Goal: Check status: Check status

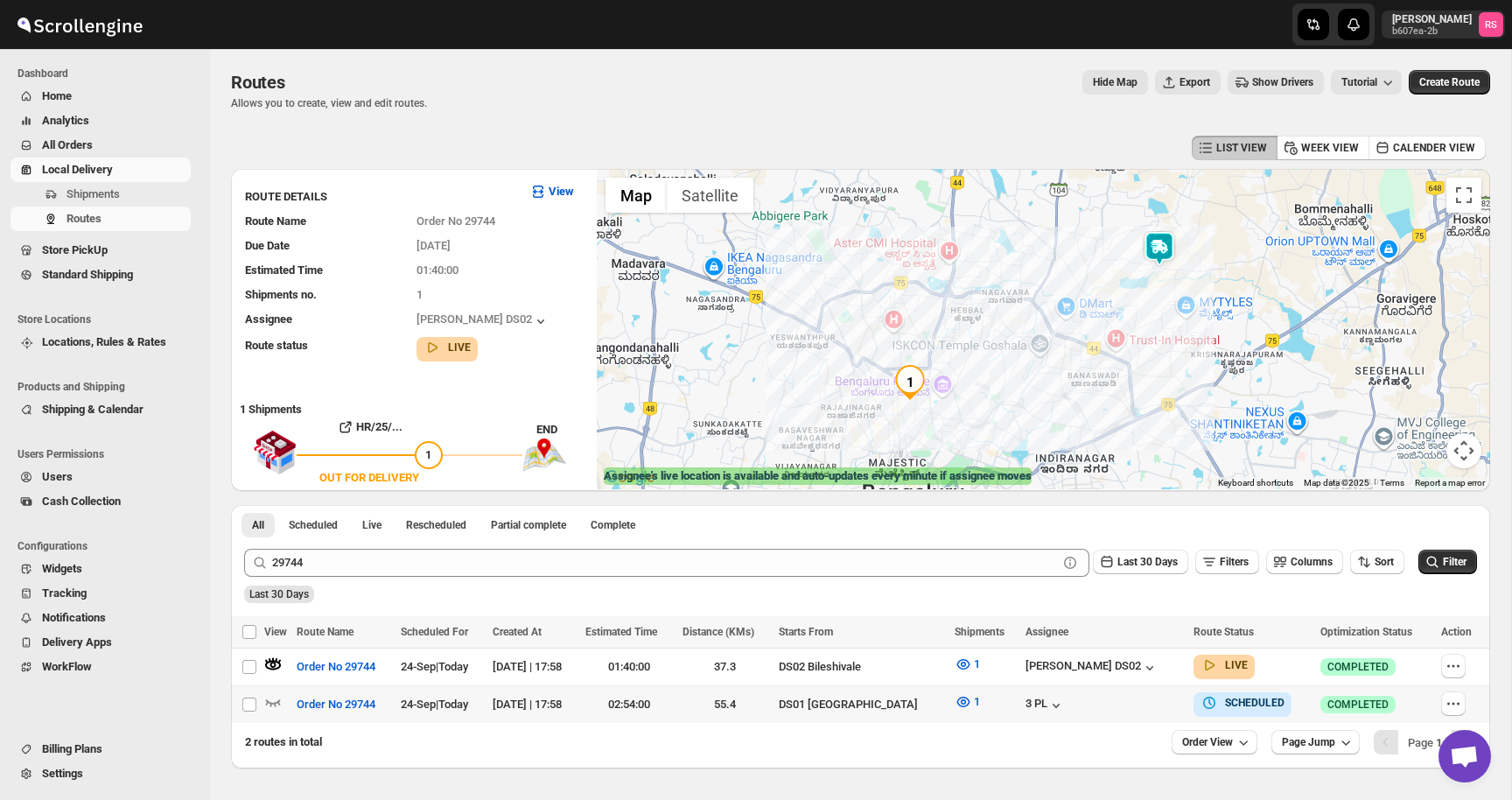
scroll to position [10, 0]
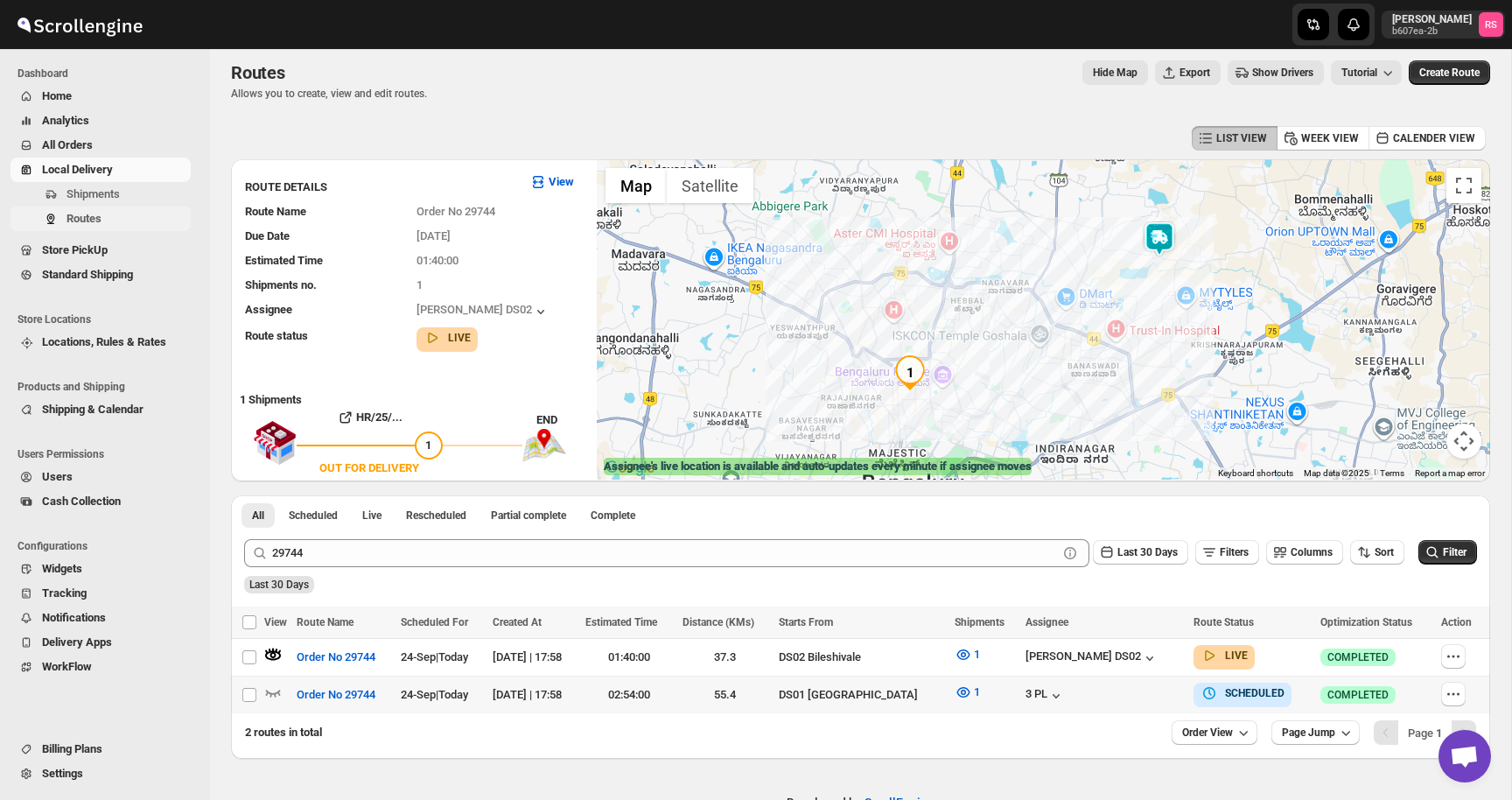
click at [93, 219] on span "Routes" at bounding box center [83, 218] width 35 height 13
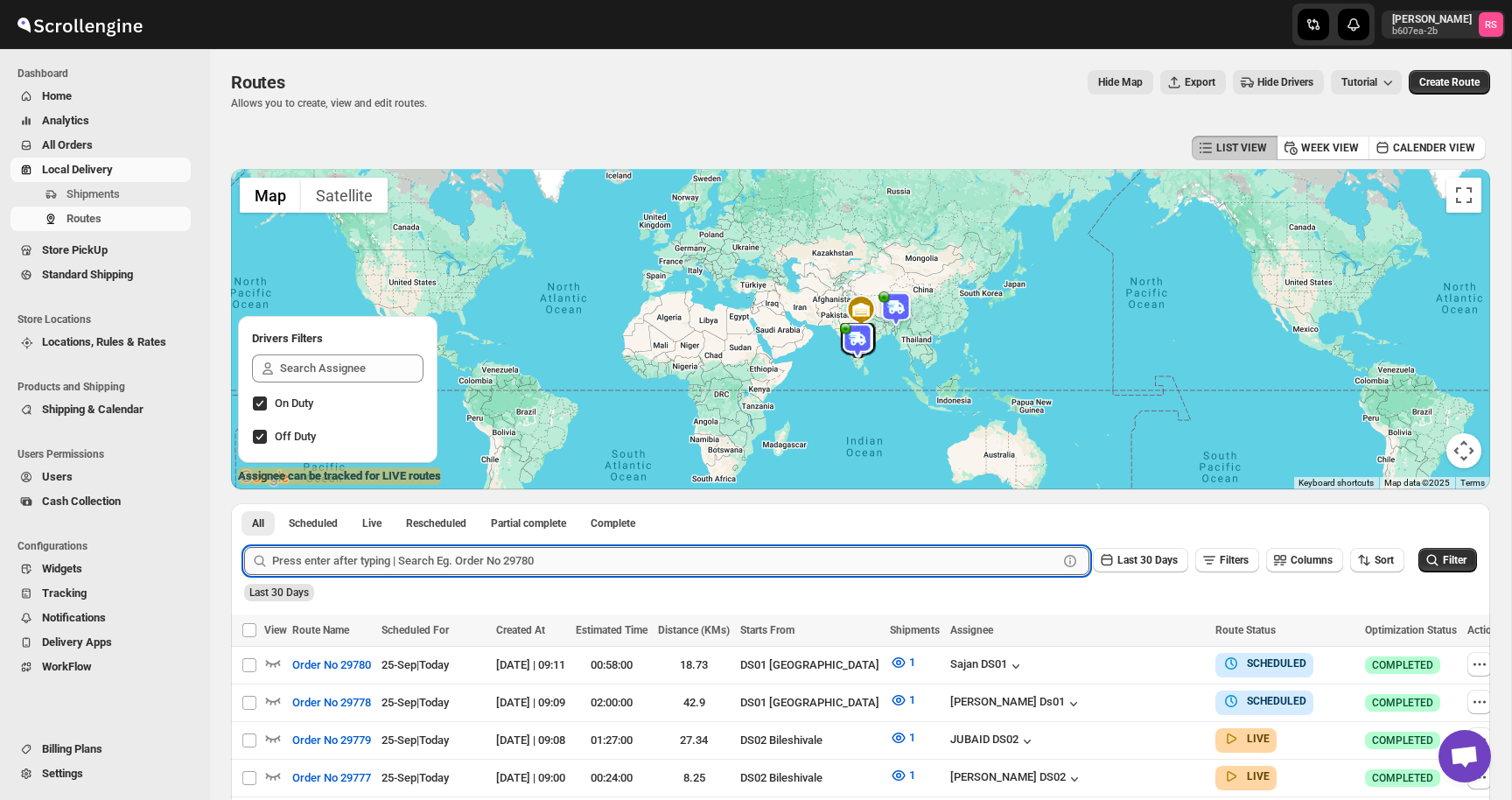
click at [342, 560] on input "text" at bounding box center [665, 560] width 785 height 28
click at [244, 503] on button "Submit" at bounding box center [269, 512] width 50 height 19
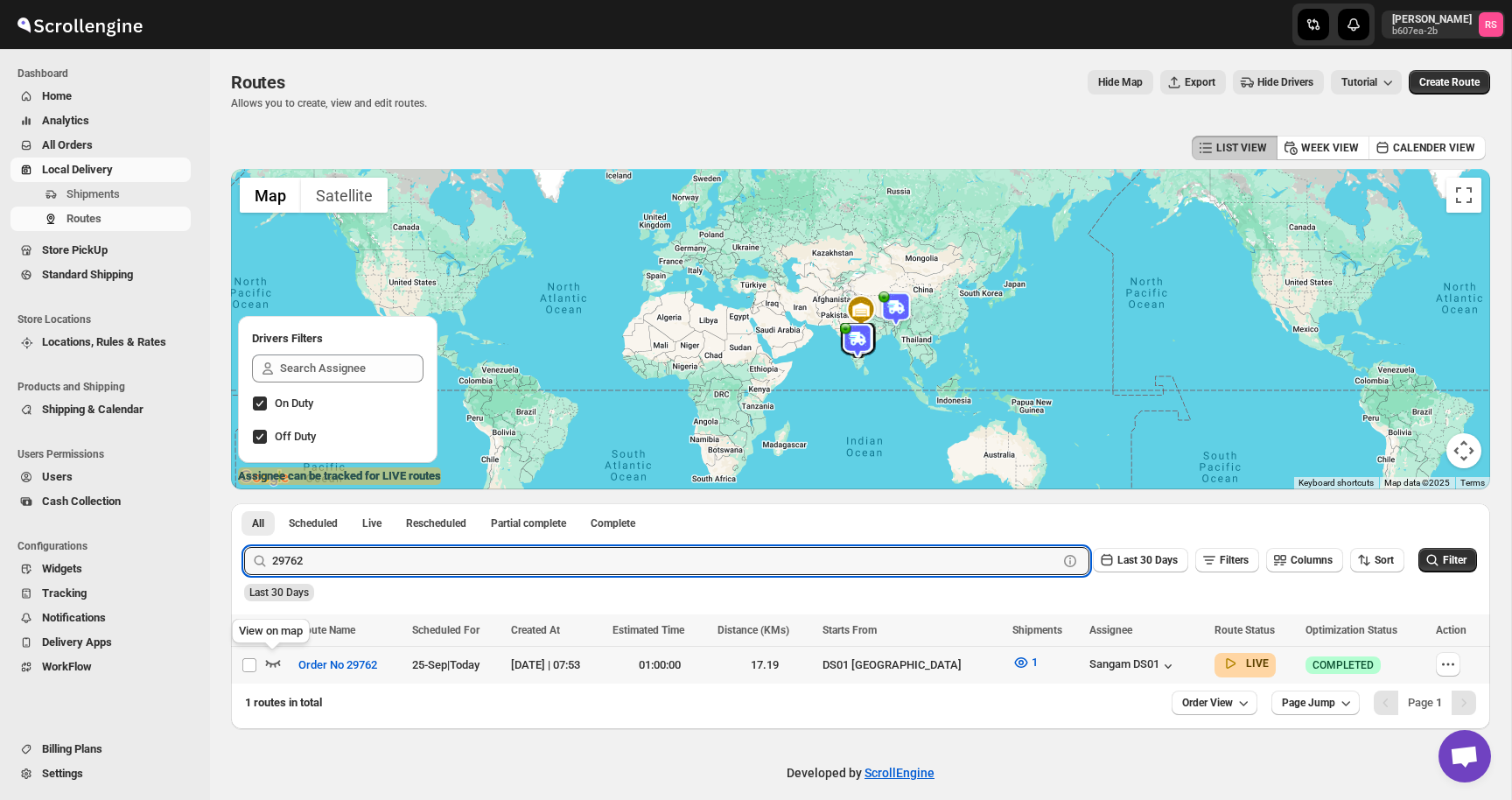
click at [270, 661] on icon "button" at bounding box center [273, 663] width 18 height 18
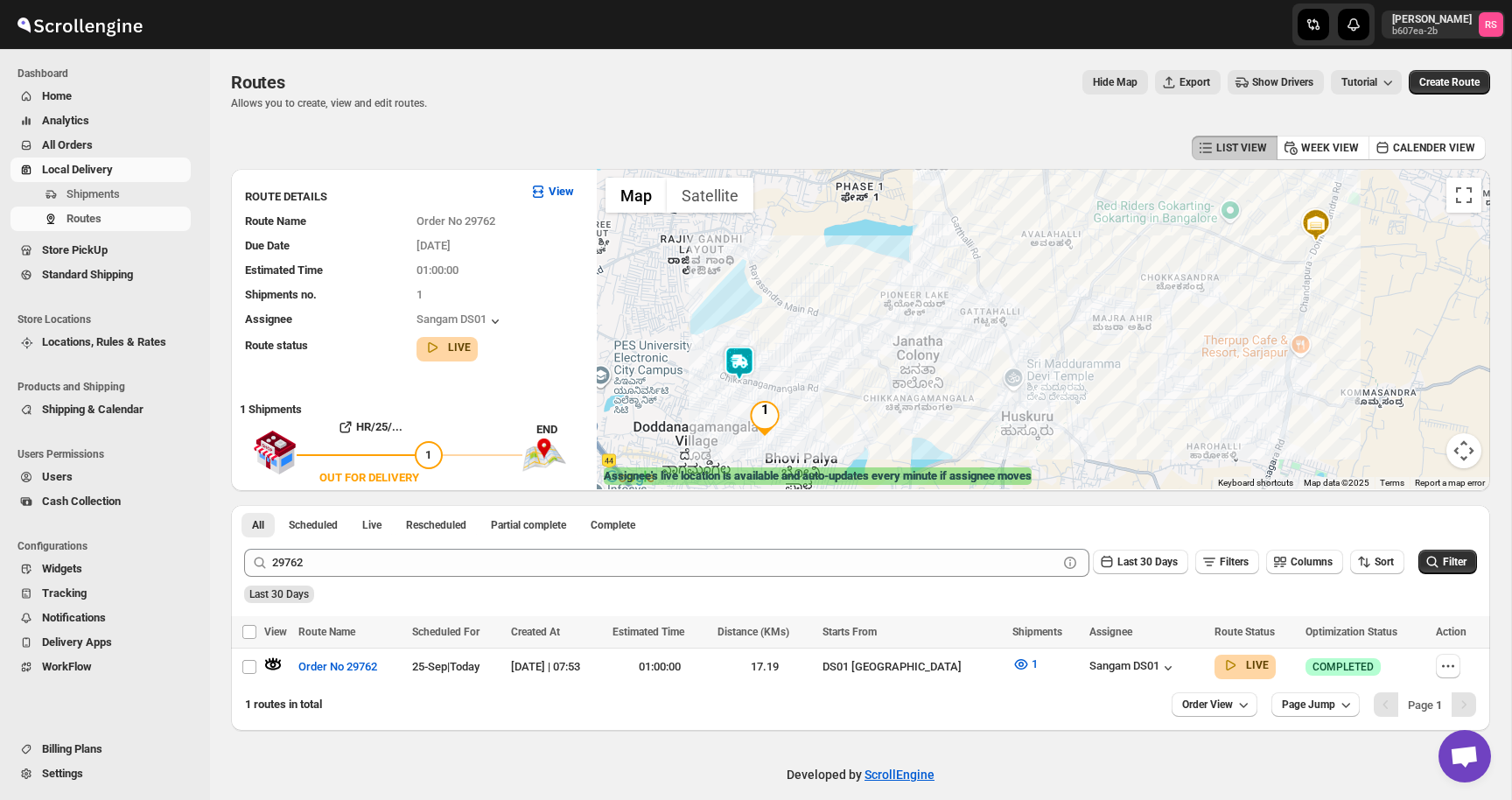
click at [753, 367] on img at bounding box center [739, 363] width 35 height 35
click at [818, 295] on button "Close" at bounding box center [796, 291] width 42 height 42
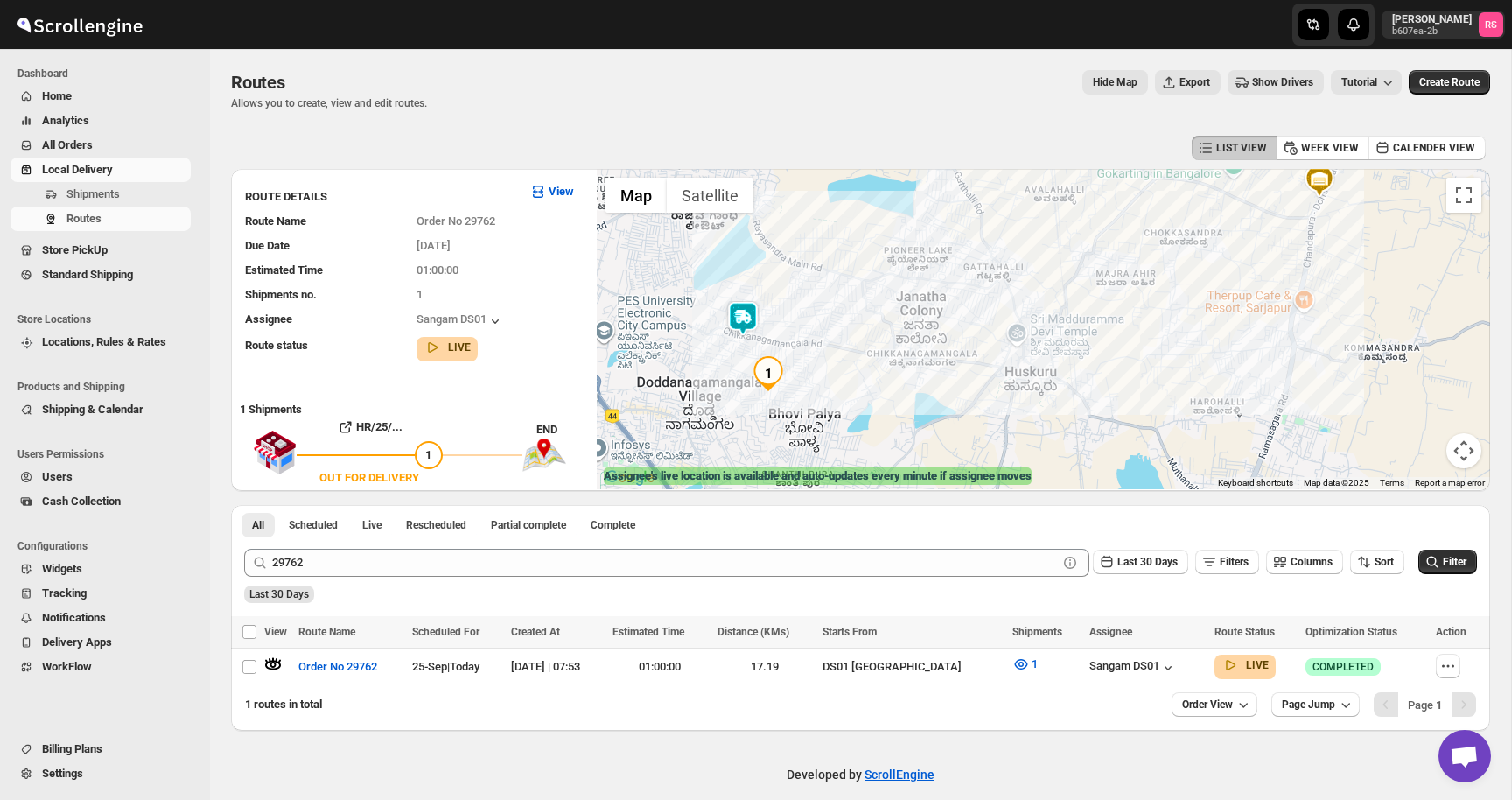
drag, startPoint x: 796, startPoint y: 324, endPoint x: 797, endPoint y: 277, distance: 47.0
click at [797, 276] on div at bounding box center [1044, 329] width 894 height 320
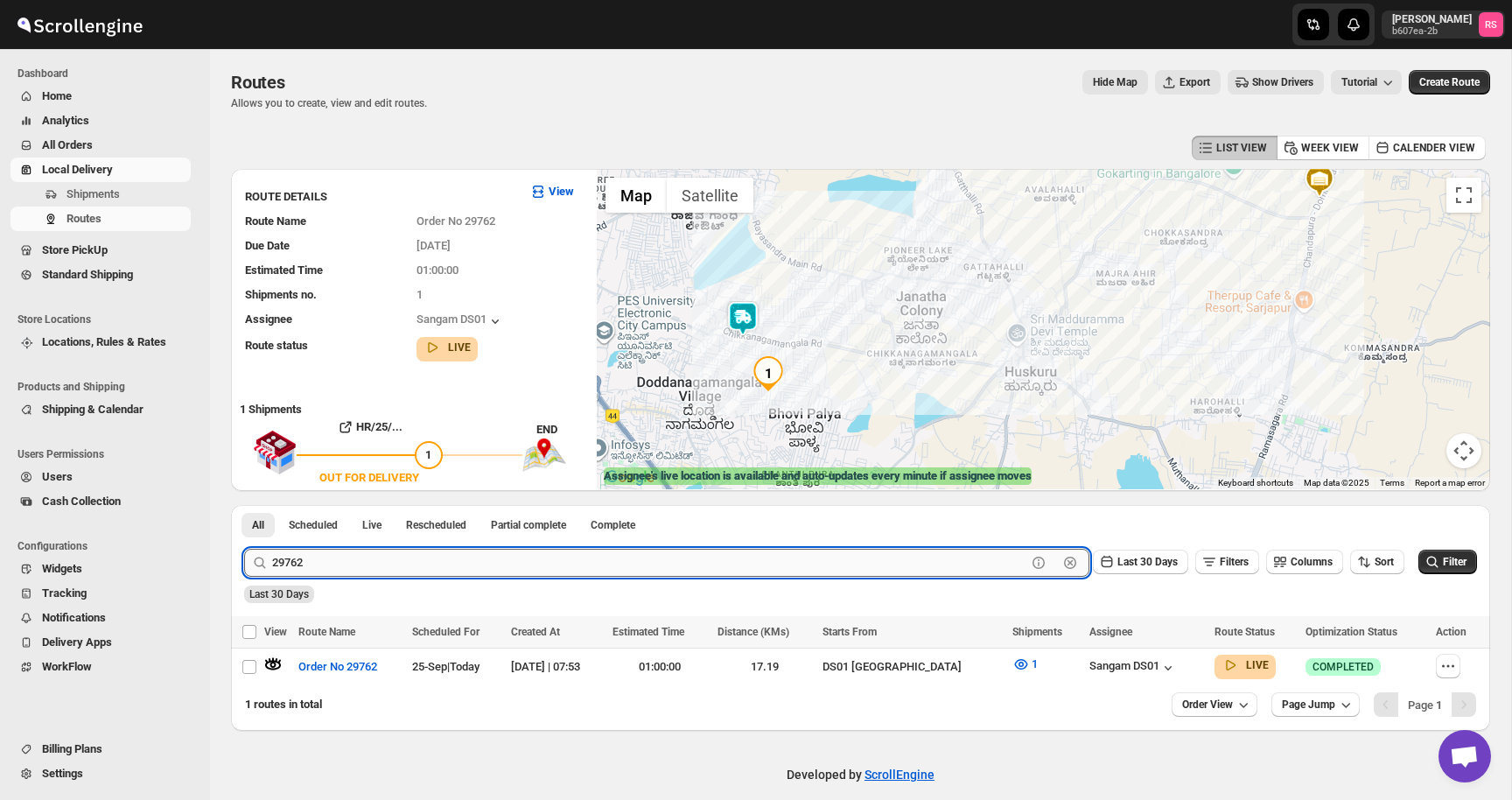
click at [361, 555] on input "29762" at bounding box center [650, 562] width 754 height 28
click at [374, 557] on input "29762" at bounding box center [650, 562] width 754 height 28
click at [244, 505] on button "Submit" at bounding box center [269, 514] width 50 height 19
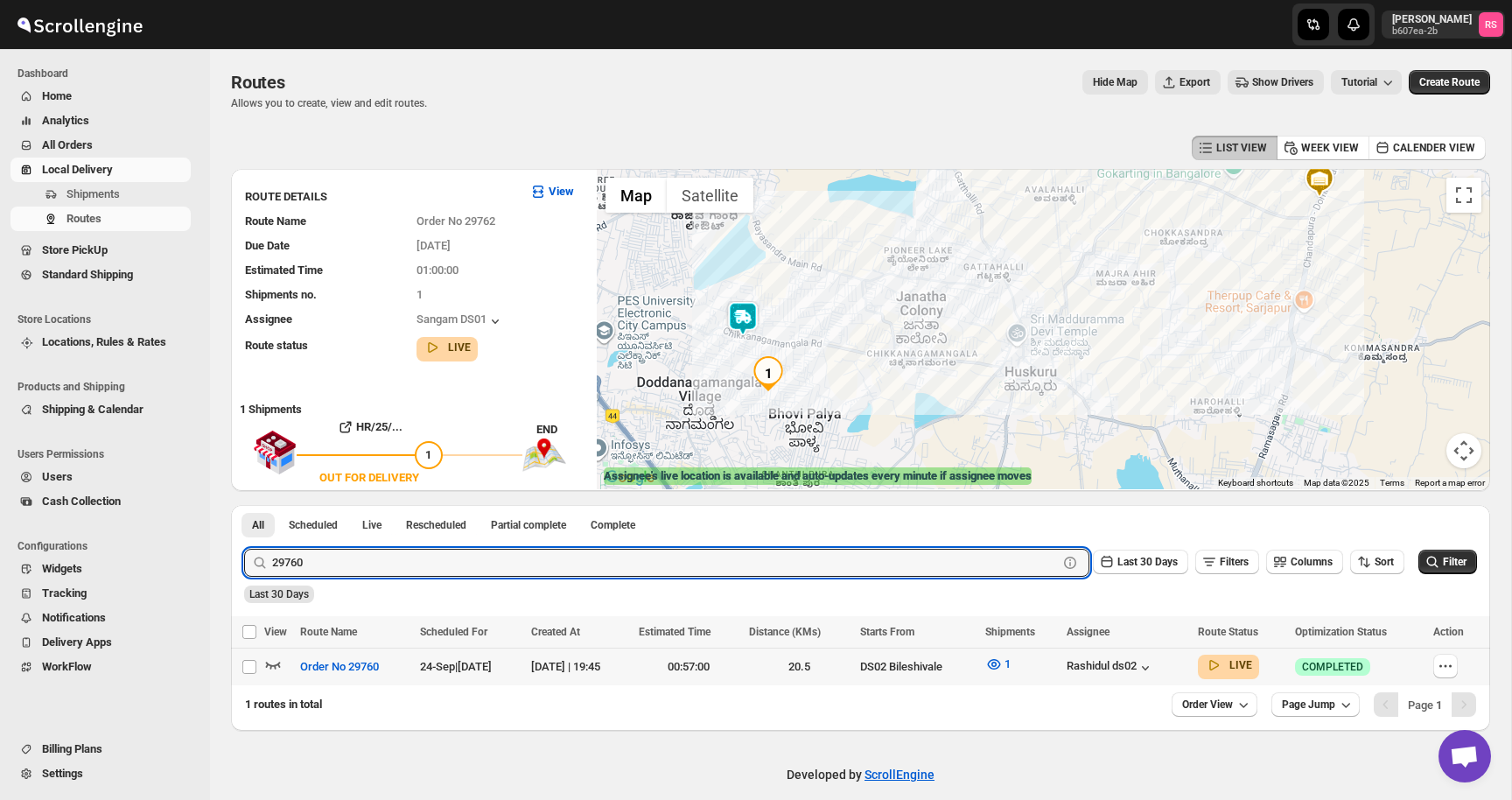
click at [274, 668] on icon "button" at bounding box center [273, 665] width 18 height 18
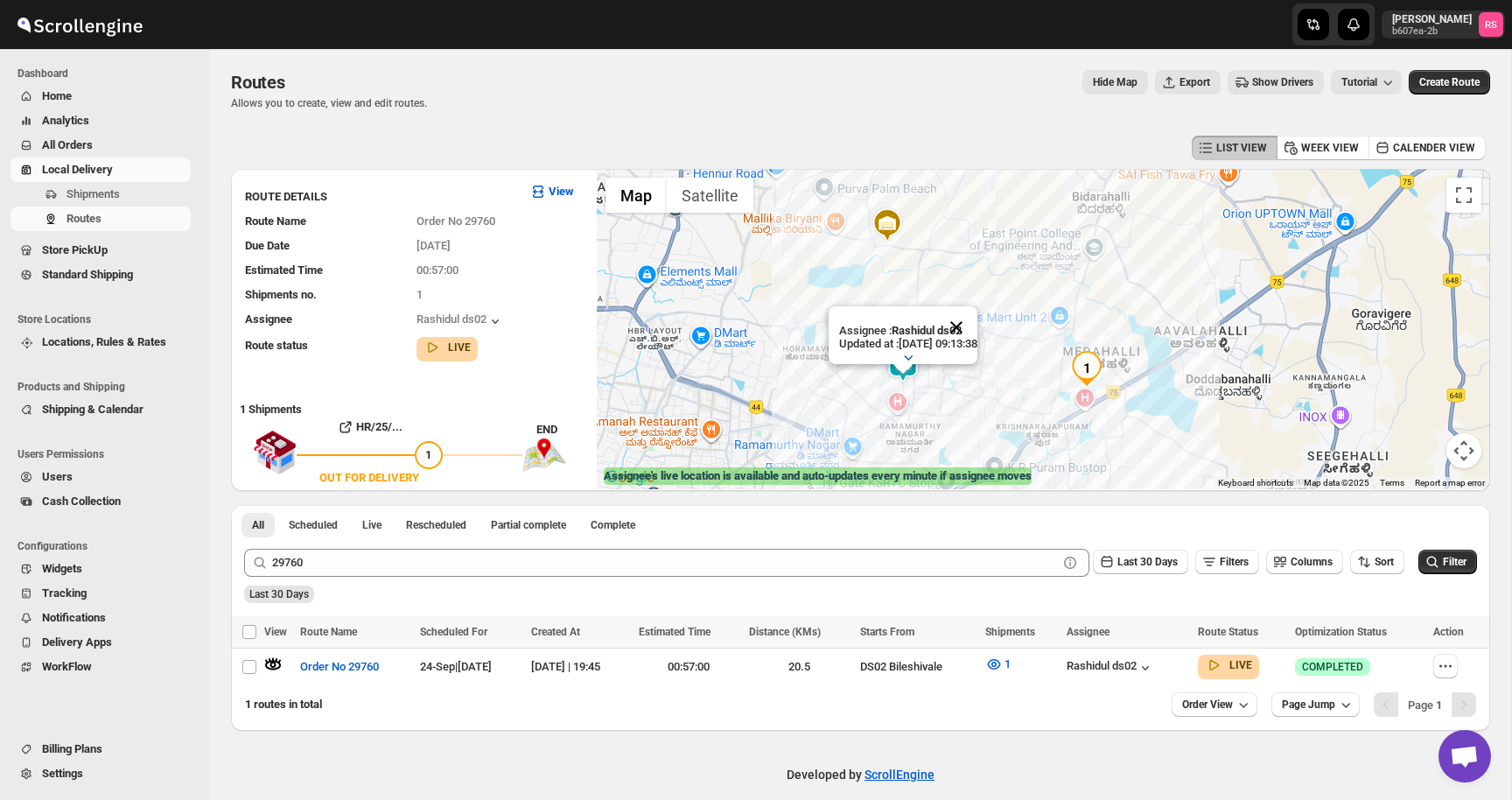
click at [967, 325] on button "Close" at bounding box center [956, 327] width 42 height 42
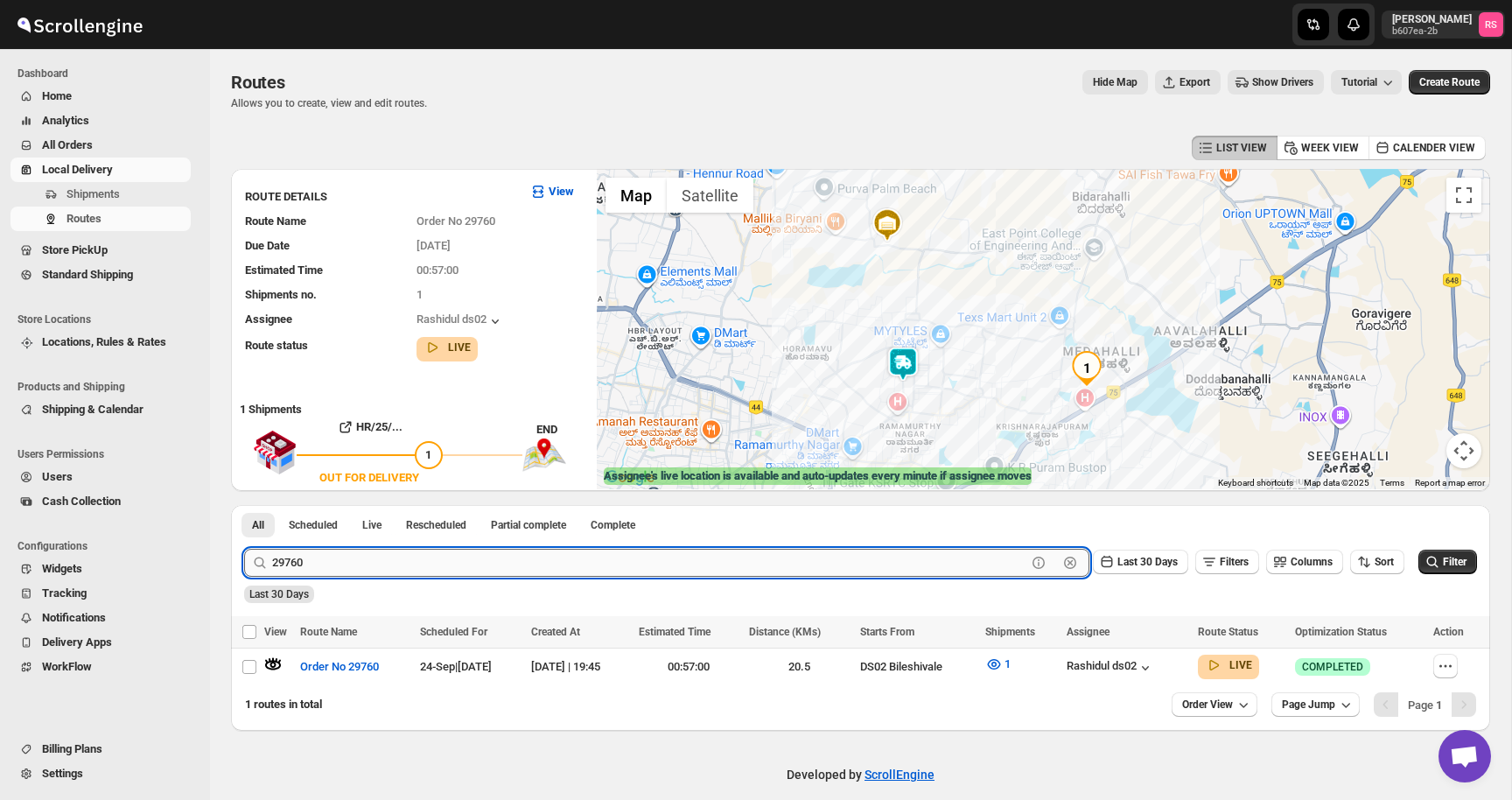
click at [398, 567] on input "29760" at bounding box center [650, 562] width 754 height 28
click at [429, 575] on input "29760" at bounding box center [650, 562] width 754 height 28
click at [244, 505] on button "Submit" at bounding box center [269, 514] width 50 height 19
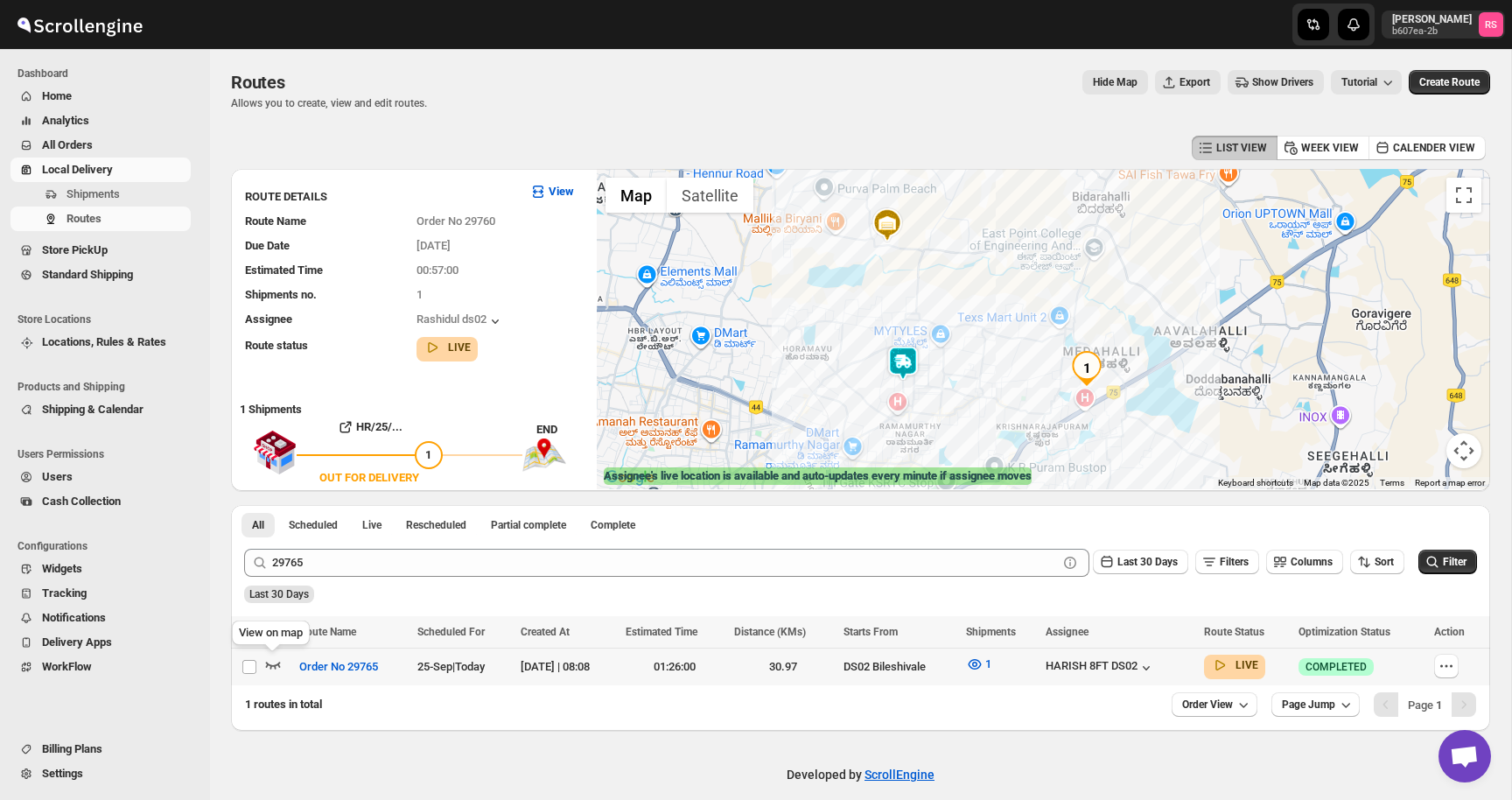
click at [272, 663] on icon "button" at bounding box center [273, 665] width 18 height 18
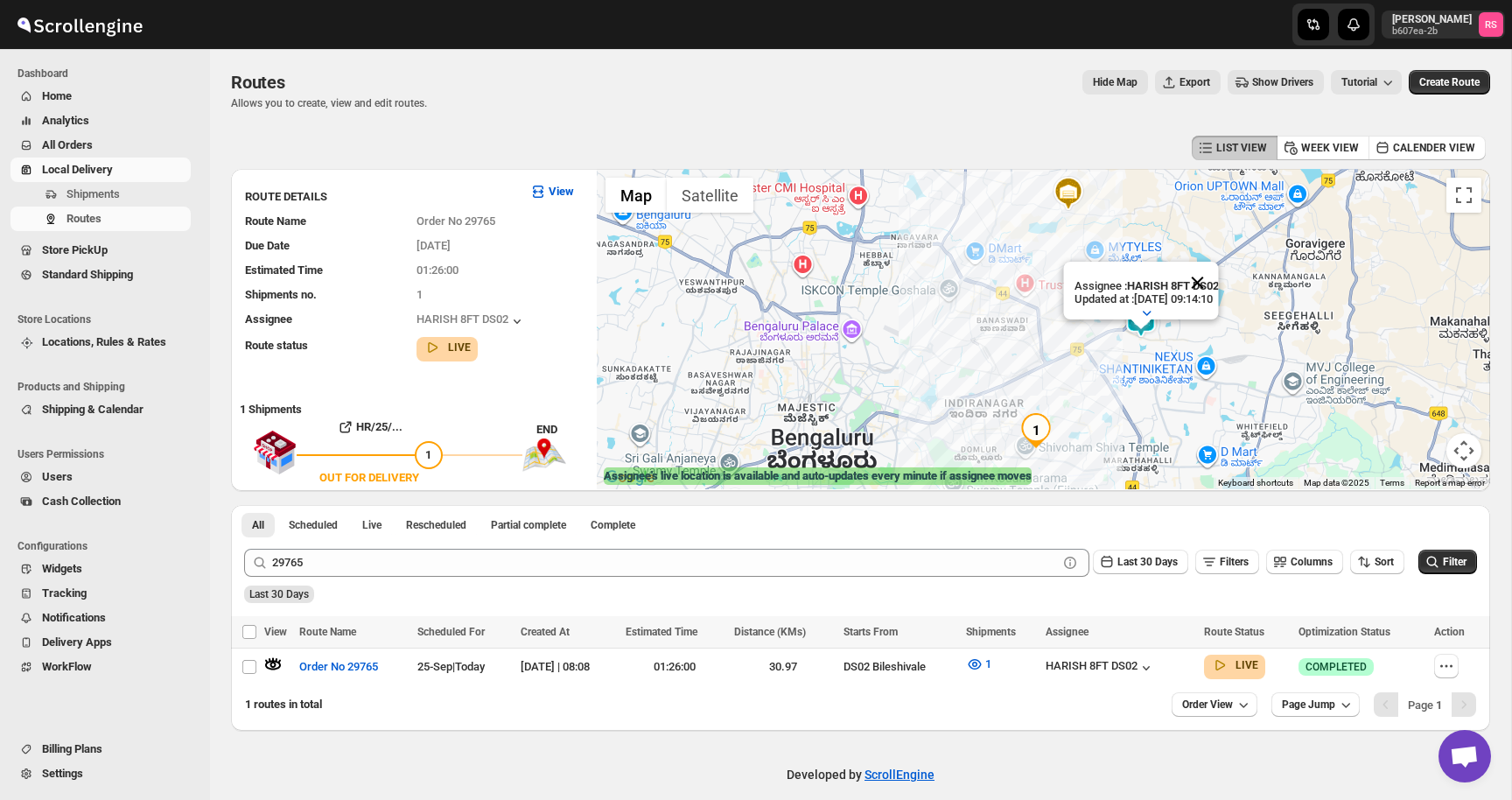
click at [1218, 290] on button "Close" at bounding box center [1197, 282] width 42 height 42
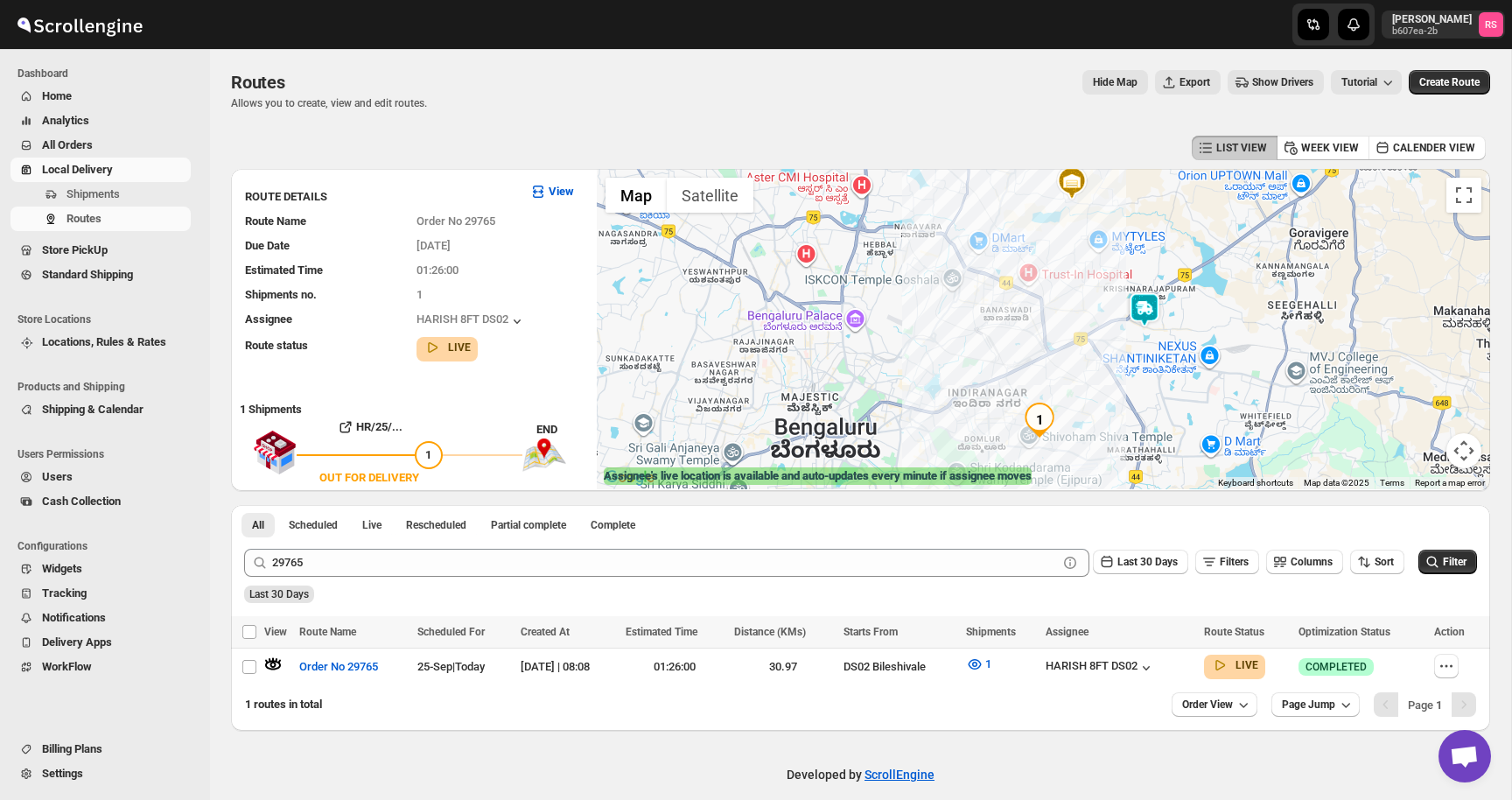
drag, startPoint x: 1156, startPoint y: 351, endPoint x: 1160, endPoint y: 339, distance: 12.6
click at [1160, 339] on div at bounding box center [1044, 329] width 894 height 320
click at [978, 665] on icon "button" at bounding box center [975, 664] width 5 height 5
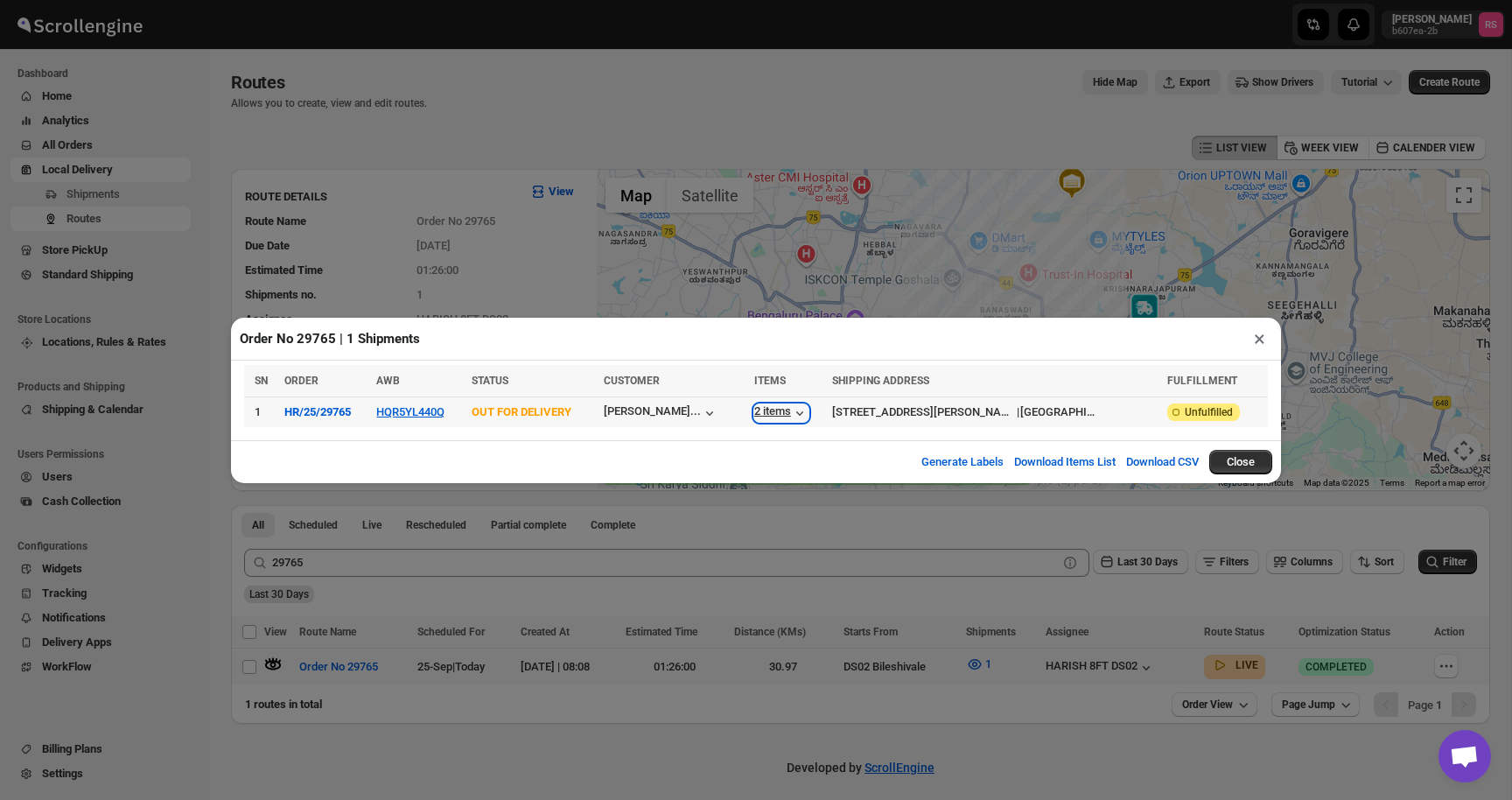
click at [809, 413] on div "2 items" at bounding box center [781, 413] width 55 height 18
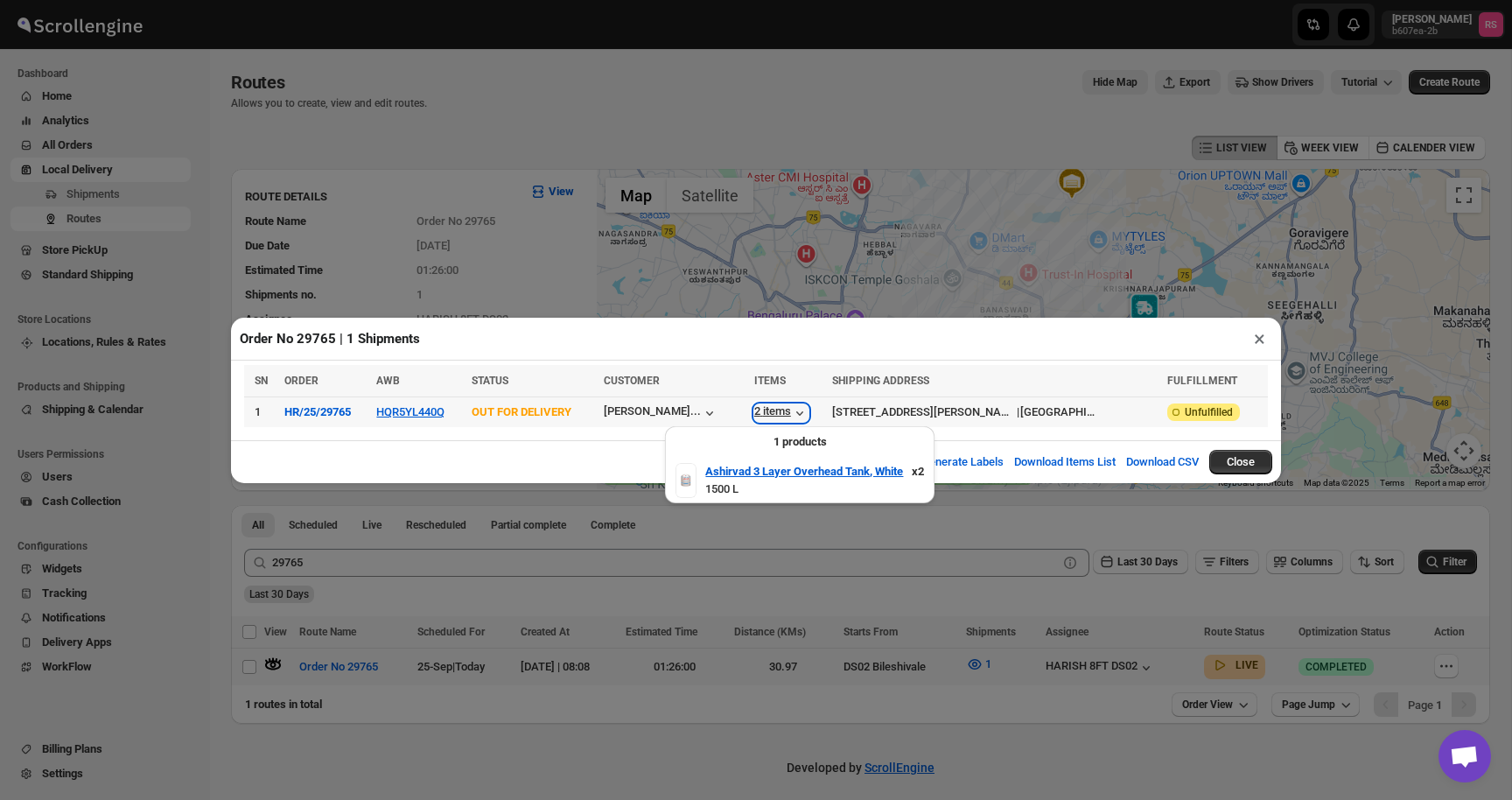
click at [809, 413] on div "2 items" at bounding box center [781, 413] width 55 height 18
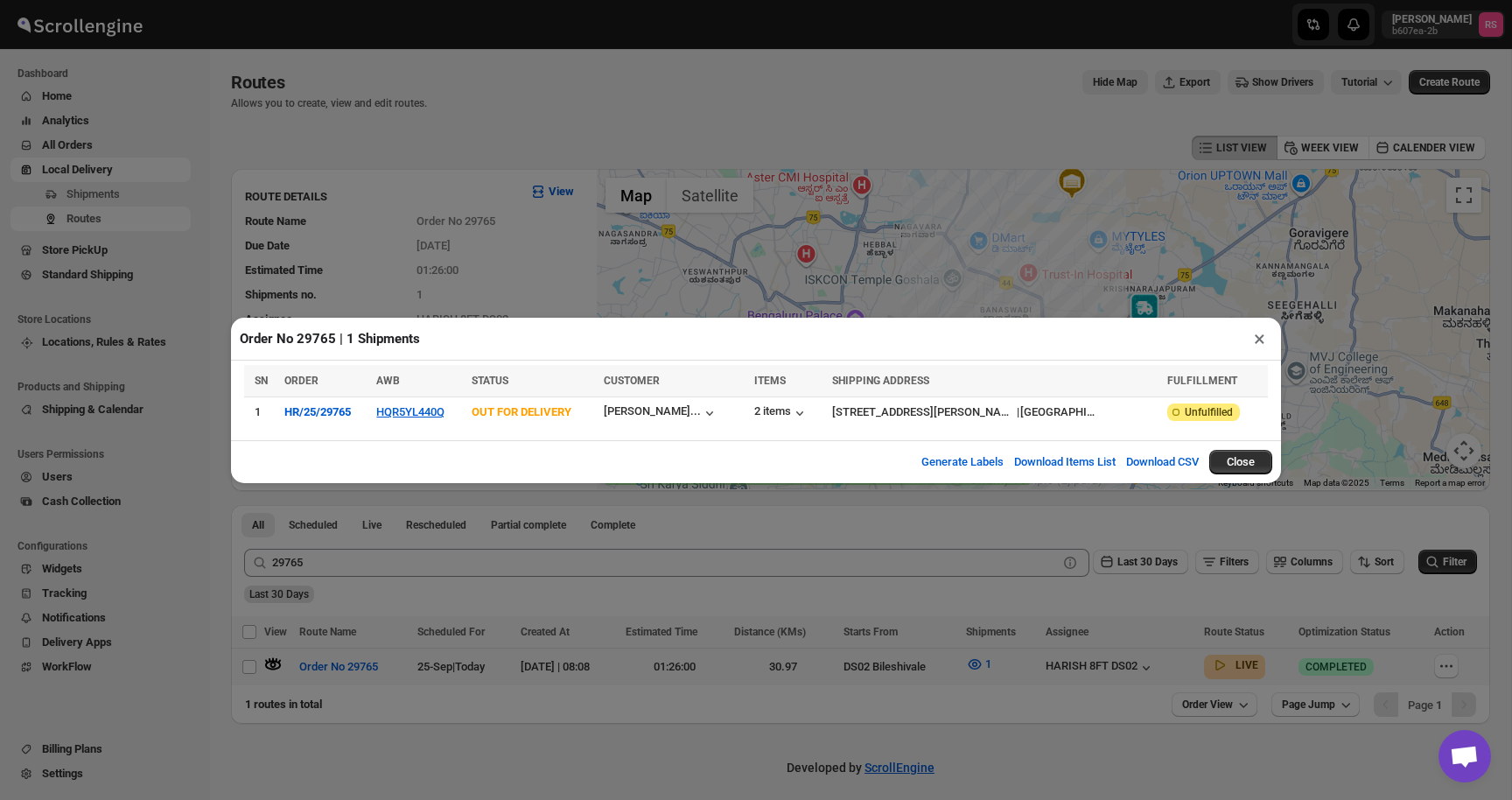
click at [1262, 339] on button "×" at bounding box center [1260, 338] width 25 height 24
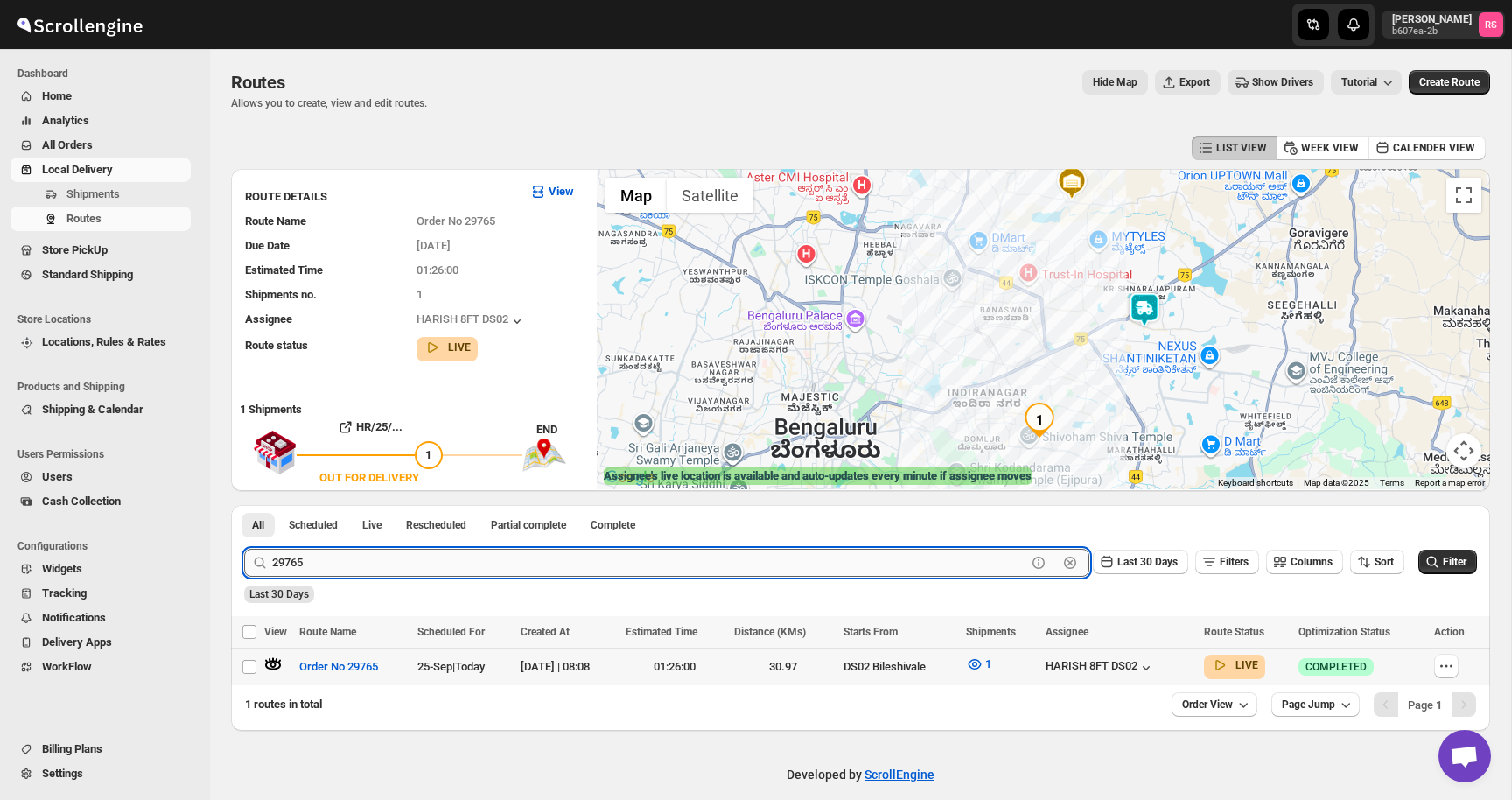
click at [329, 568] on input "29765" at bounding box center [650, 562] width 754 height 28
click at [371, 556] on input "29765" at bounding box center [650, 562] width 754 height 28
click at [244, 505] on button "Submit" at bounding box center [269, 514] width 50 height 19
click at [270, 664] on icon "button" at bounding box center [273, 665] width 15 height 7
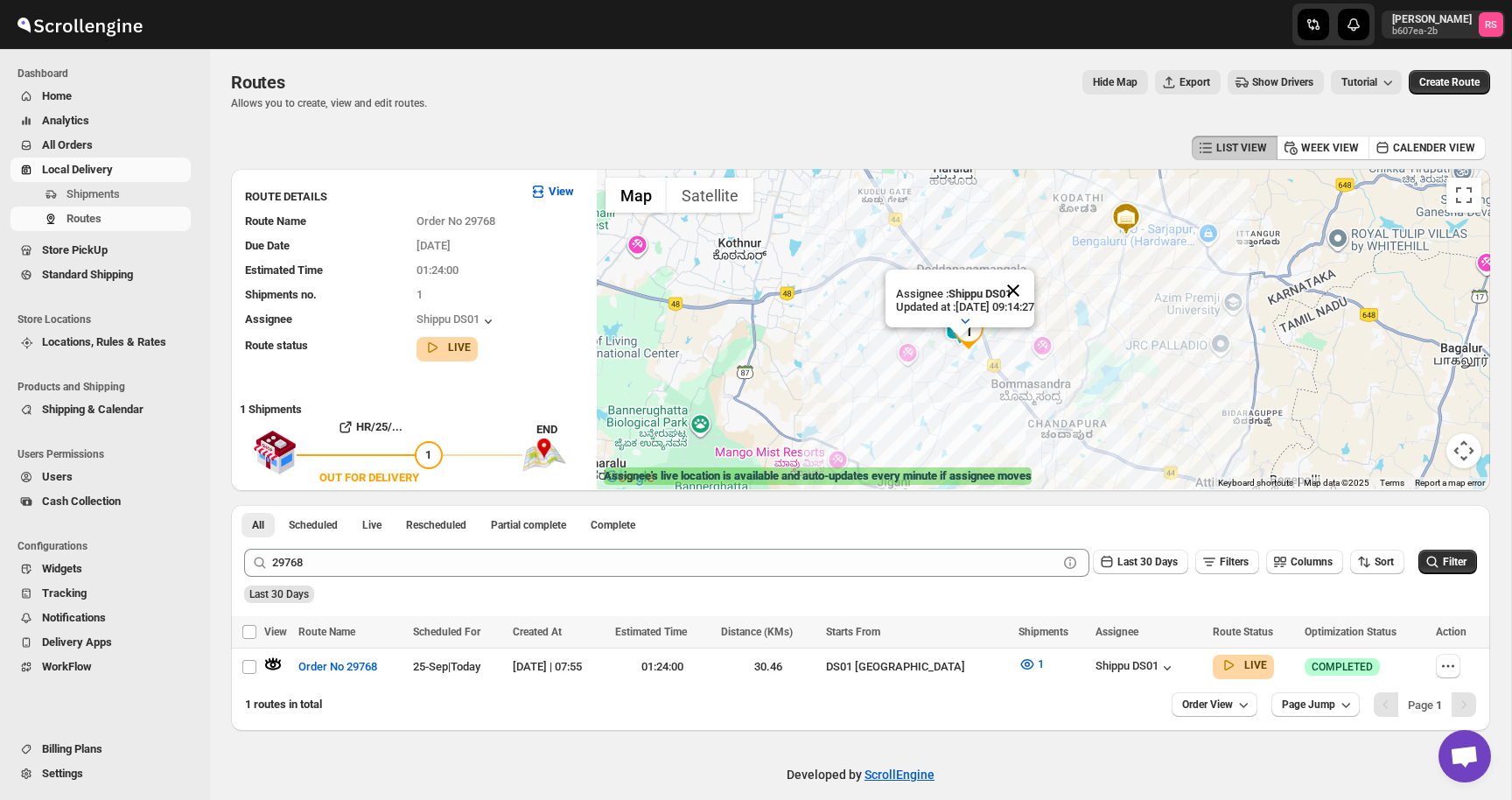
click at [1034, 289] on button "Close" at bounding box center [1013, 291] width 42 height 42
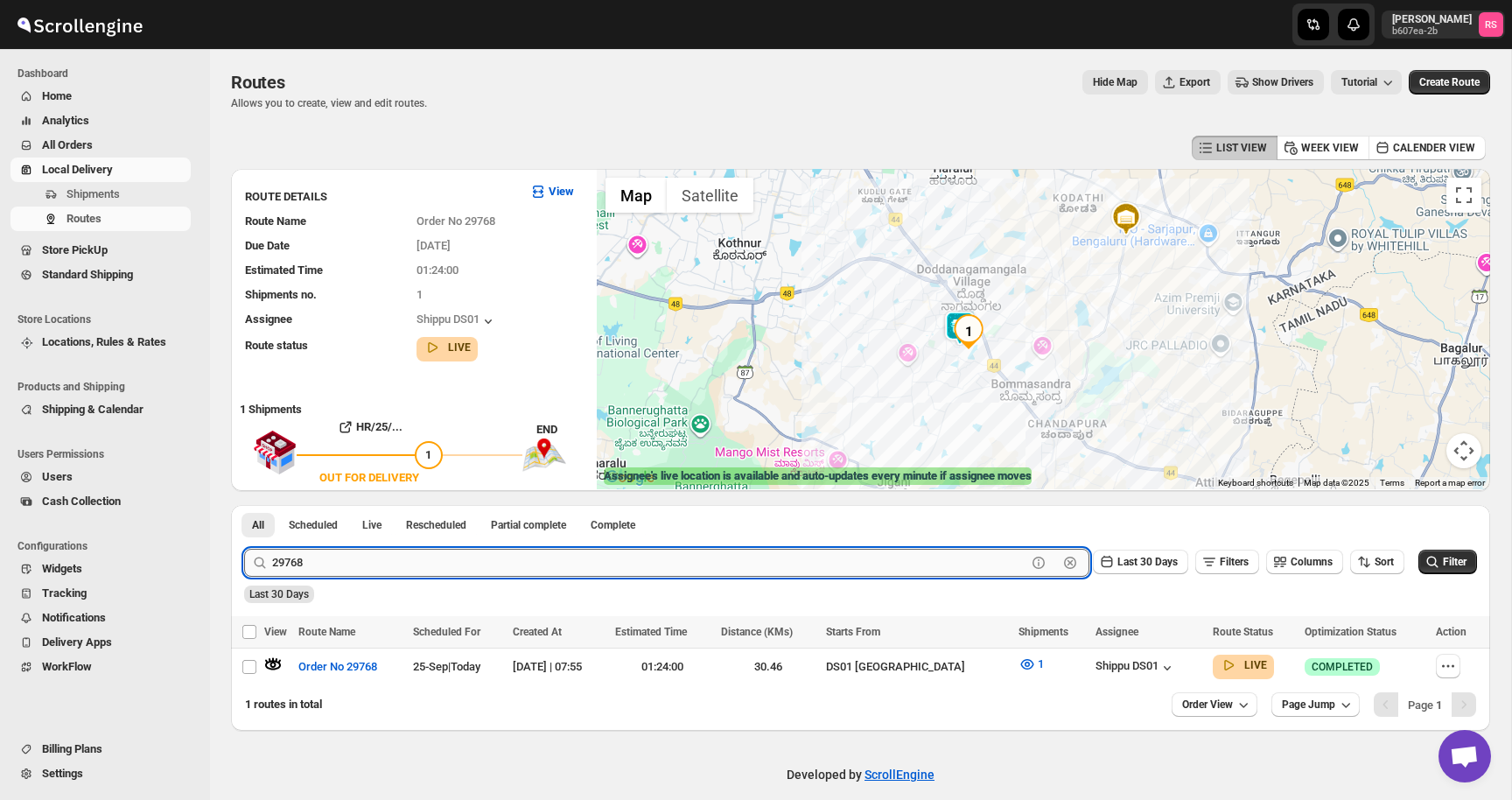
click at [358, 552] on input "29768" at bounding box center [650, 562] width 754 height 28
click at [393, 572] on input "29768" at bounding box center [650, 562] width 754 height 28
click at [244, 505] on button "Submit" at bounding box center [269, 514] width 50 height 19
click at [274, 665] on icon "button" at bounding box center [273, 665] width 15 height 7
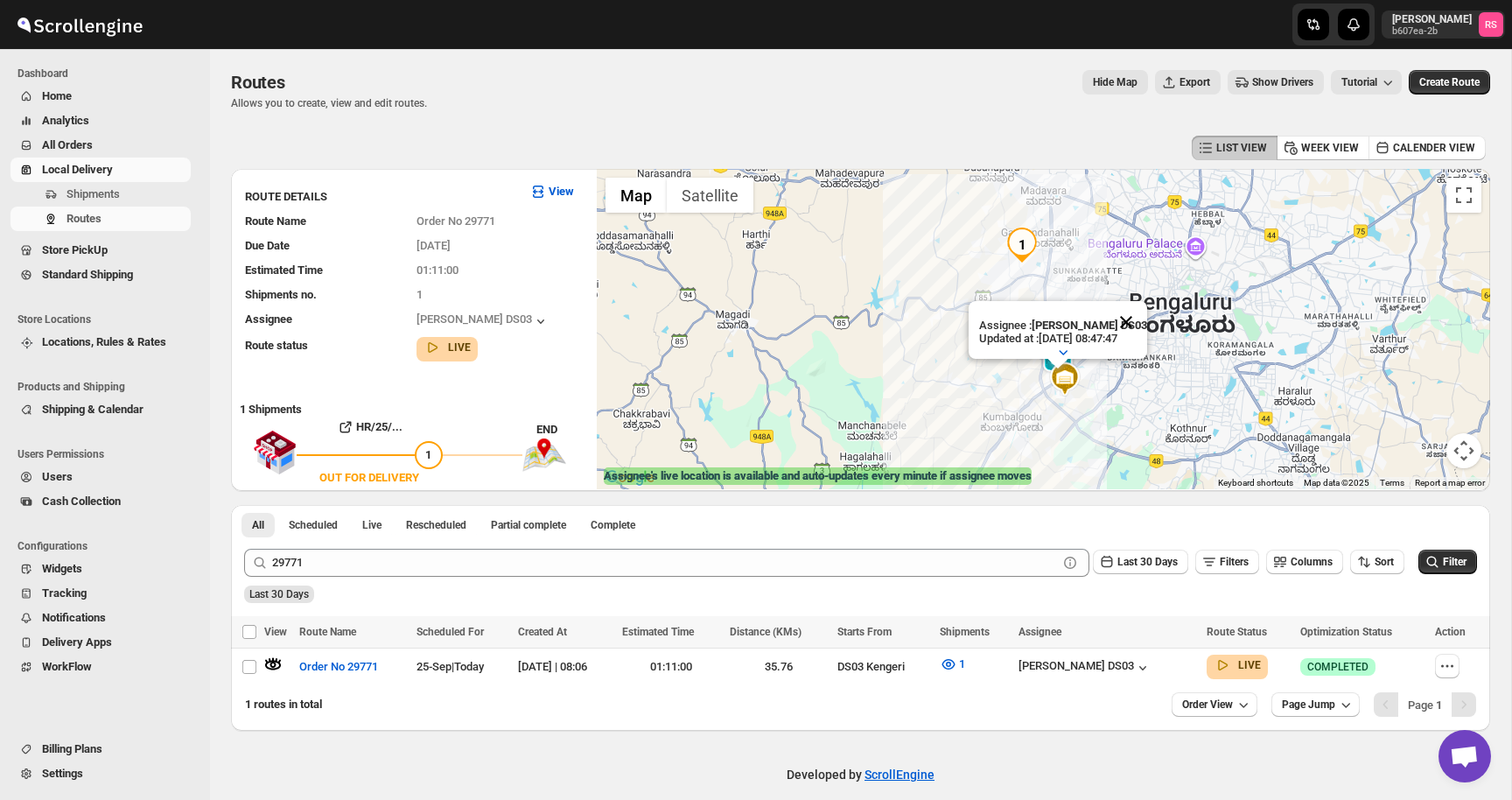
click at [1132, 333] on button "Close" at bounding box center [1126, 322] width 42 height 42
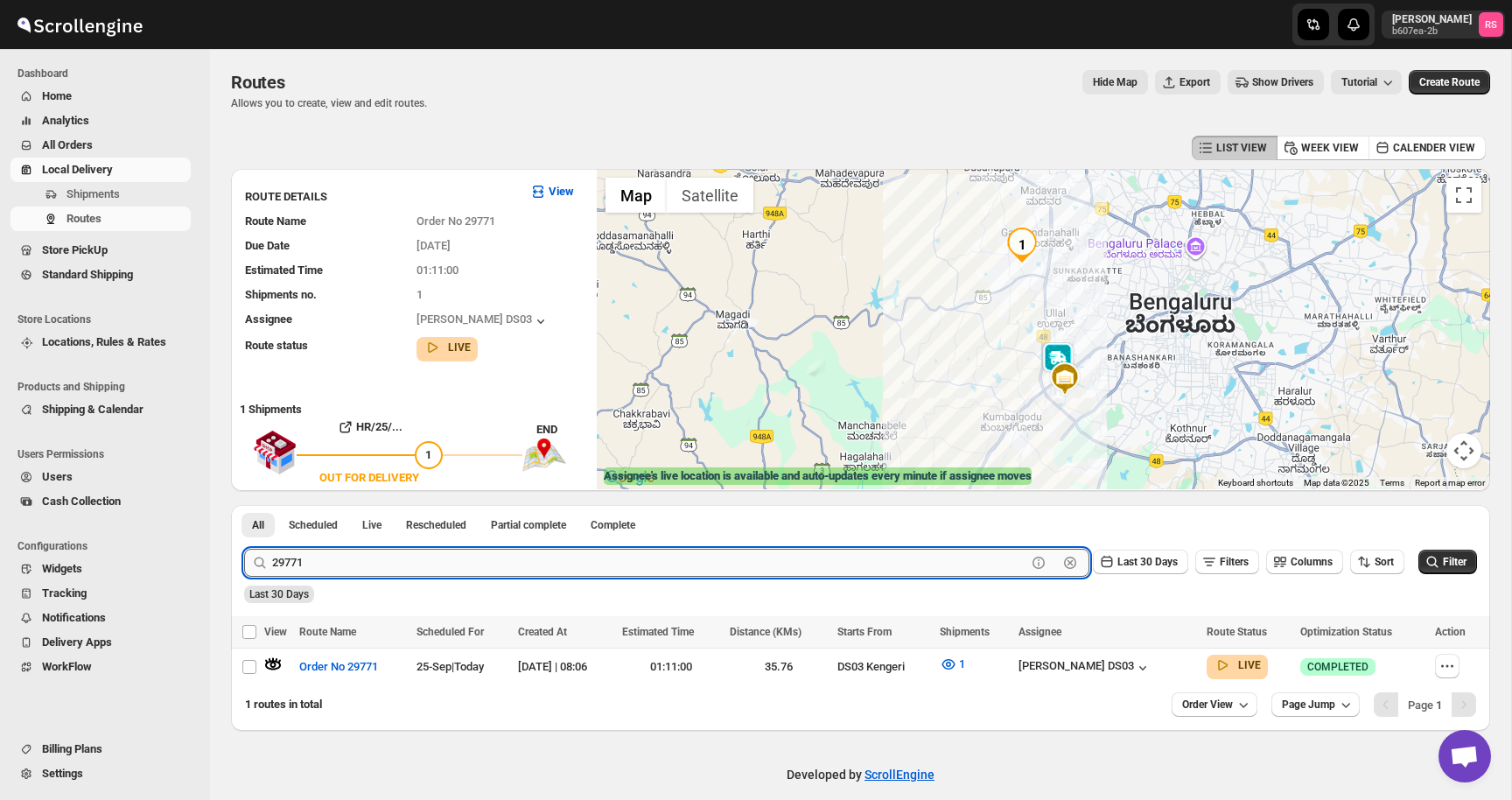
click at [350, 567] on input "29771" at bounding box center [650, 562] width 754 height 28
click at [380, 562] on input "29771" at bounding box center [650, 562] width 754 height 28
click at [244, 505] on button "Submit" at bounding box center [269, 514] width 50 height 19
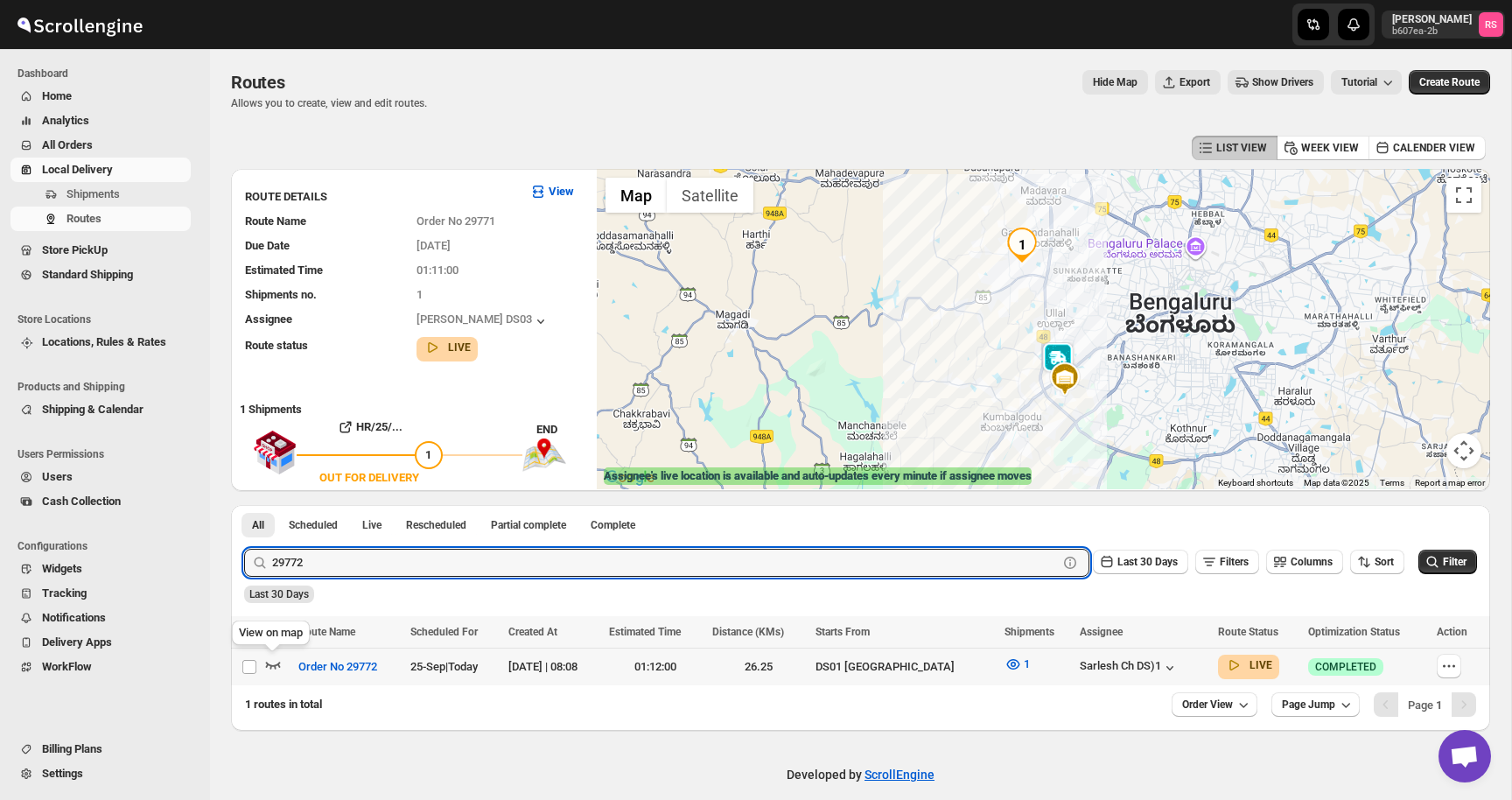
click at [270, 665] on icon "button" at bounding box center [273, 665] width 15 height 7
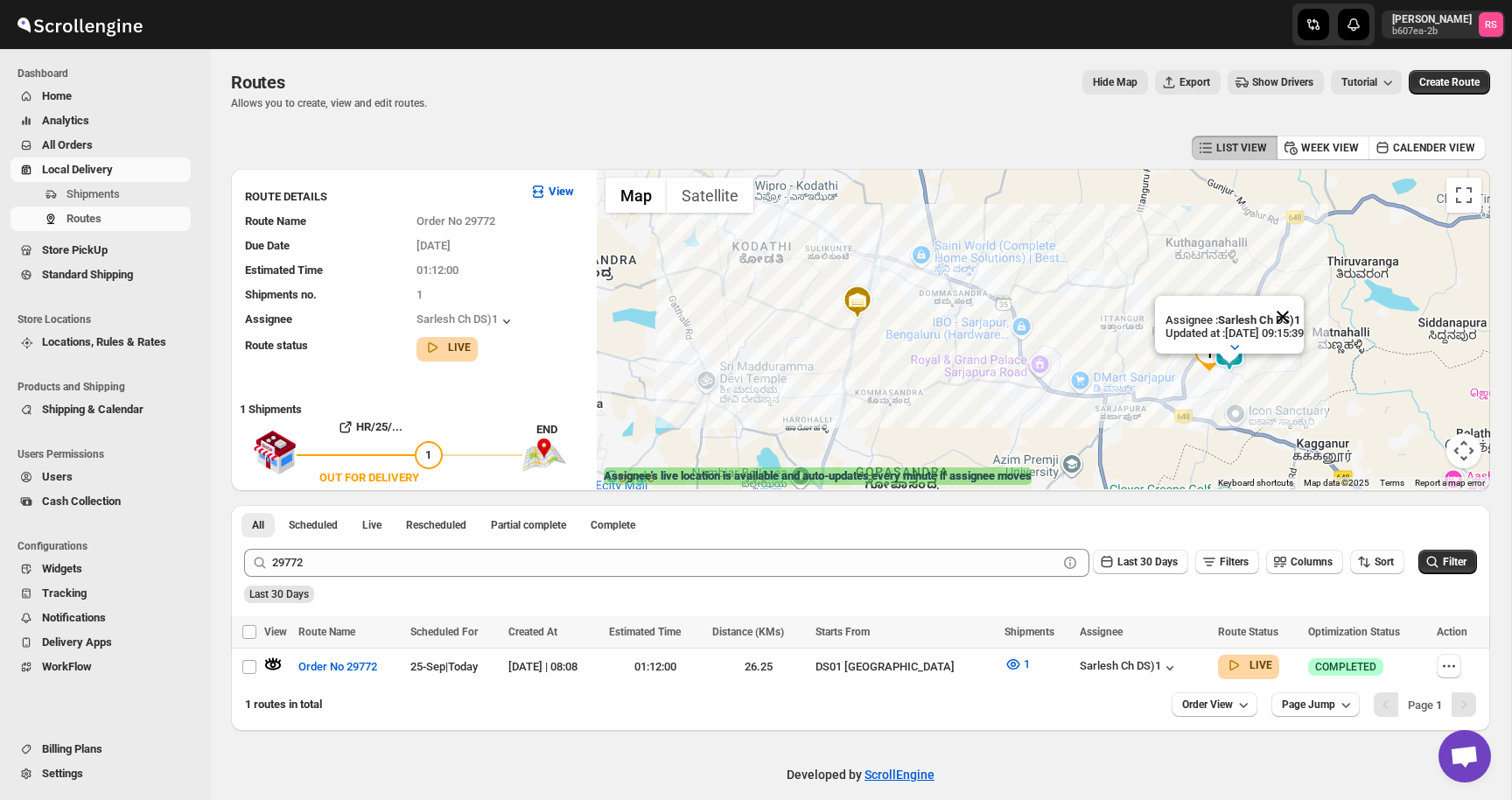
click at [1304, 316] on button "Close" at bounding box center [1282, 316] width 42 height 42
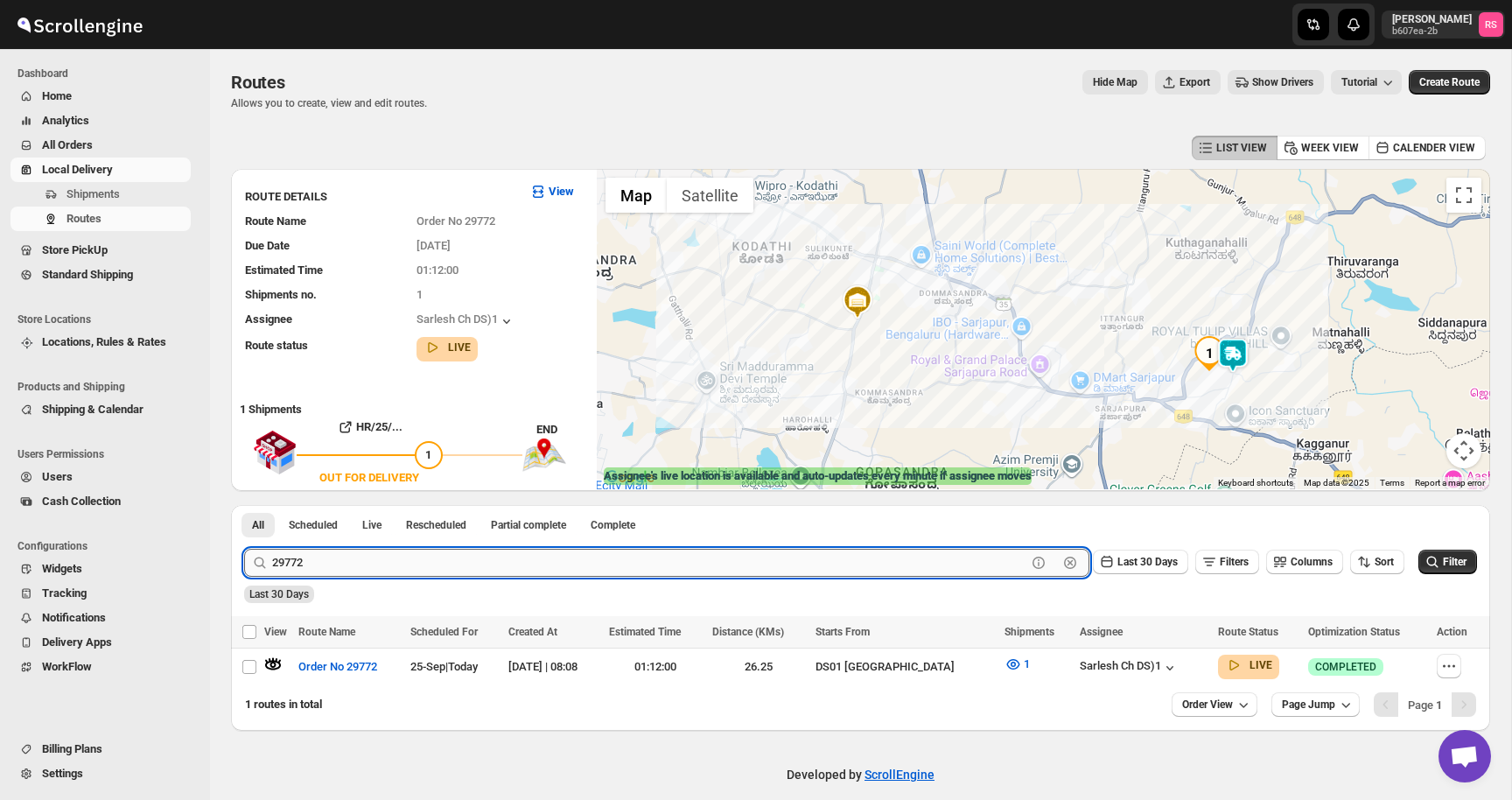
click at [343, 553] on input "29772" at bounding box center [650, 562] width 754 height 28
click at [386, 571] on input "29772" at bounding box center [650, 562] width 754 height 28
type input "29774"
click at [244, 505] on button "Submit" at bounding box center [269, 514] width 50 height 19
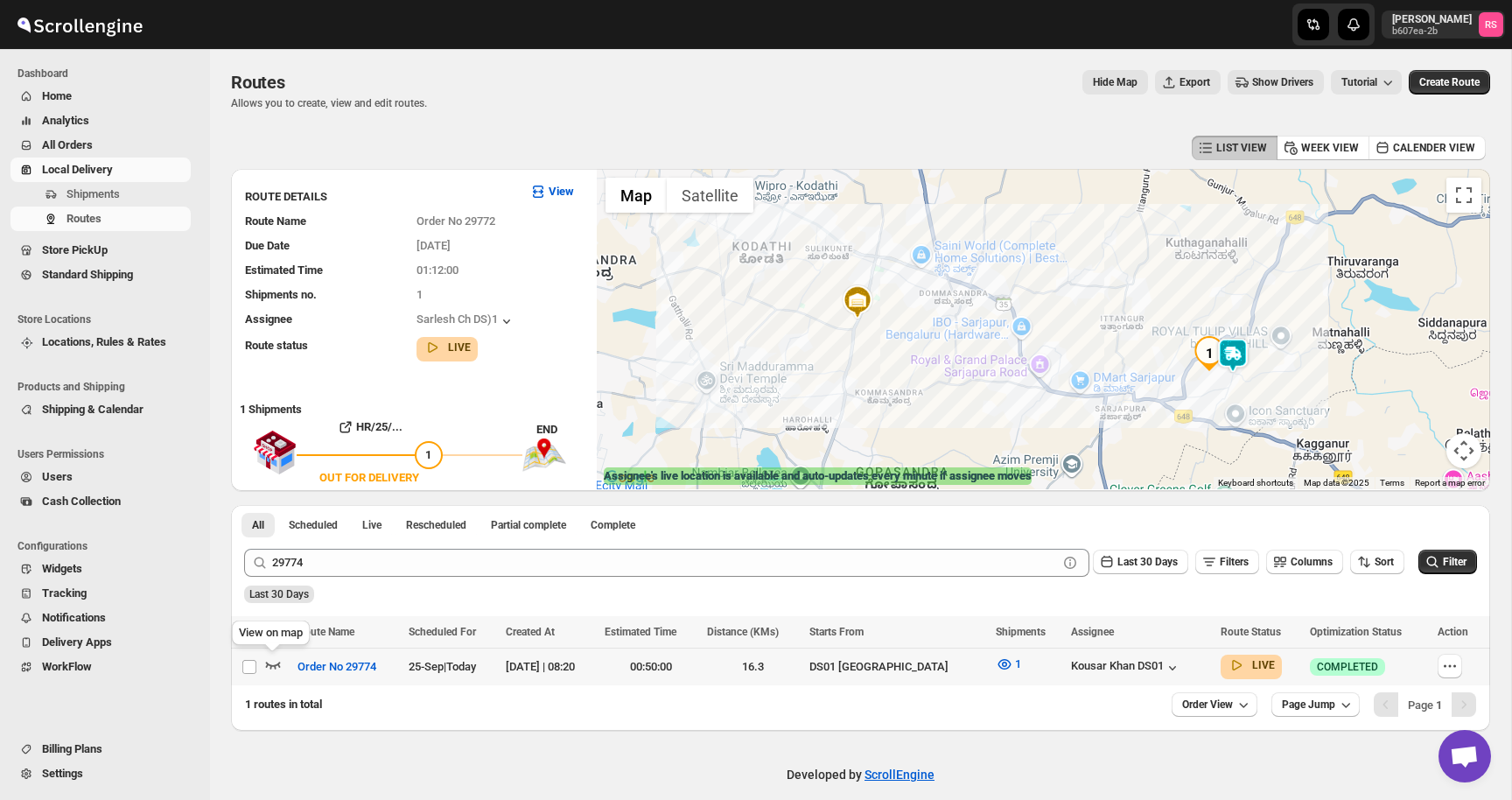
click at [277, 659] on icon "button" at bounding box center [273, 665] width 18 height 18
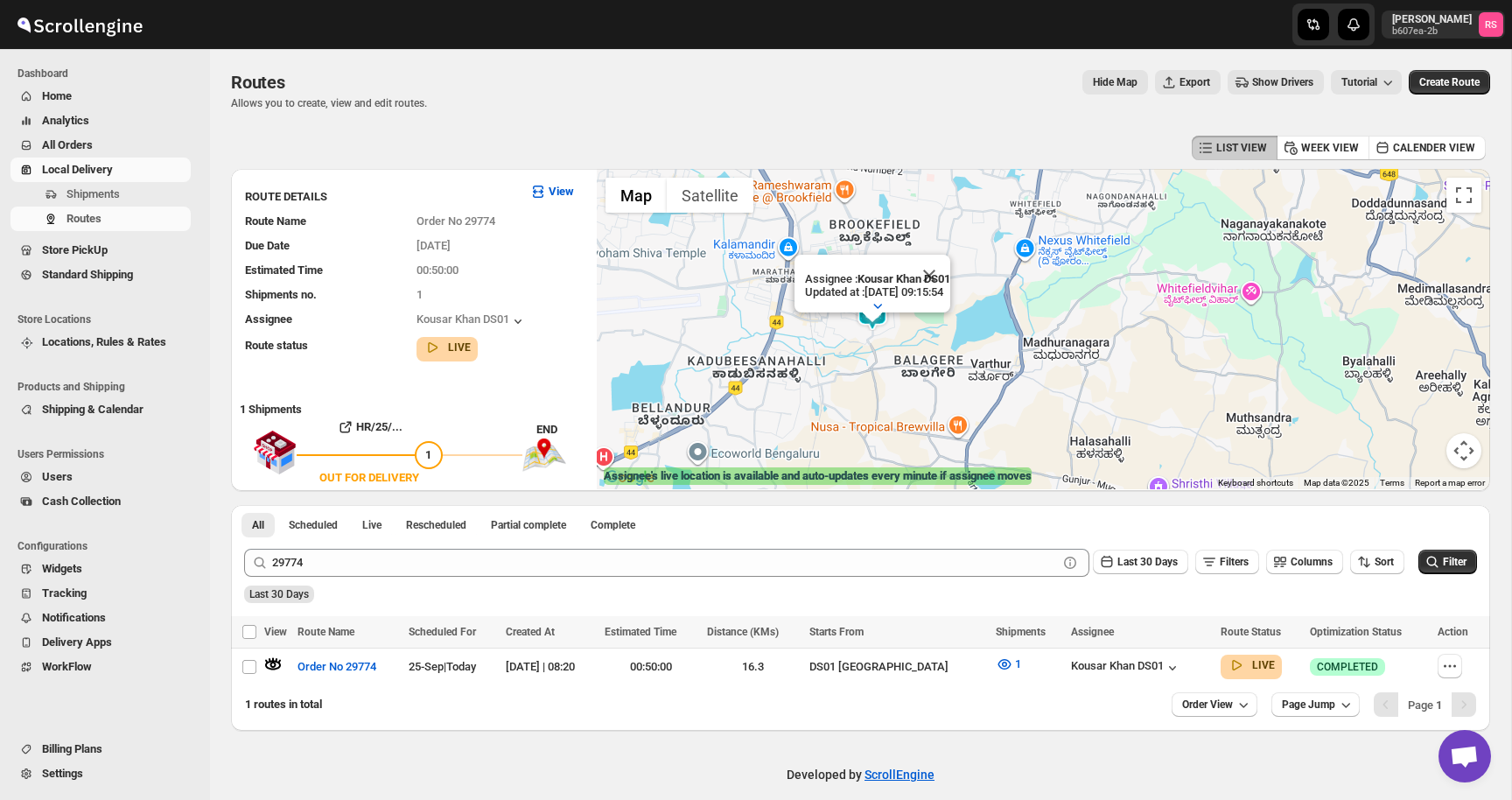
drag, startPoint x: 884, startPoint y: 314, endPoint x: 955, endPoint y: 394, distance: 107.0
click at [955, 394] on div "Assignee : [PERSON_NAME] DS01 Updated at : [DATE] 09:15:54 Duty mode Enabled Ba…" at bounding box center [1044, 329] width 894 height 320
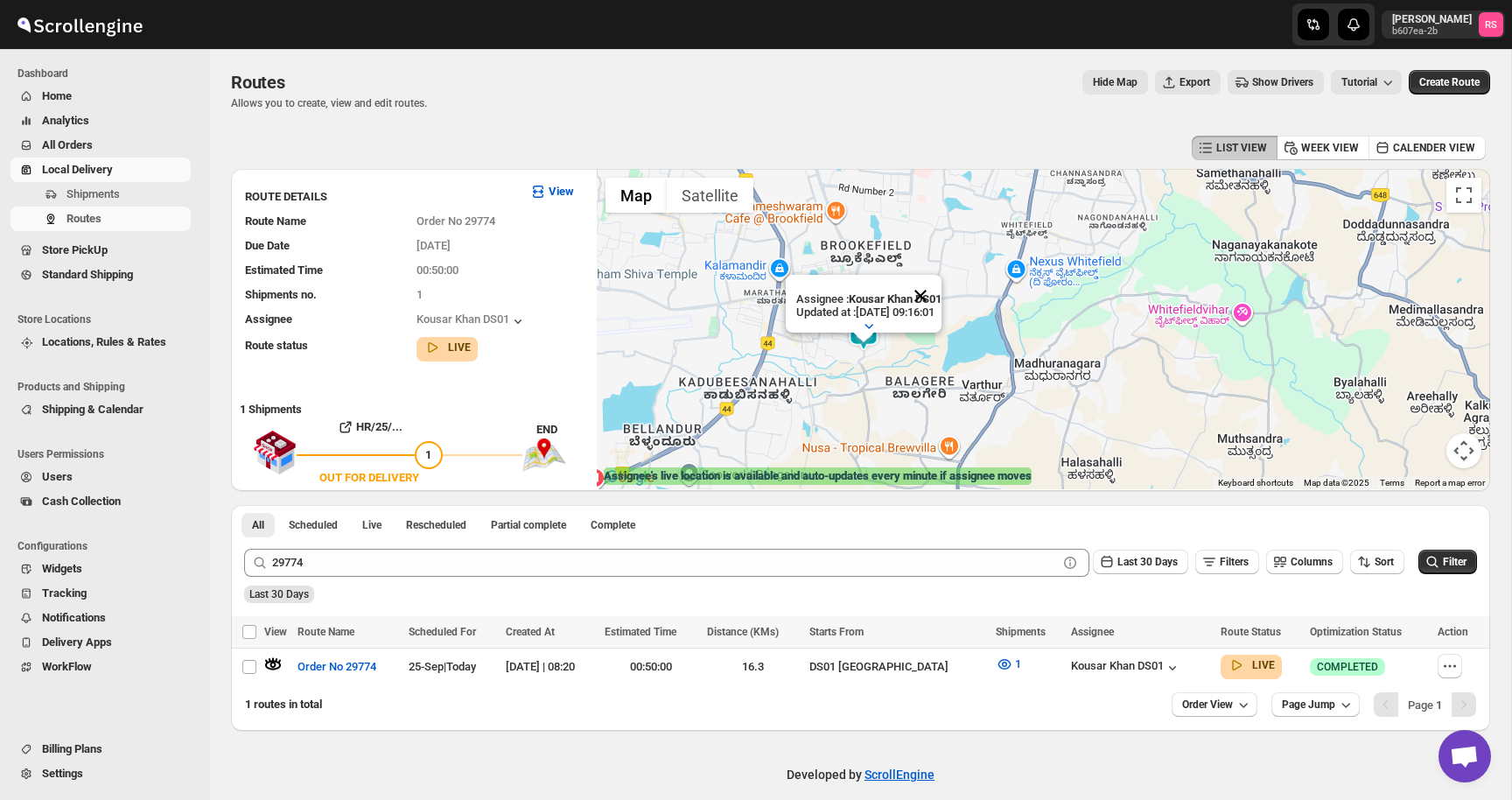
click at [929, 294] on button "Close" at bounding box center [920, 296] width 42 height 42
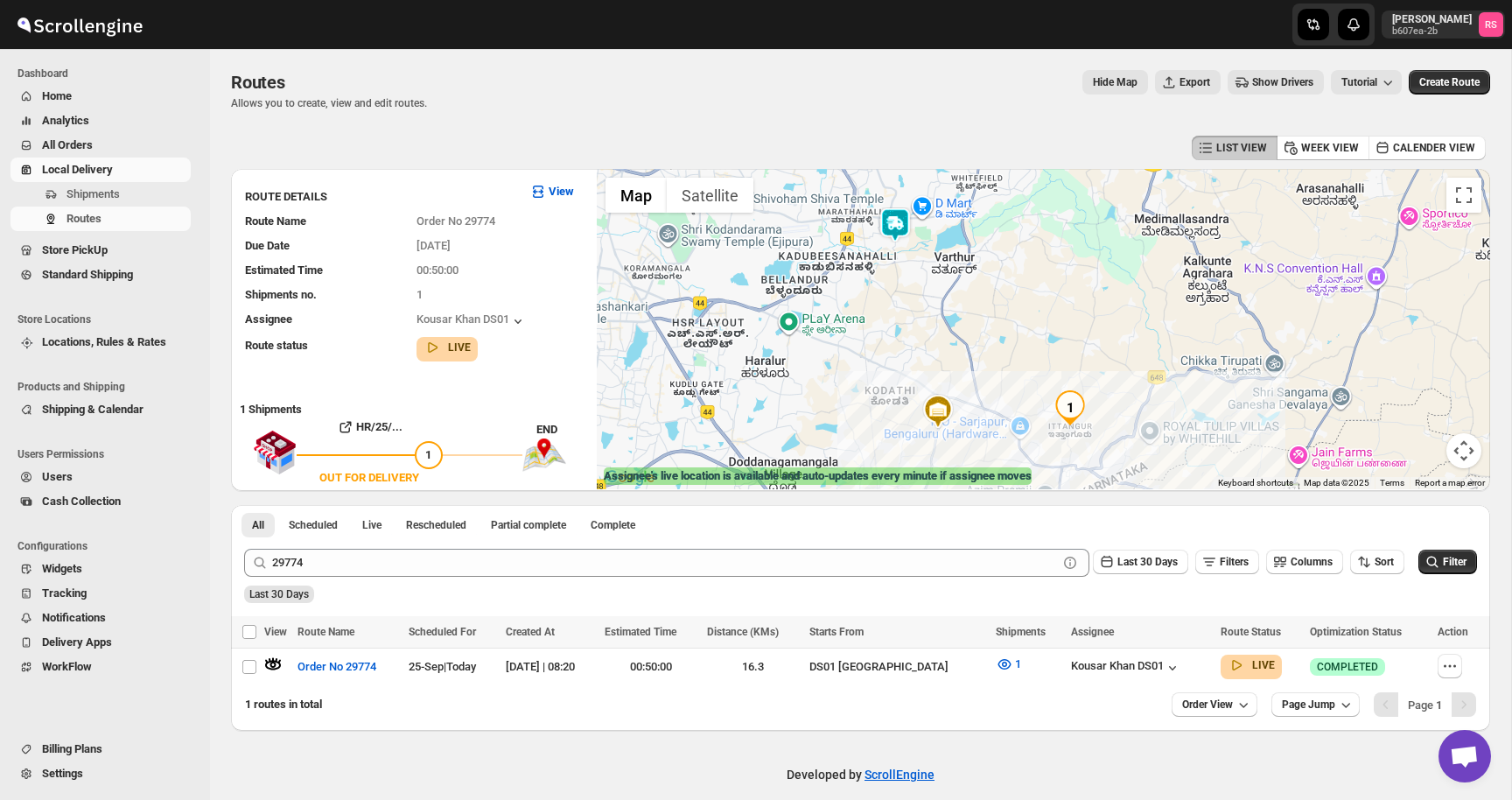
drag, startPoint x: 931, startPoint y: 291, endPoint x: 932, endPoint y: 201, distance: 90.0
click at [932, 201] on div at bounding box center [1044, 329] width 894 height 320
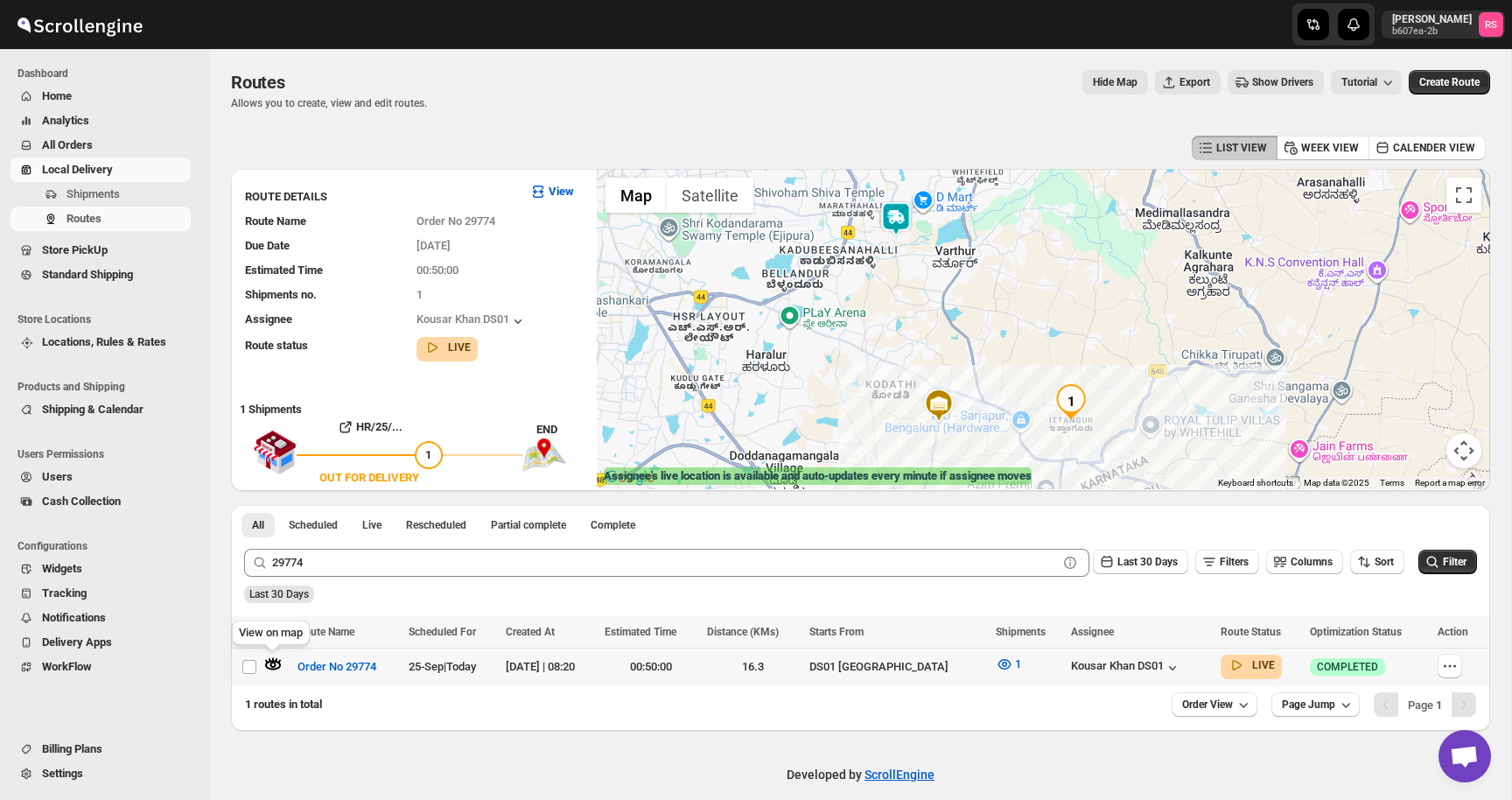
click at [272, 663] on icon "button" at bounding box center [273, 664] width 6 height 6
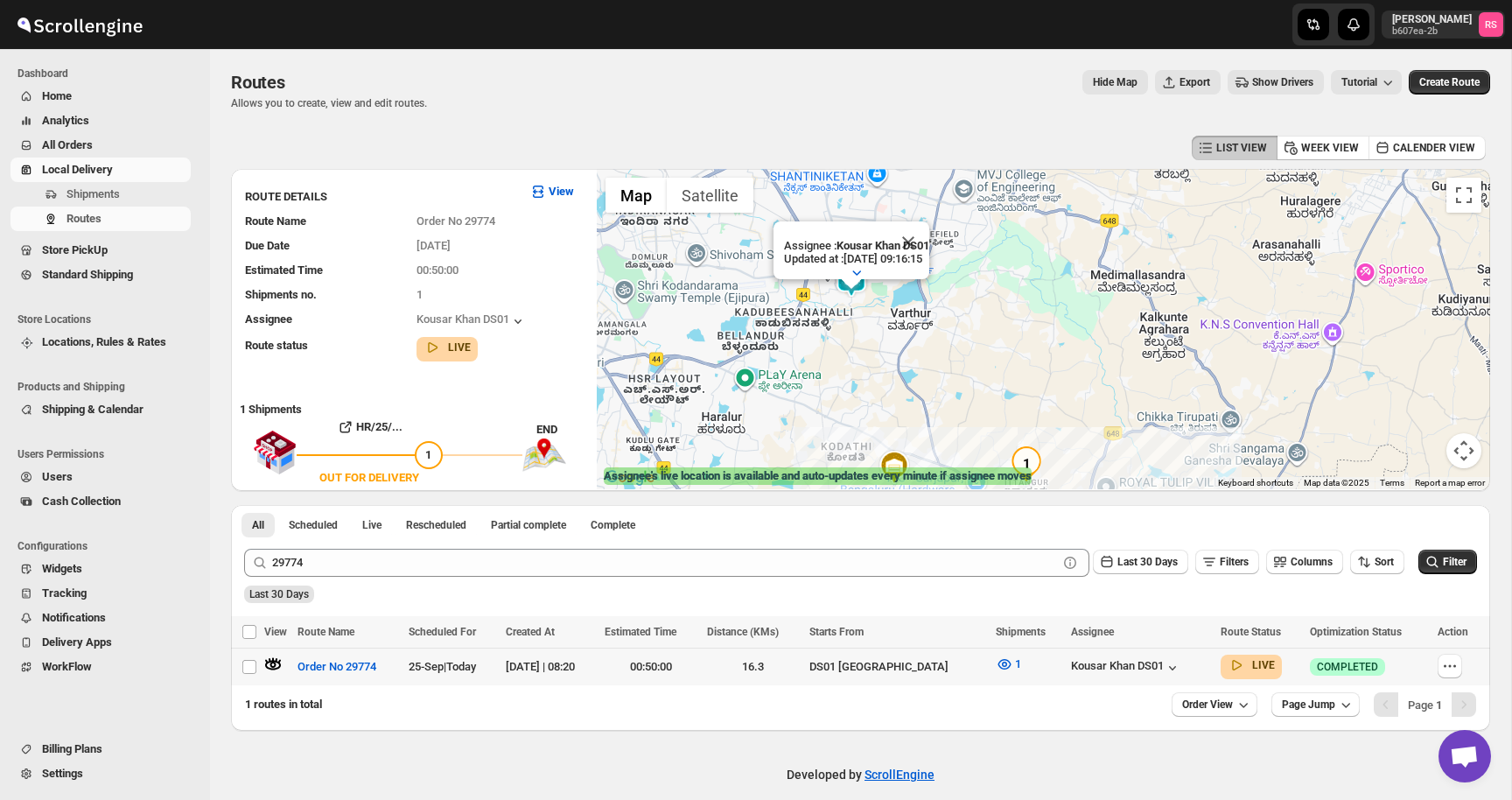
click at [1109, 653] on td "Kousar Khan DS01" at bounding box center [1141, 668] width 150 height 38
checkbox input "true"
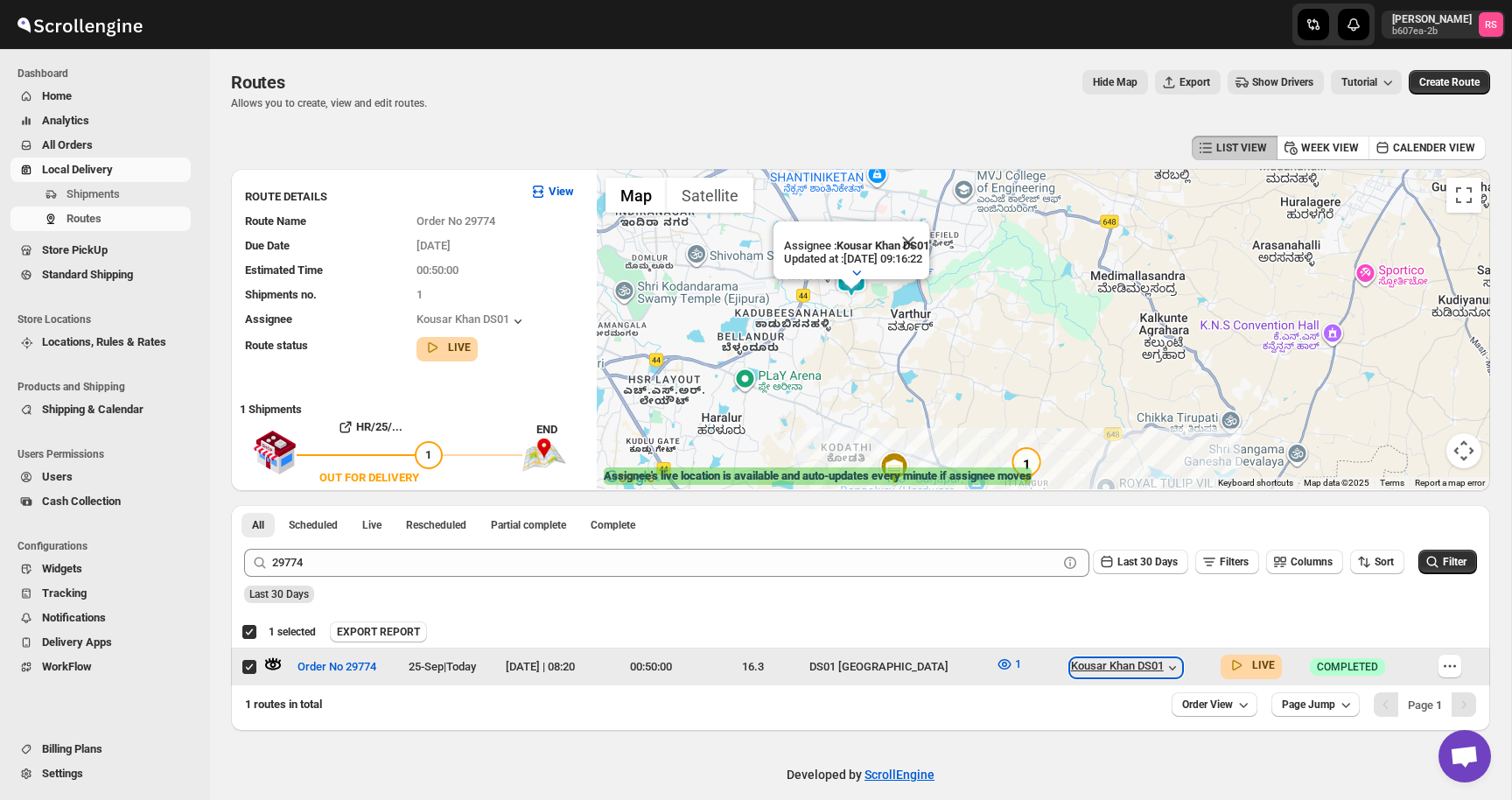
click at [1149, 661] on div "Kousar Khan DS01" at bounding box center [1126, 668] width 110 height 18
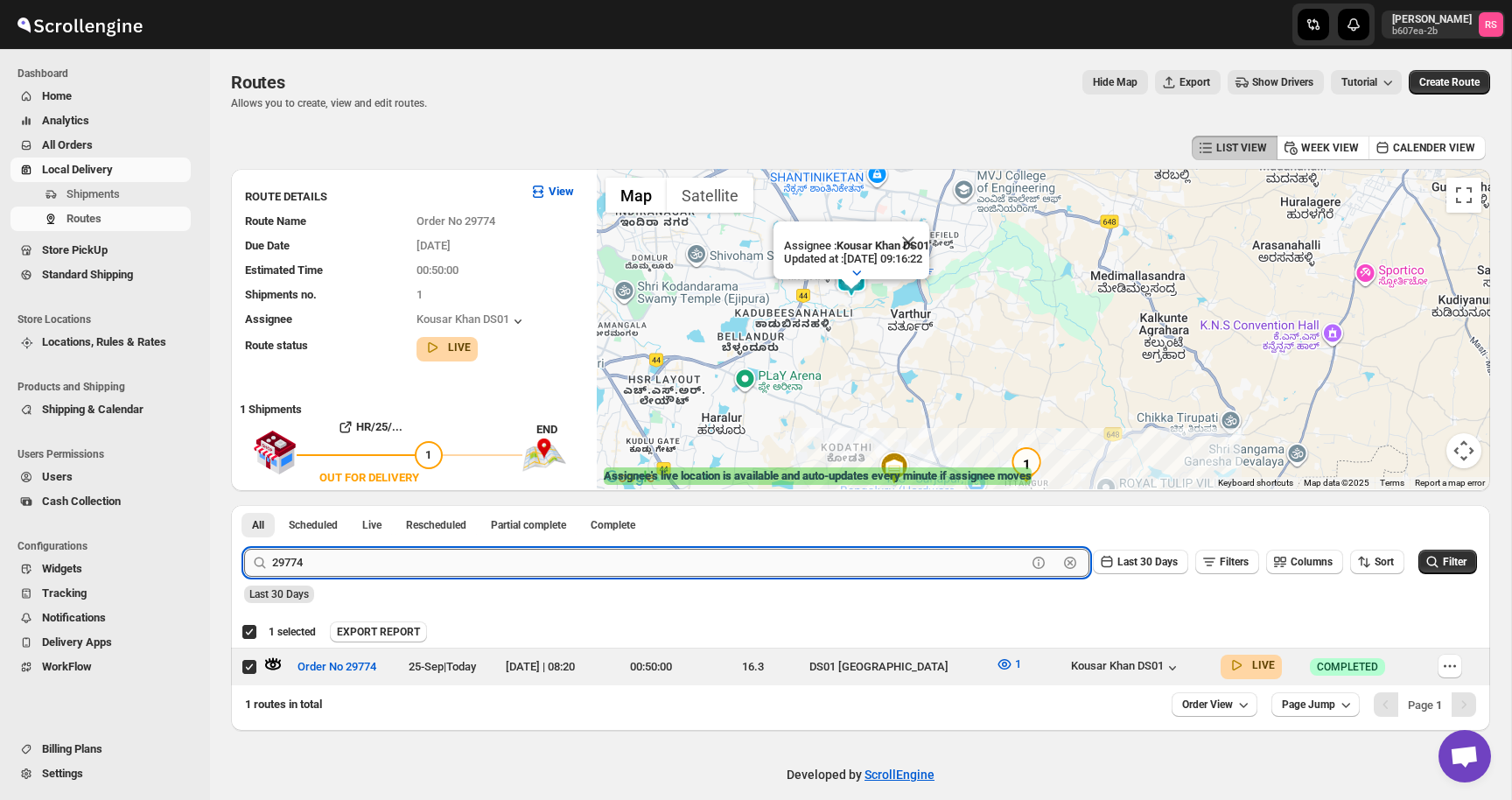
click at [727, 562] on input "29774" at bounding box center [650, 562] width 754 height 28
type input "29775"
click at [244, 505] on button "Submit" at bounding box center [269, 514] width 50 height 19
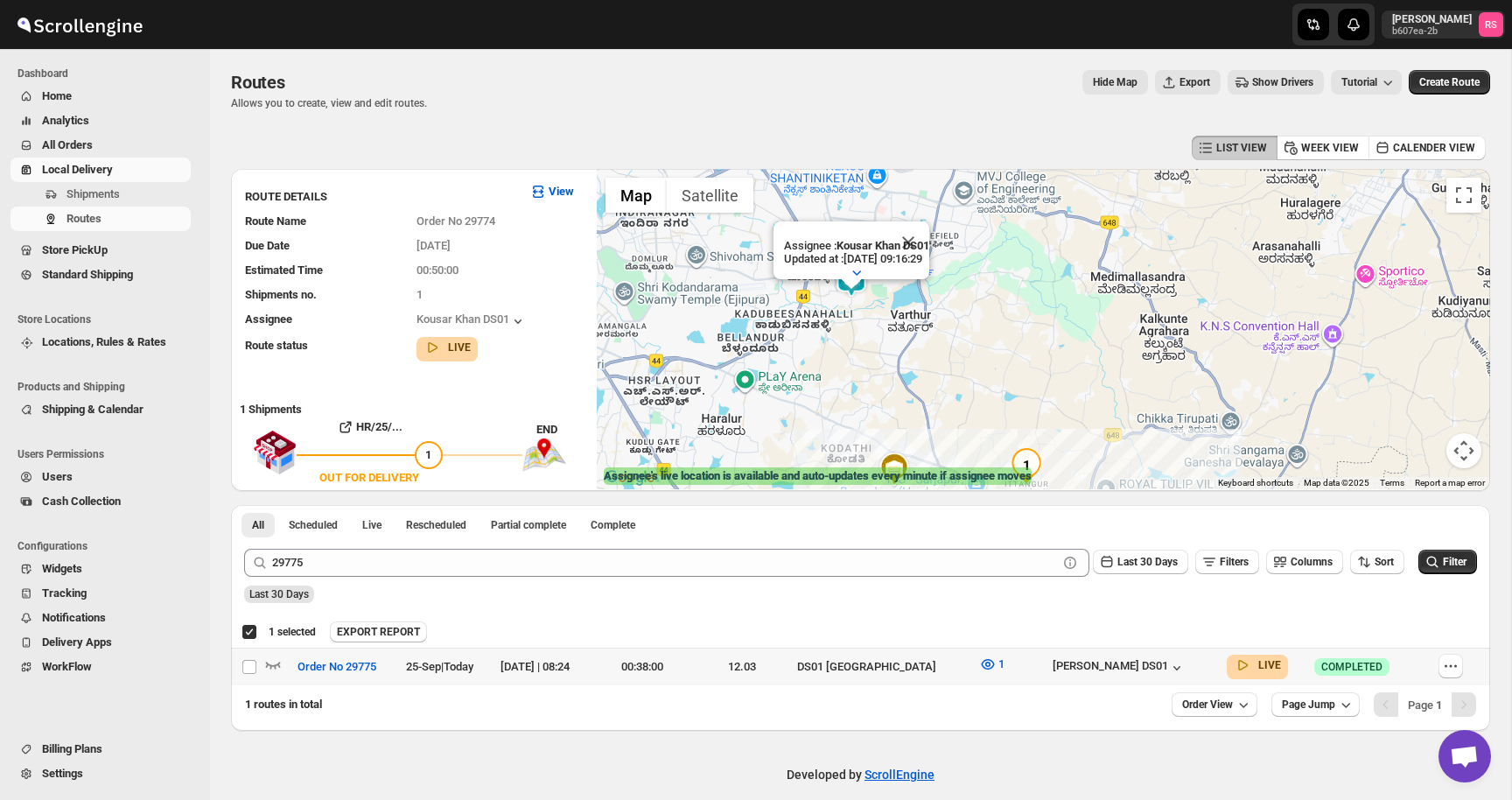
click at [1123, 658] on div "[PERSON_NAME] DS01" at bounding box center [1134, 668] width 164 height 20
click at [1123, 663] on div "[PERSON_NAME] DS01" at bounding box center [1119, 668] width 133 height 18
click at [270, 663] on icon "button" at bounding box center [273, 665] width 15 height 7
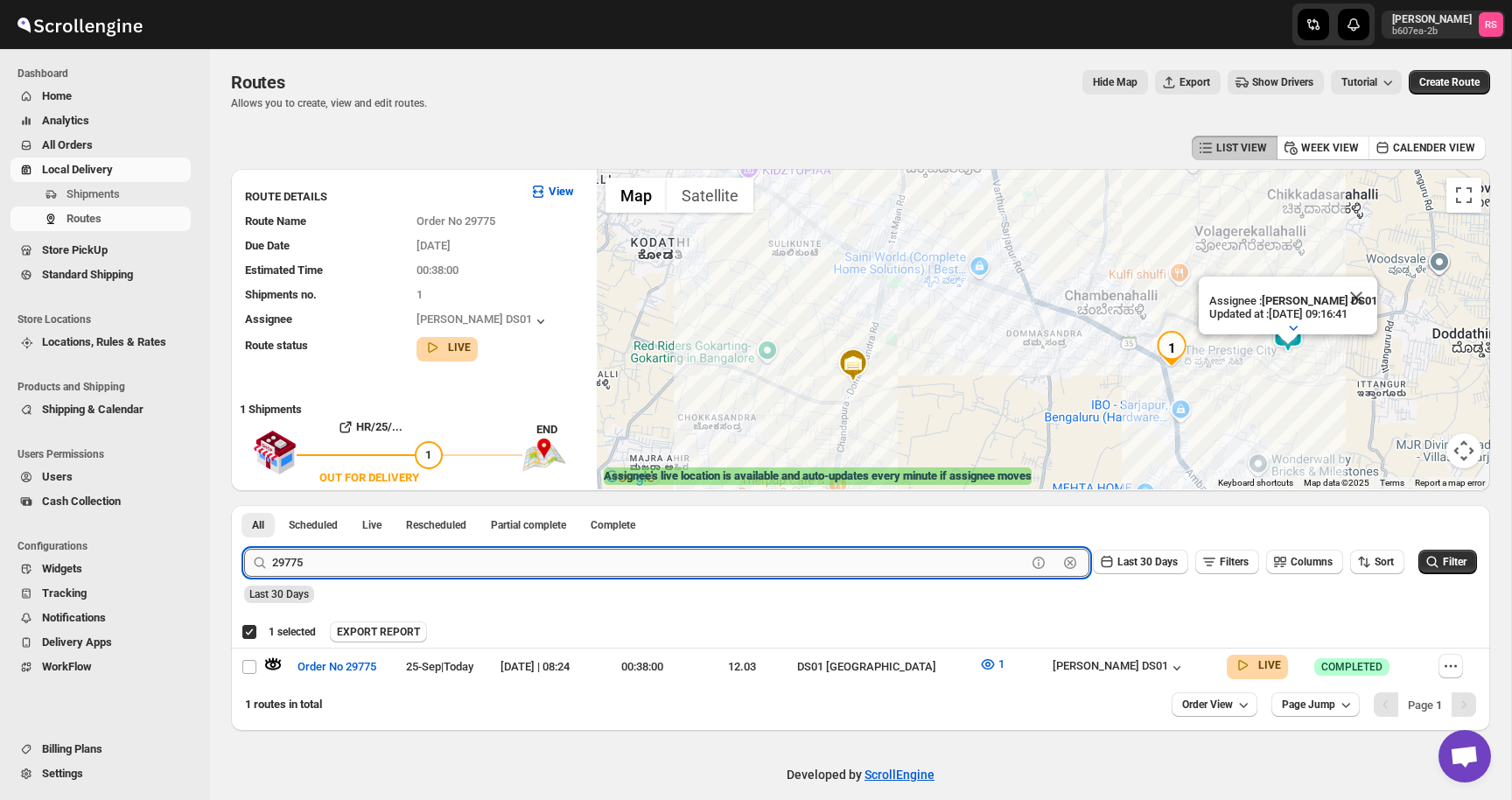
click at [582, 567] on input "29775" at bounding box center [650, 562] width 754 height 28
click at [632, 573] on input "29775" at bounding box center [650, 562] width 754 height 28
type input "4"
click at [244, 505] on button "Submit" at bounding box center [269, 514] width 50 height 19
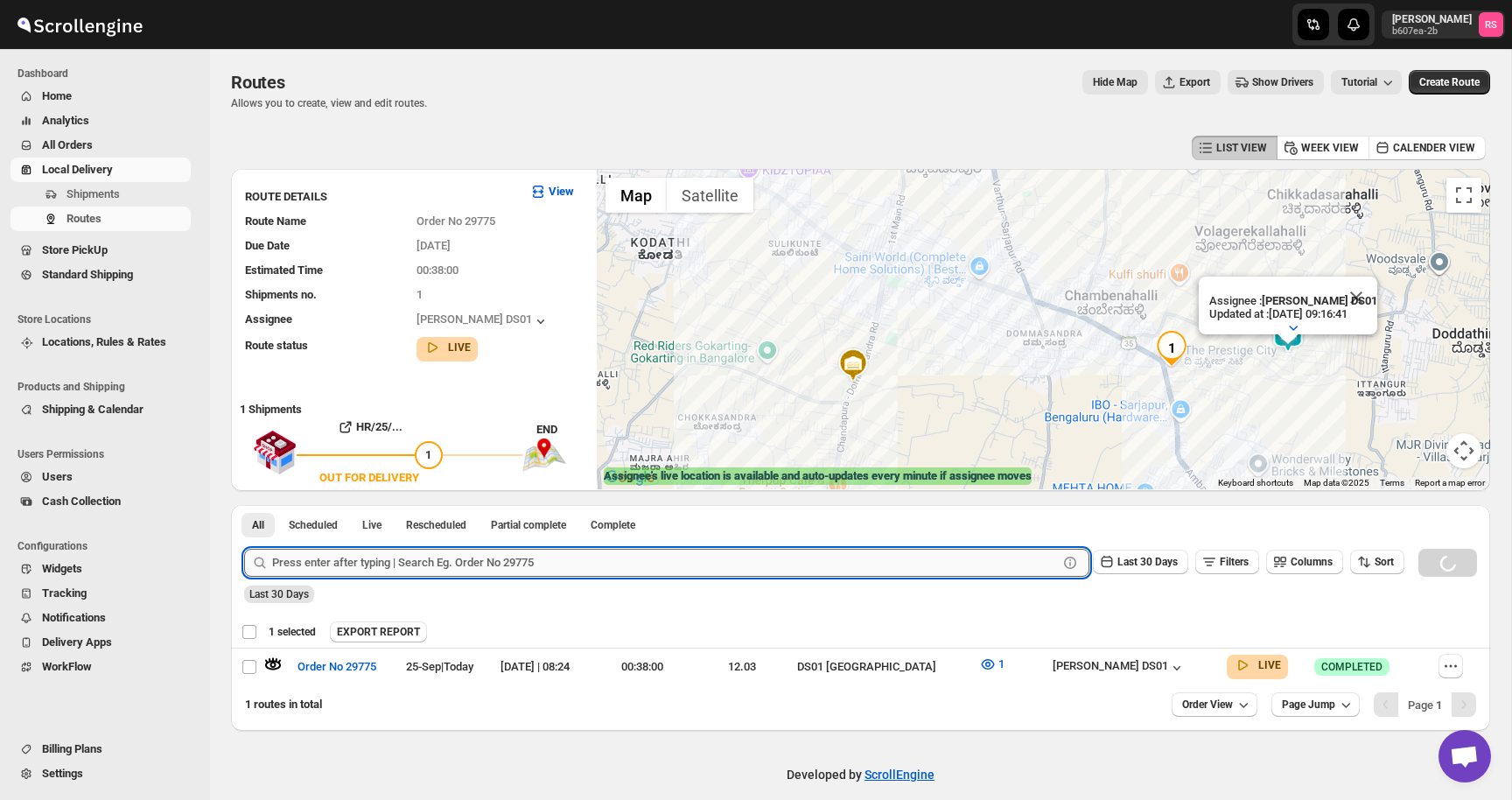
checkbox input "false"
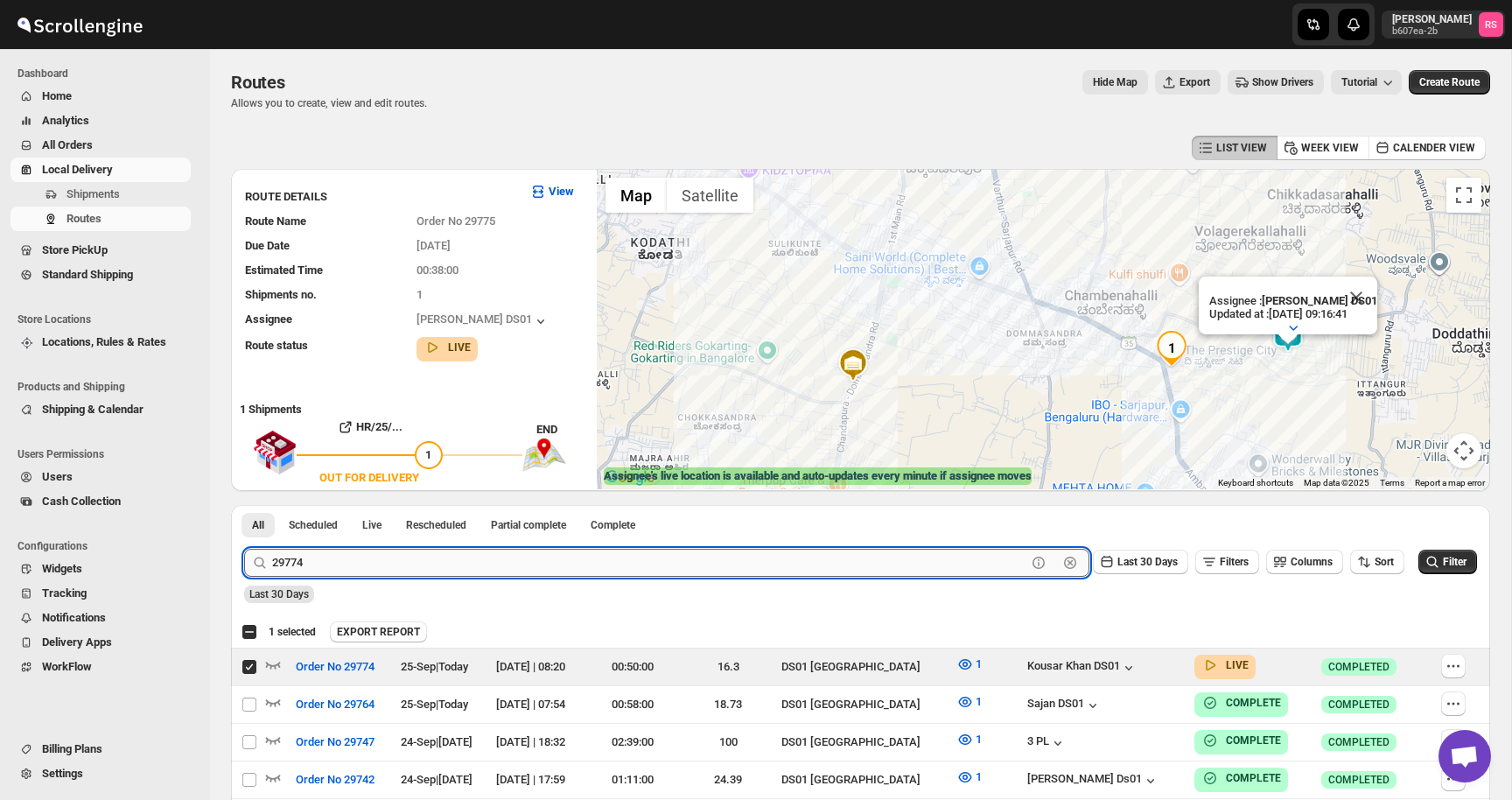
type input "29774"
click at [244, 505] on button "Submit" at bounding box center [269, 514] width 50 height 19
checkbox input "true"
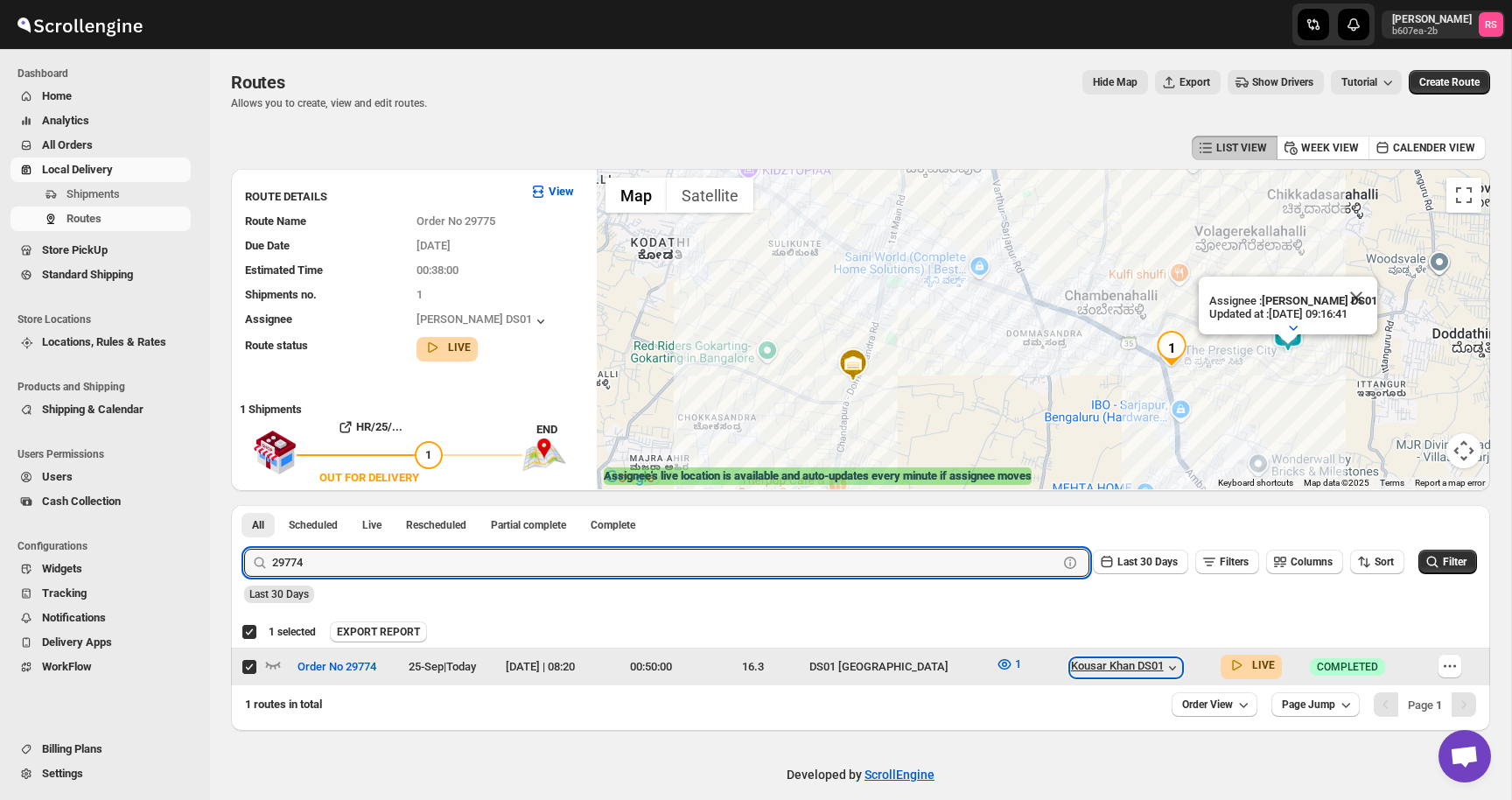
click at [1155, 670] on div "Kousar Khan DS01" at bounding box center [1126, 668] width 110 height 18
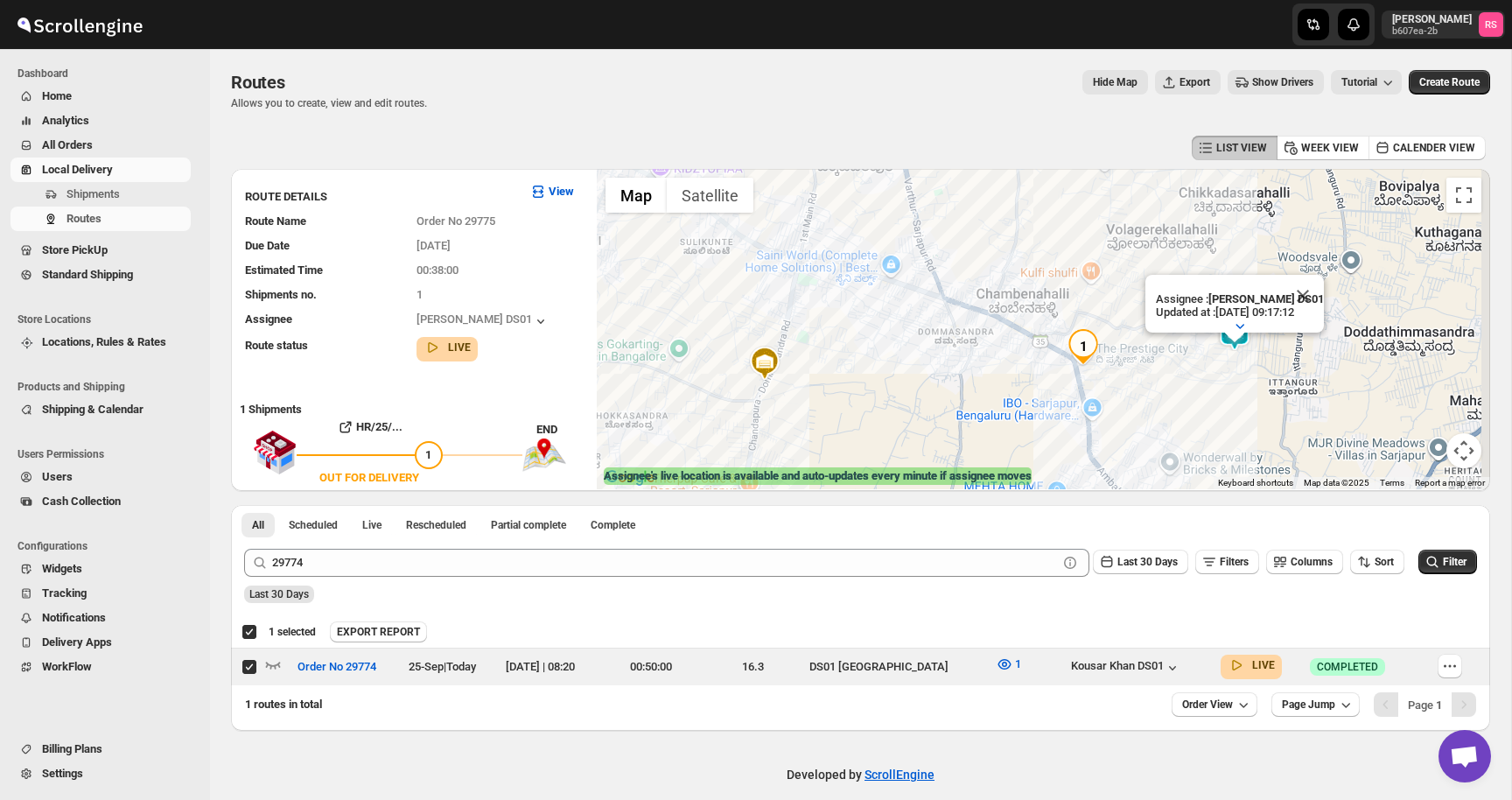
drag, startPoint x: 1039, startPoint y: 363, endPoint x: 949, endPoint y: 361, distance: 90.0
click at [949, 361] on div "Assignee : [PERSON_NAME] DS01 Updated at : [DATE] 09:17:12 Duty mode Enabled Ba…" at bounding box center [1044, 329] width 894 height 320
click at [1088, 348] on img "1" at bounding box center [1084, 346] width 35 height 35
click at [1307, 296] on button "Close" at bounding box center [1304, 296] width 42 height 42
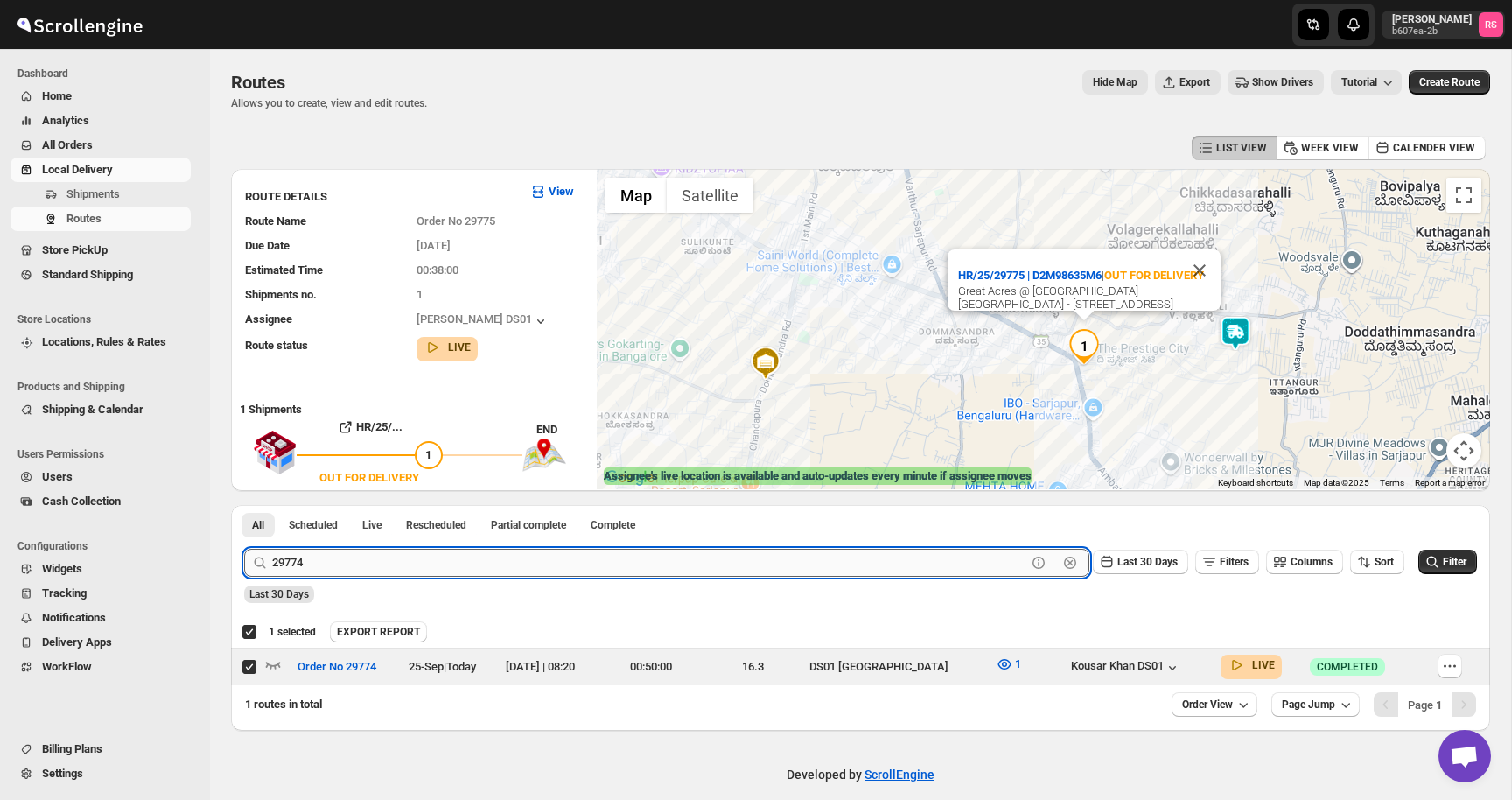
click at [637, 562] on input "29774" at bounding box center [650, 562] width 754 height 28
click at [671, 562] on input "29774" at bounding box center [650, 562] width 754 height 28
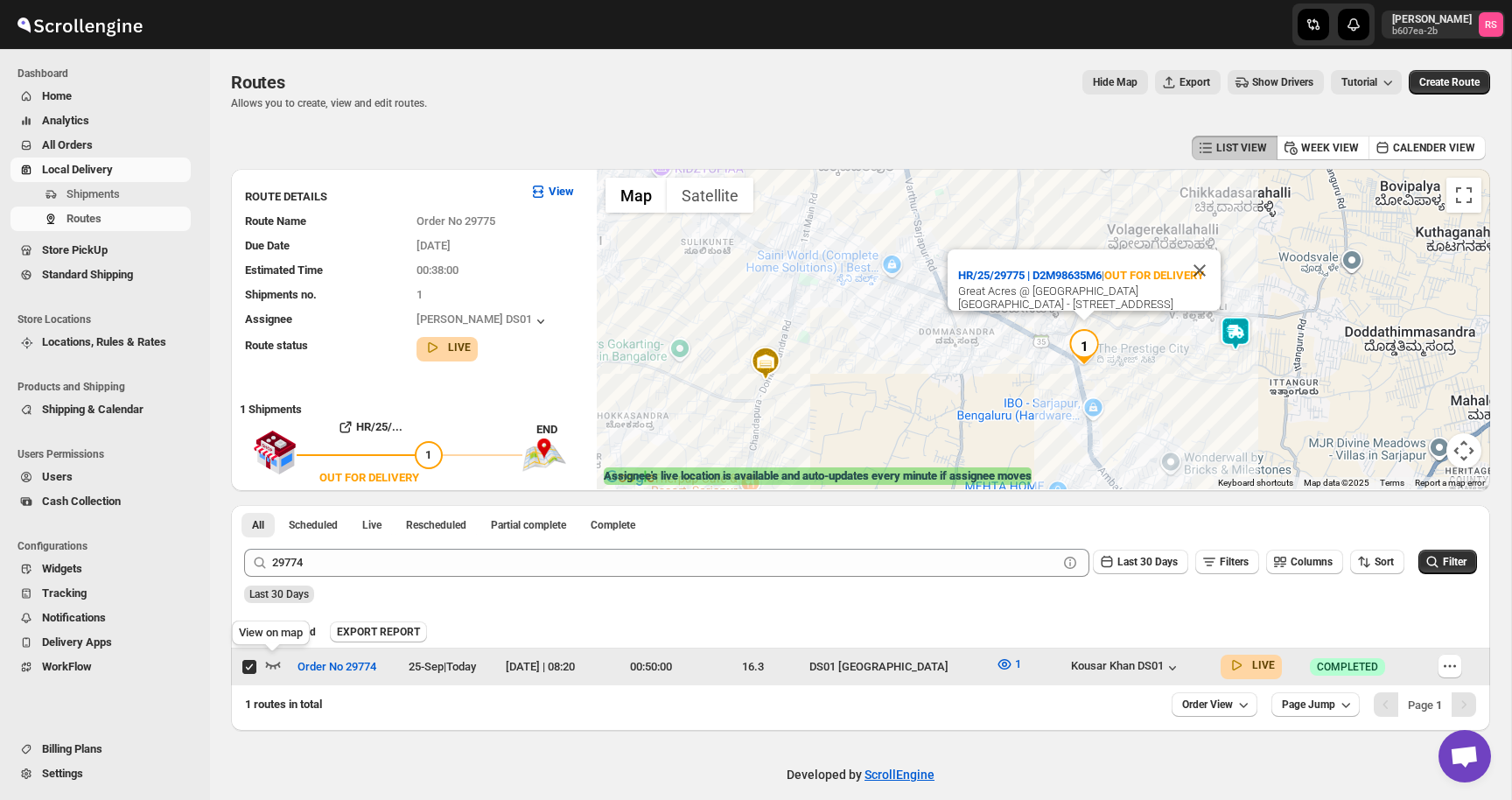
click at [273, 666] on icon "button" at bounding box center [273, 665] width 18 height 18
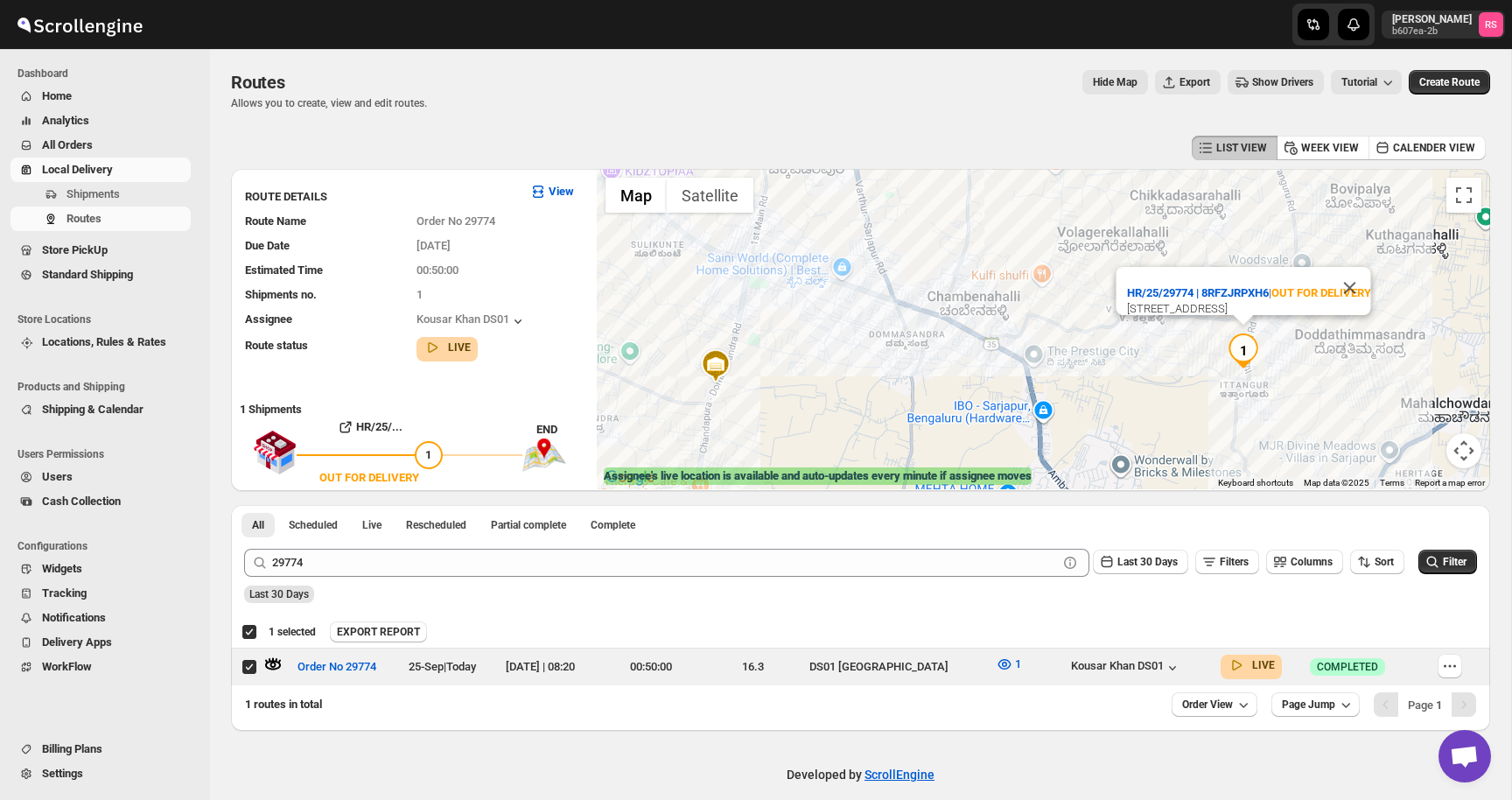
drag, startPoint x: 1252, startPoint y: 353, endPoint x: 1189, endPoint y: 354, distance: 63.0
click at [1189, 354] on div "HR/25/29774 | 8RFZJRPXH6 | OUT FOR DELIVERY 654 AECS Layout Main Road AECS Layo…" at bounding box center [1044, 329] width 894 height 320
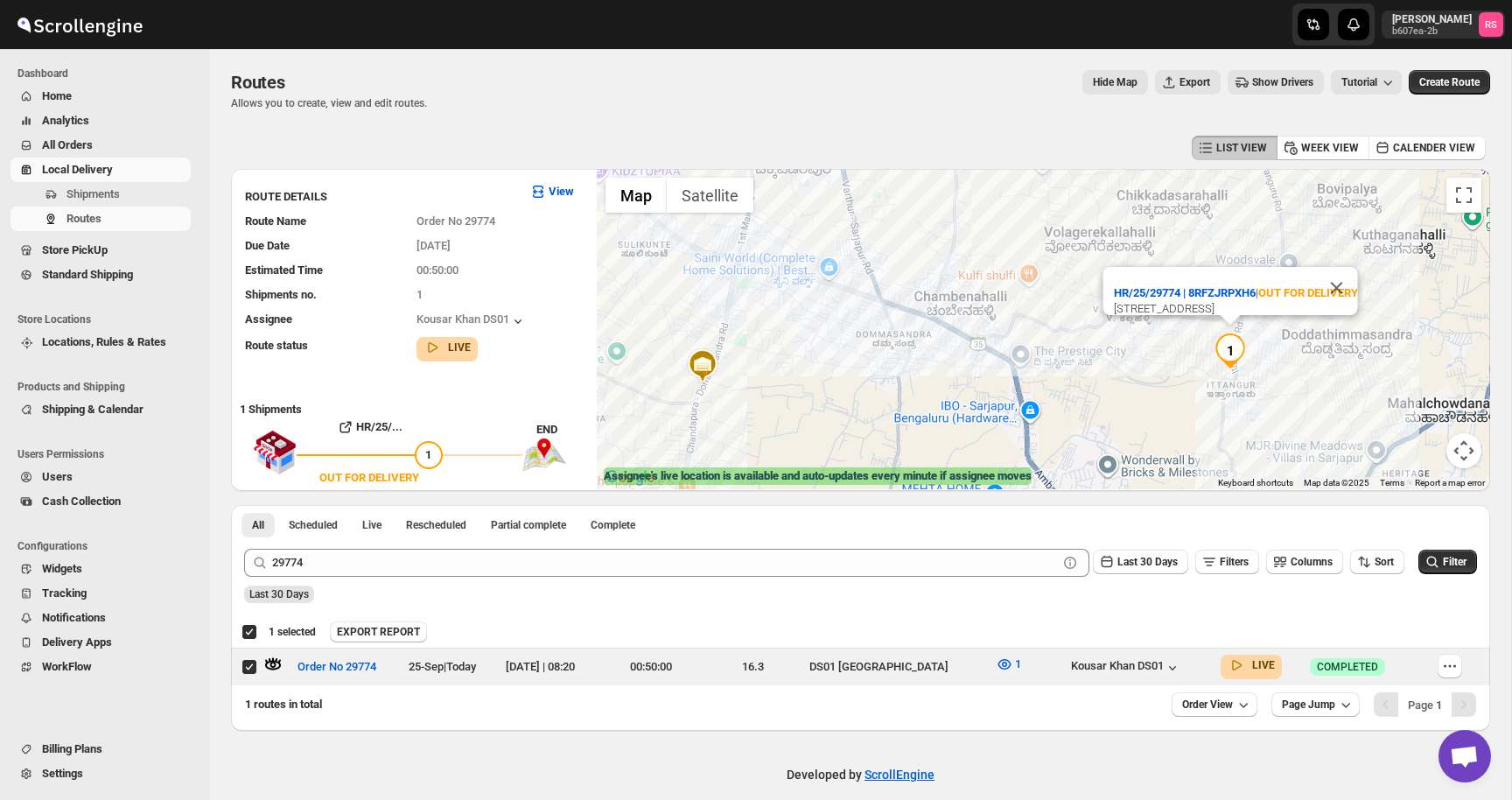
drag, startPoint x: 1189, startPoint y: 354, endPoint x: 1173, endPoint y: 354, distance: 16.0
click at [1173, 354] on div "HR/25/29774 | 8RFZJRPXH6 | OUT FOR DELIVERY 654 AECS Layout Main Road AECS Layo…" at bounding box center [1044, 329] width 894 height 320
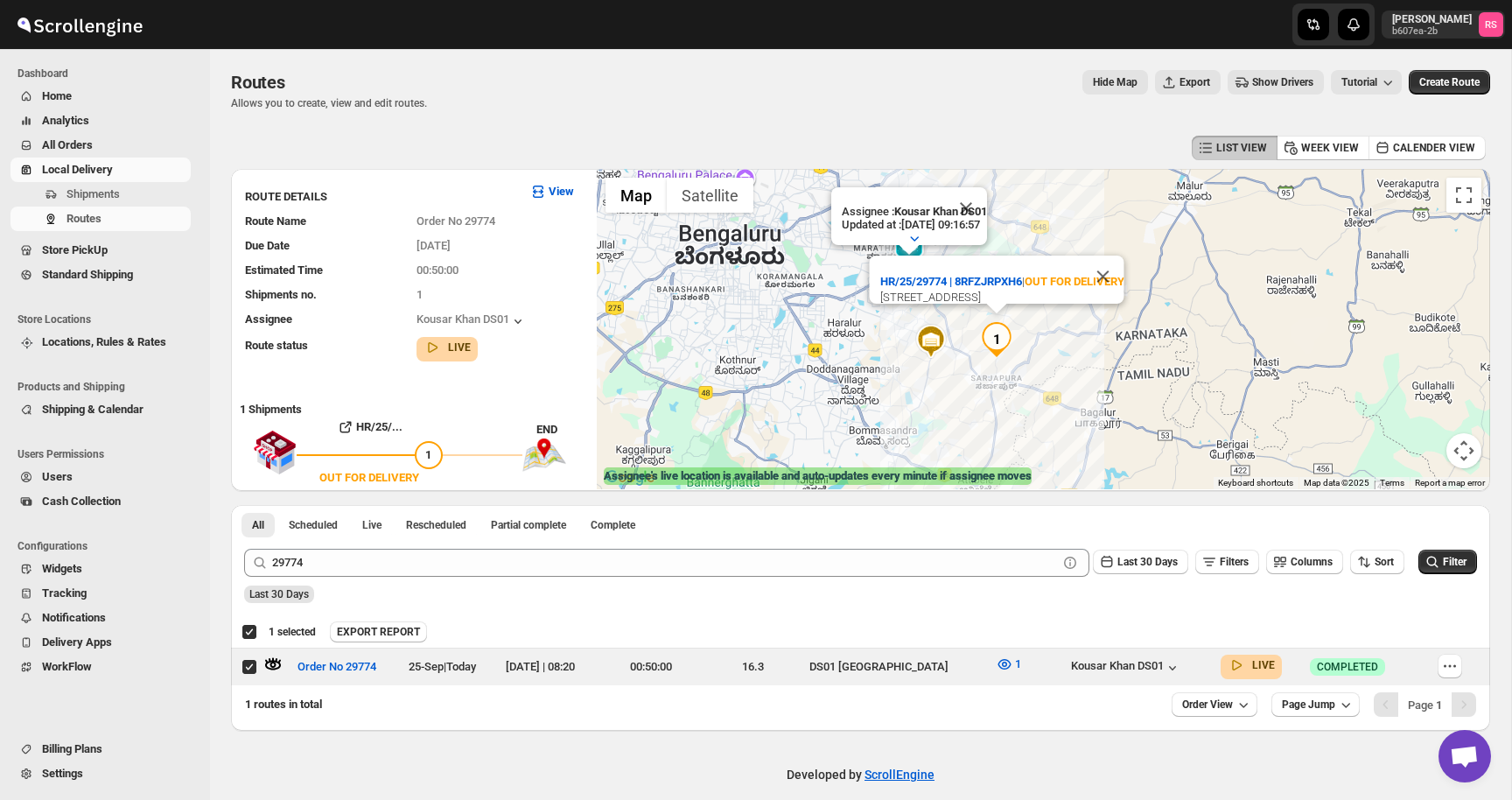
drag, startPoint x: 990, startPoint y: 293, endPoint x: 953, endPoint y: 373, distance: 88.1
click at [953, 373] on div "HR/25/29774 | 8RFZJRPXH6 | OUT FOR DELIVERY 654 AECS Layout Main Road AECS Layo…" at bounding box center [1044, 329] width 894 height 320
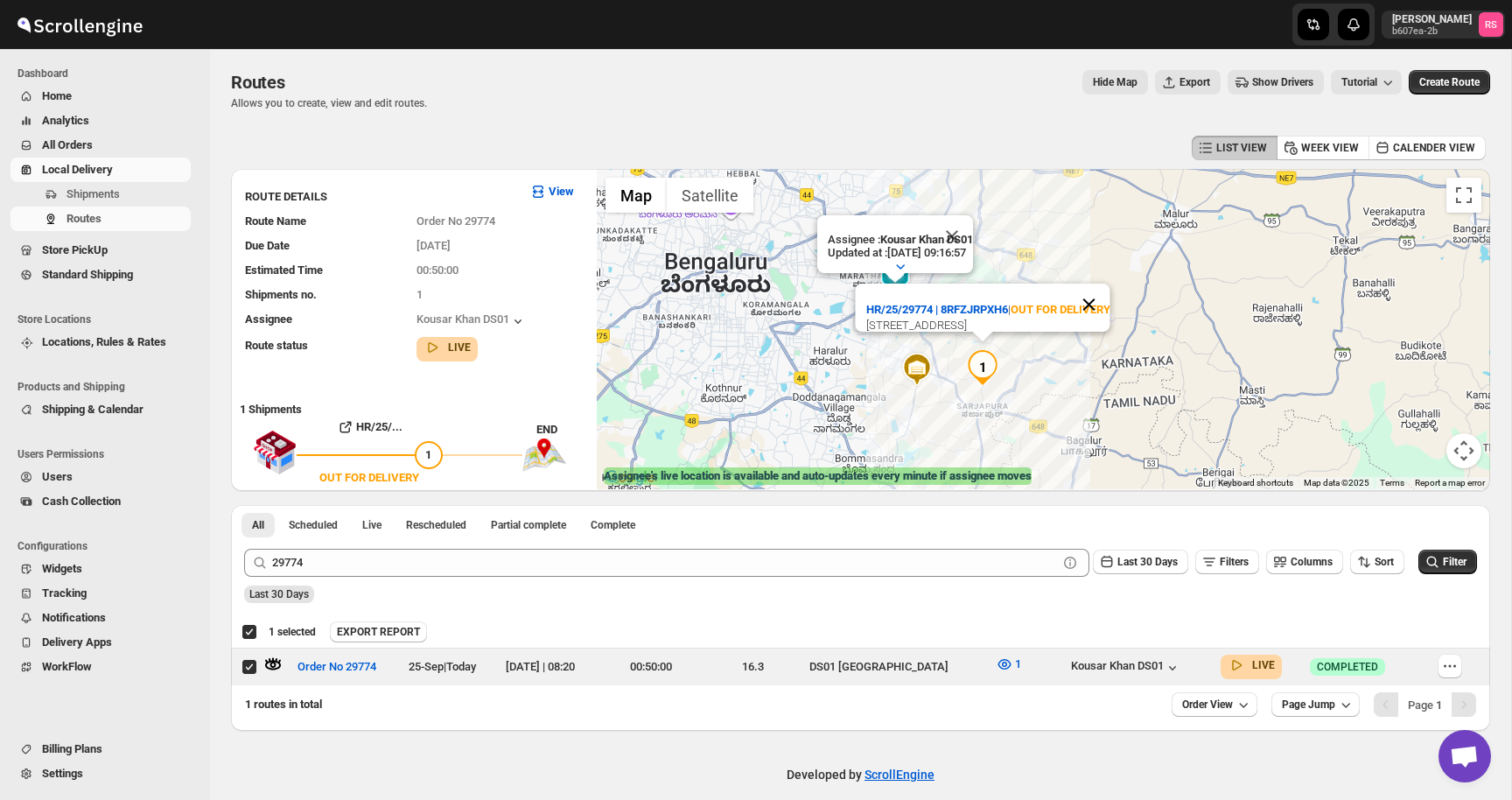
click at [1099, 284] on button "Close" at bounding box center [1088, 304] width 42 height 42
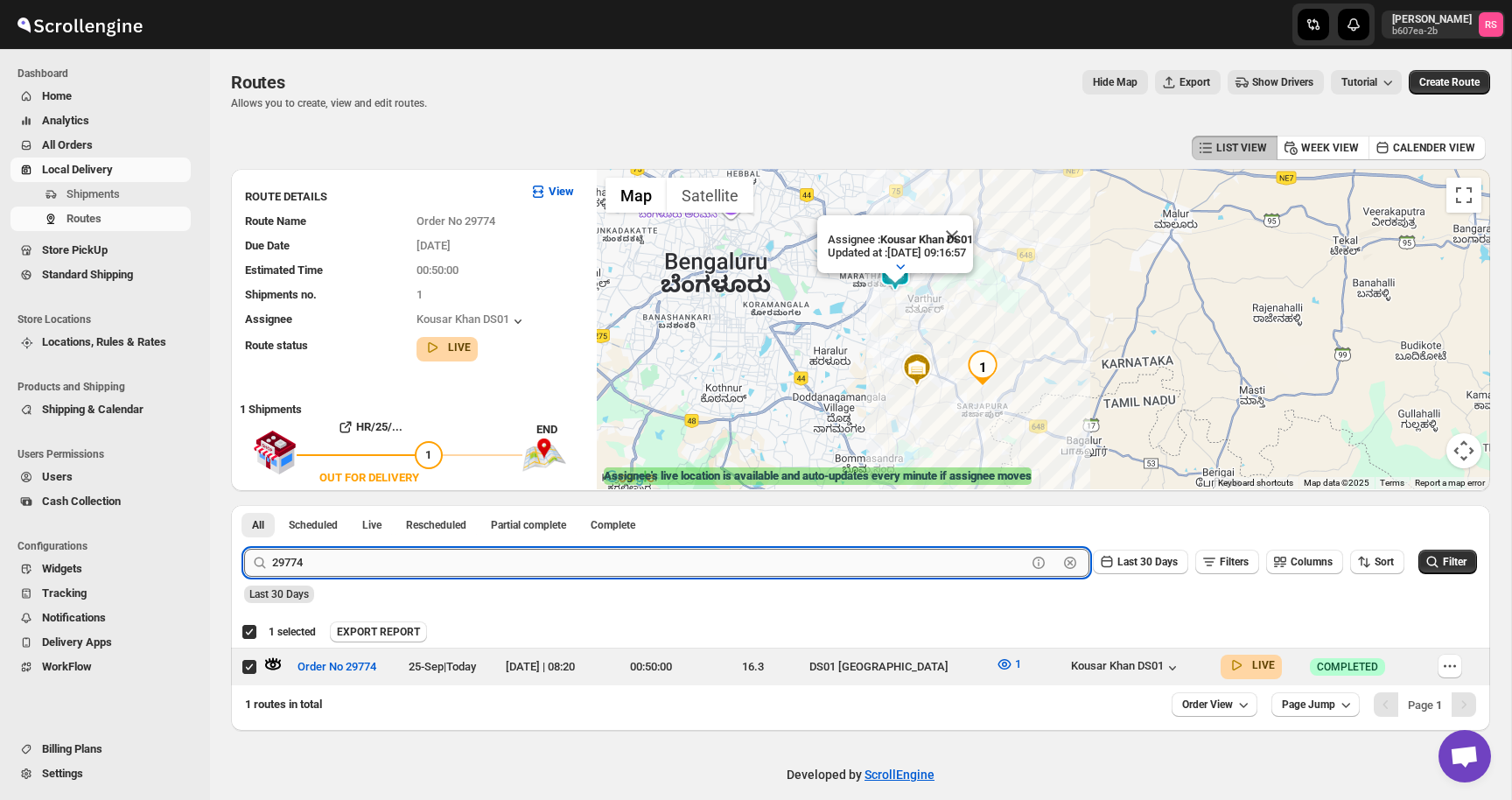
click at [634, 570] on input "29774" at bounding box center [650, 562] width 754 height 28
click at [668, 563] on input "29774" at bounding box center [650, 562] width 754 height 28
click at [244, 505] on button "Submit" at bounding box center [269, 514] width 50 height 19
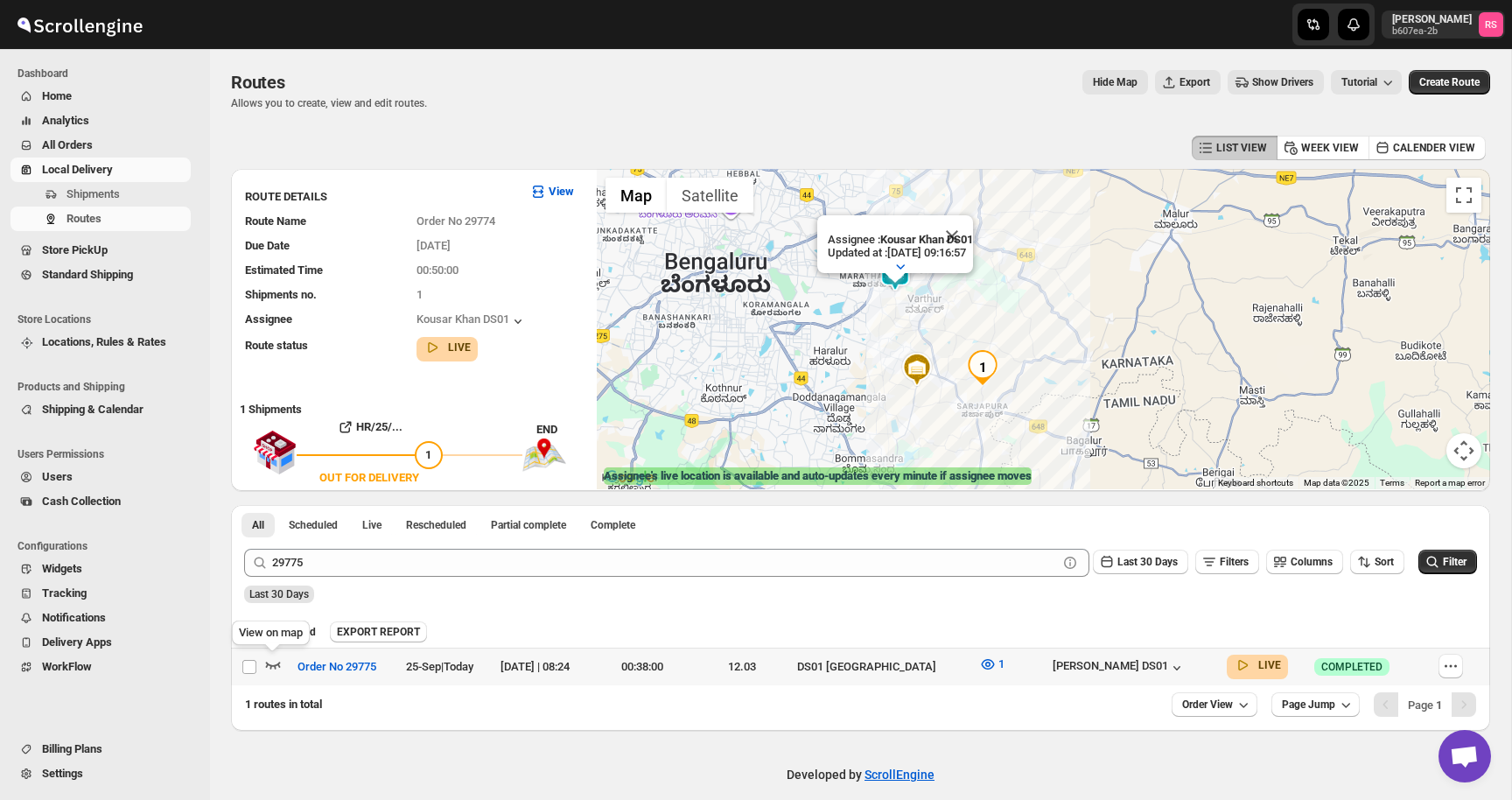
click at [274, 658] on icon "button" at bounding box center [273, 665] width 18 height 18
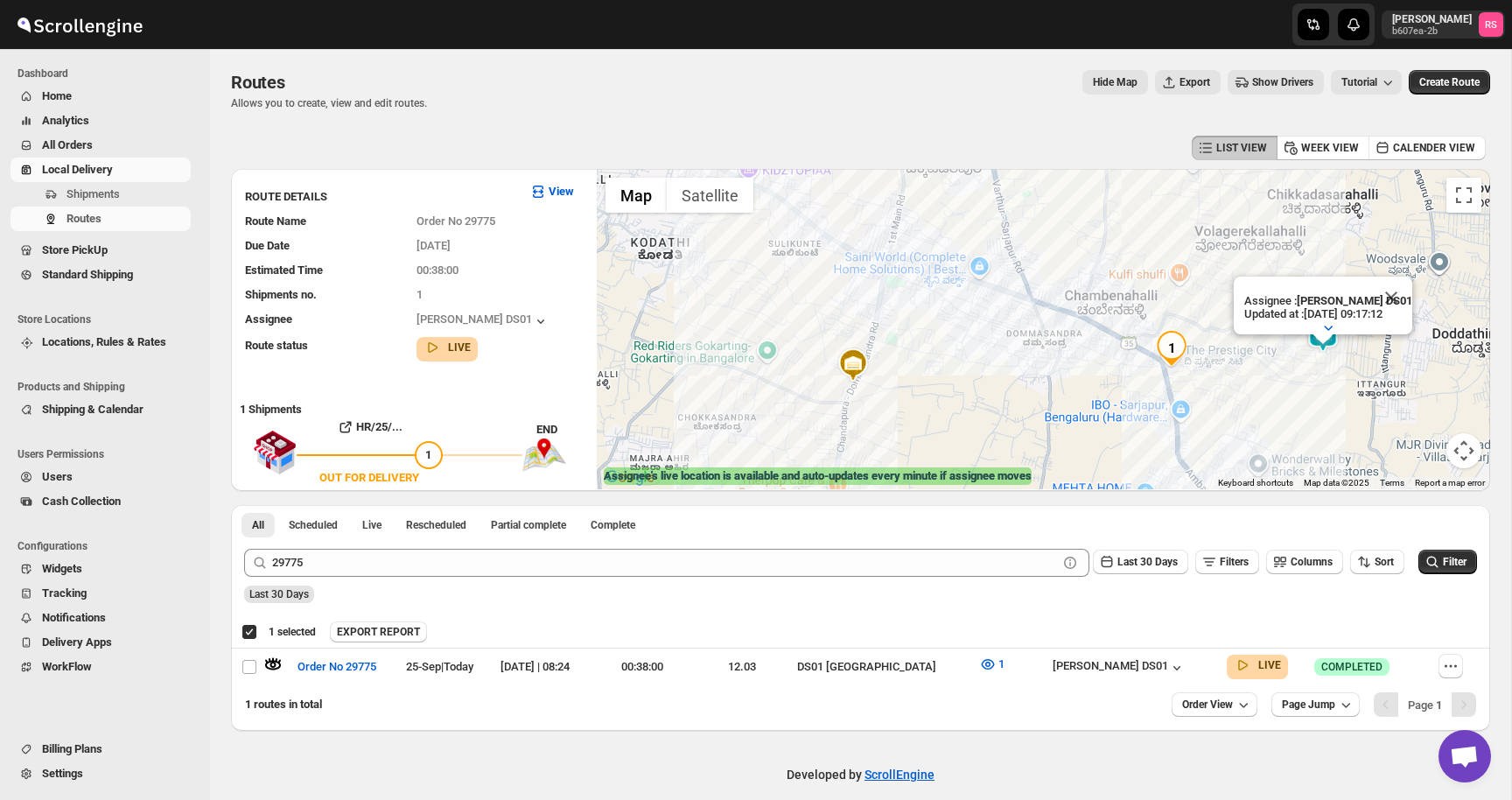
click at [1178, 344] on img "1" at bounding box center [1172, 348] width 35 height 35
click at [1176, 345] on img "1" at bounding box center [1172, 348] width 35 height 35
click at [1400, 296] on button "Close" at bounding box center [1391, 297] width 42 height 42
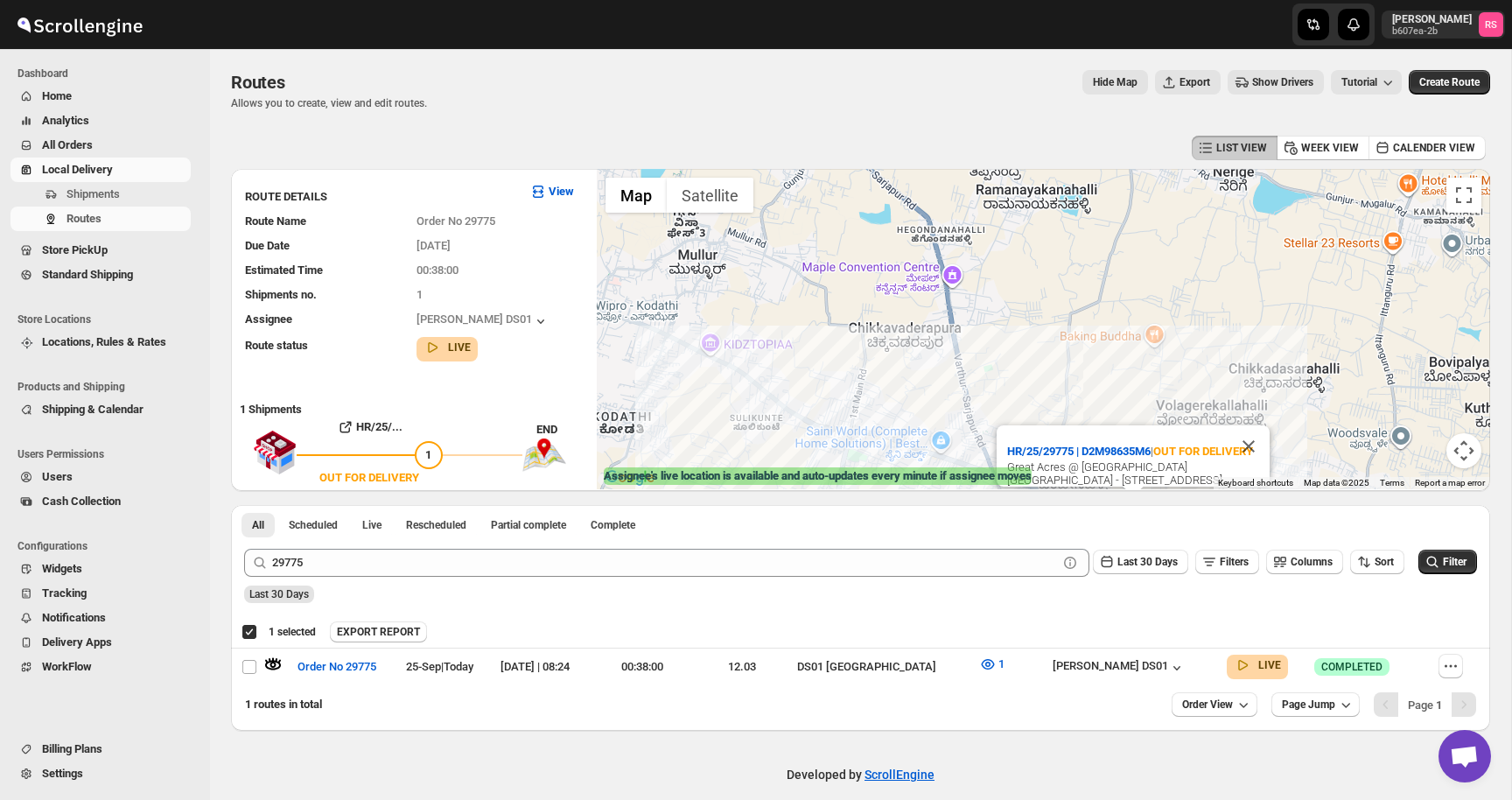
drag, startPoint x: 918, startPoint y: 321, endPoint x: 879, endPoint y: 497, distance: 180.3
click at [879, 497] on div "LIST VIEW WEEK VIEW CALENDER VIEW ROUTE DETAILS View Route Name Order No 29775 …" at bounding box center [861, 431] width 1259 height 600
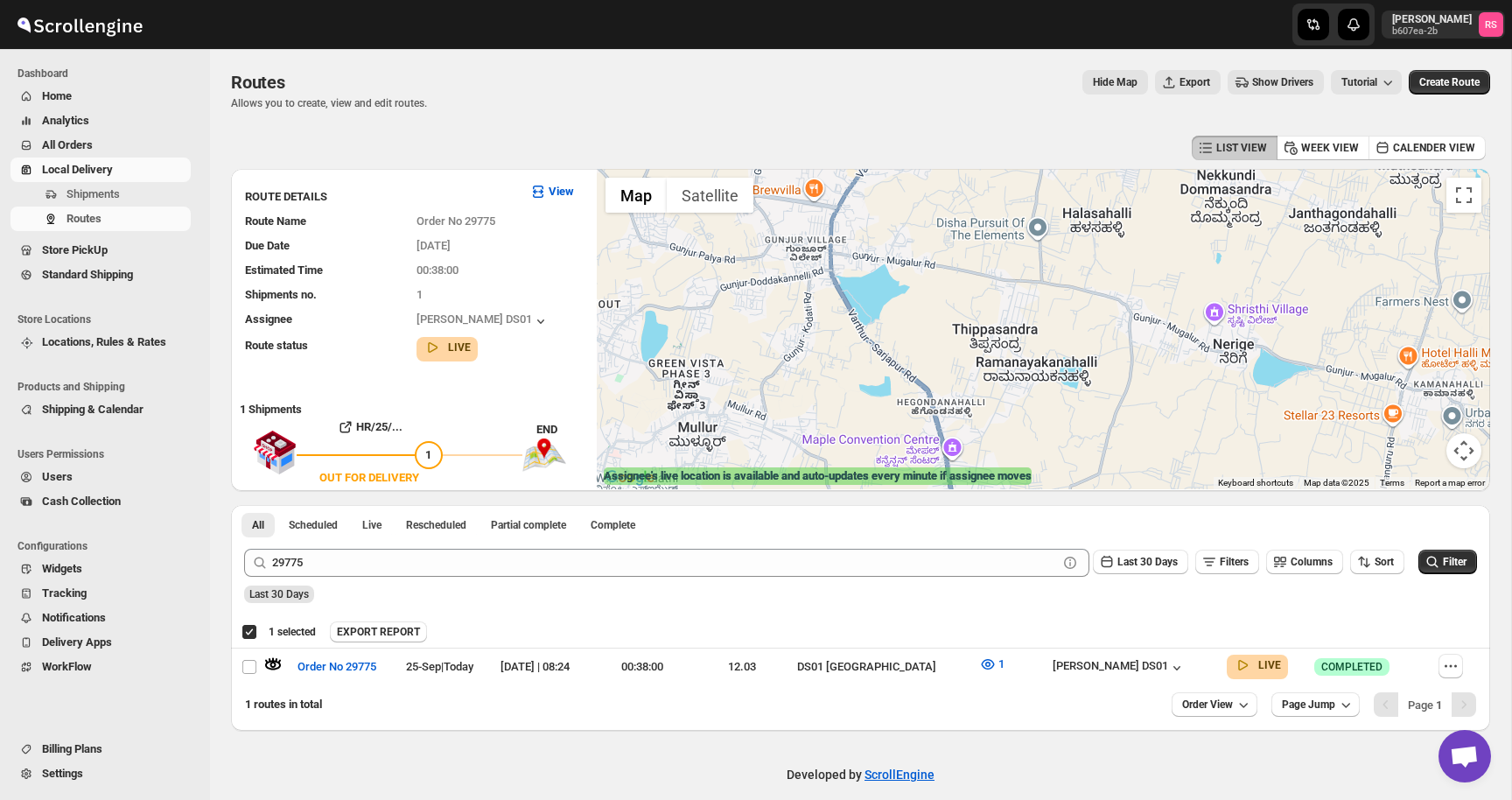
drag, startPoint x: 927, startPoint y: 351, endPoint x: 927, endPoint y: 533, distance: 182.0
click at [927, 533] on div "LIST VIEW WEEK VIEW CALENDER VIEW ROUTE DETAILS View Route Name Order No 29775 …" at bounding box center [861, 431] width 1259 height 600
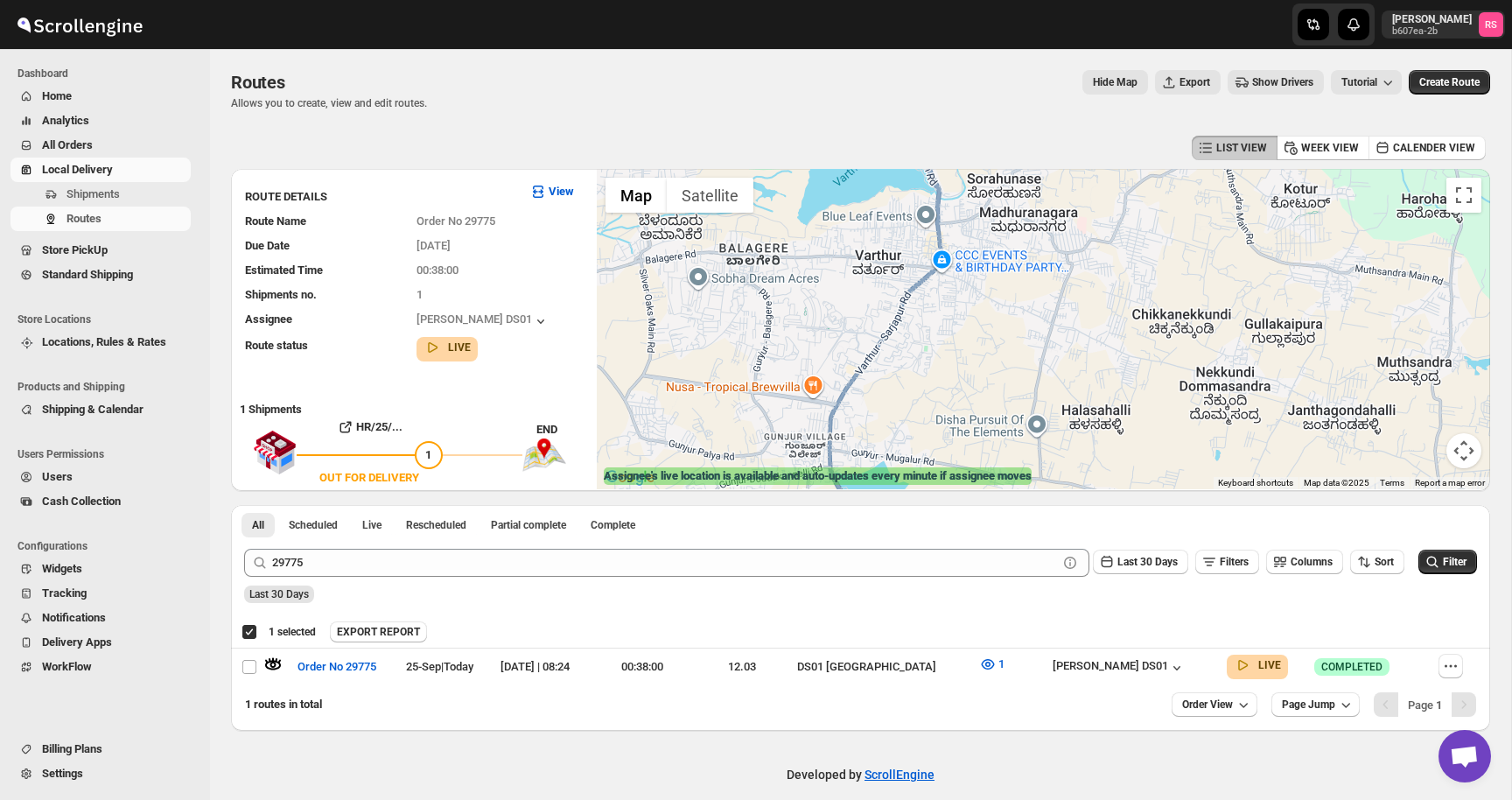
drag, startPoint x: 935, startPoint y: 391, endPoint x: 934, endPoint y: 585, distance: 194.0
click at [934, 585] on div "LIST VIEW WEEK VIEW CALENDER VIEW ROUTE DETAILS View Route Name Order No 29775 …" at bounding box center [861, 431] width 1259 height 600
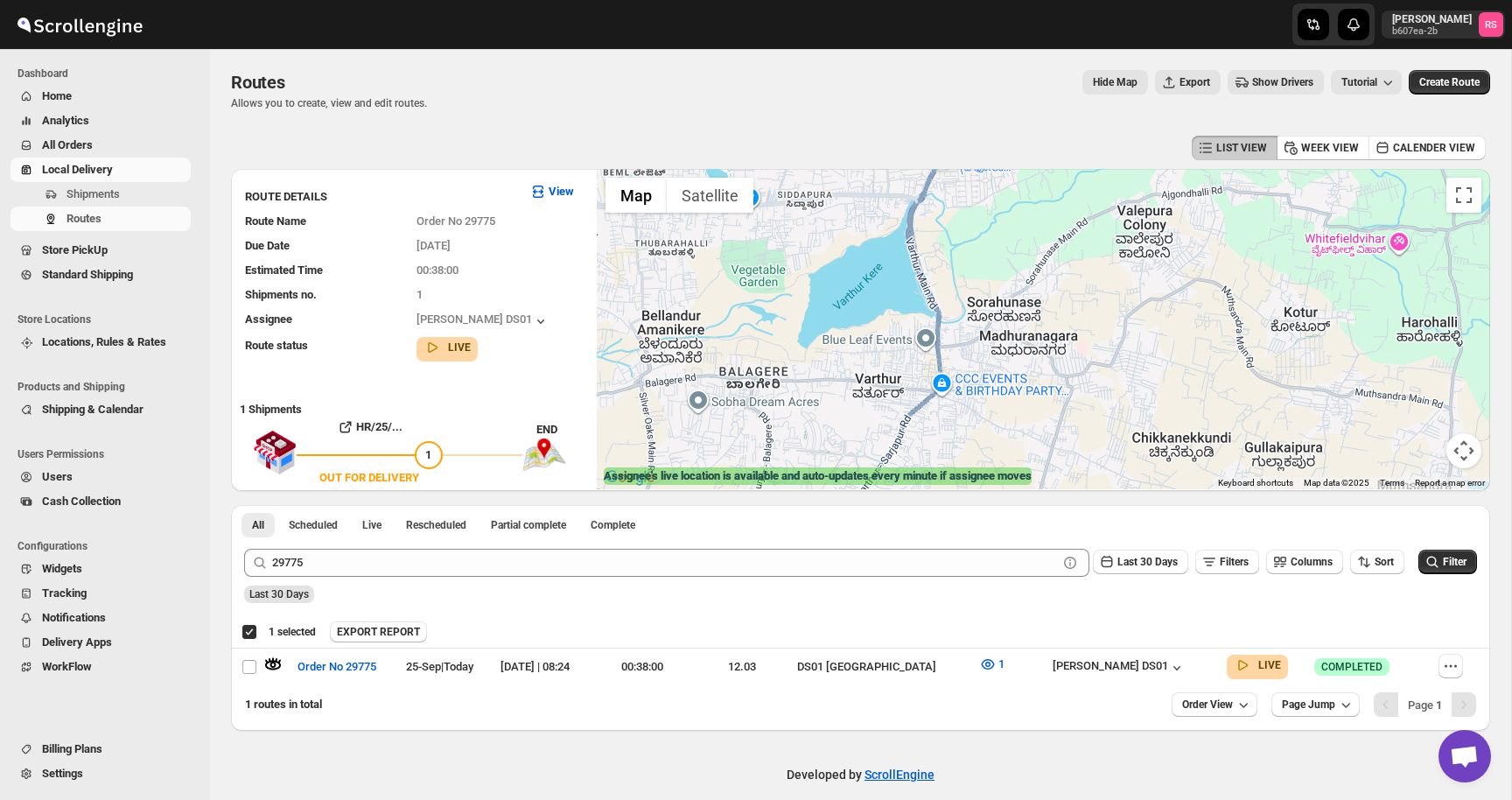
drag, startPoint x: 920, startPoint y: 254, endPoint x: 912, endPoint y: 401, distance: 147.2
click at [912, 401] on div "HR/25/29775 | D2M98635M6 | OUT FOR DELIVERY Great Acres @ [GEOGRAPHIC_DATA]" at bounding box center [1044, 329] width 894 height 320
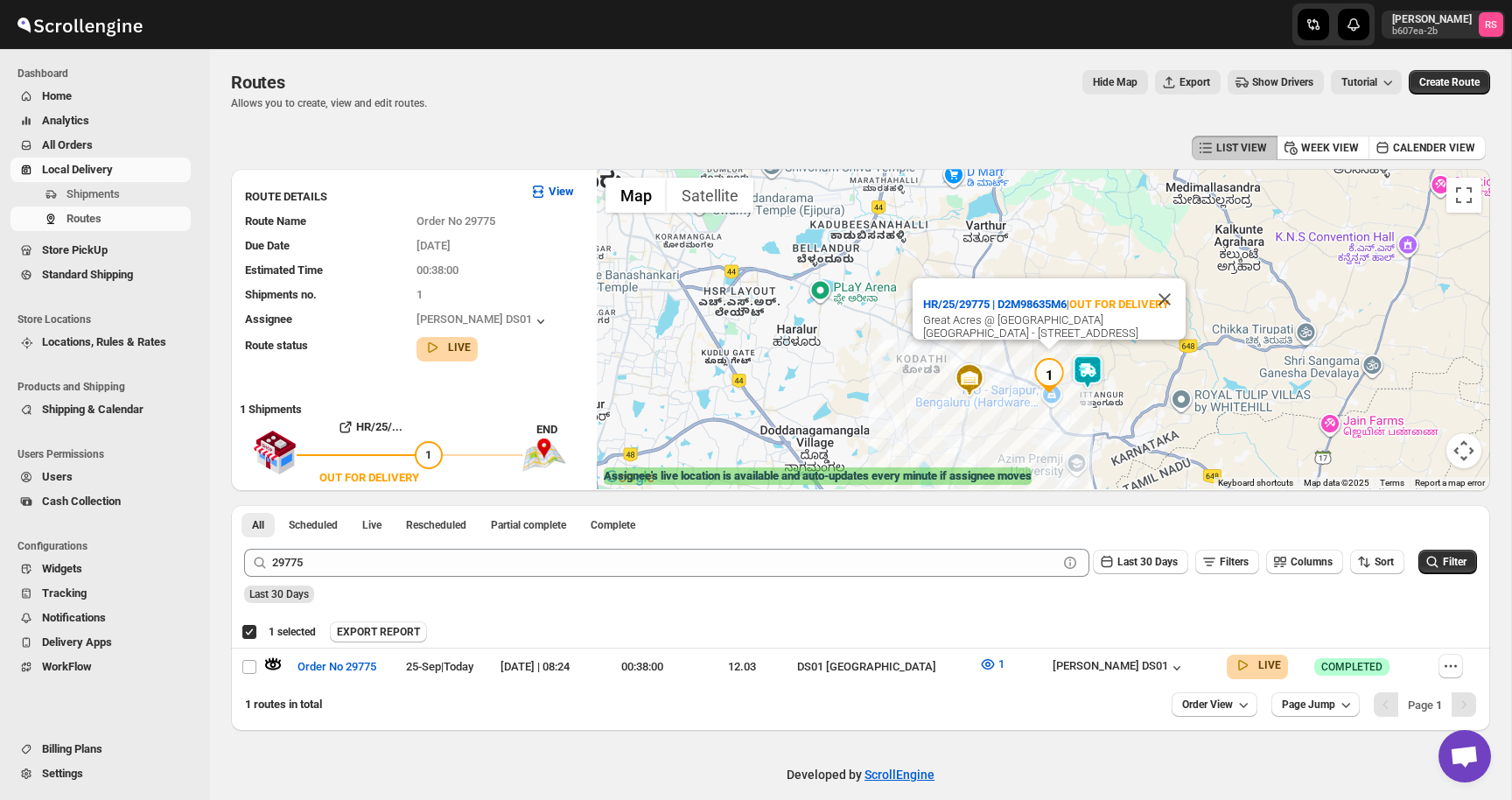
drag, startPoint x: 912, startPoint y: 401, endPoint x: 1000, endPoint y: 208, distance: 212.1
click at [1000, 208] on div "HR/25/29775 | D2M98635M6 | OUT FOR DELIVERY Great Acres @ [GEOGRAPHIC_DATA]" at bounding box center [1044, 329] width 894 height 320
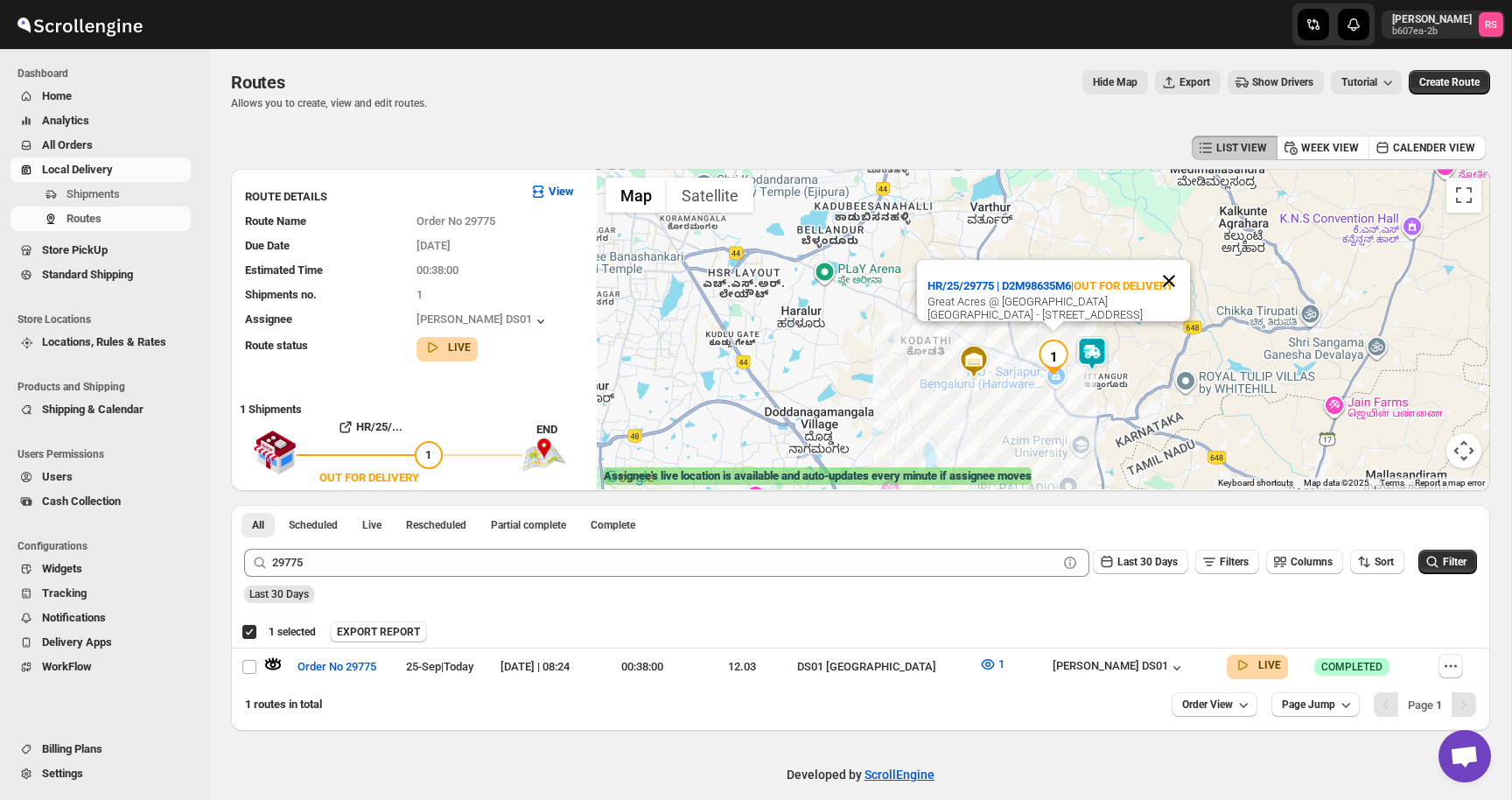
click at [1169, 273] on button "Close" at bounding box center [1169, 281] width 42 height 42
click at [1100, 349] on img at bounding box center [1092, 353] width 35 height 35
click at [1097, 351] on img at bounding box center [1092, 353] width 35 height 35
click at [1159, 281] on button "Close" at bounding box center [1160, 281] width 42 height 42
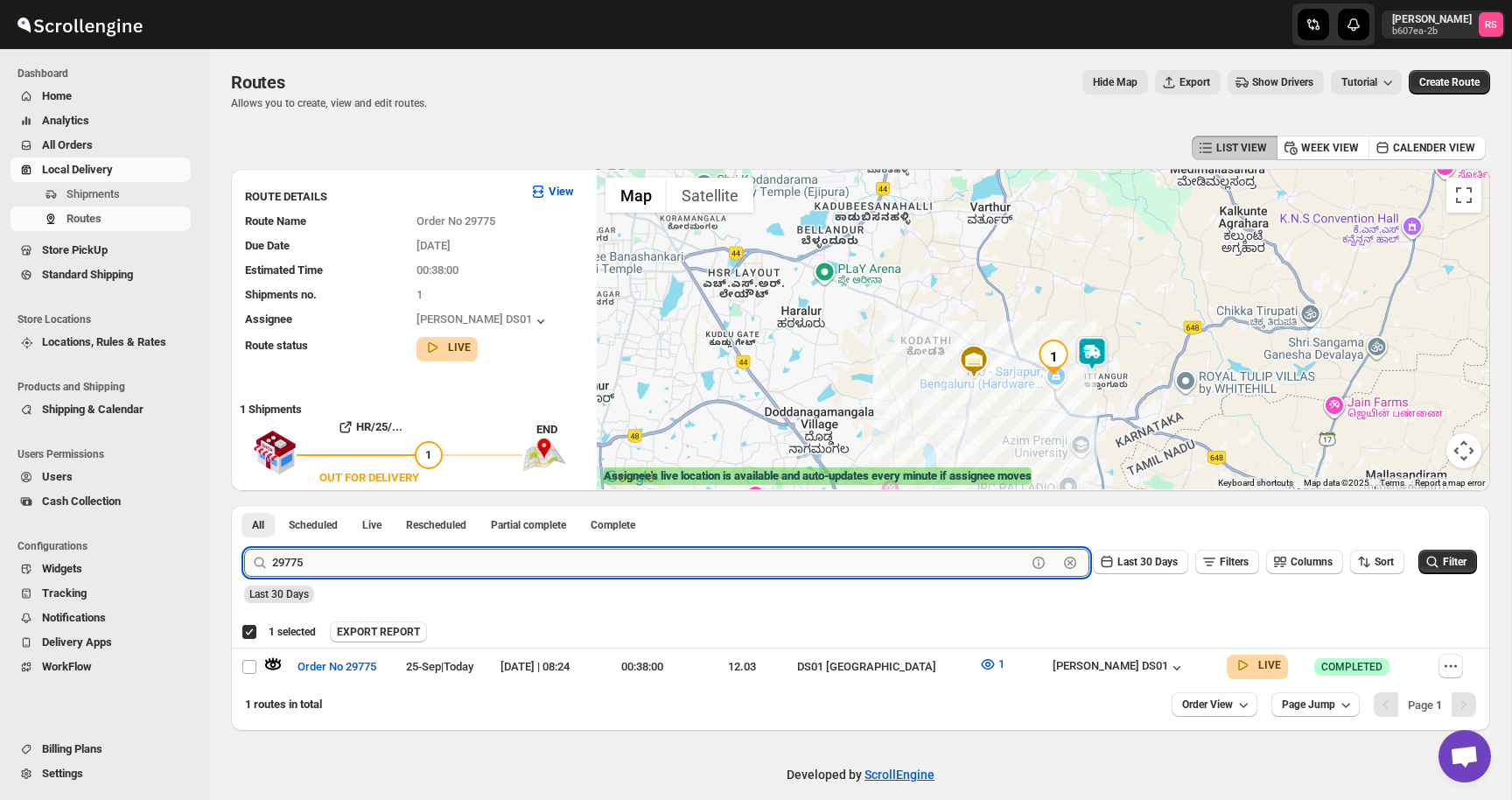
click at [488, 551] on input "29775" at bounding box center [650, 562] width 754 height 28
click at [540, 552] on input "29775" at bounding box center [650, 562] width 754 height 28
type input "29774"
click at [244, 505] on button "Submit" at bounding box center [269, 514] width 50 height 19
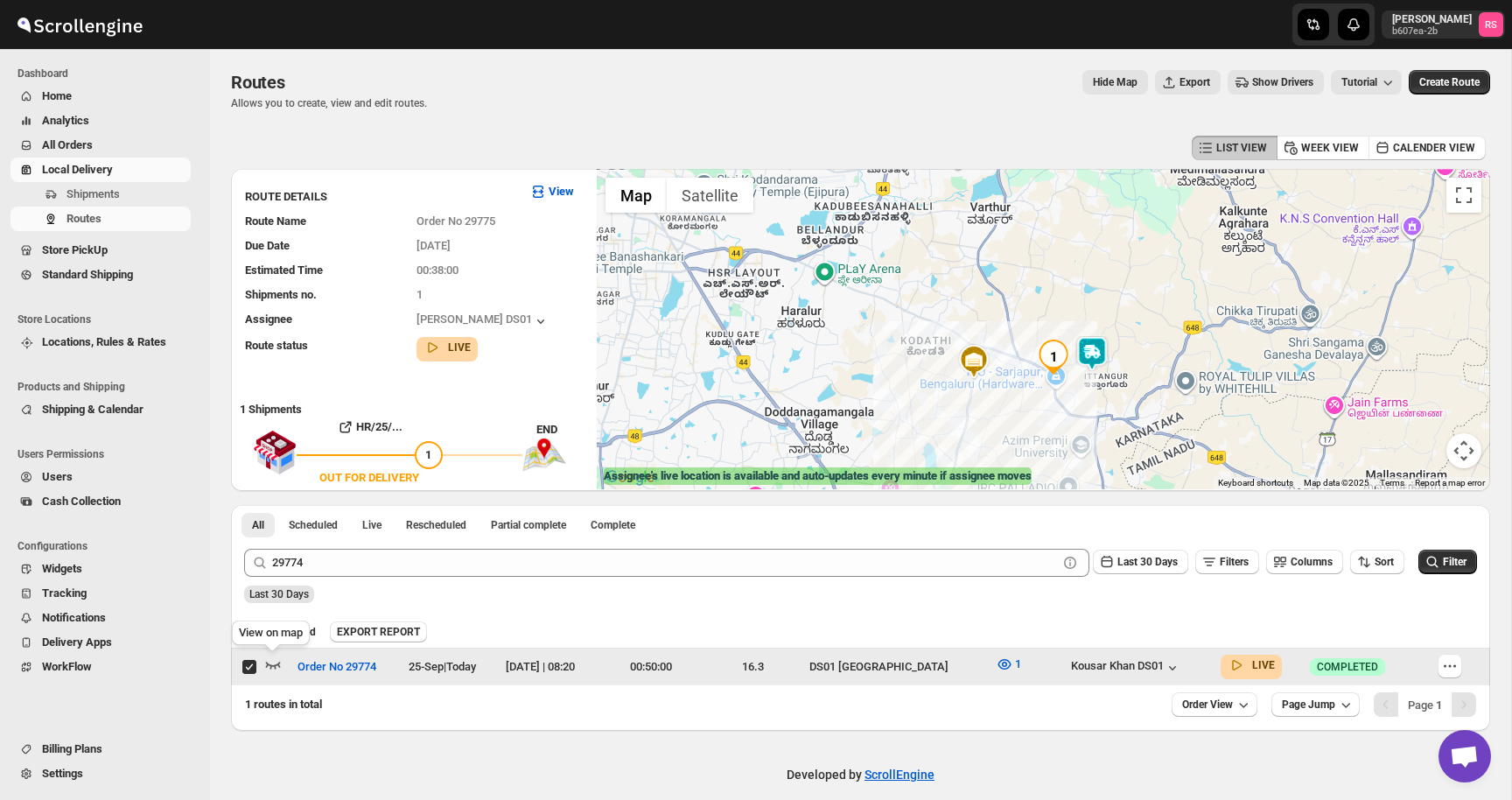
click at [279, 663] on icon "button" at bounding box center [273, 665] width 18 height 18
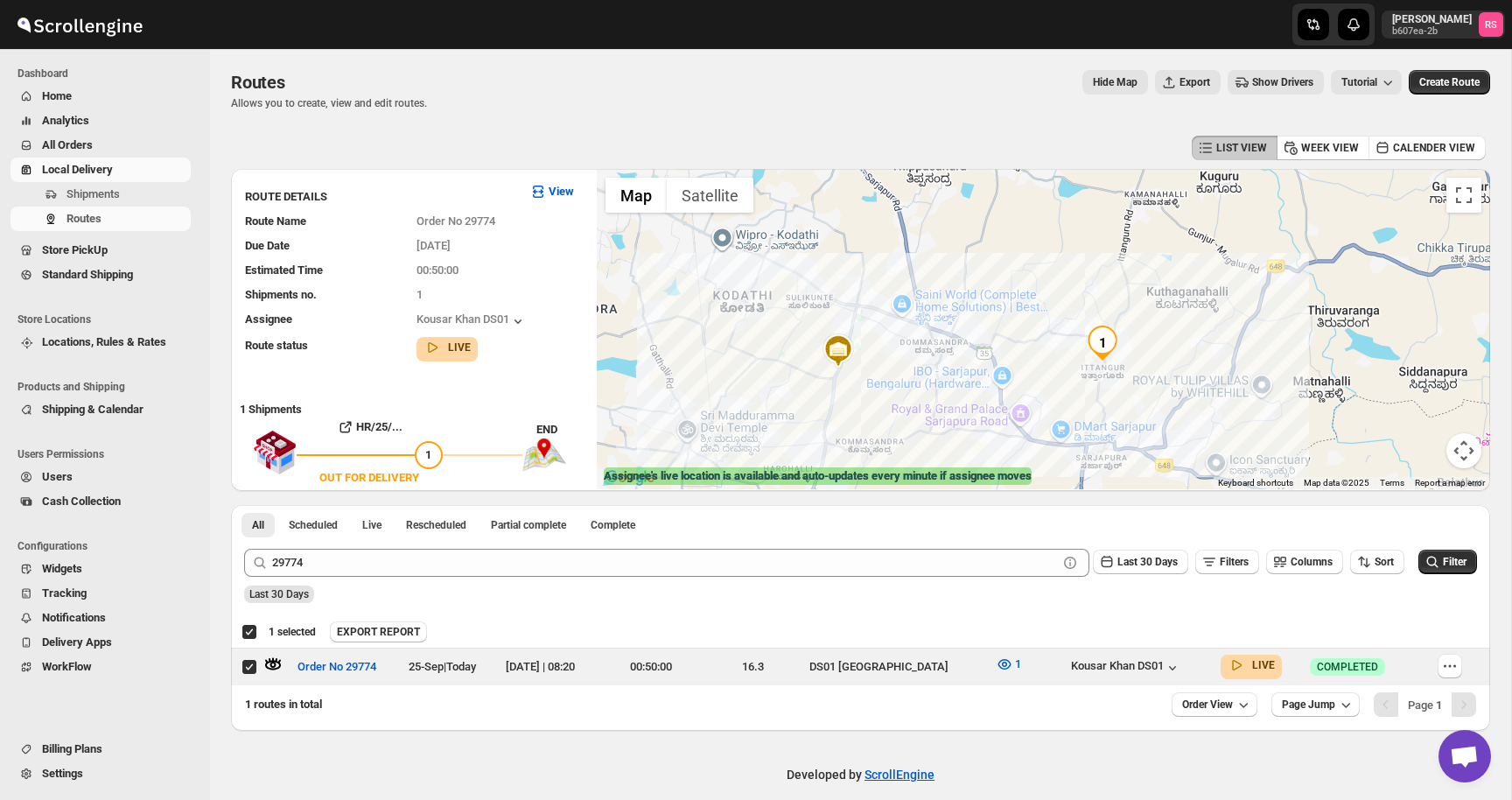
click at [1105, 346] on img "1" at bounding box center [1102, 342] width 35 height 35
click at [1102, 341] on img "1" at bounding box center [1102, 342] width 35 height 35
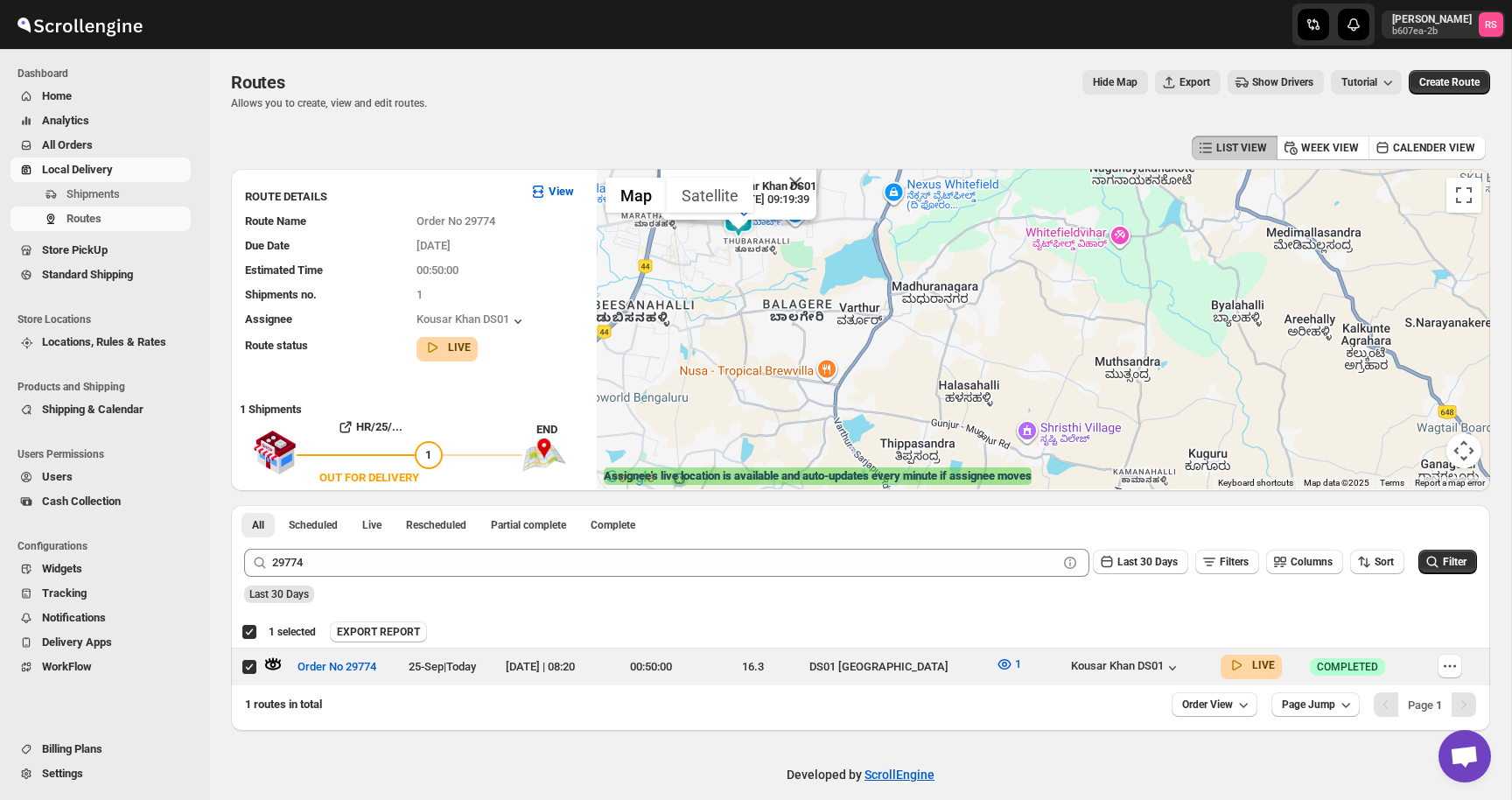
drag, startPoint x: 1105, startPoint y: 341, endPoint x: 1077, endPoint y: 40, distance: 302.3
click at [1077, 40] on div "Skip to content [PERSON_NAME] b607ea-2b RS Dashboard Home Analytics All Orders …" at bounding box center [756, 409] width 1512 height 819
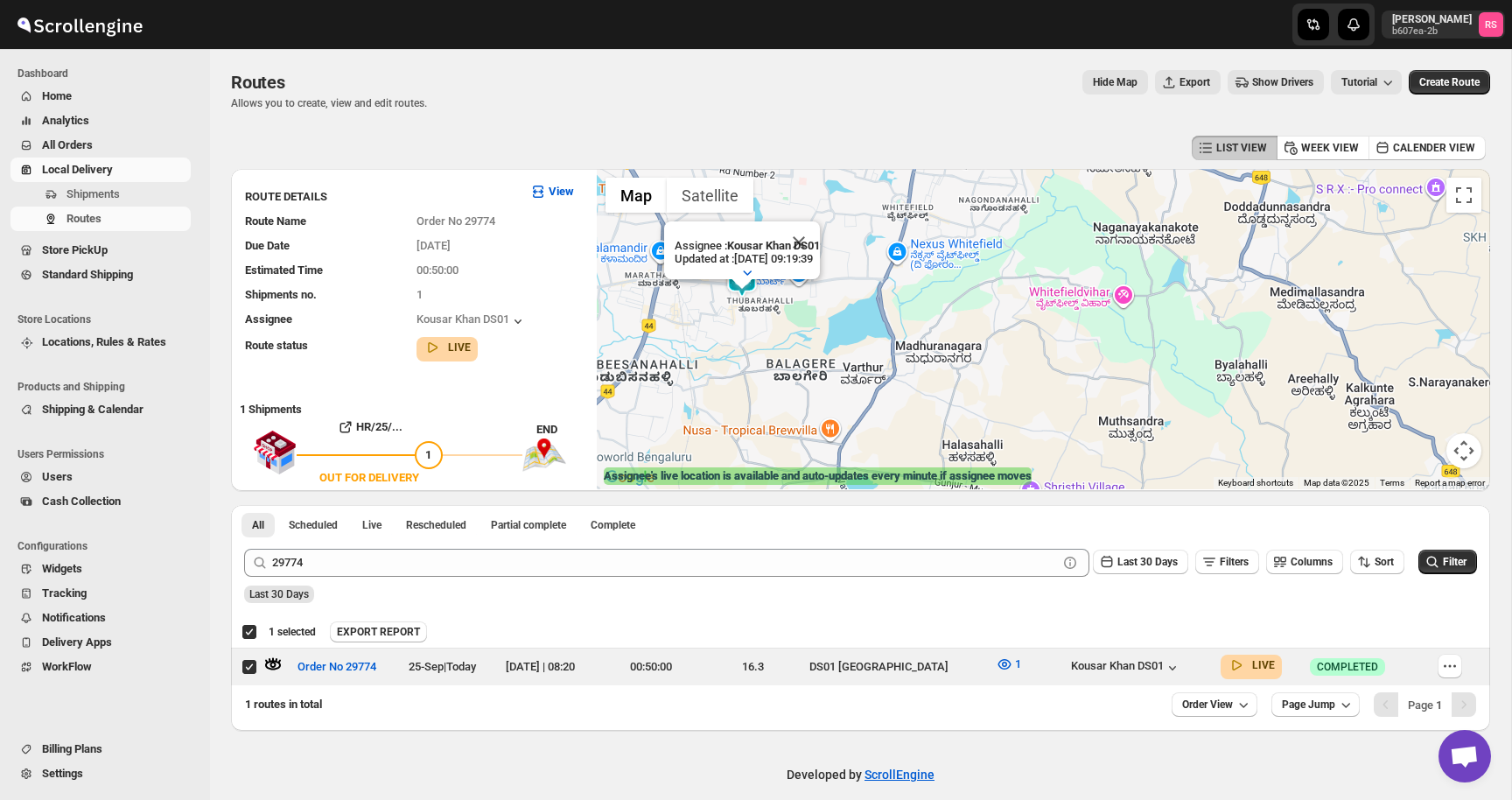
click at [747, 282] on div at bounding box center [742, 284] width 21 height 11
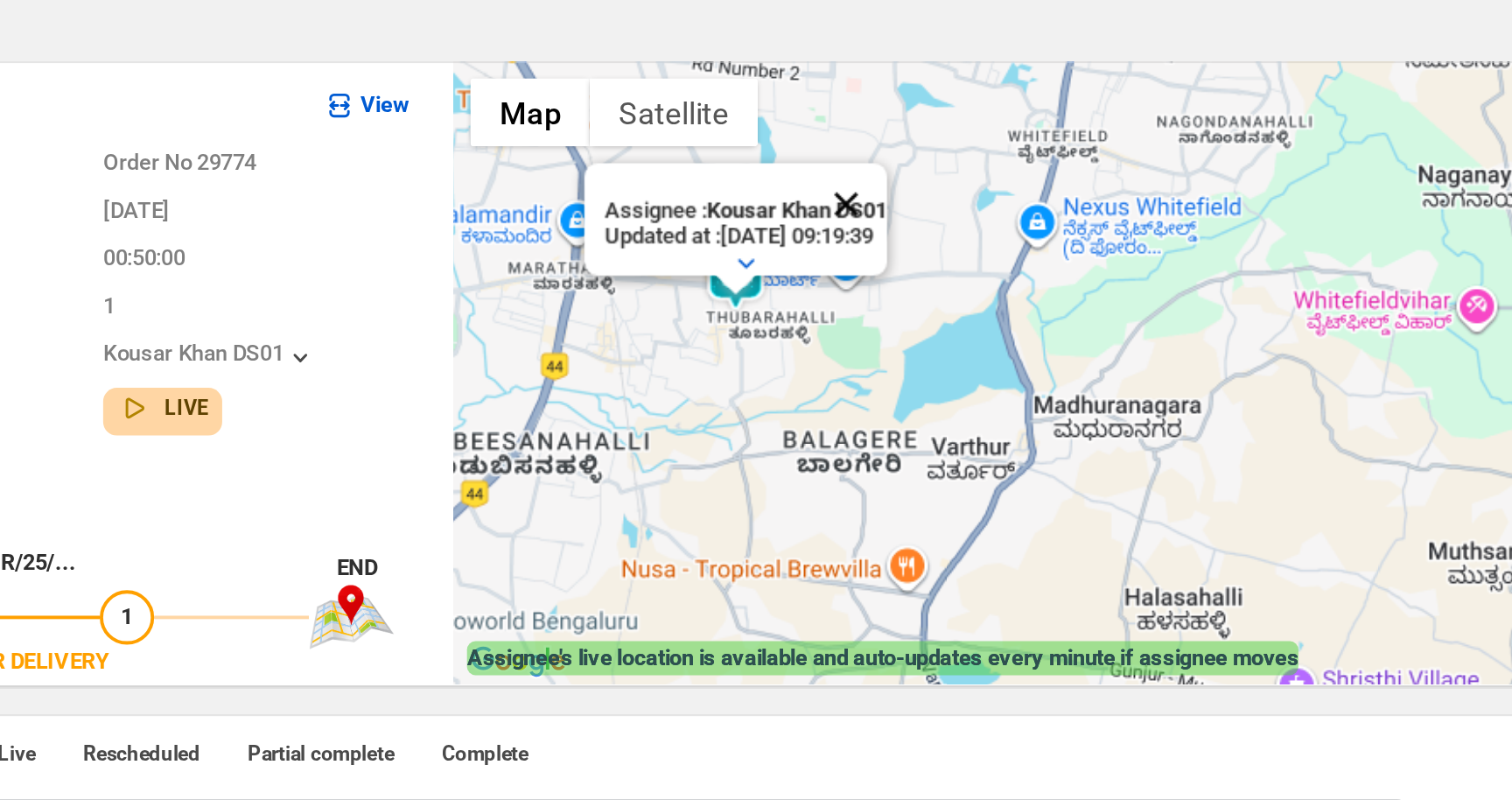
click at [810, 248] on button "Close" at bounding box center [799, 242] width 42 height 42
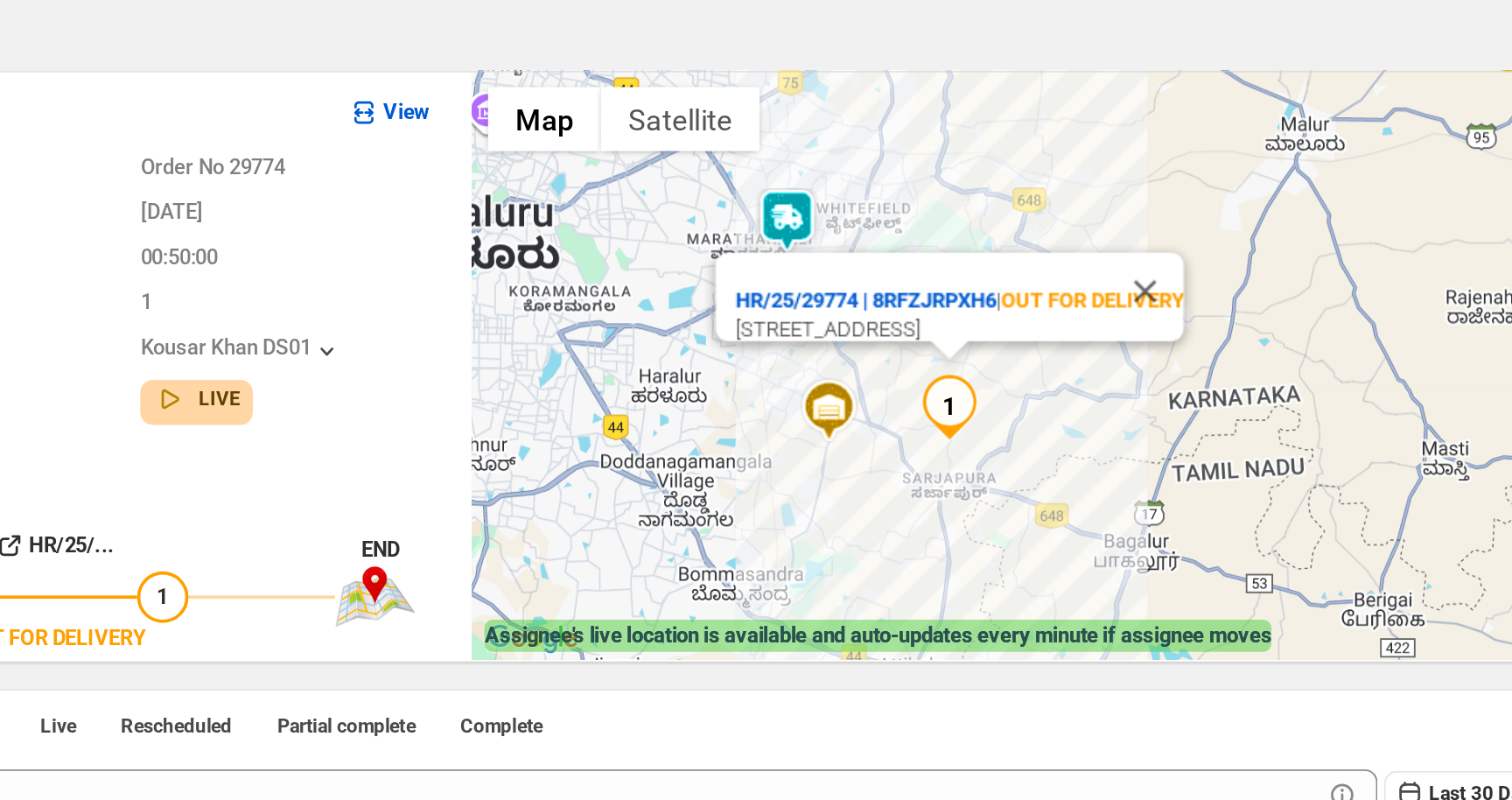
drag, startPoint x: 729, startPoint y: 293, endPoint x: 971, endPoint y: 312, distance: 242.7
click at [971, 312] on div "HR/25/29774 | 8RFZJRPXH6 | OUT FOR DELIVERY 654 AECS [STREET_ADDRESS]" at bounding box center [856, 292] width 255 height 48
copy div "[STREET_ADDRESS]"
click at [970, 274] on button "Close" at bounding box center [962, 289] width 42 height 42
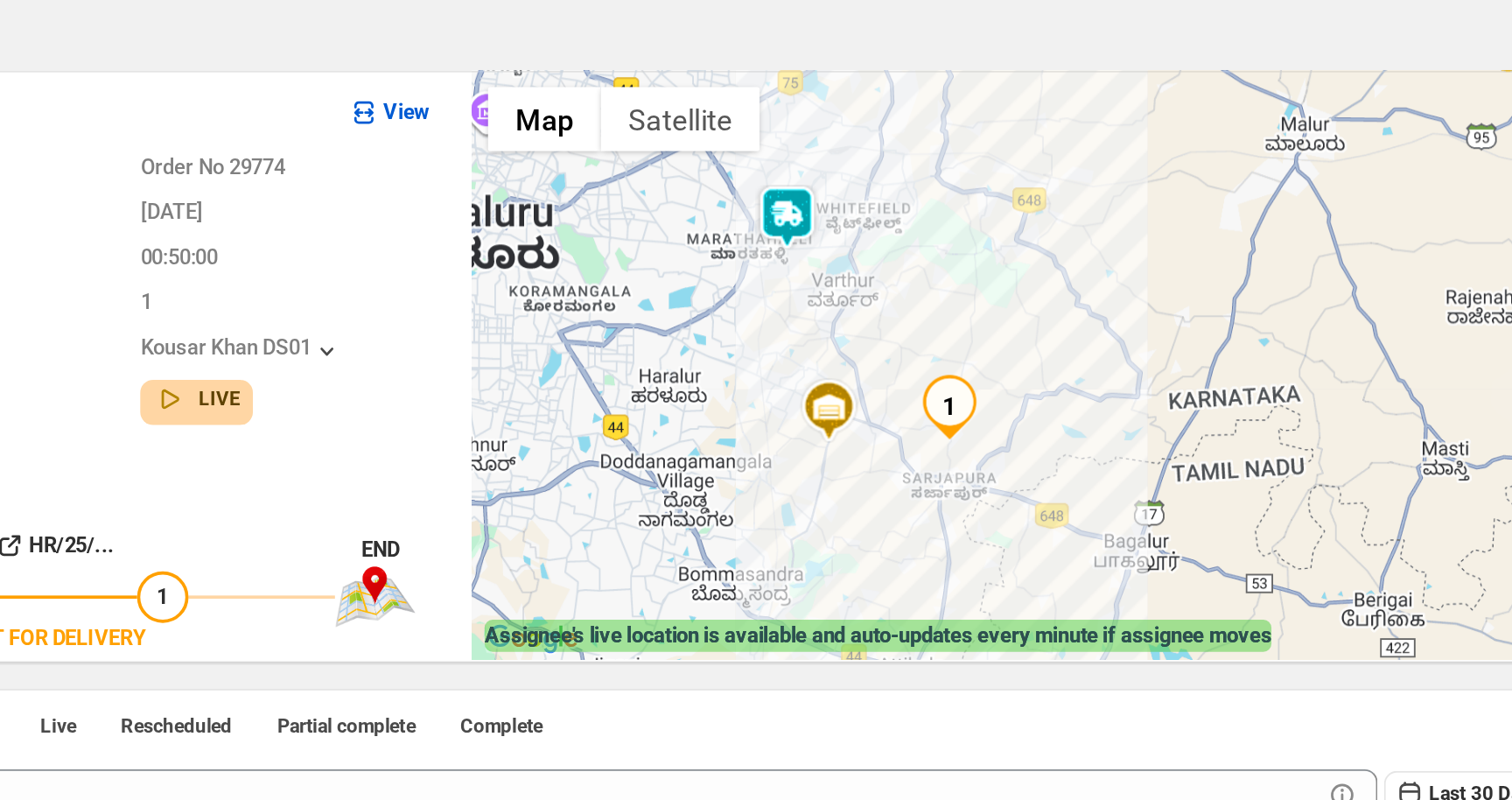
click at [858, 375] on div "To navigate, press the arrow keys." at bounding box center [1044, 329] width 894 height 320
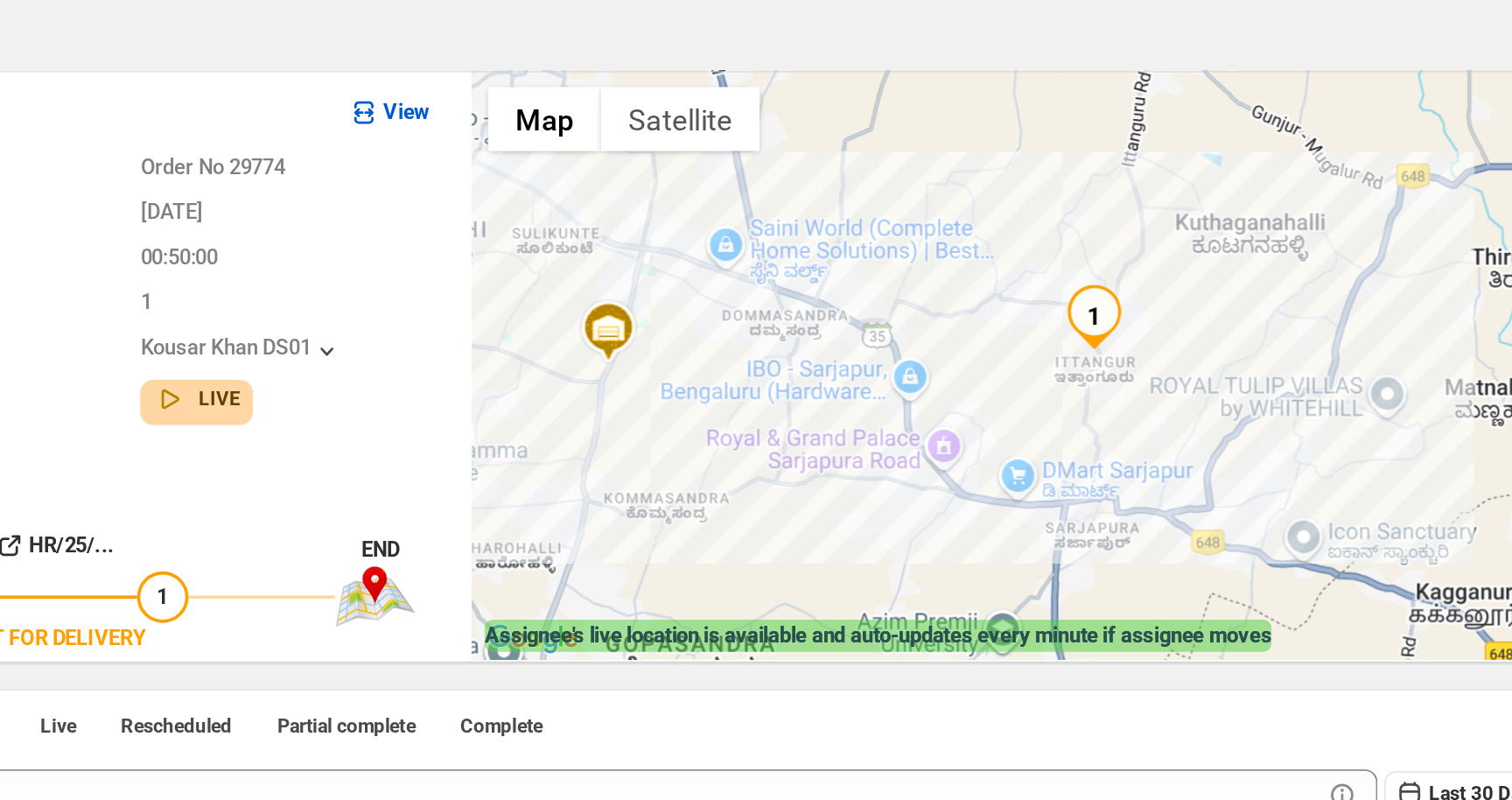
drag, startPoint x: 859, startPoint y: 373, endPoint x: 949, endPoint y: 334, distance: 98.1
click at [949, 334] on div at bounding box center [1044, 329] width 894 height 320
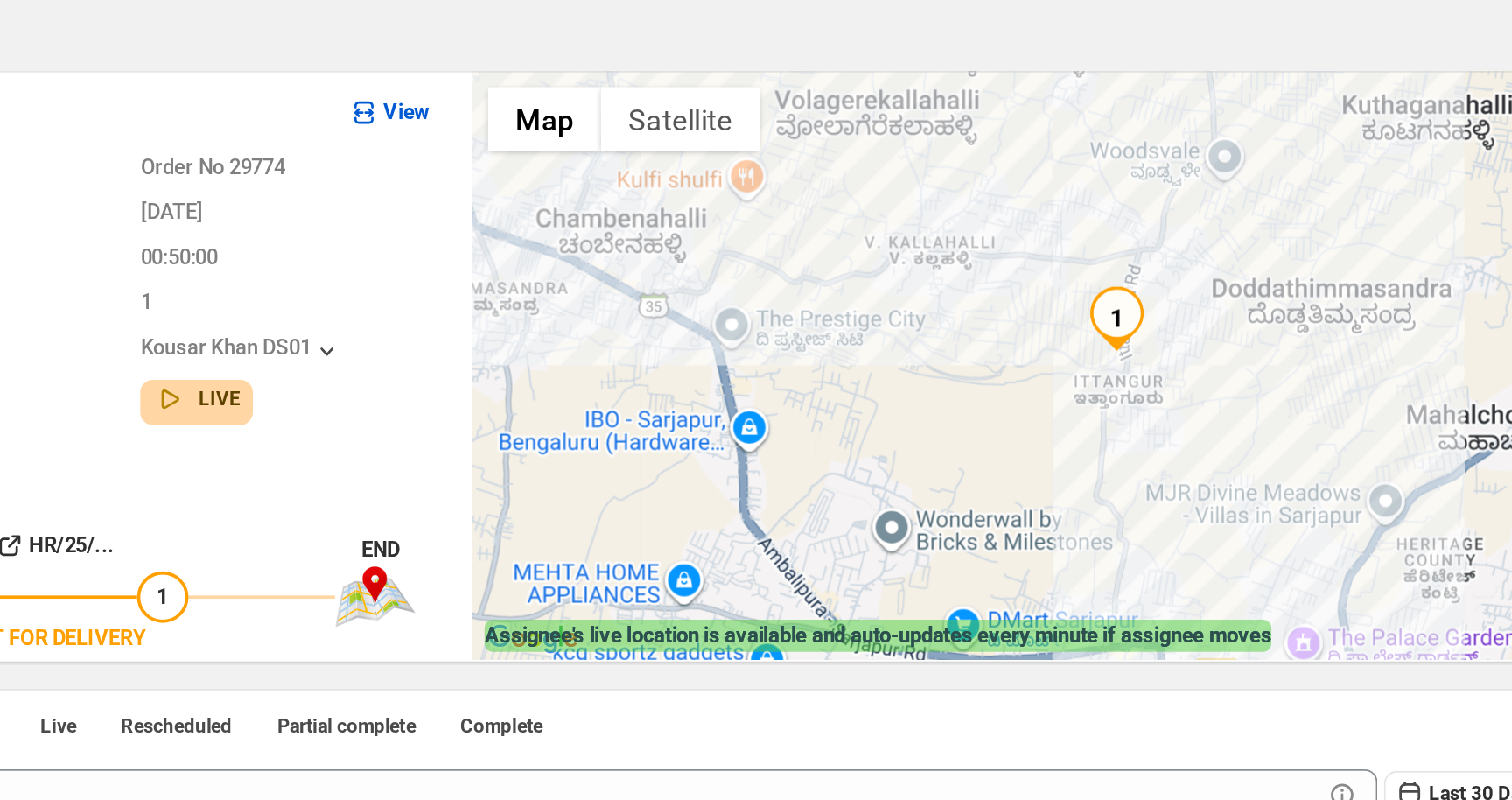
drag, startPoint x: 949, startPoint y: 334, endPoint x: 969, endPoint y: 349, distance: 25.0
click at [969, 349] on div at bounding box center [1044, 329] width 894 height 320
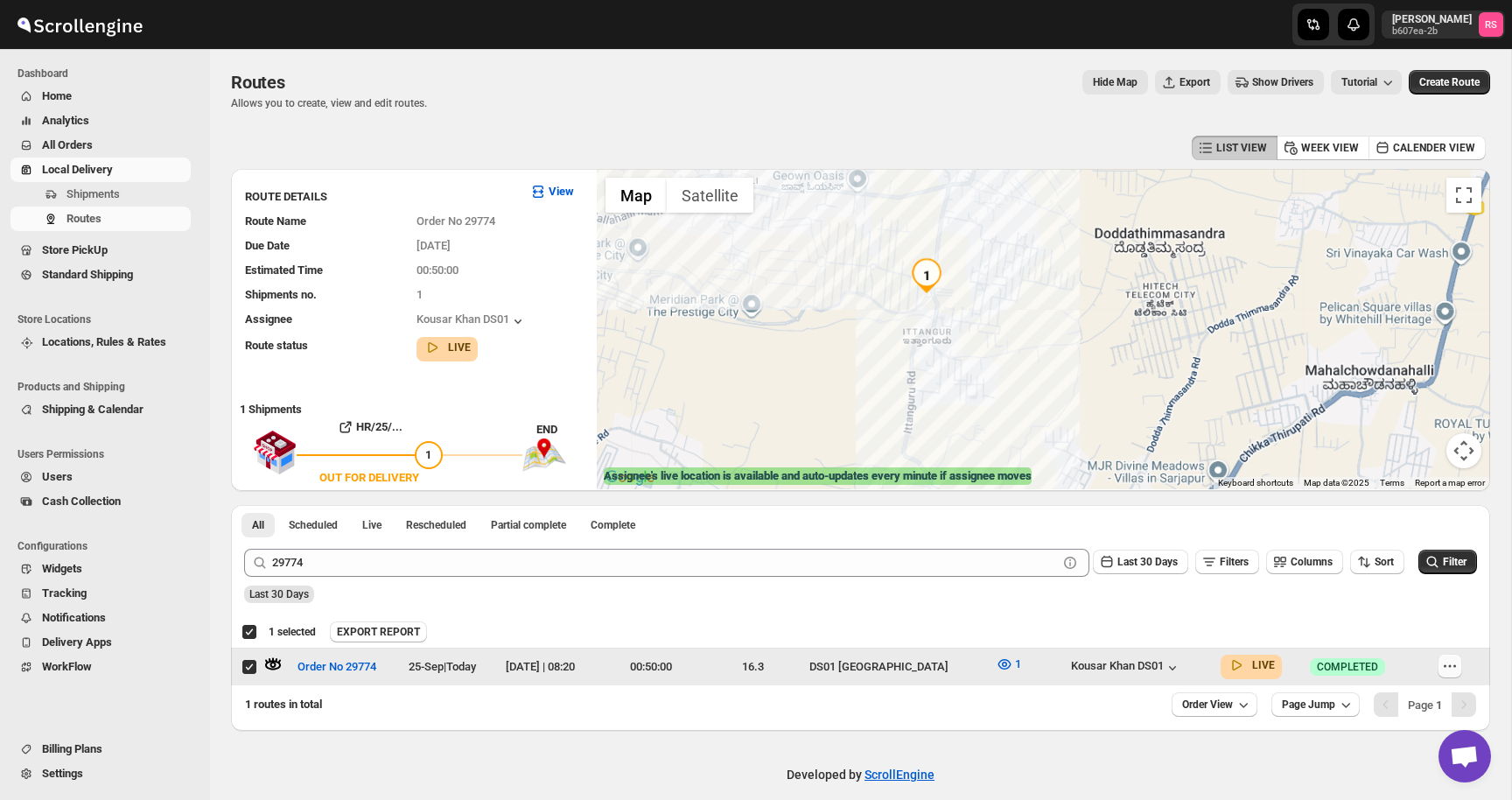
click at [1449, 669] on icon "button" at bounding box center [1450, 667] width 18 height 18
checkbox input "false"
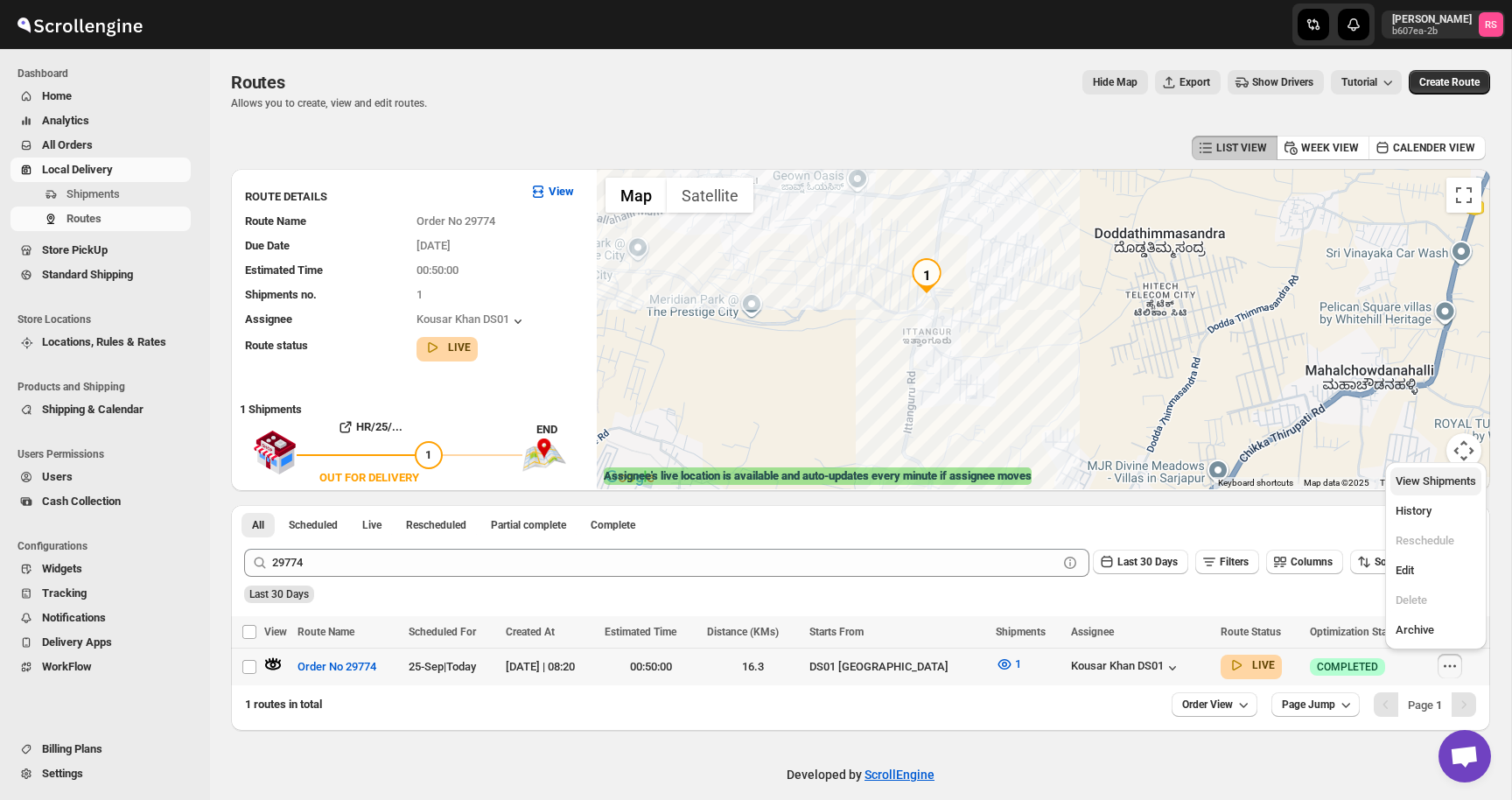
click at [1424, 480] on span "View Shipments" at bounding box center [1436, 481] width 80 height 13
checkbox input "true"
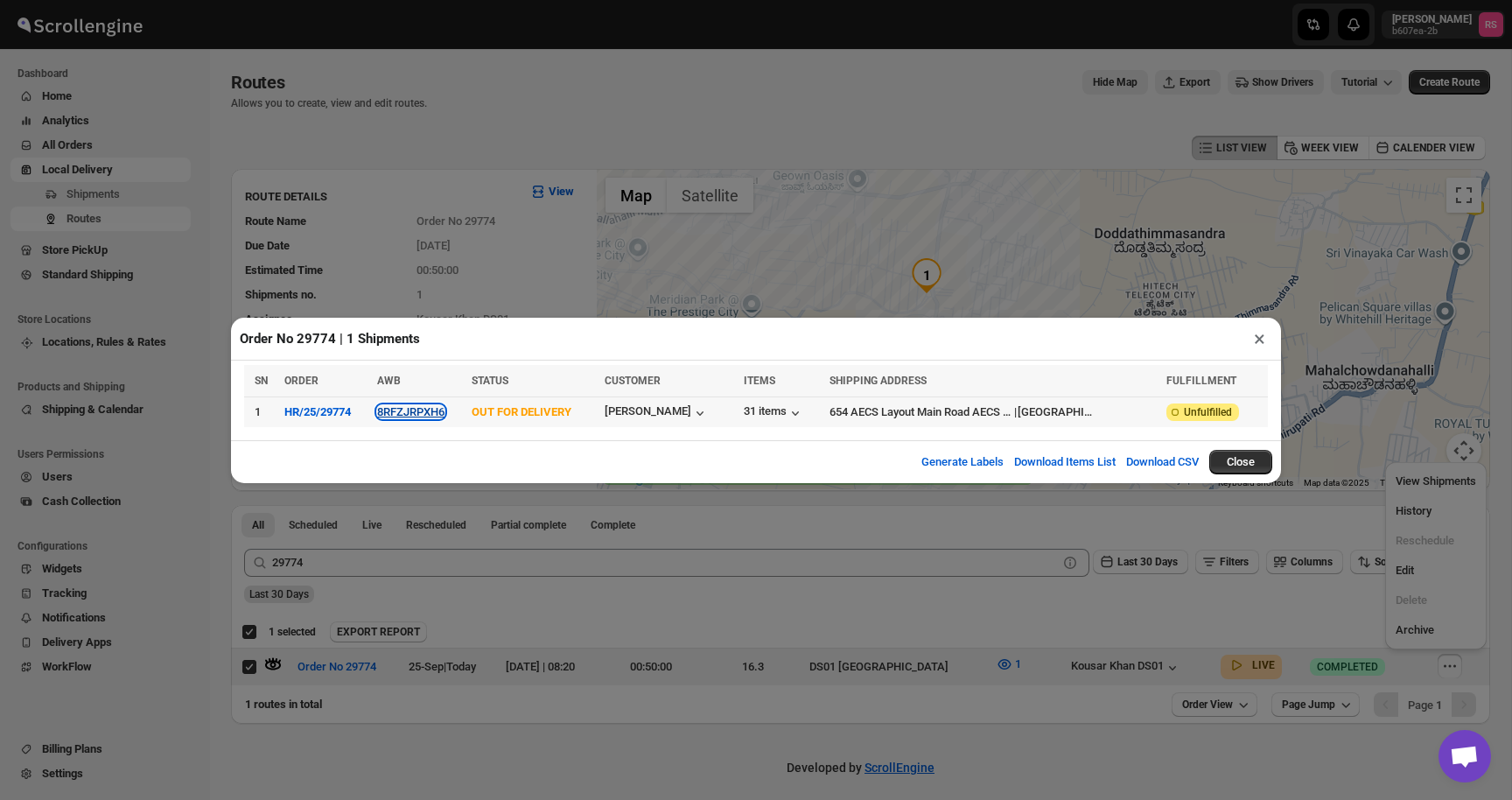
click at [413, 408] on button "8RFZJRPXH6" at bounding box center [410, 411] width 67 height 13
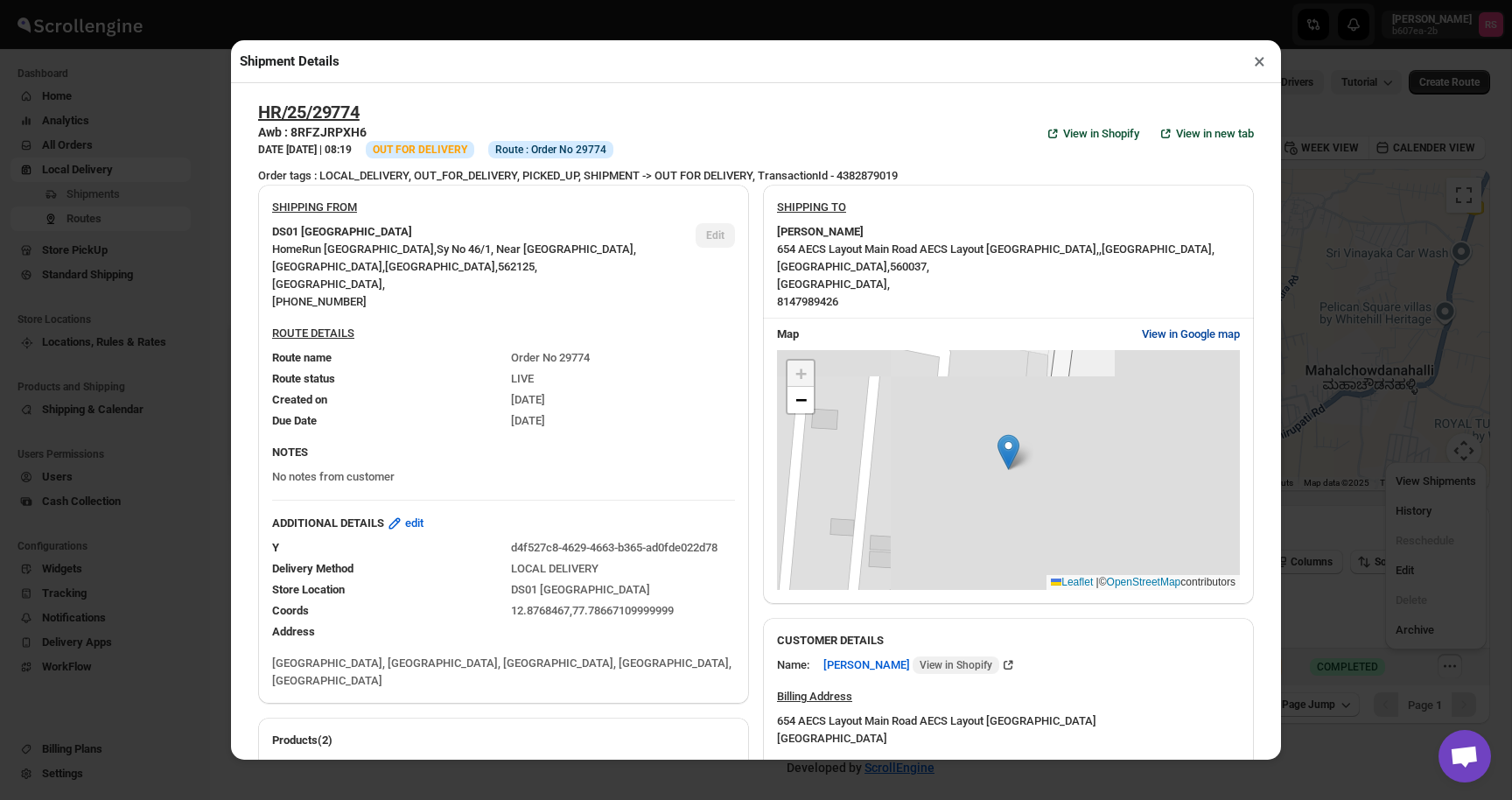
click at [1210, 333] on span "View in Google map" at bounding box center [1191, 334] width 98 height 18
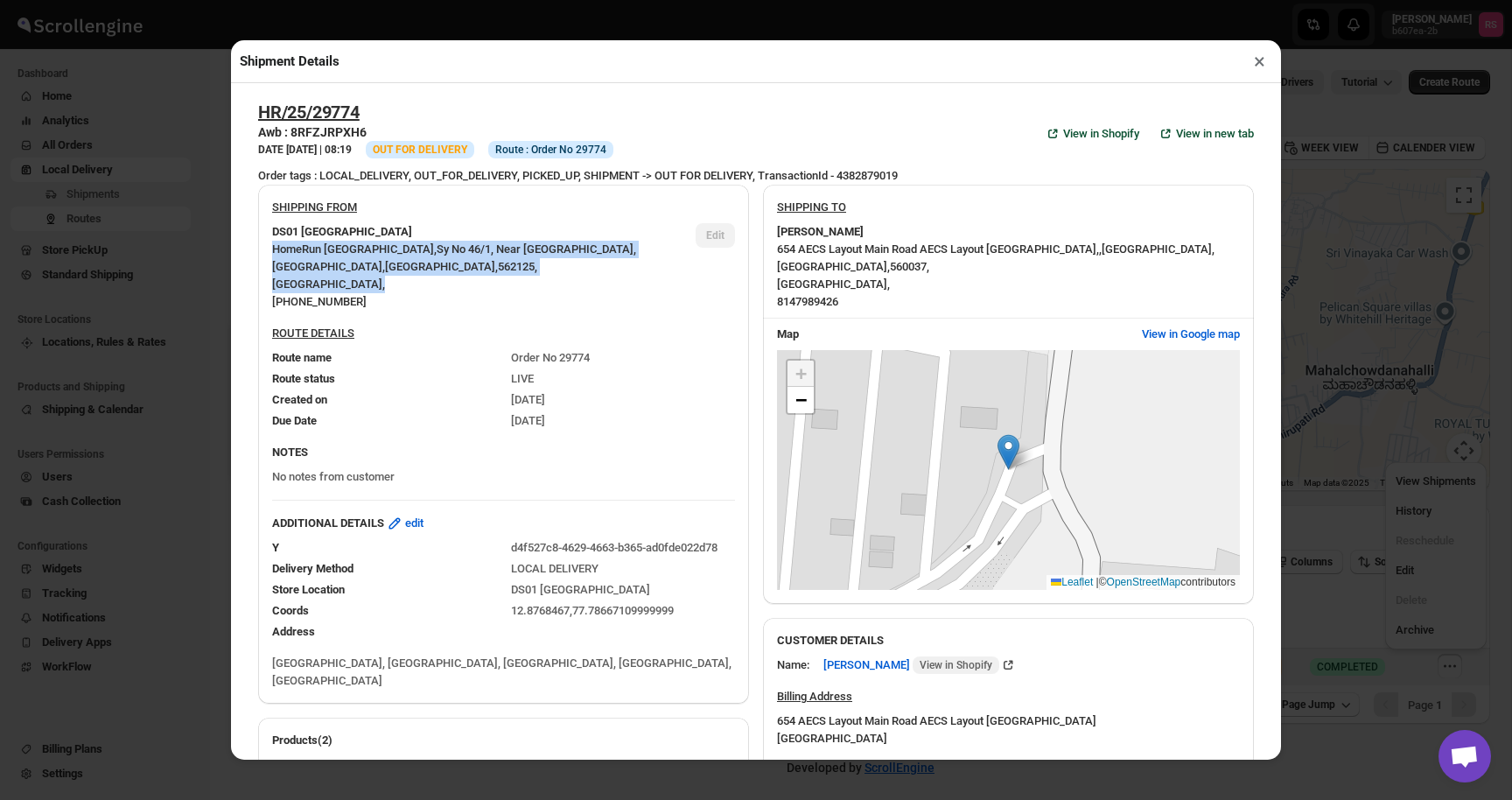
drag, startPoint x: 526, startPoint y: 276, endPoint x: 271, endPoint y: 245, distance: 256.9
click at [271, 245] on div "DS01 [GEOGRAPHIC_DATA] HomeRun [STREET_ADDRESS] , [PHONE_NUMBER] Edit" at bounding box center [497, 260] width 477 height 102
drag, startPoint x: 271, startPoint y: 245, endPoint x: 353, endPoint y: 288, distance: 92.6
click at [353, 288] on div "DS01 [GEOGRAPHIC_DATA] HomeRun [STREET_ADDRESS] , [PHONE_NUMBER] Edit" at bounding box center [497, 260] width 477 height 102
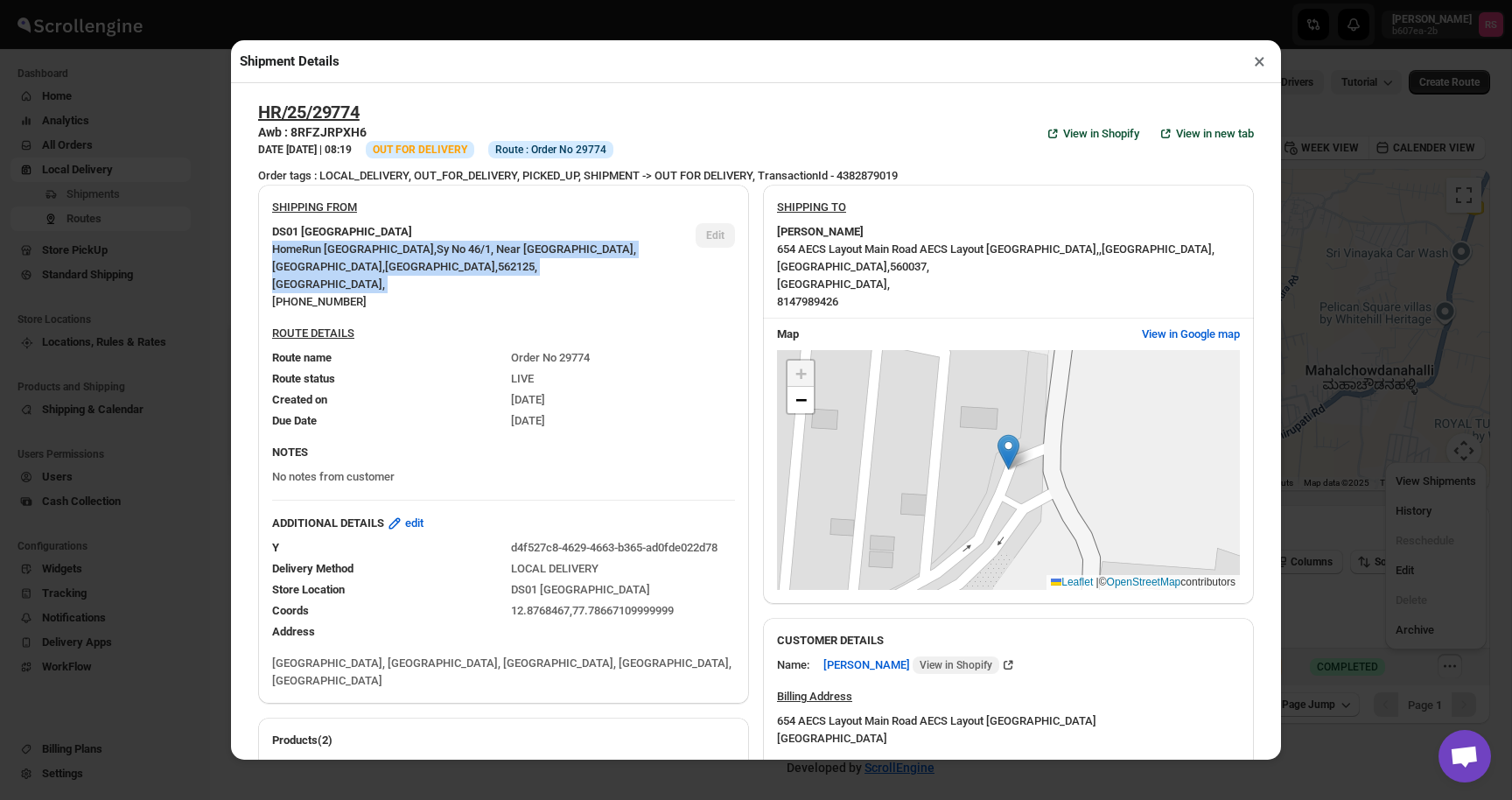
click at [353, 288] on div "HomeRun [STREET_ADDRESS] , [PHONE_NUMBER]" at bounding box center [477, 275] width 409 height 70
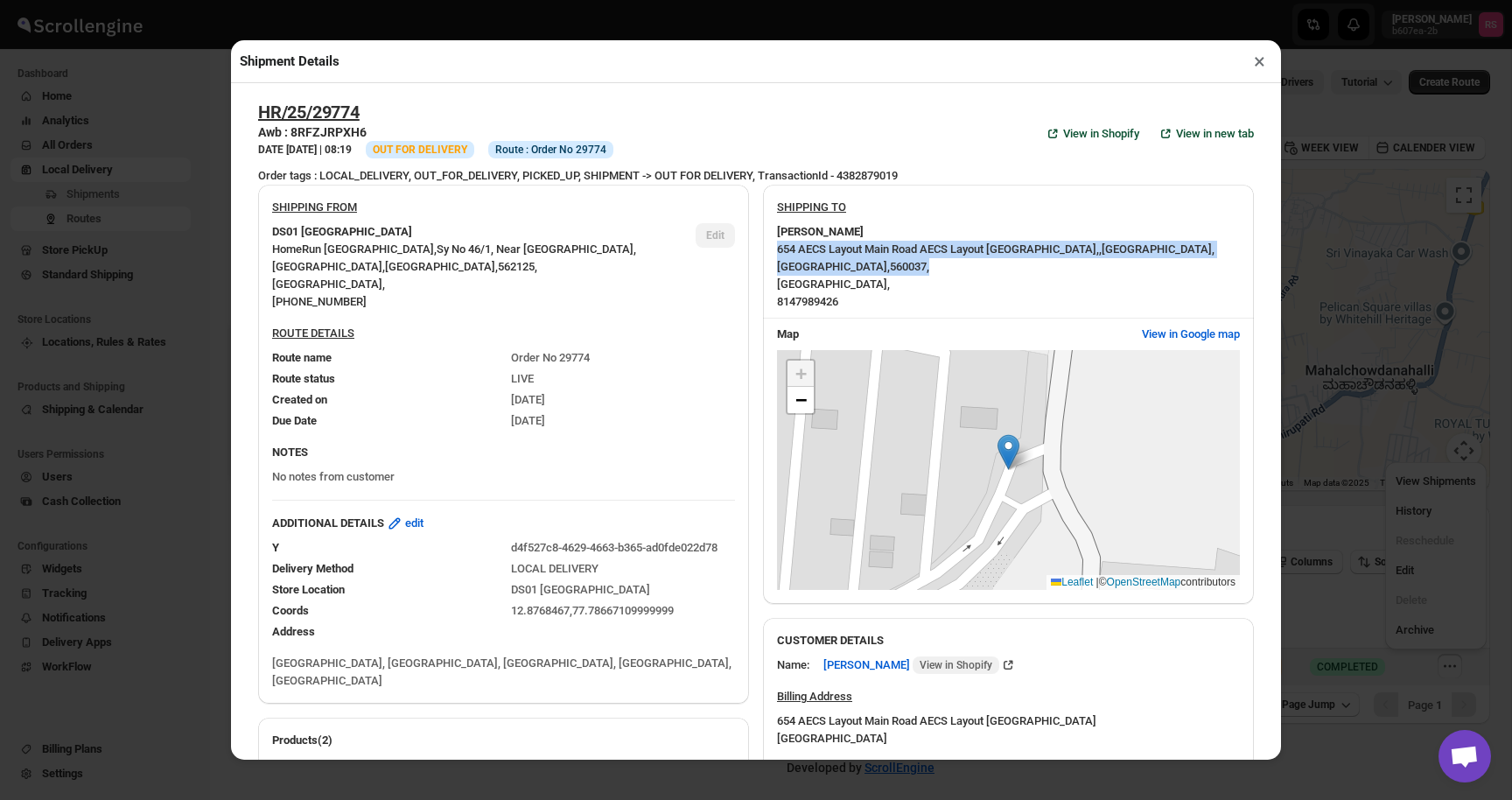
drag, startPoint x: 777, startPoint y: 249, endPoint x: 850, endPoint y: 266, distance: 75.0
click at [850, 266] on div "[STREET_ADDRESS] , 8147989426" at bounding box center [1009, 275] width 463 height 70
click at [1009, 308] on div "[STREET_ADDRESS] , 8147989426" at bounding box center [1009, 275] width 463 height 70
click at [1180, 337] on span "View in Google map" at bounding box center [1191, 334] width 98 height 18
click at [1252, 55] on button "×" at bounding box center [1260, 61] width 25 height 24
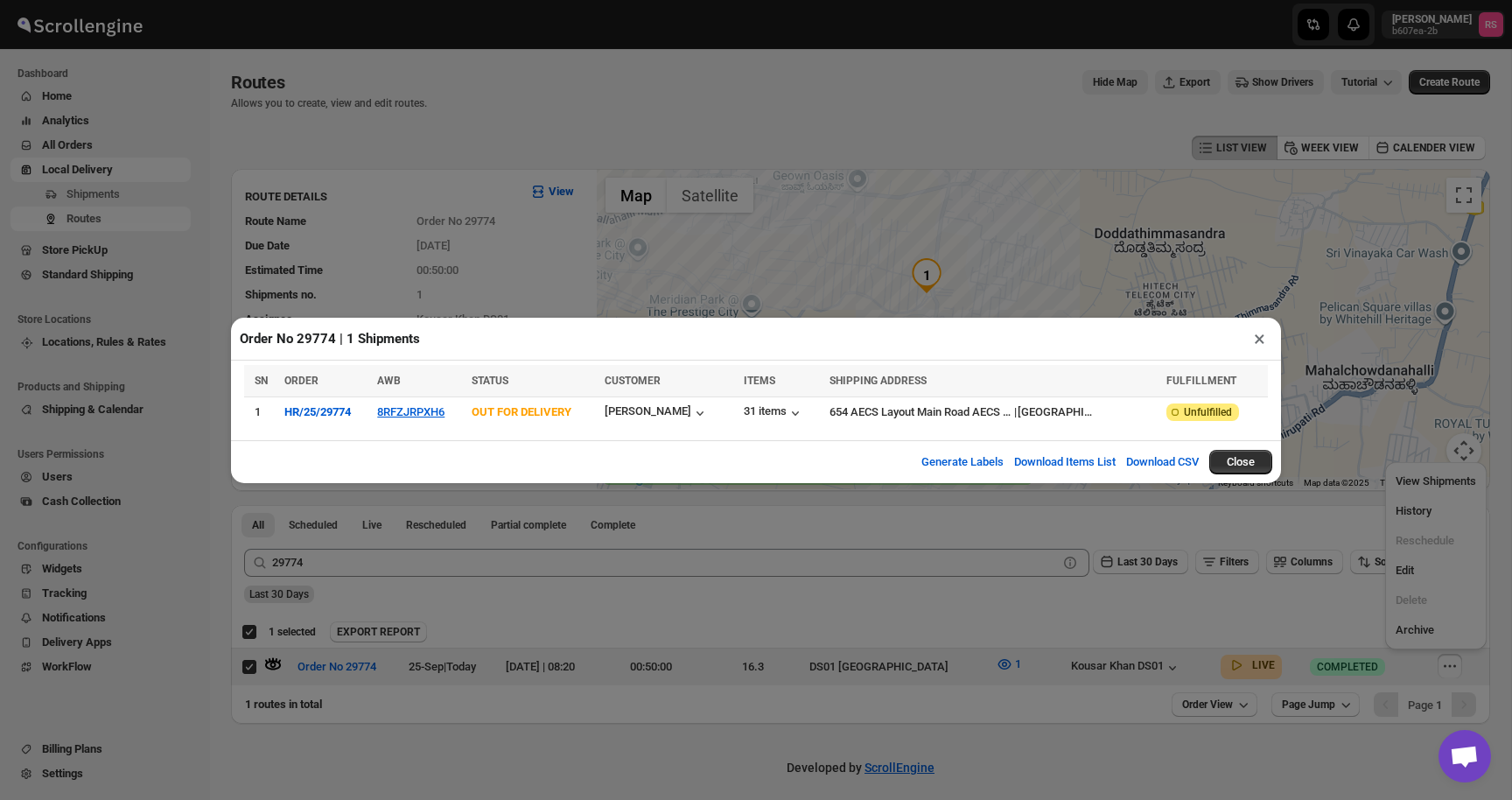
click at [1257, 338] on button "×" at bounding box center [1260, 338] width 25 height 24
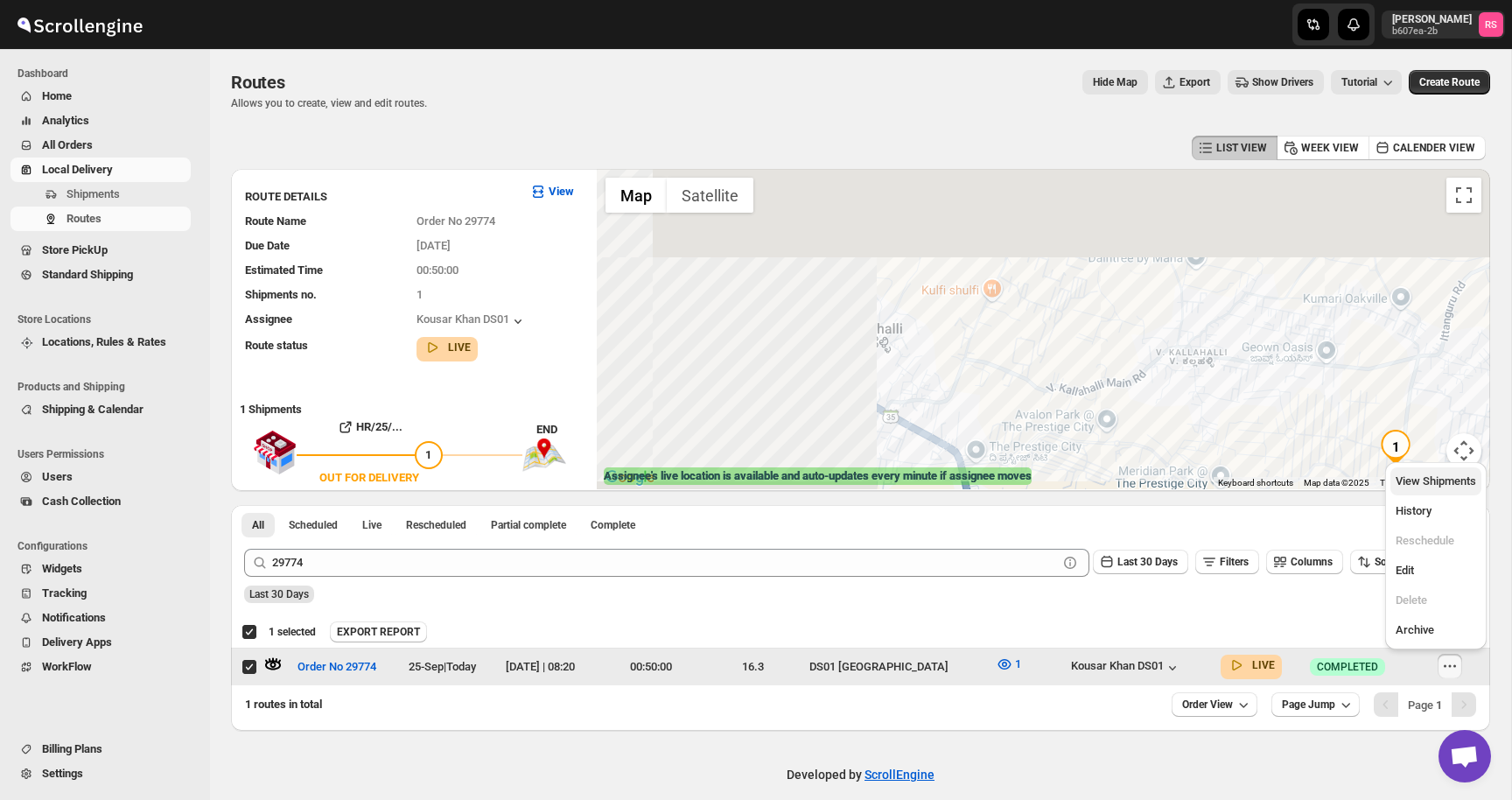
drag, startPoint x: 998, startPoint y: 308, endPoint x: 1473, endPoint y: 474, distance: 503.2
click at [1473, 474] on div "Skip to content [PERSON_NAME] b607ea-2b RS Dashboard Home Analytics All Orders …" at bounding box center [756, 409] width 1512 height 819
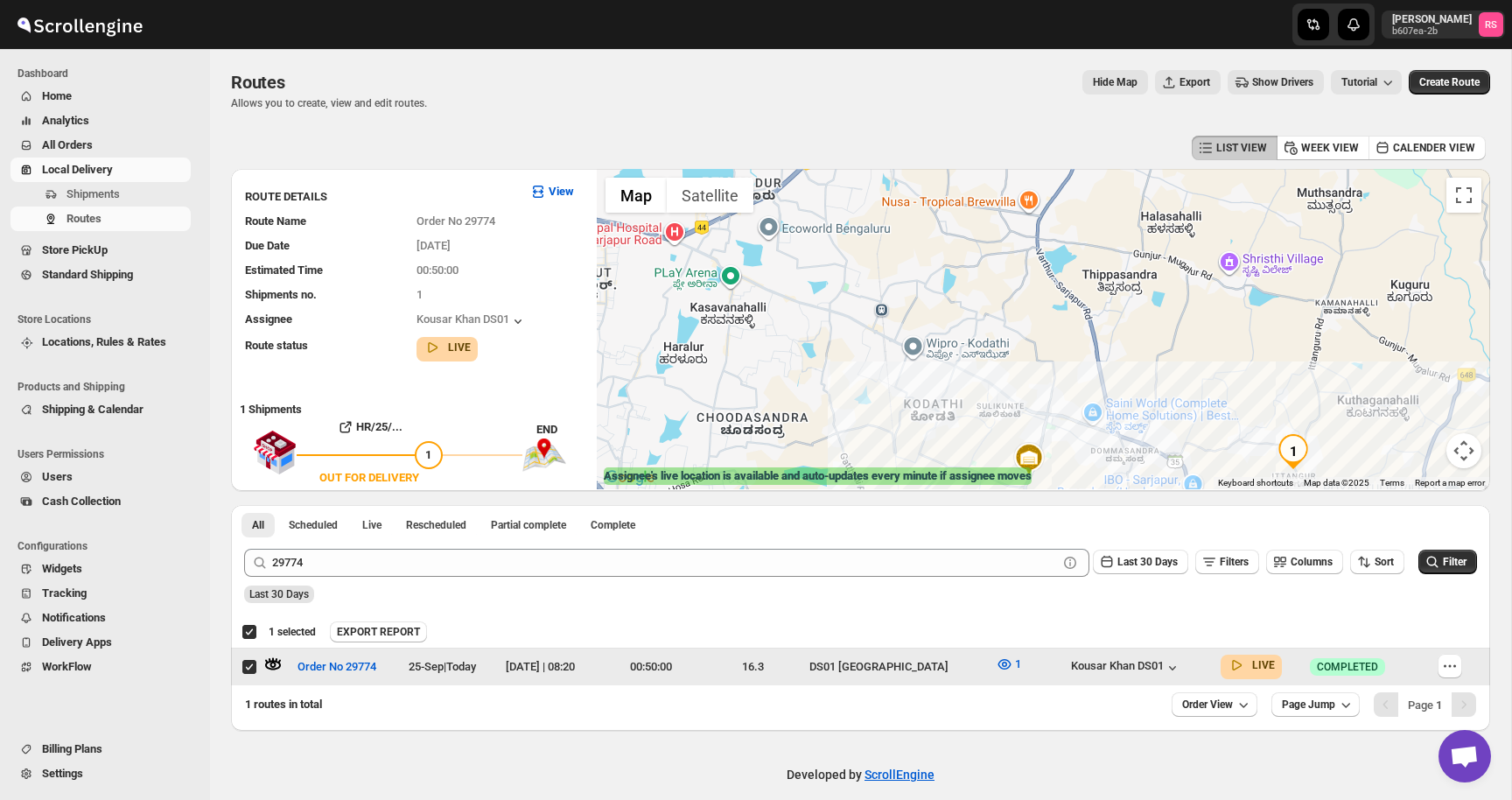
drag, startPoint x: 1390, startPoint y: 384, endPoint x: 1209, endPoint y: 383, distance: 181.0
click at [1209, 383] on div at bounding box center [1044, 329] width 894 height 320
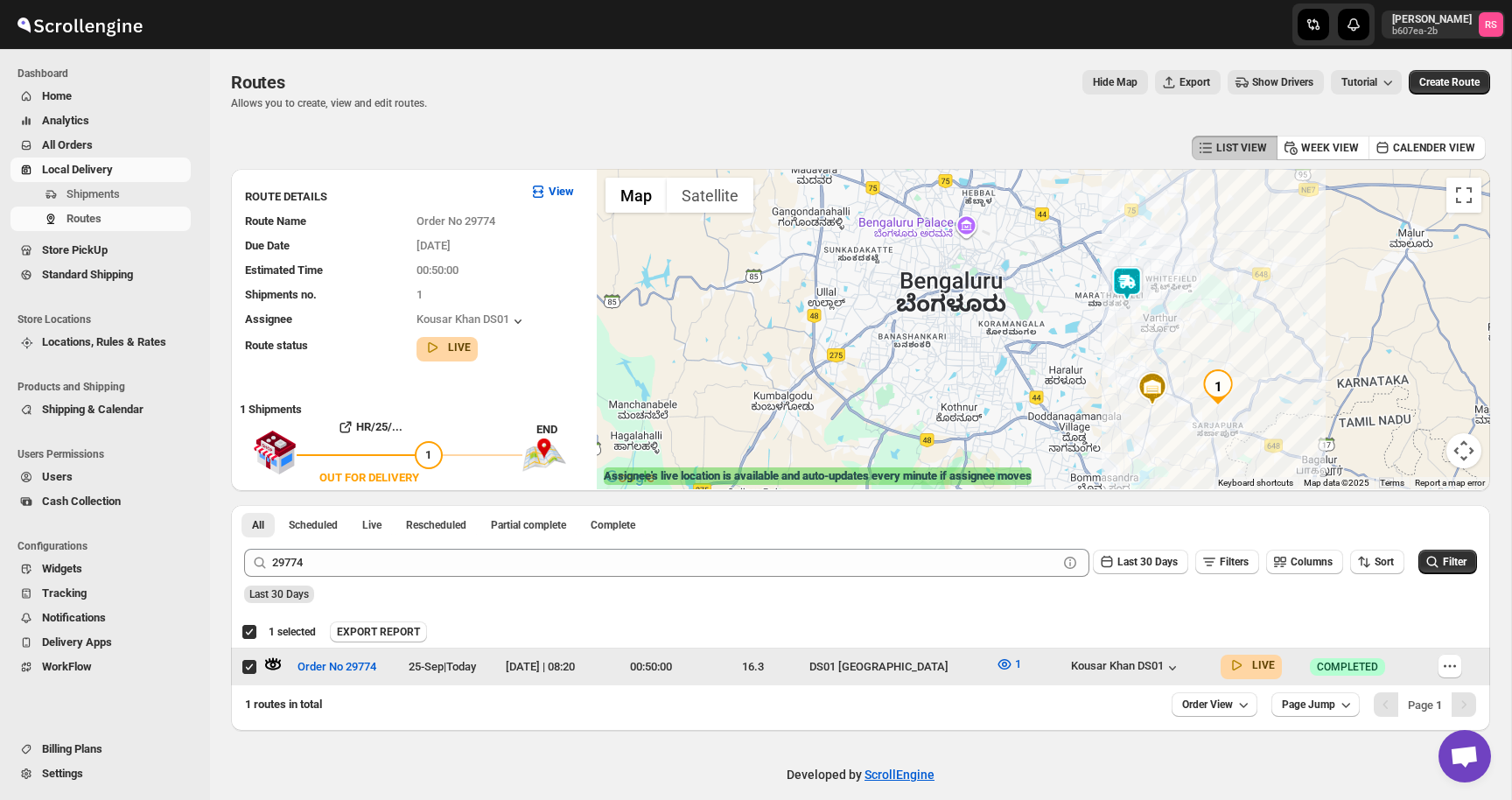
click at [1130, 283] on img at bounding box center [1127, 283] width 35 height 35
click at [1128, 279] on img at bounding box center [1127, 283] width 35 height 35
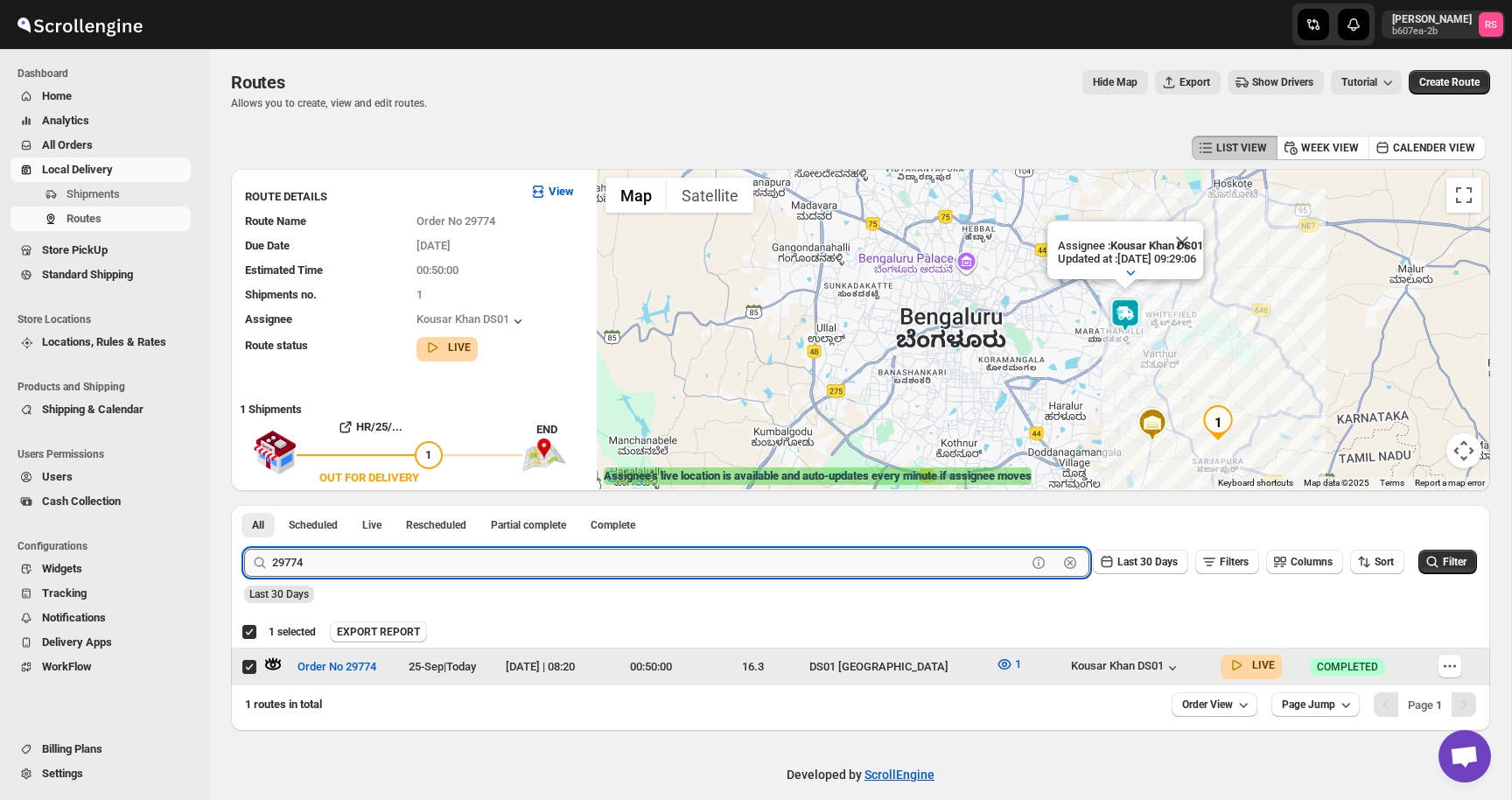
click at [449, 554] on input "29774" at bounding box center [650, 562] width 754 height 28
click at [244, 505] on button "Submit" at bounding box center [269, 514] width 50 height 19
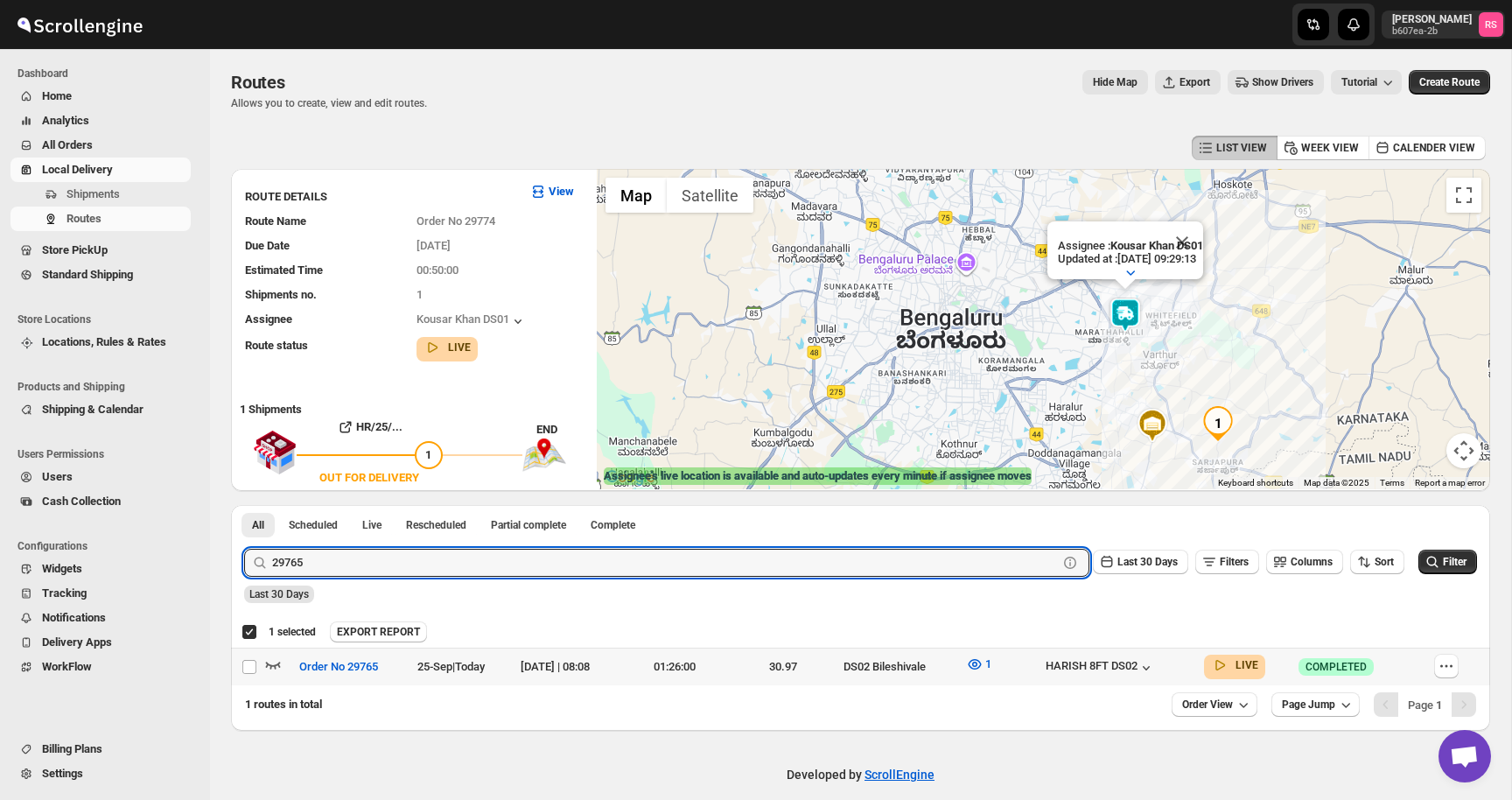
click at [277, 667] on icon "button" at bounding box center [273, 665] width 18 height 18
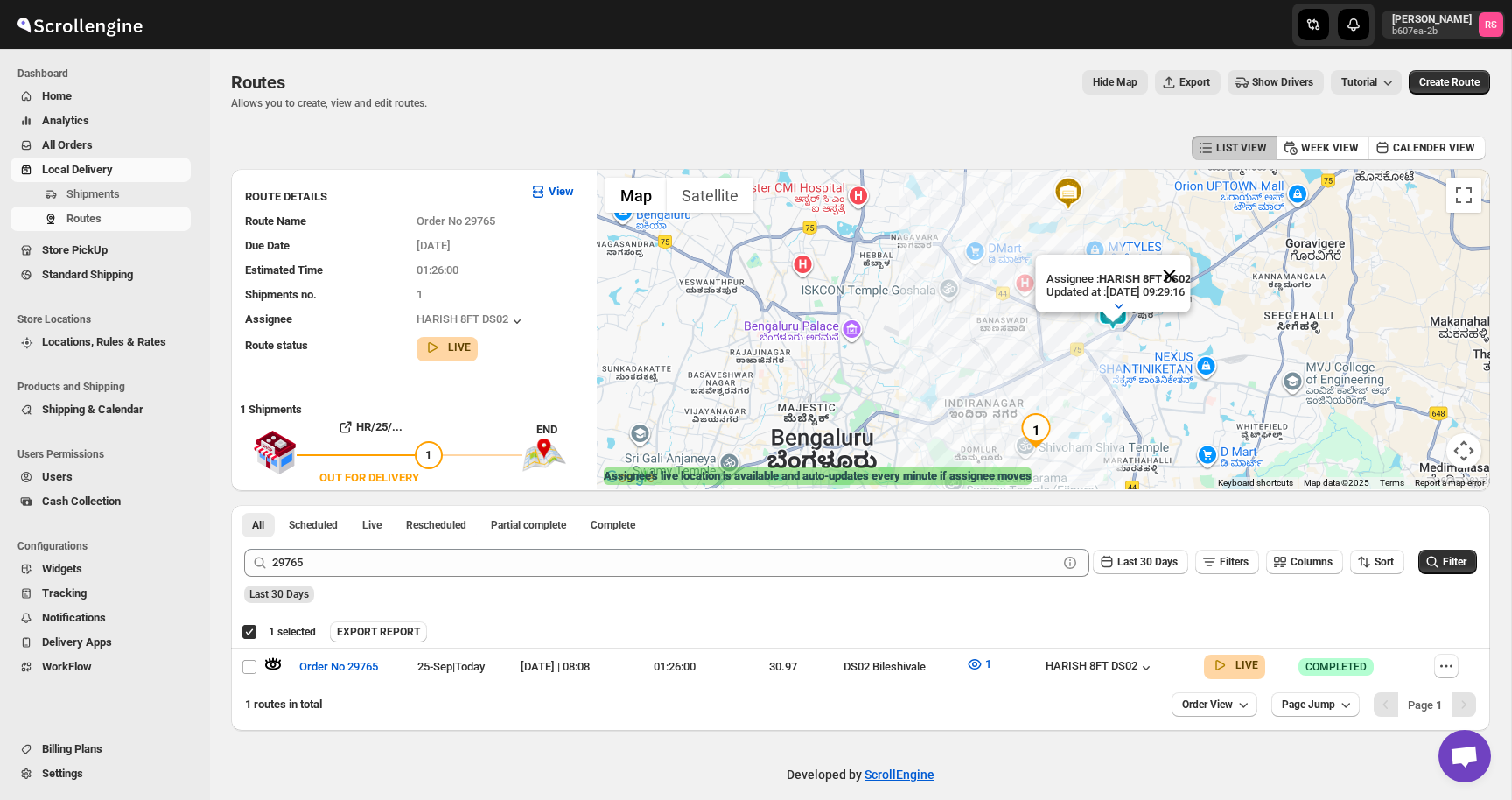
click at [1179, 276] on button "Close" at bounding box center [1169, 275] width 42 height 42
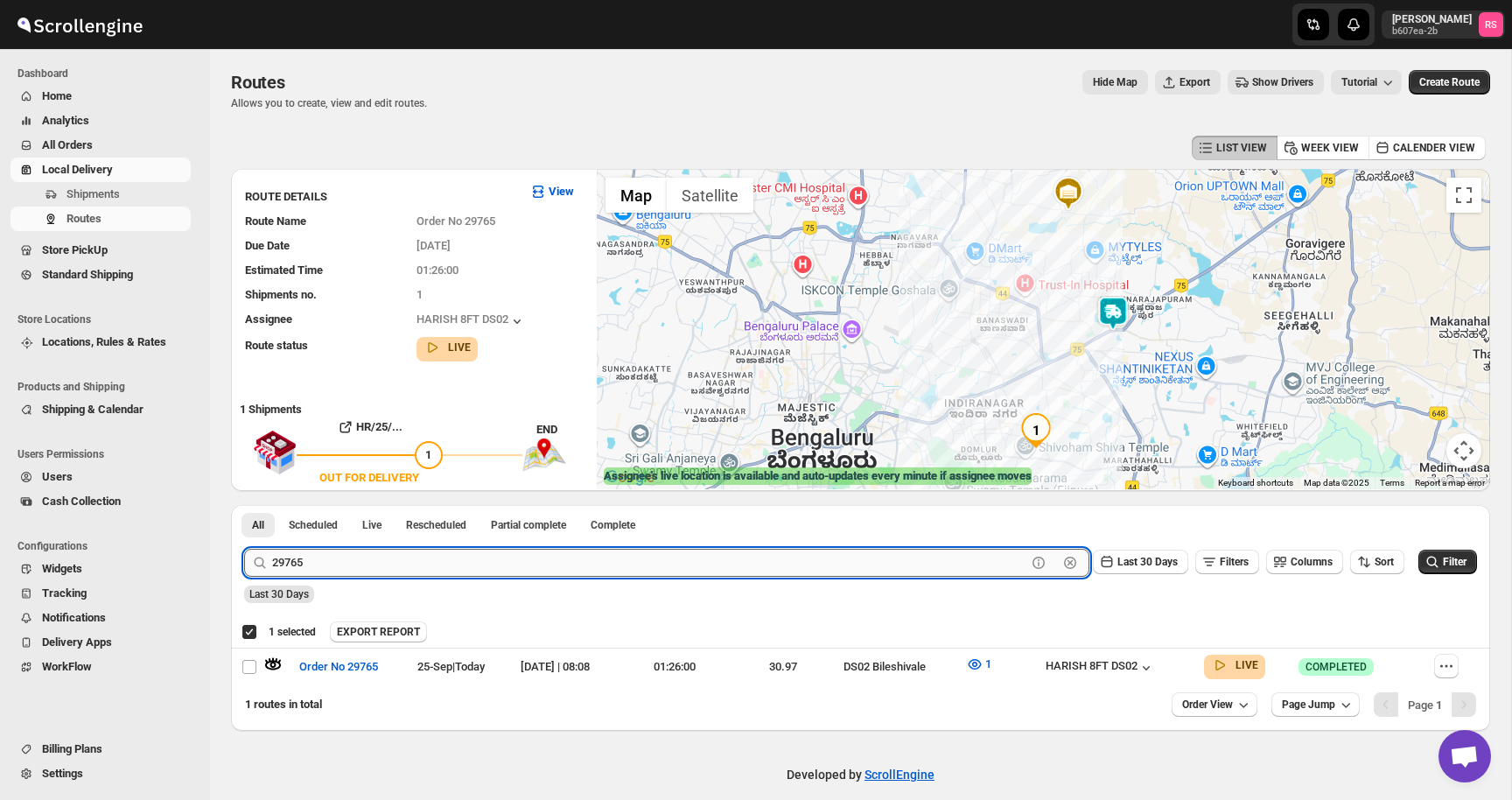
click at [503, 567] on input "29765" at bounding box center [650, 562] width 754 height 28
click at [244, 505] on button "Submit" at bounding box center [269, 514] width 50 height 19
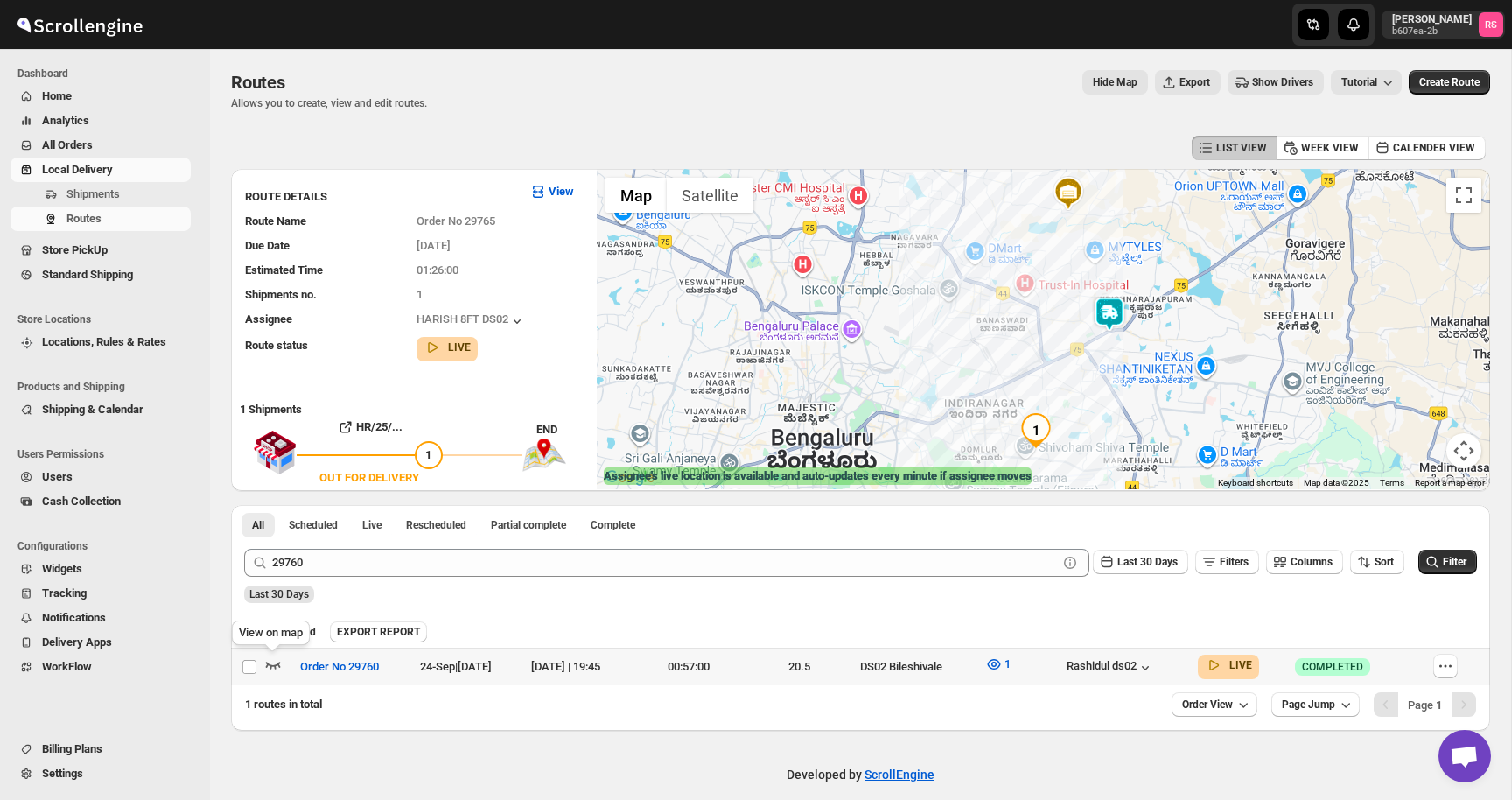
click at [277, 663] on icon "button" at bounding box center [273, 665] width 15 height 7
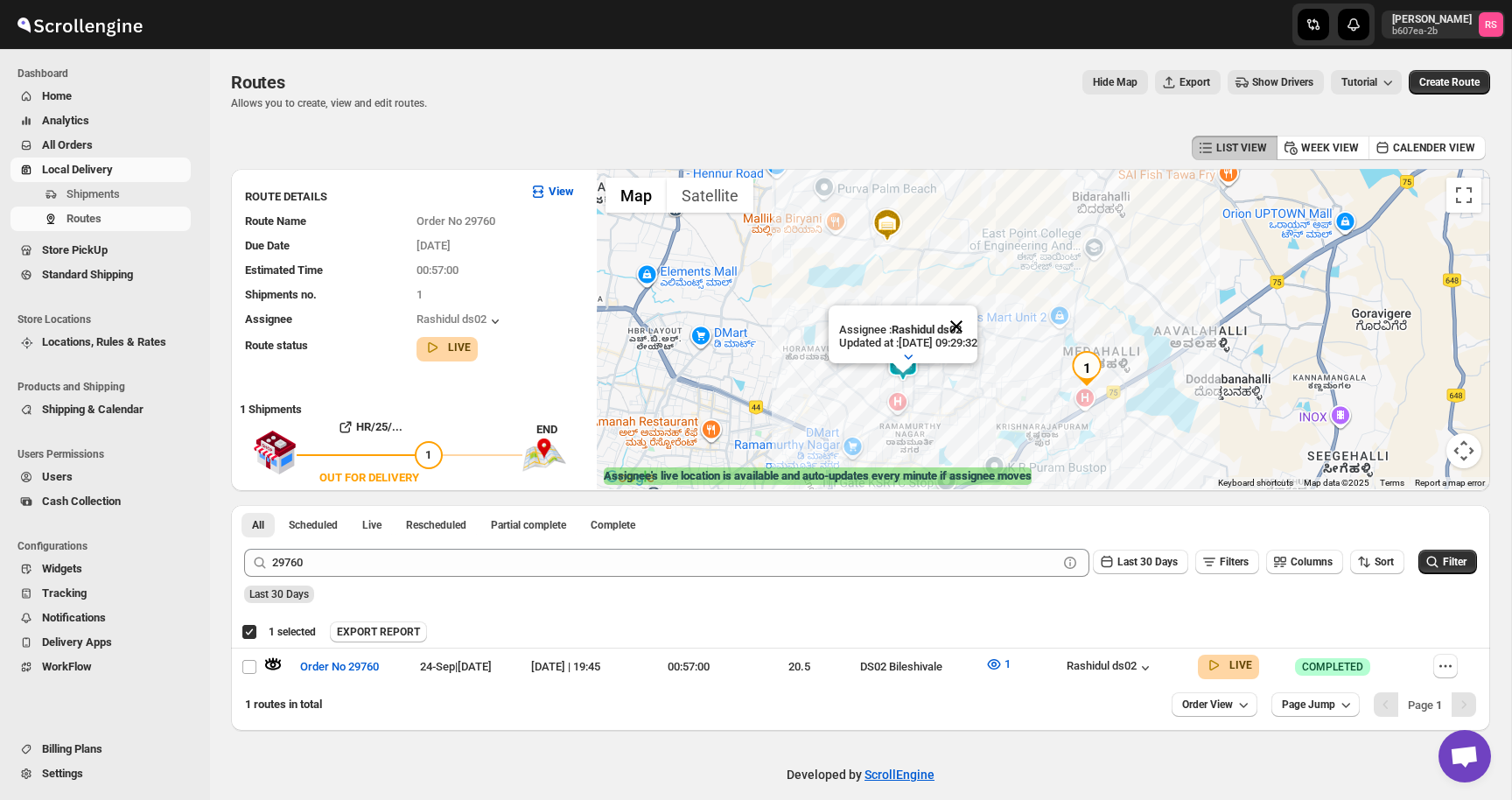
click at [970, 329] on button "Close" at bounding box center [956, 326] width 42 height 42
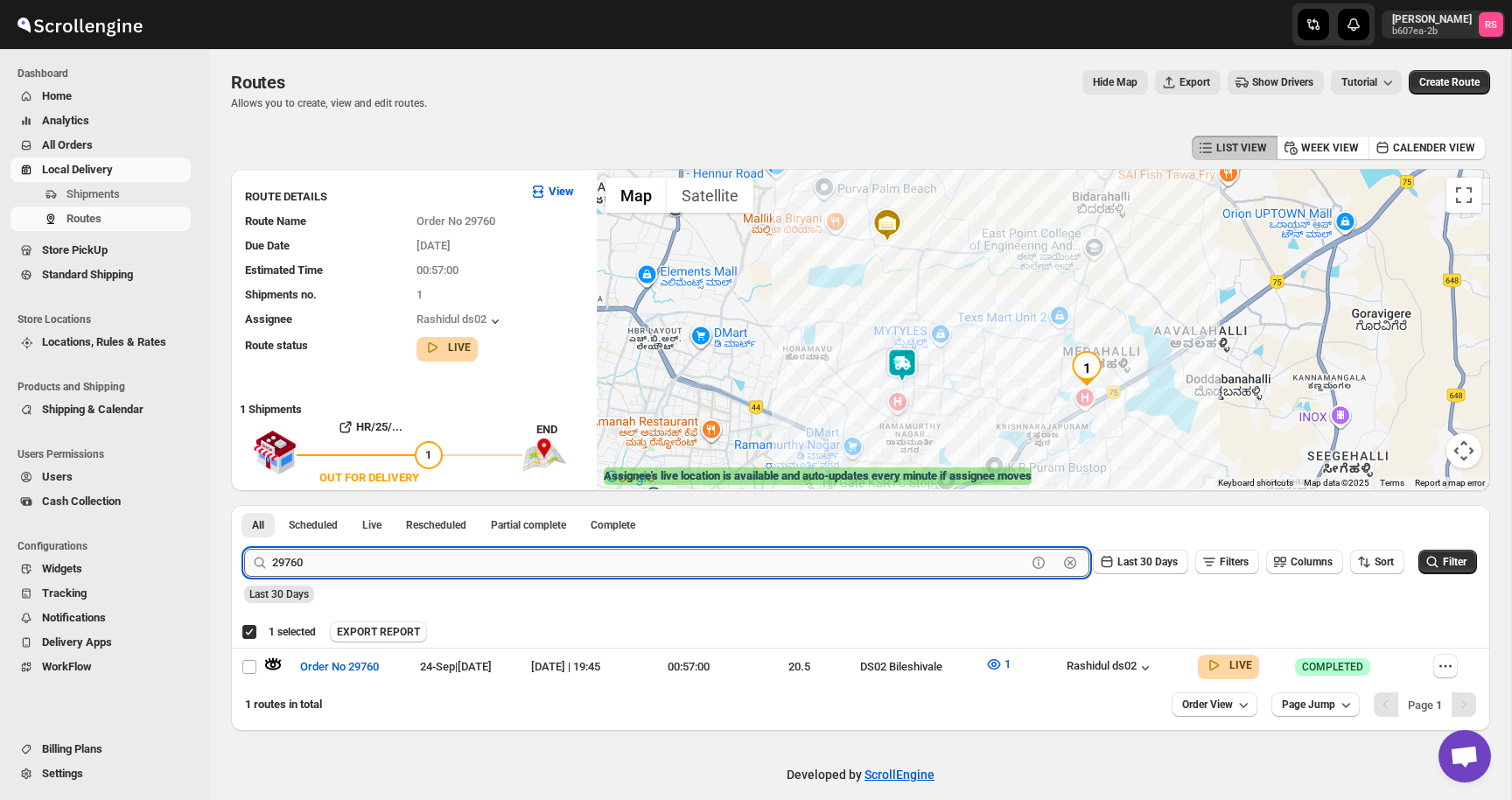
click at [349, 567] on input "29760" at bounding box center [650, 562] width 754 height 28
click at [244, 505] on button "Submit" at bounding box center [269, 514] width 50 height 19
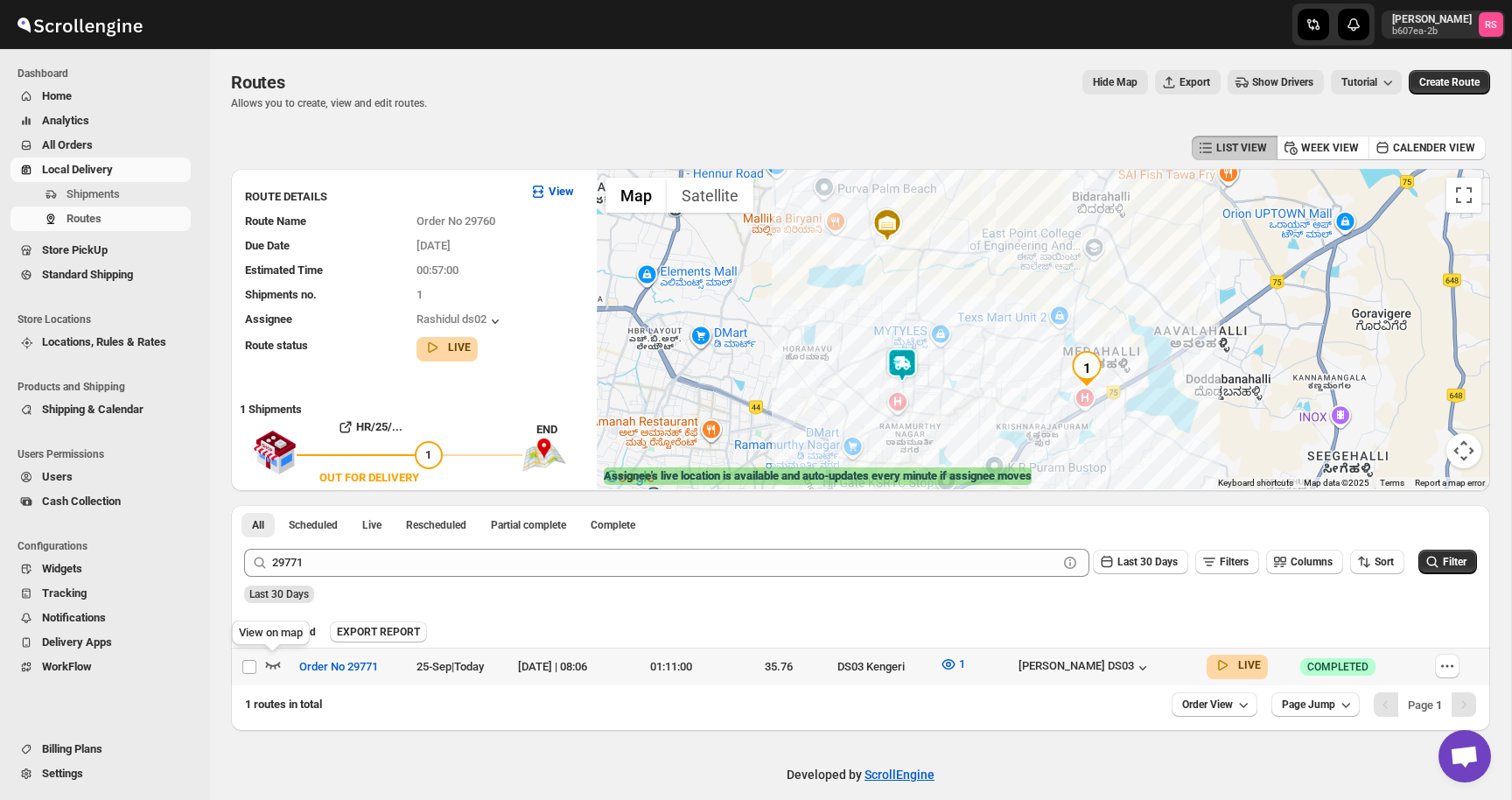
click at [275, 661] on icon "button" at bounding box center [273, 665] width 18 height 18
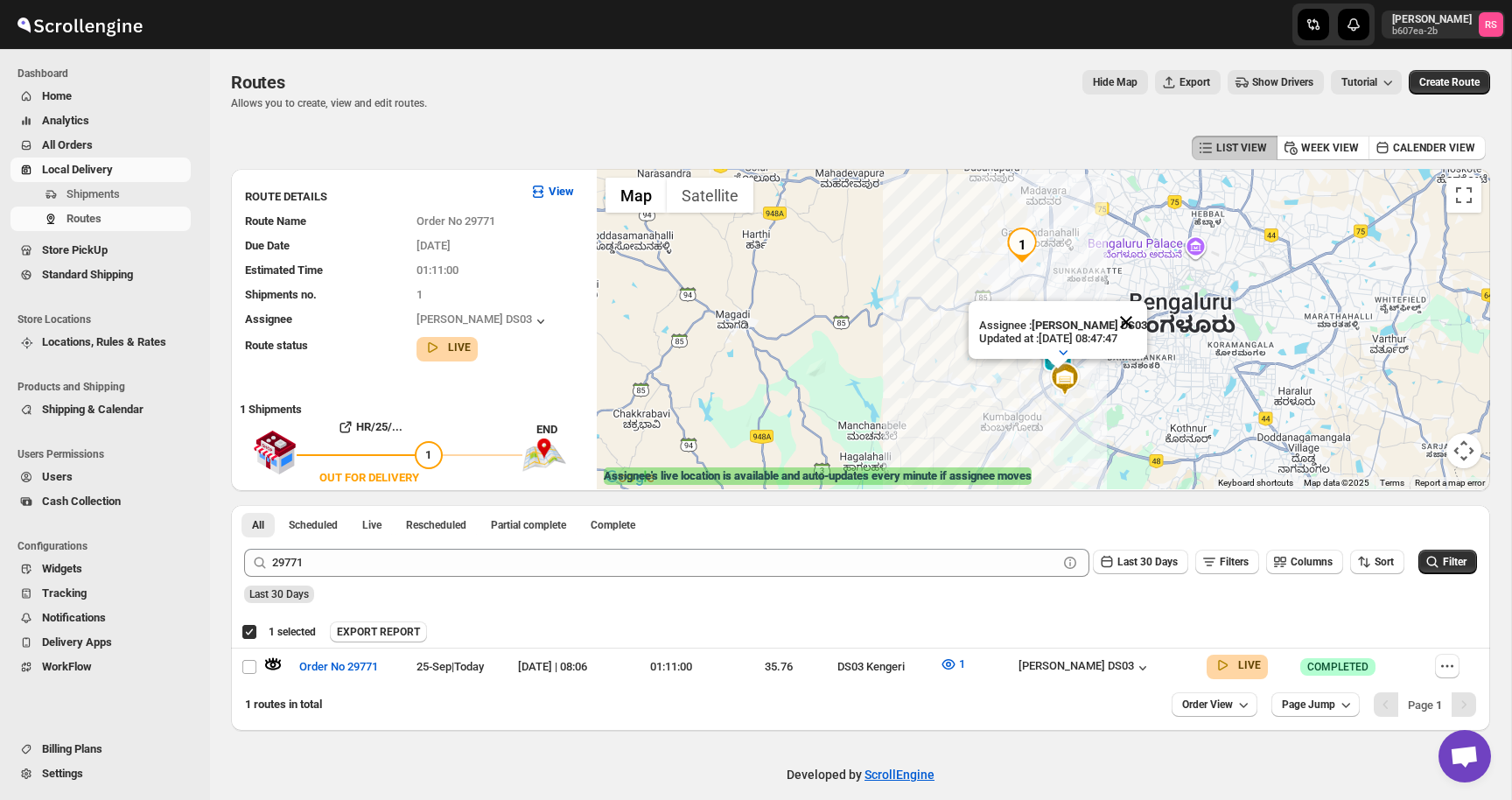
click at [1139, 324] on button "Close" at bounding box center [1126, 322] width 42 height 42
click at [1152, 660] on icon "button" at bounding box center [1143, 668] width 18 height 18
click at [1147, 667] on icon "button" at bounding box center [1143, 668] width 7 height 4
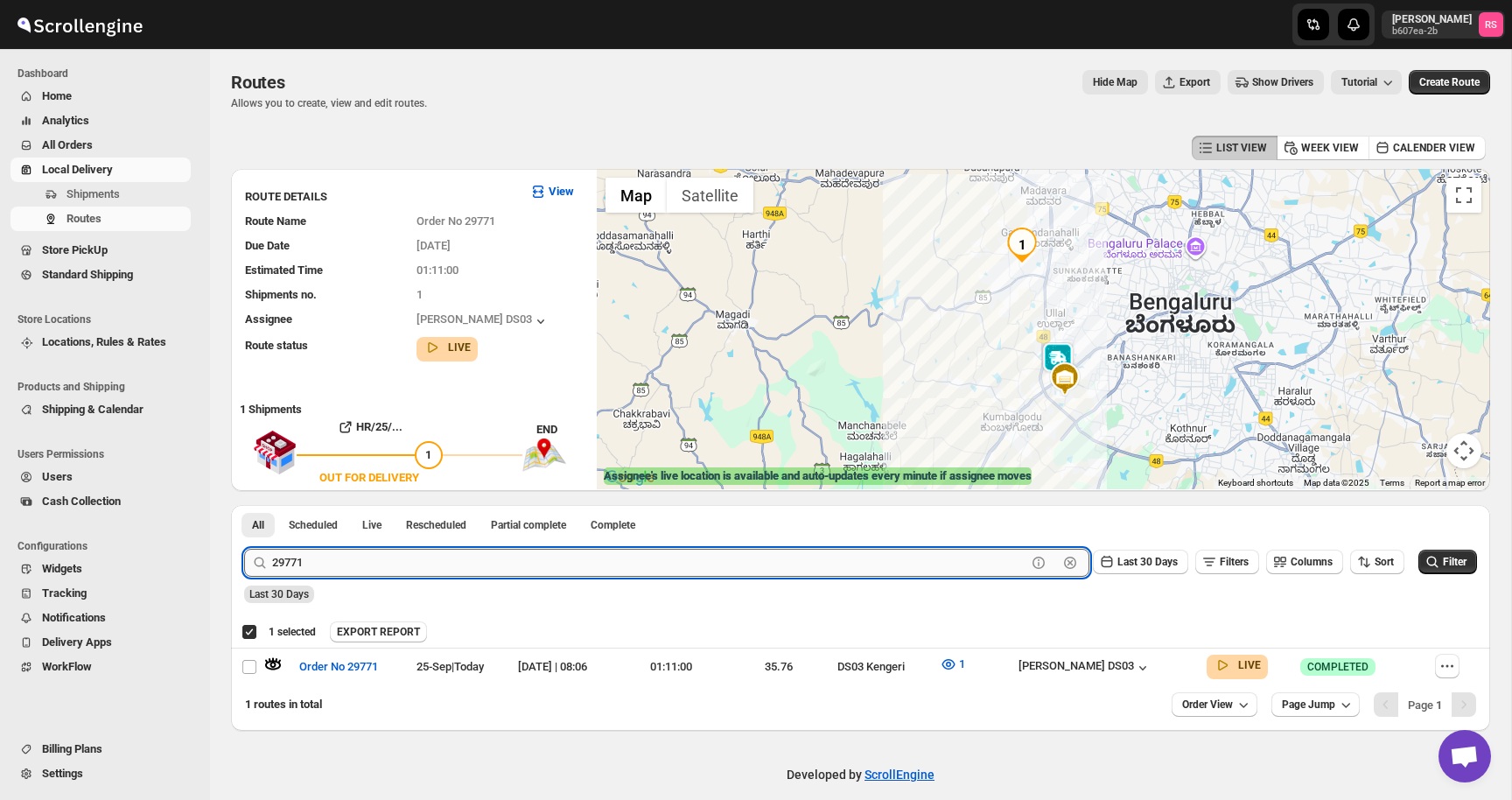
click at [356, 559] on input "29771" at bounding box center [650, 562] width 754 height 28
click at [442, 558] on input "29771" at bounding box center [650, 562] width 754 height 28
click at [244, 505] on button "Submit" at bounding box center [269, 514] width 50 height 19
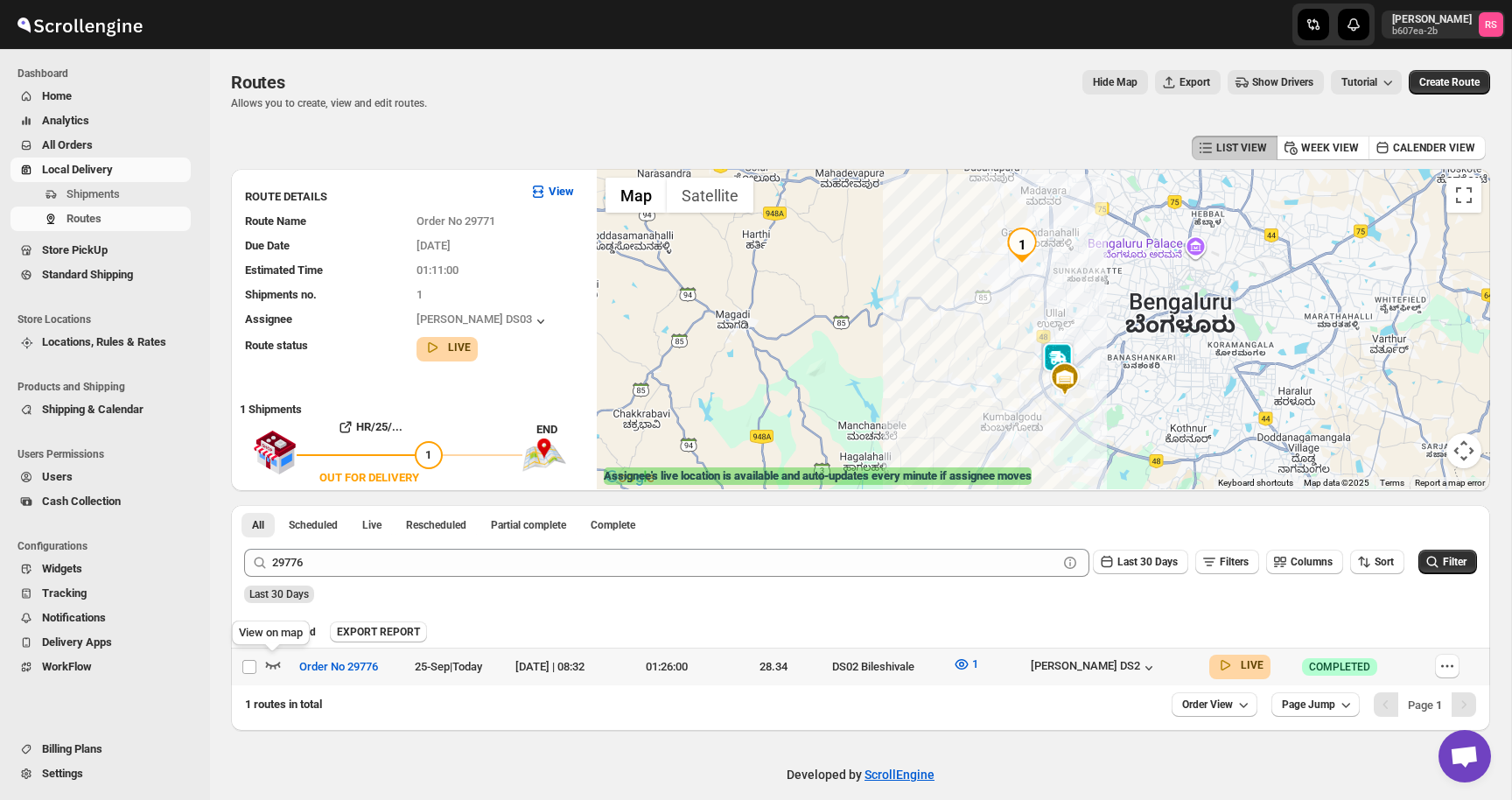
click at [273, 666] on icon "button" at bounding box center [273, 665] width 15 height 7
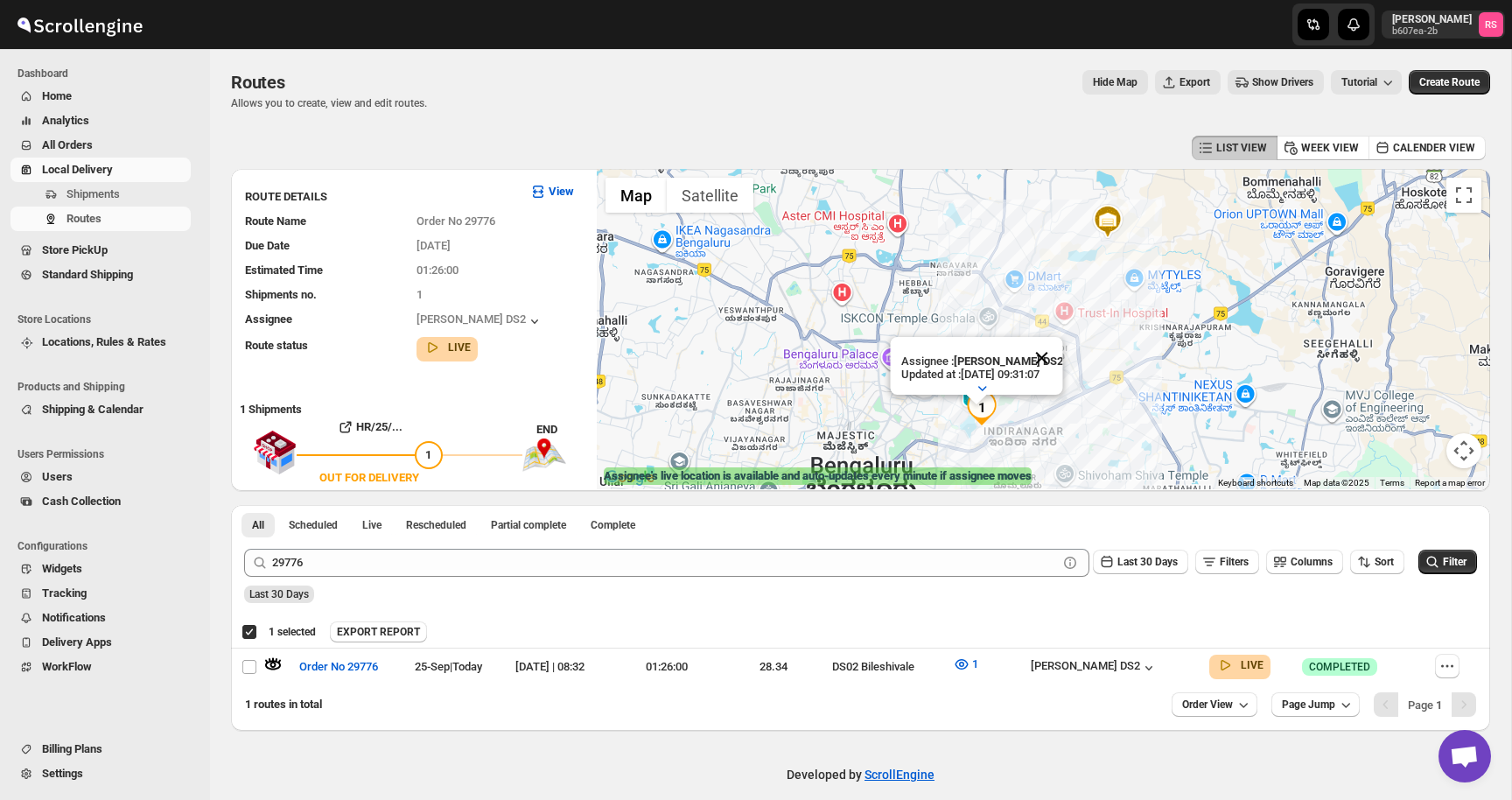
click at [1053, 350] on button "Close" at bounding box center [1041, 358] width 42 height 42
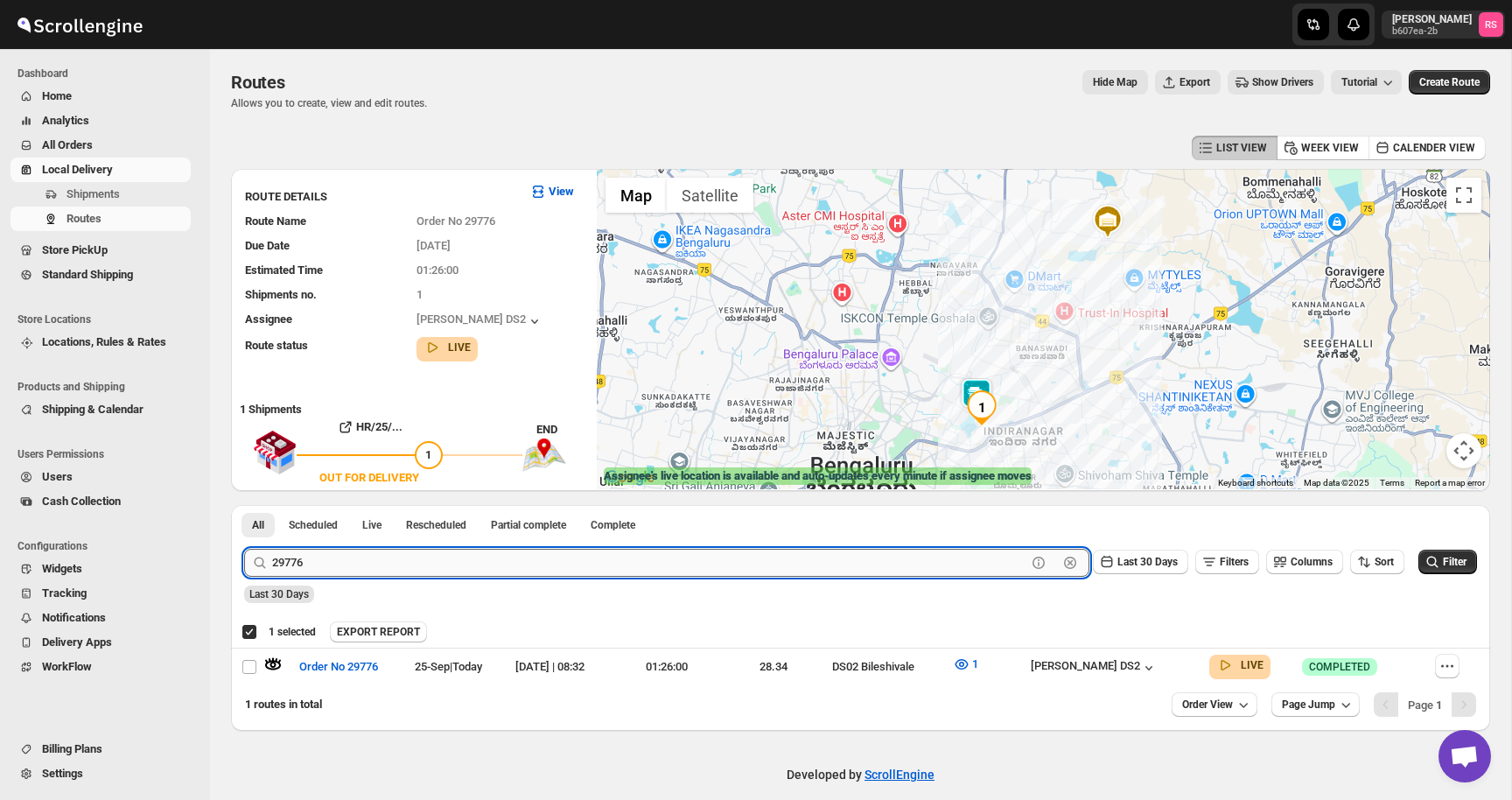
click at [398, 553] on input "29776" at bounding box center [650, 562] width 754 height 28
click at [439, 558] on input "29776" at bounding box center [650, 562] width 754 height 28
click at [244, 505] on button "Submit" at bounding box center [269, 514] width 50 height 19
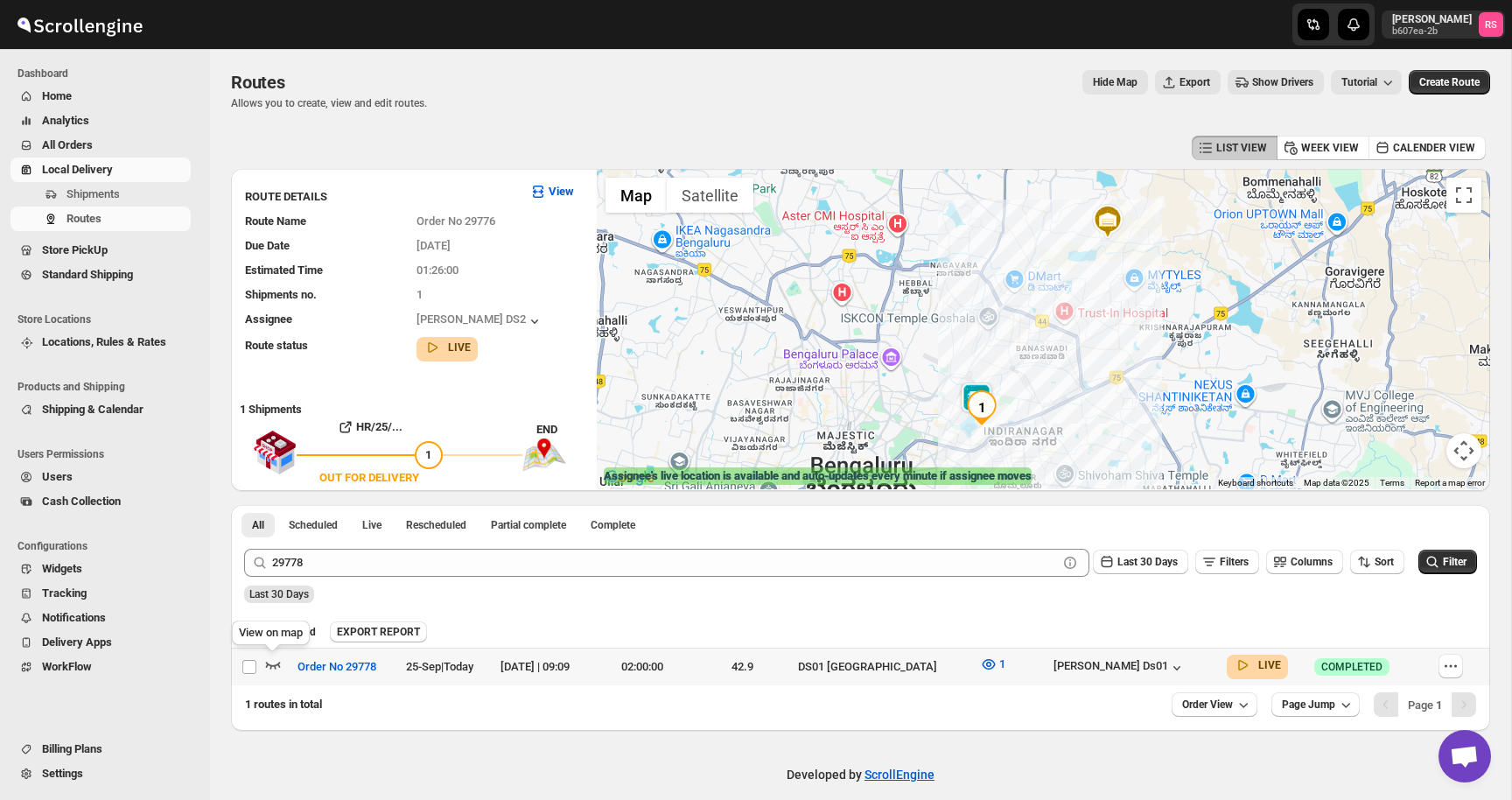
click at [274, 661] on icon "button" at bounding box center [273, 665] width 18 height 18
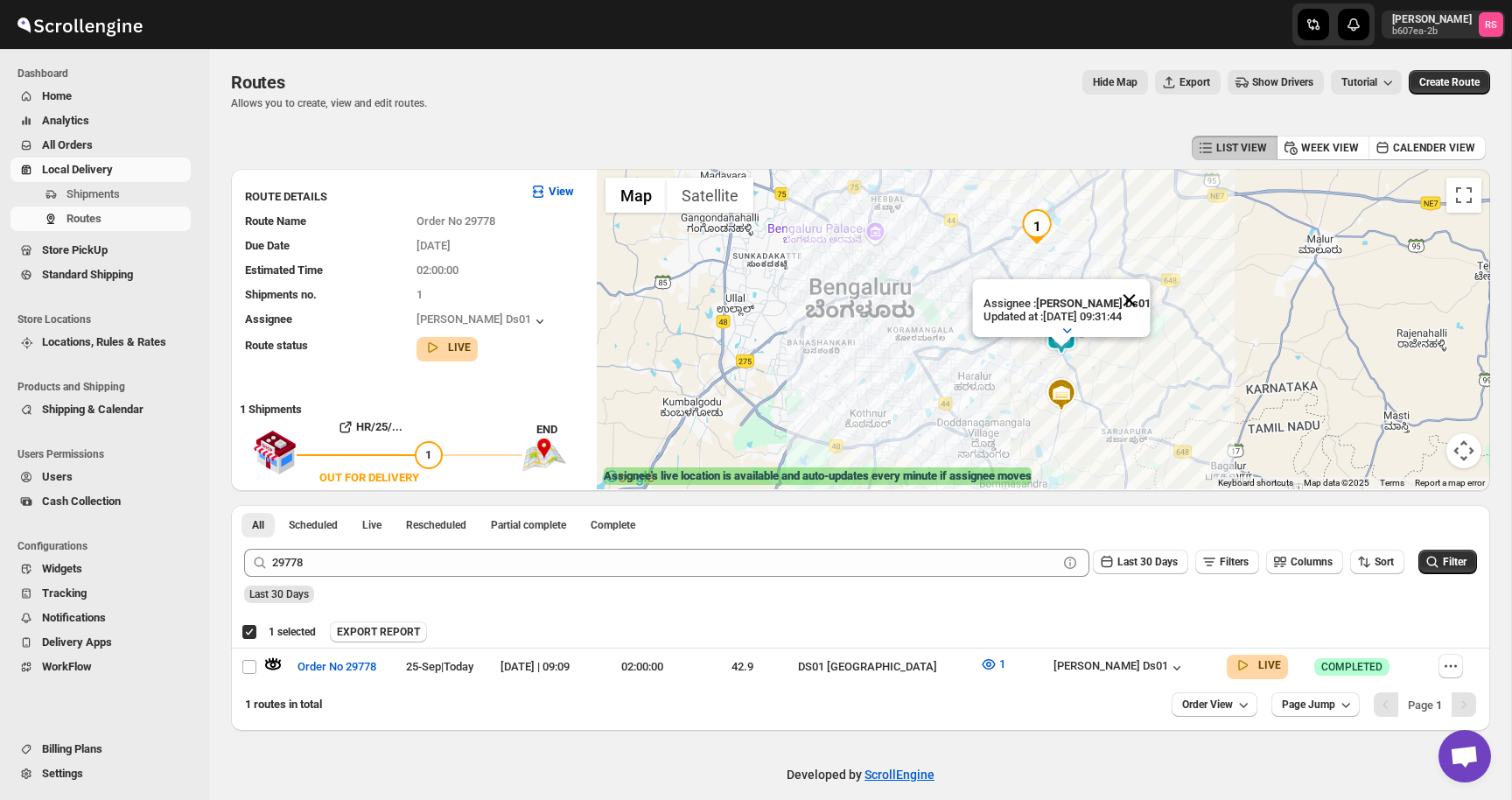
click at [1138, 298] on button "Close" at bounding box center [1129, 299] width 42 height 42
click at [1063, 346] on img at bounding box center [1061, 337] width 35 height 35
click at [1058, 333] on img at bounding box center [1061, 337] width 35 height 35
click at [1133, 267] on button "Close" at bounding box center [1129, 265] width 42 height 42
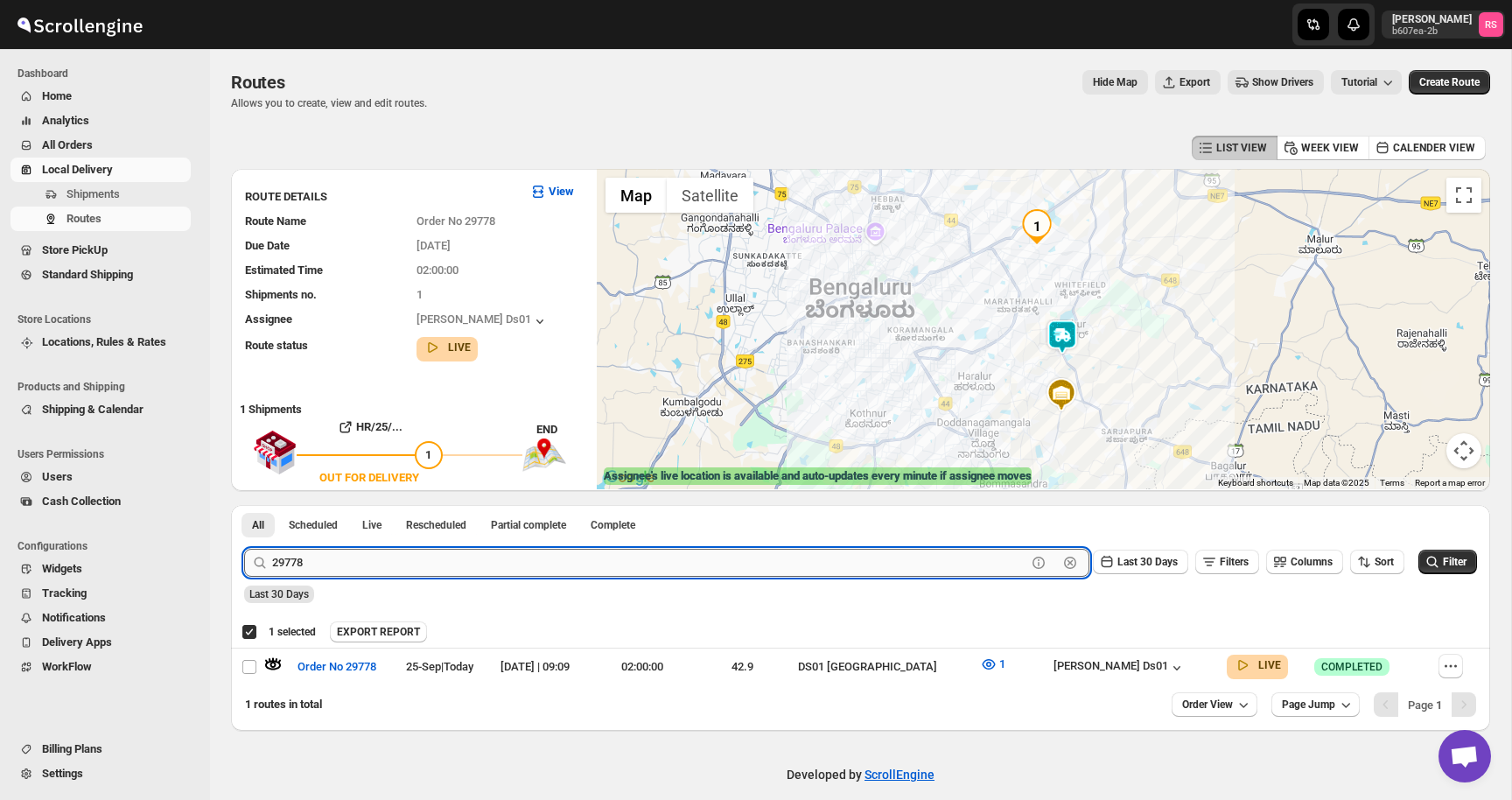
click at [403, 560] on input "29778" at bounding box center [650, 562] width 754 height 28
click at [469, 553] on input "29778" at bounding box center [650, 562] width 754 height 28
click at [244, 505] on button "Submit" at bounding box center [269, 514] width 50 height 19
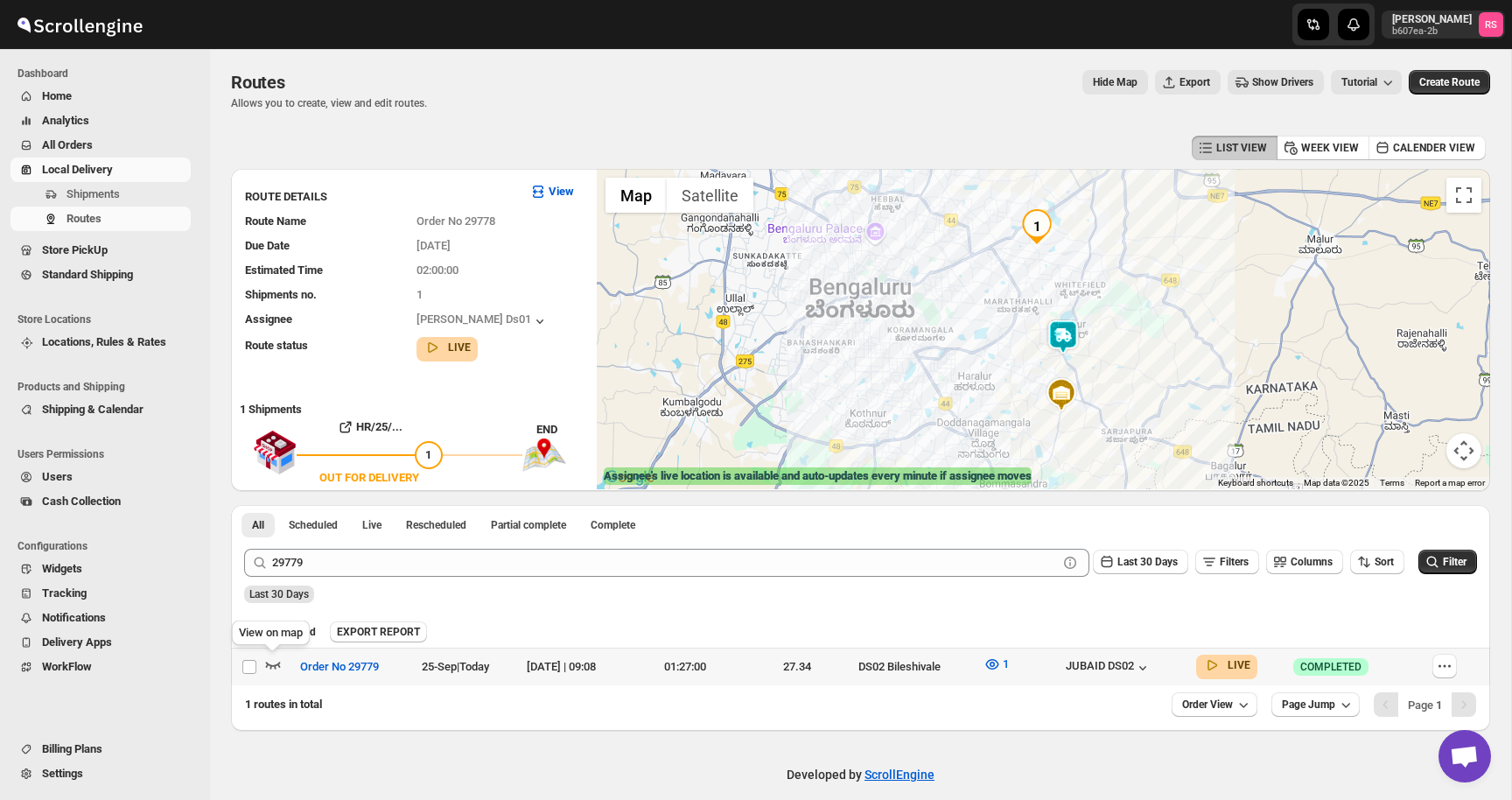
click at [270, 659] on icon "button" at bounding box center [273, 665] width 18 height 18
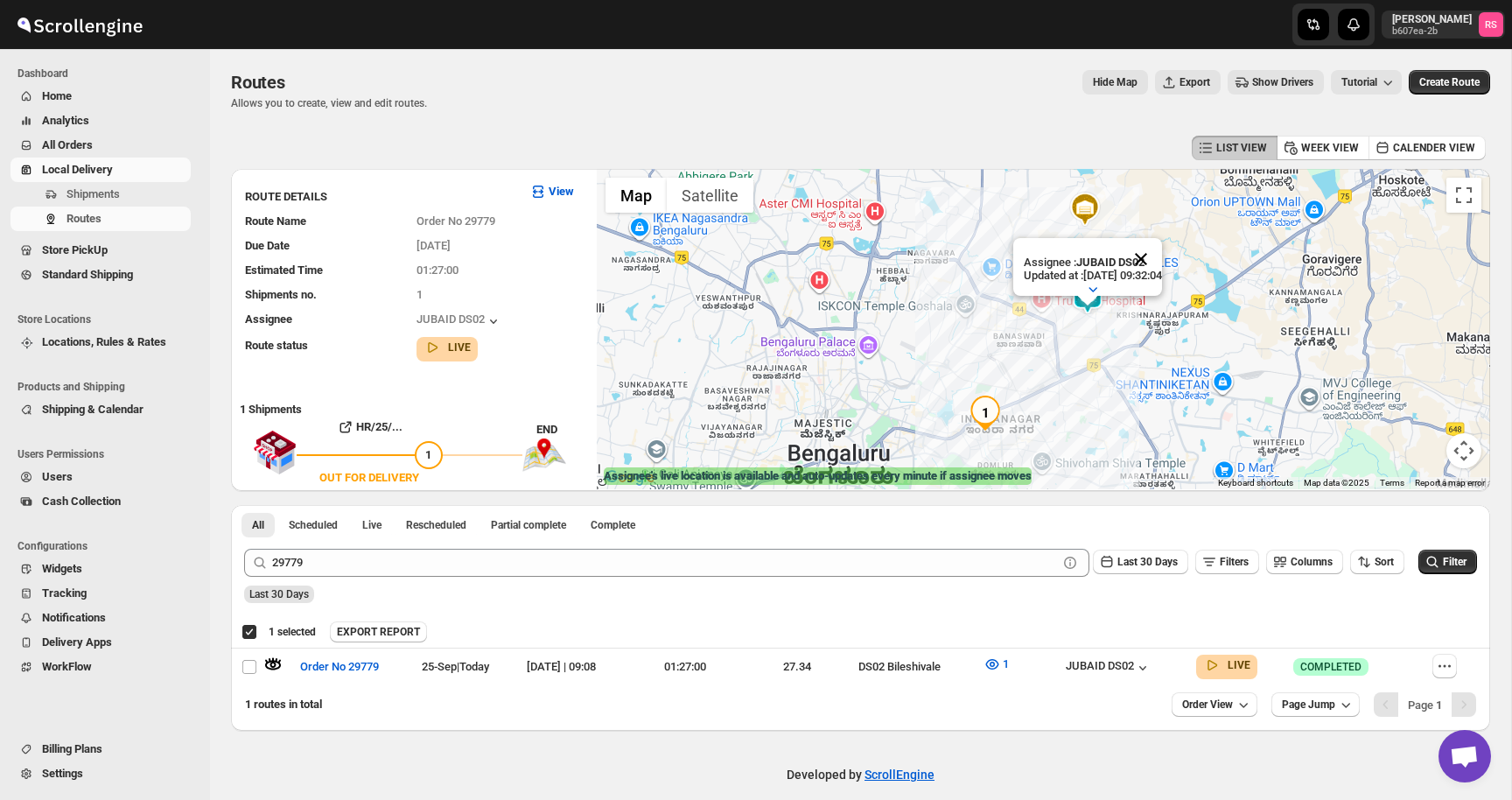
click at [1158, 263] on button "Close" at bounding box center [1141, 258] width 42 height 42
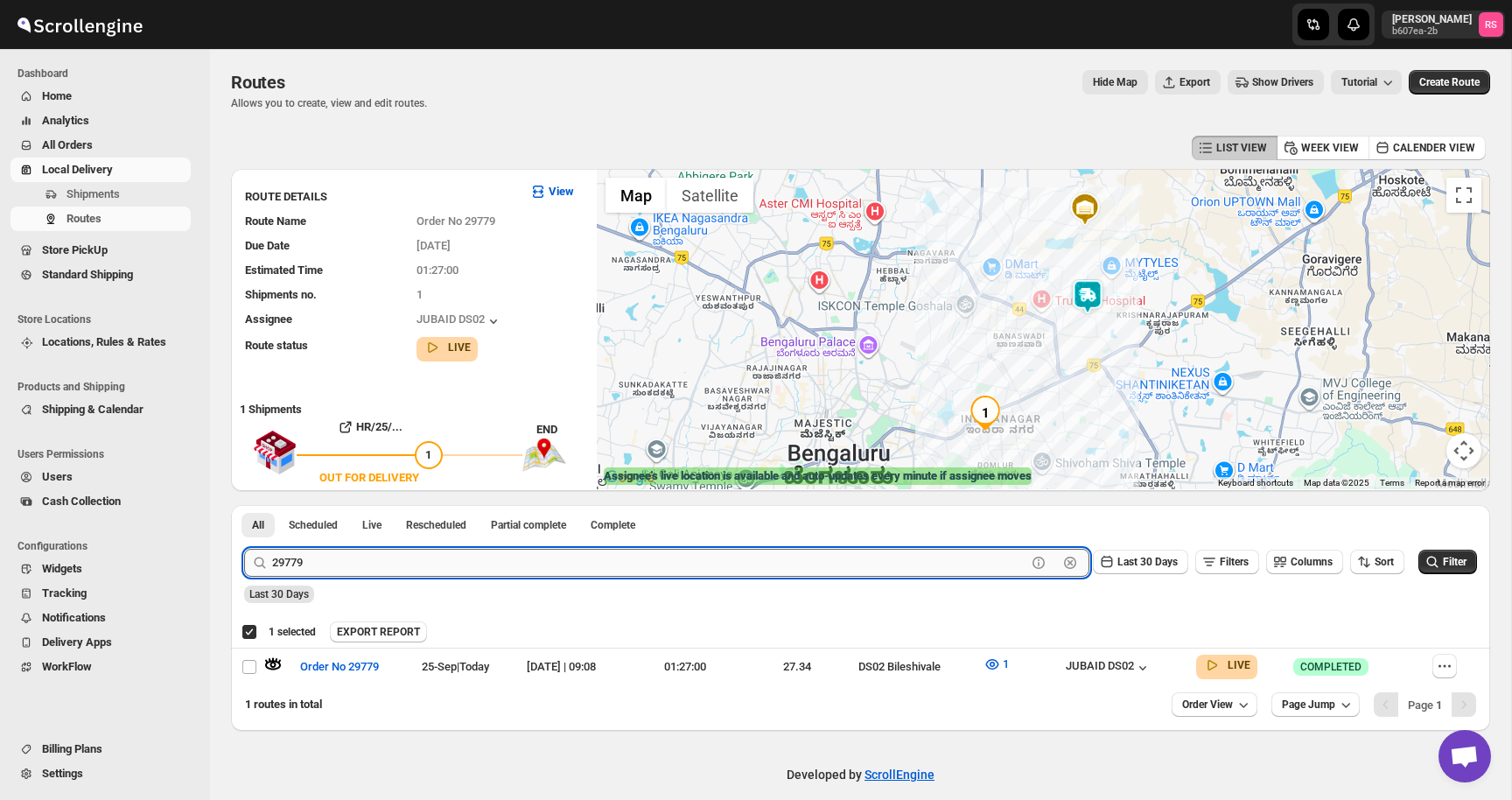
click at [419, 560] on input "29779" at bounding box center [650, 562] width 754 height 28
click at [448, 560] on input "29779" at bounding box center [650, 562] width 754 height 28
click at [244, 505] on button "Submit" at bounding box center [269, 514] width 50 height 19
click at [267, 663] on icon "button" at bounding box center [273, 665] width 15 height 7
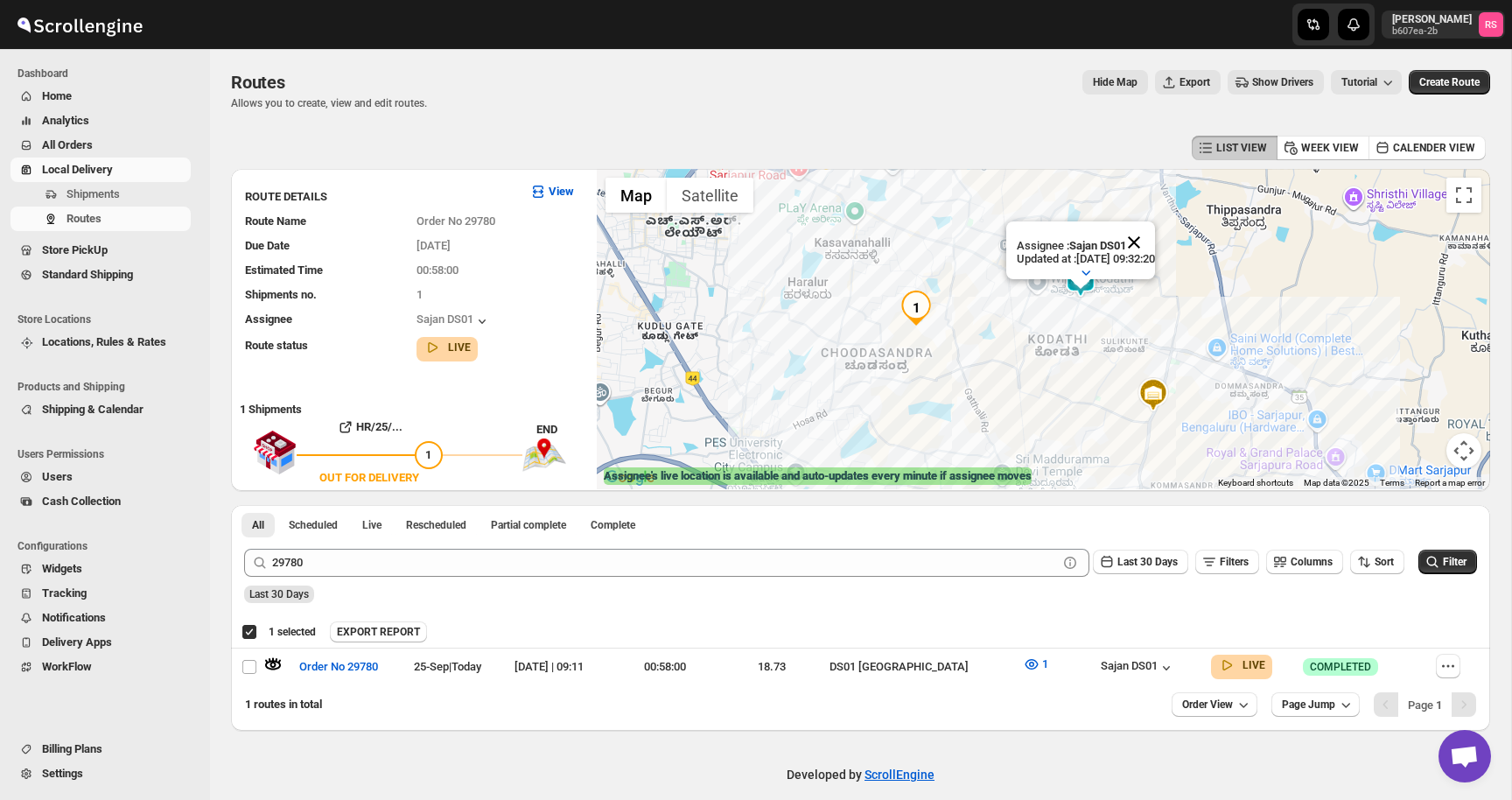
click at [1155, 236] on button "Close" at bounding box center [1134, 242] width 42 height 42
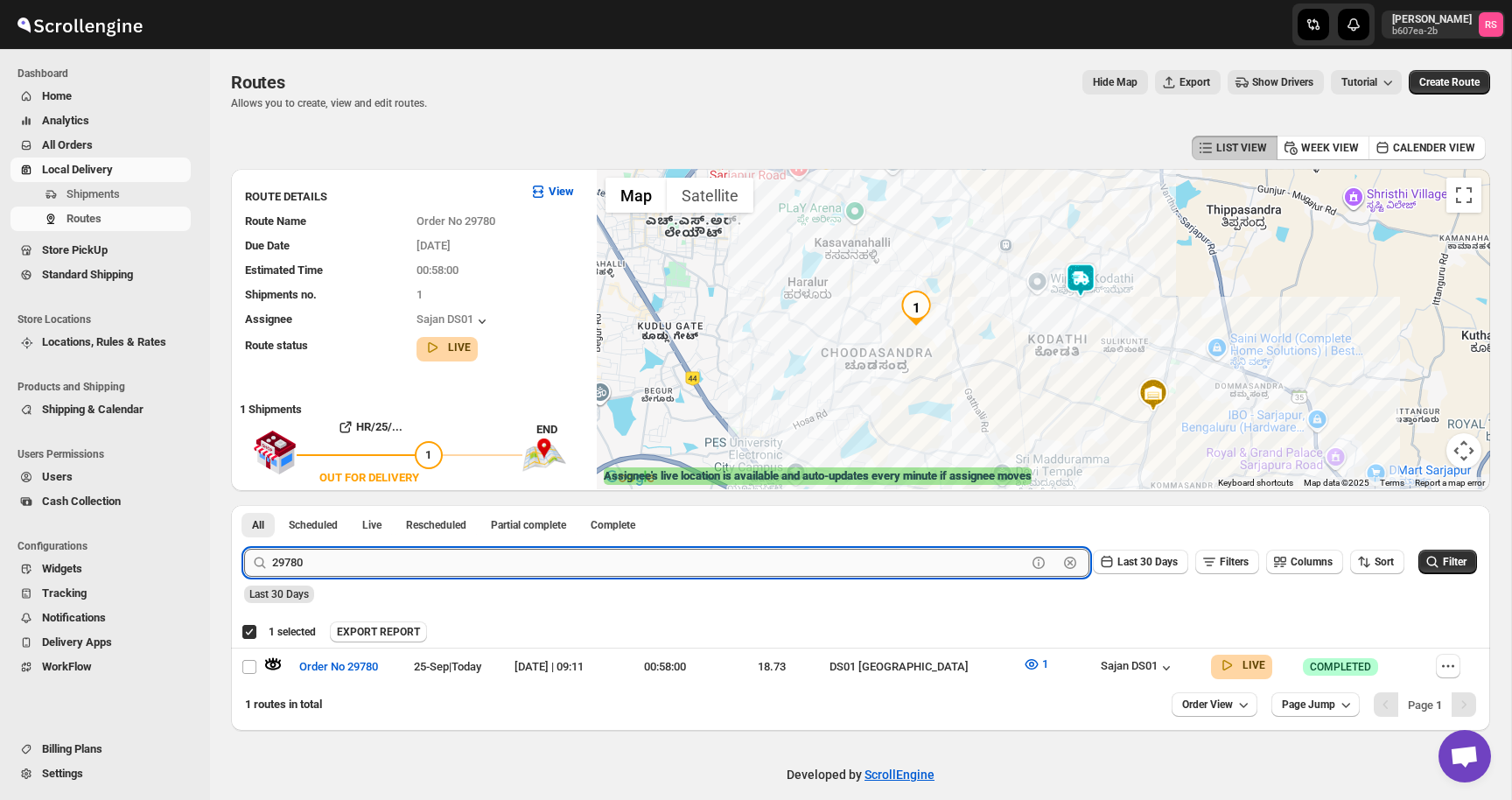
click at [391, 559] on input "29780" at bounding box center [650, 562] width 754 height 28
click at [434, 565] on input "29780" at bounding box center [650, 562] width 754 height 28
click at [244, 505] on button "Submit" at bounding box center [269, 514] width 50 height 19
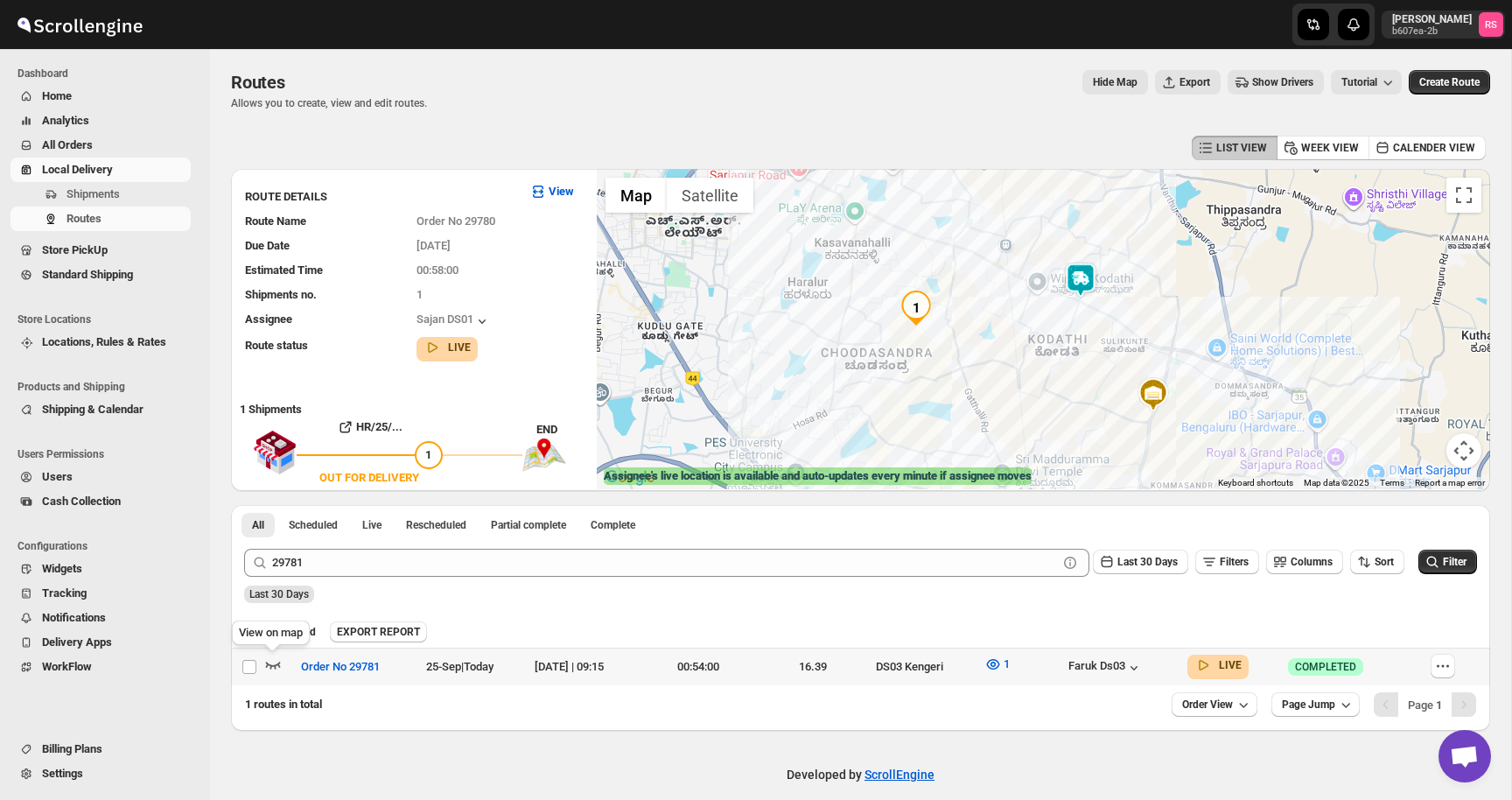
click at [271, 666] on icon "button" at bounding box center [273, 665] width 15 height 7
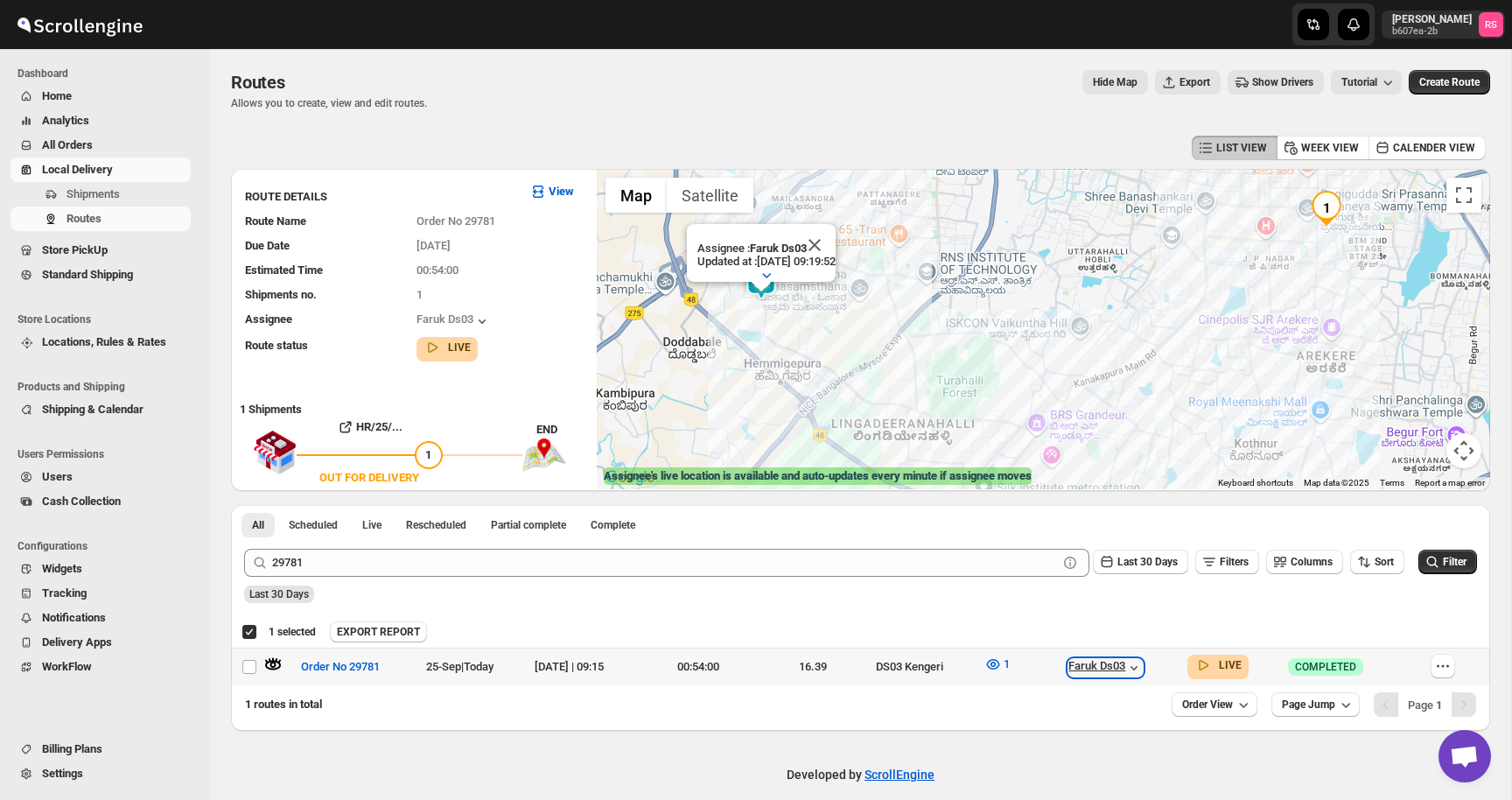
click at [1143, 665] on icon "button" at bounding box center [1134, 668] width 18 height 18
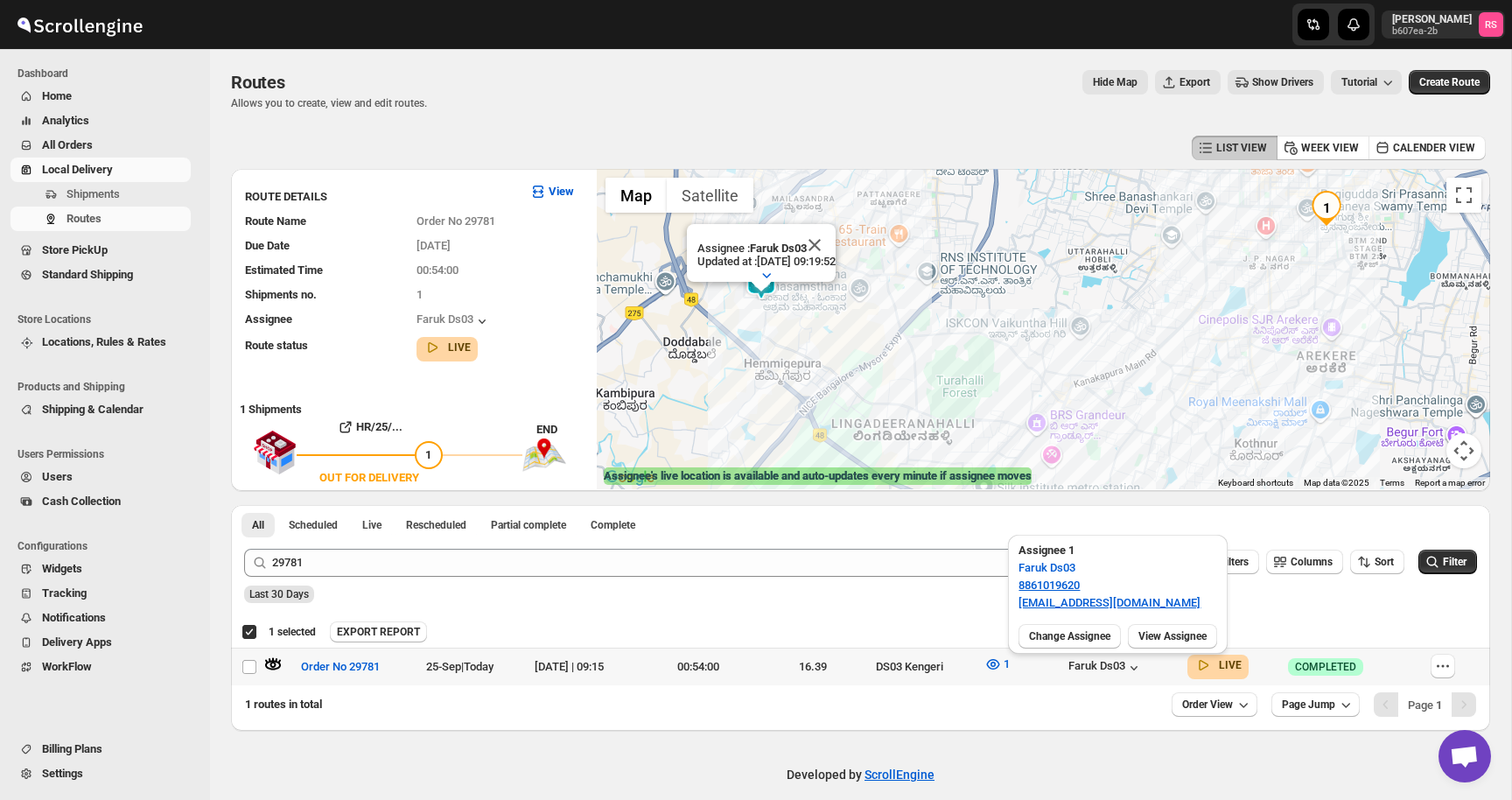
drag, startPoint x: 1016, startPoint y: 569, endPoint x: 1091, endPoint y: 568, distance: 75.0
click at [1091, 568] on div "Assignee 1 Faruk Ds03 8861019620 [EMAIL_ADDRESS][DOMAIN_NAME]" at bounding box center [1118, 576] width 220 height 82
drag, startPoint x: 1091, startPoint y: 568, endPoint x: 1021, endPoint y: 569, distance: 70.0
click at [1021, 569] on div "Assignee 1 Faruk Ds03 8861019620 [EMAIL_ADDRESS][DOMAIN_NAME]" at bounding box center [1118, 576] width 220 height 82
click at [1182, 568] on div "Assignee 1 Faruk Ds03 8861019620 [EMAIL_ADDRESS][DOMAIN_NAME]" at bounding box center [1118, 576] width 220 height 82
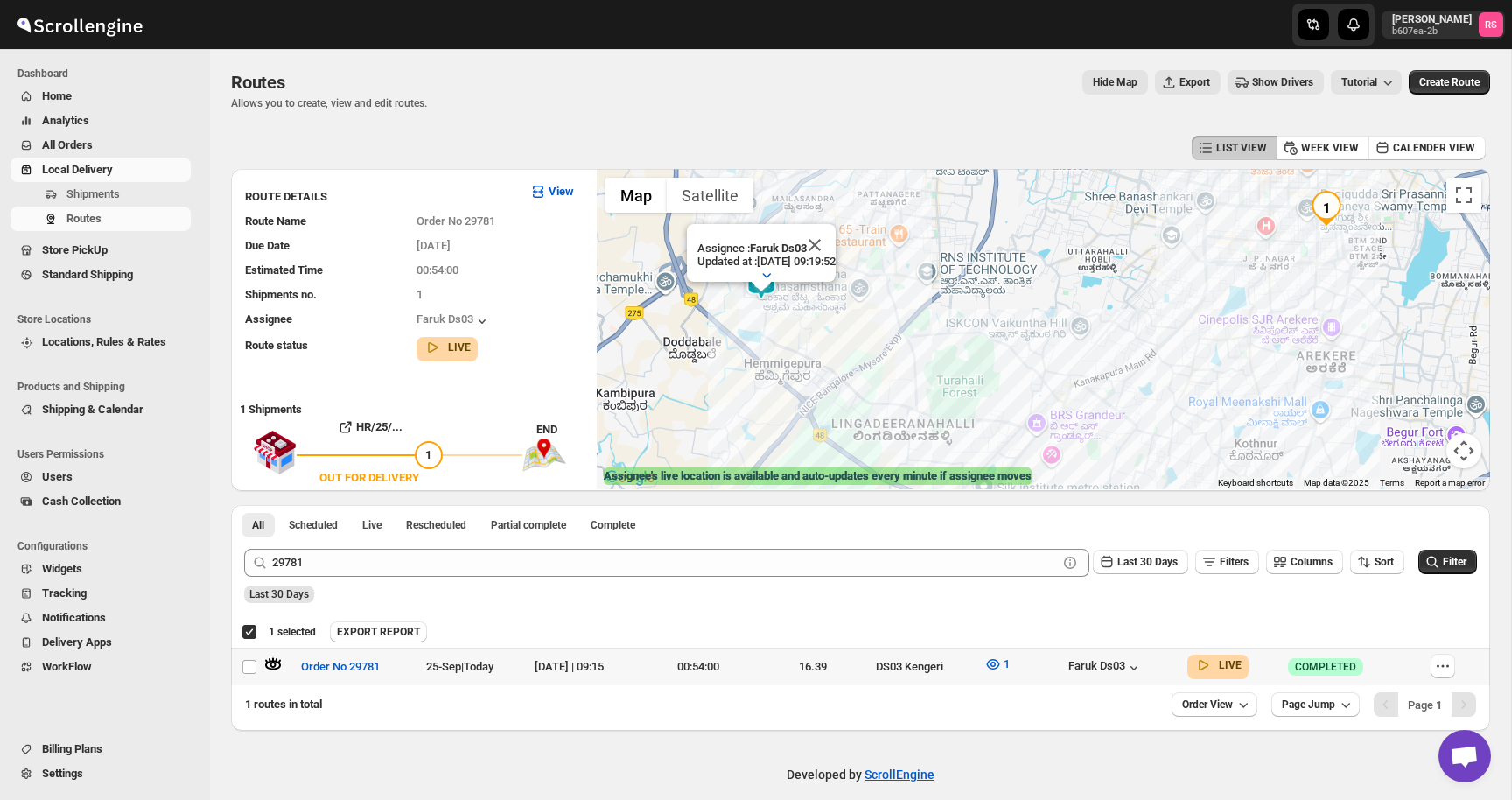
click at [276, 663] on icon "button" at bounding box center [273, 664] width 6 height 6
click at [828, 240] on button "Close" at bounding box center [814, 245] width 42 height 42
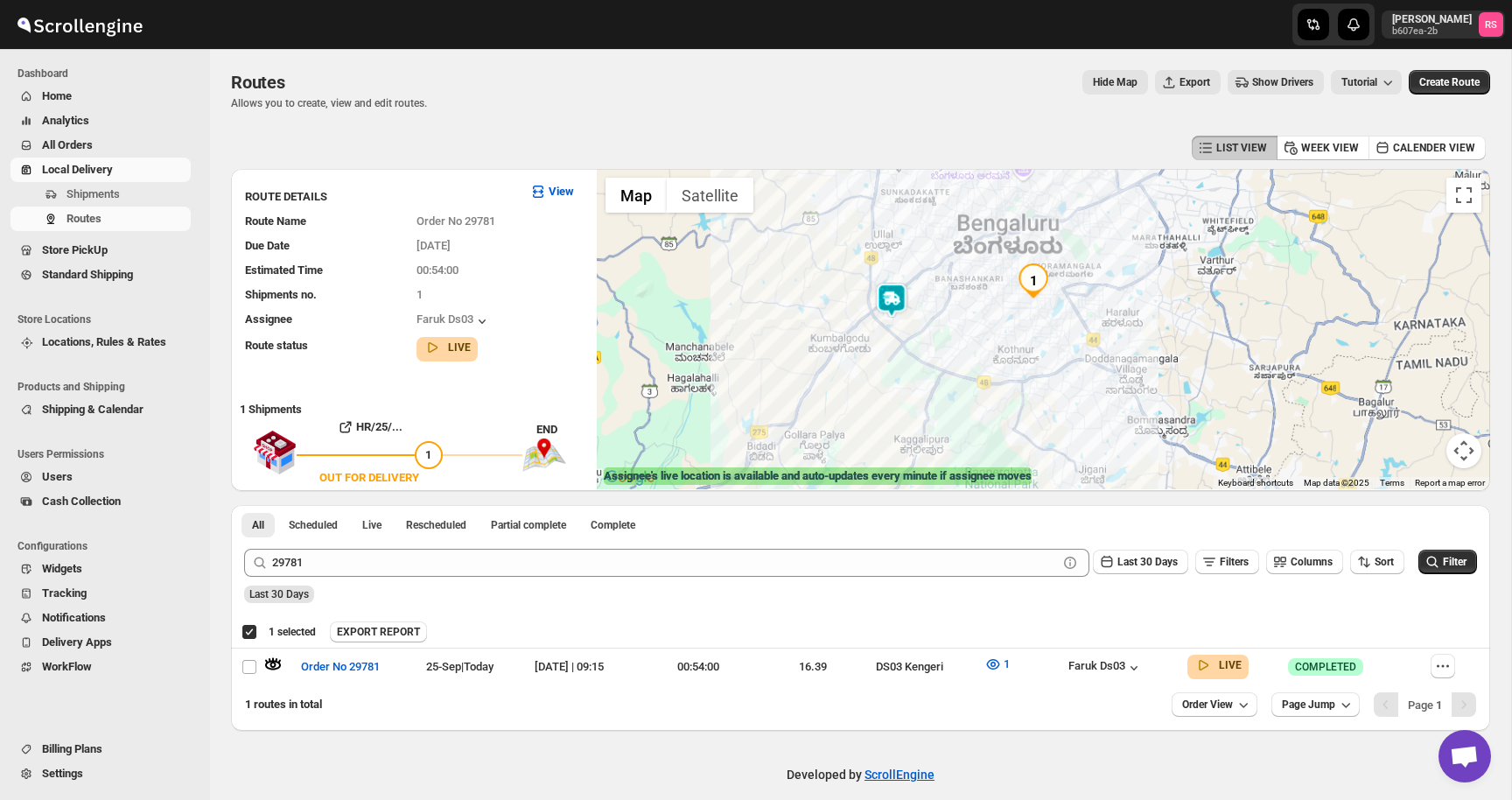
drag, startPoint x: 828, startPoint y: 240, endPoint x: 912, endPoint y: 304, distance: 105.6
click at [912, 304] on div "To navigate, press the arrow keys." at bounding box center [1044, 329] width 894 height 320
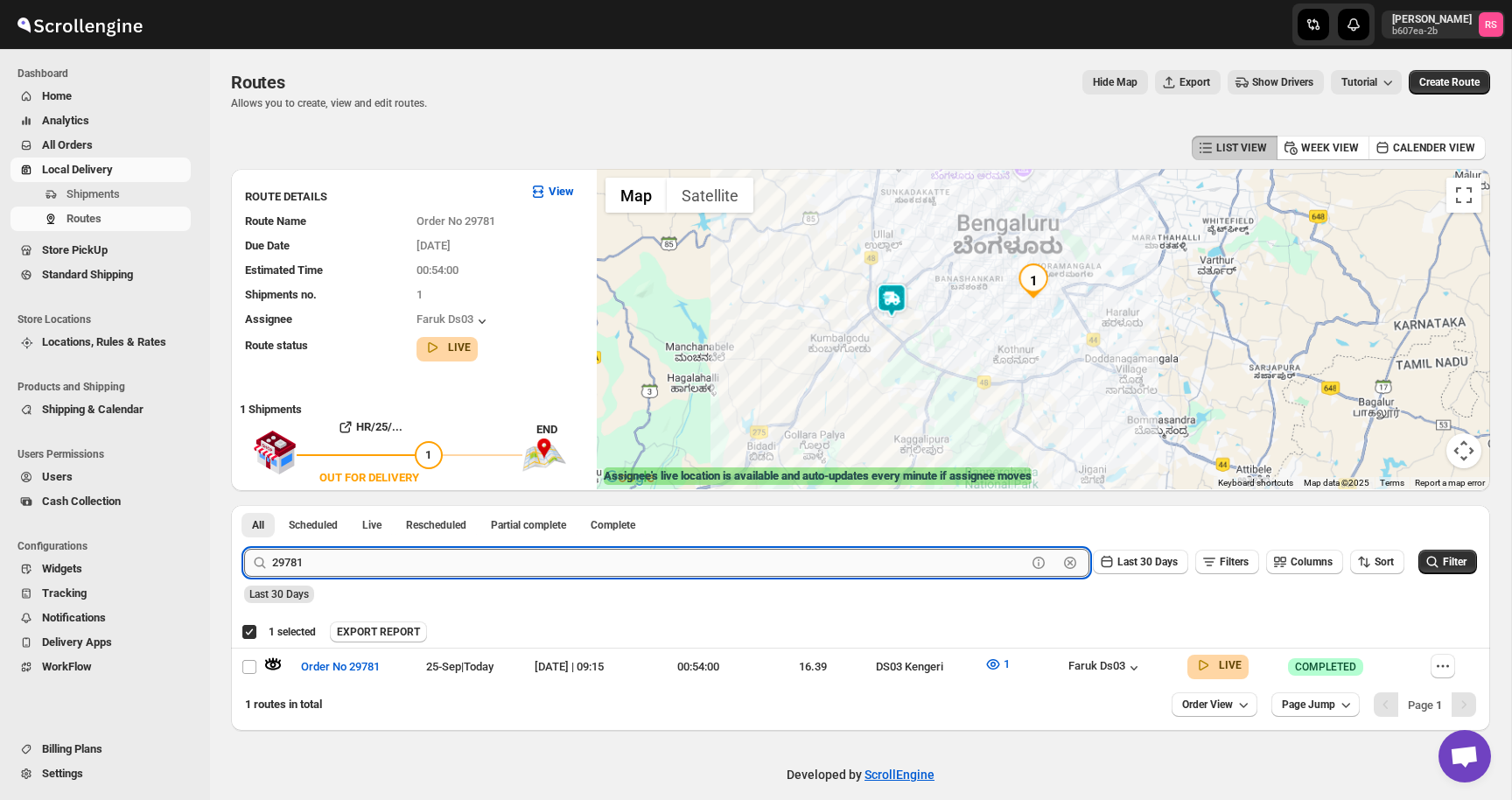
click at [348, 560] on input "29781" at bounding box center [650, 562] width 754 height 28
click at [407, 558] on input "29781" at bounding box center [650, 562] width 754 height 28
click at [244, 505] on button "Submit" at bounding box center [269, 514] width 50 height 19
click at [273, 662] on icon "button" at bounding box center [273, 665] width 18 height 18
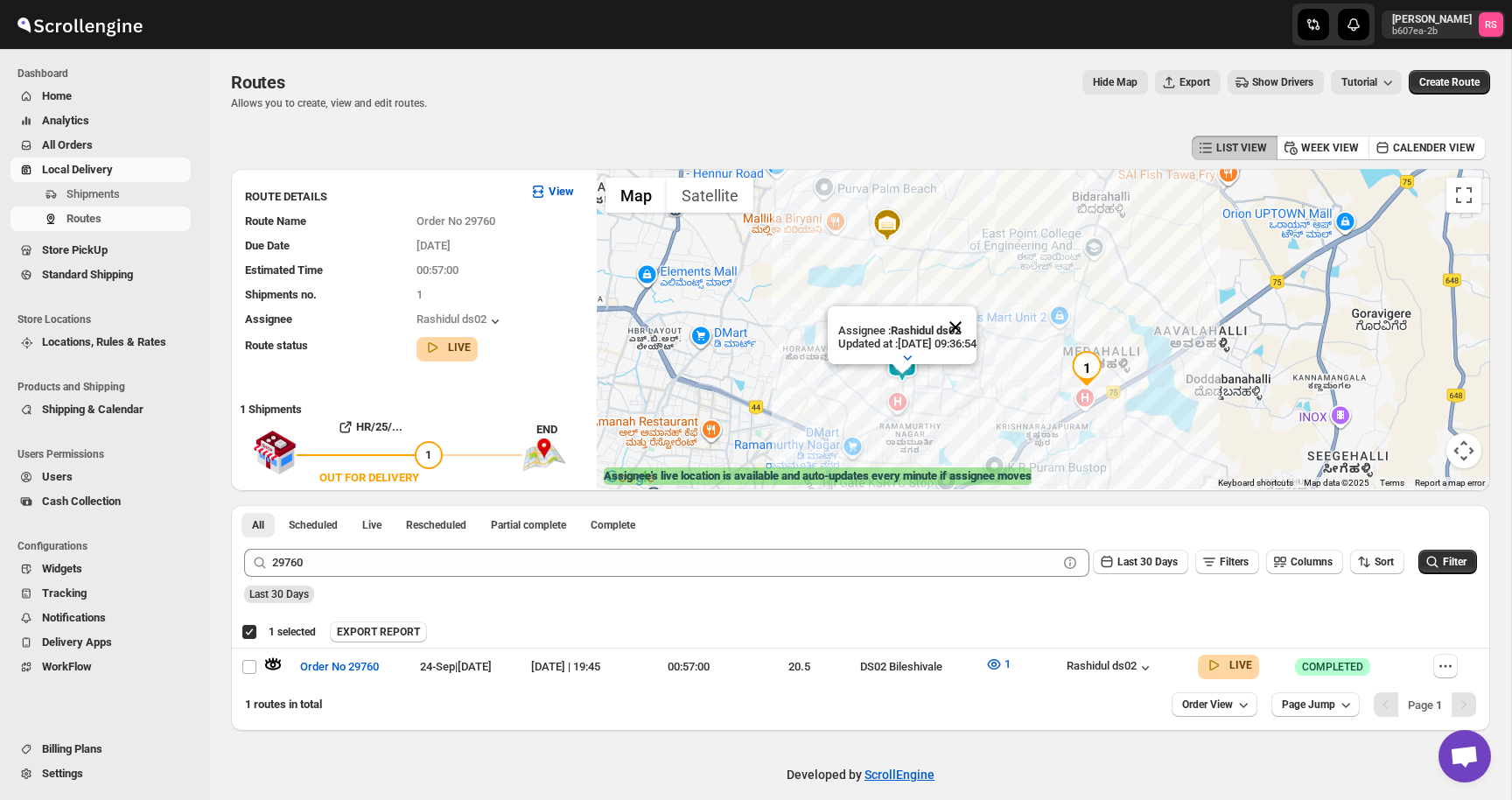
click at [977, 326] on button "Close" at bounding box center [955, 327] width 42 height 42
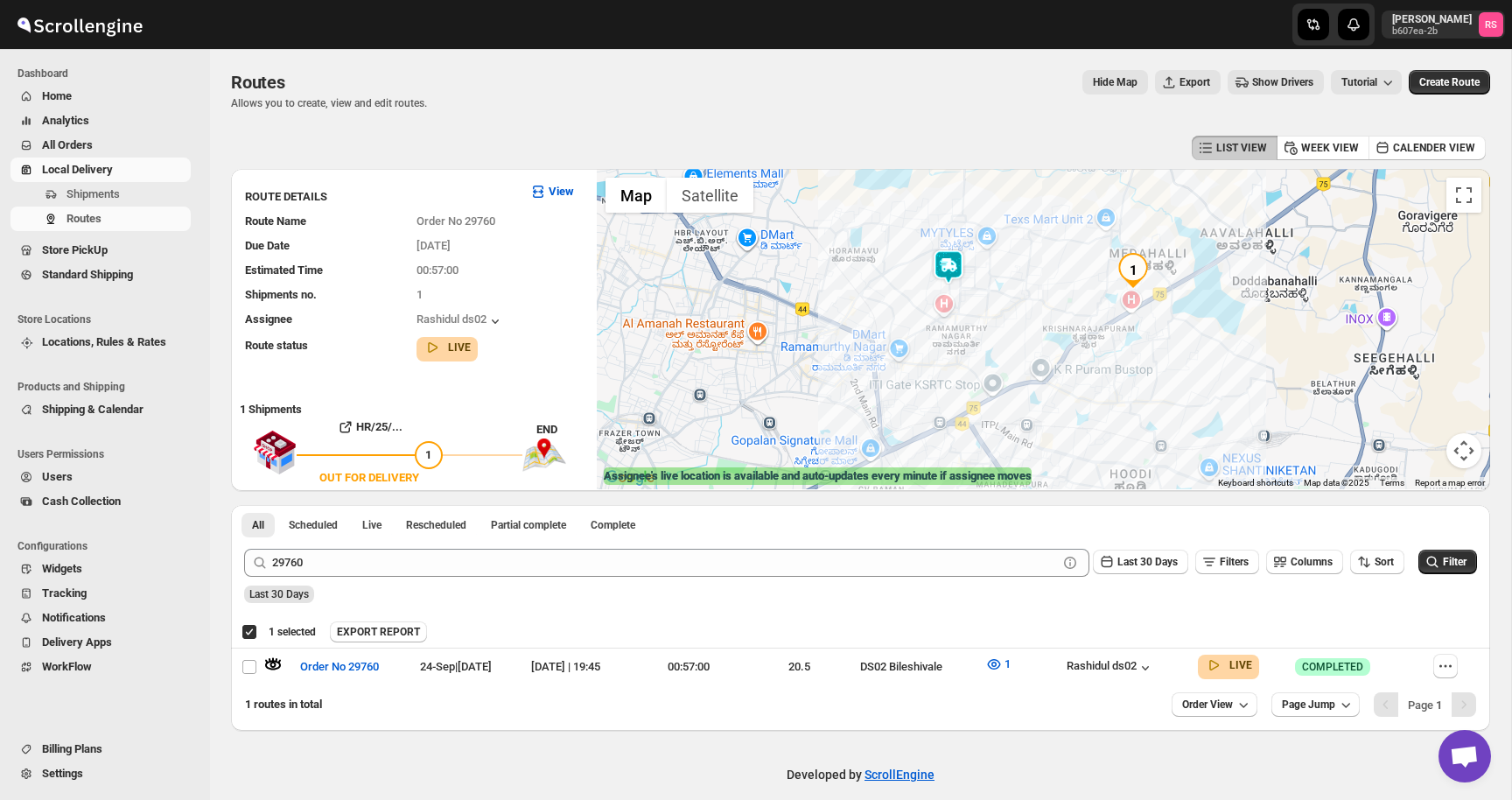
drag, startPoint x: 979, startPoint y: 326, endPoint x: 1026, endPoint y: 225, distance: 111.4
click at [1026, 225] on div at bounding box center [1044, 329] width 894 height 320
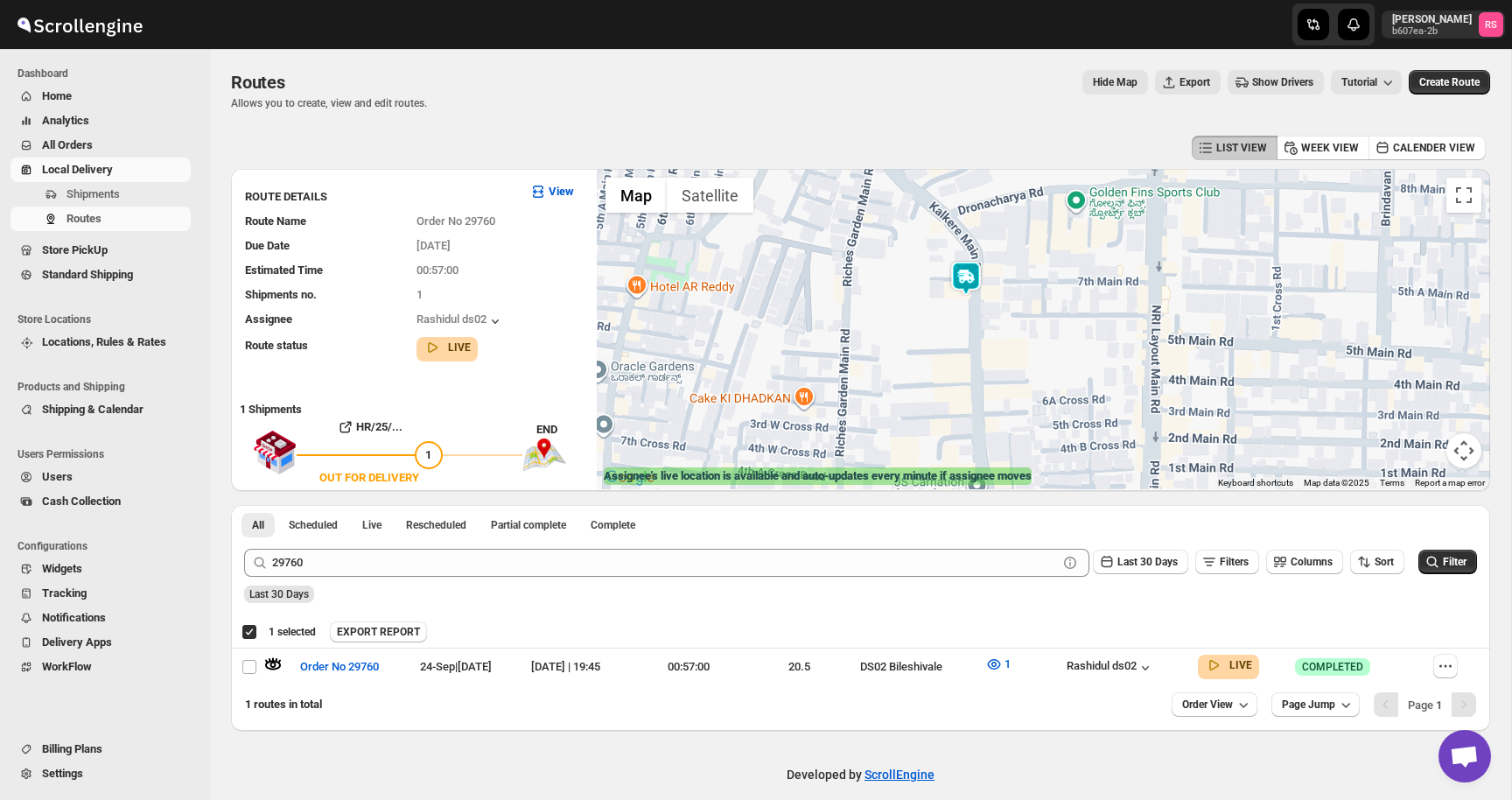
drag, startPoint x: 947, startPoint y: 291, endPoint x: 938, endPoint y: 403, distance: 112.4
click at [938, 403] on div at bounding box center [1044, 329] width 894 height 320
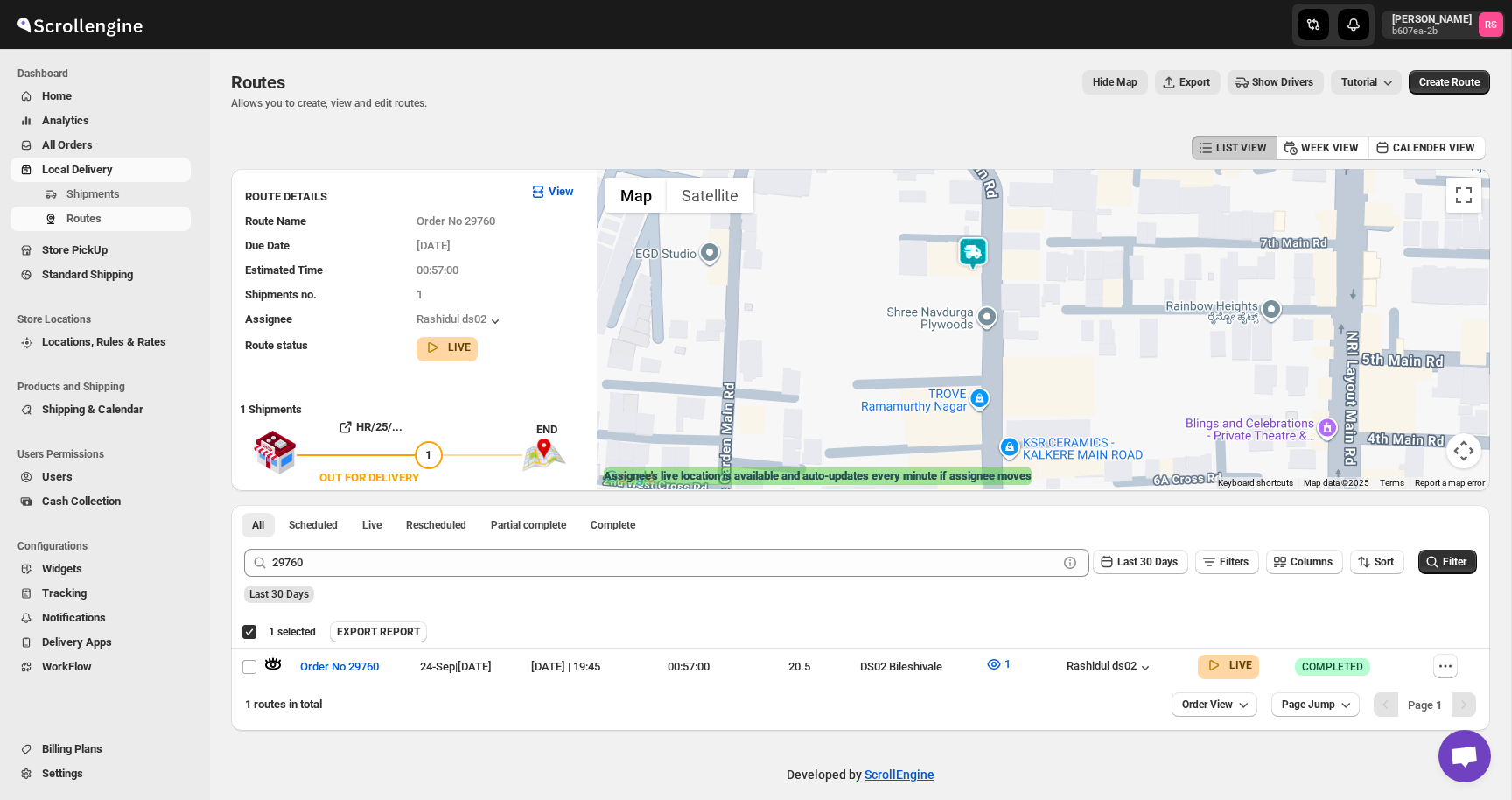
drag, startPoint x: 957, startPoint y: 341, endPoint x: 955, endPoint y: 363, distance: 22.1
click at [955, 363] on div at bounding box center [1044, 329] width 894 height 320
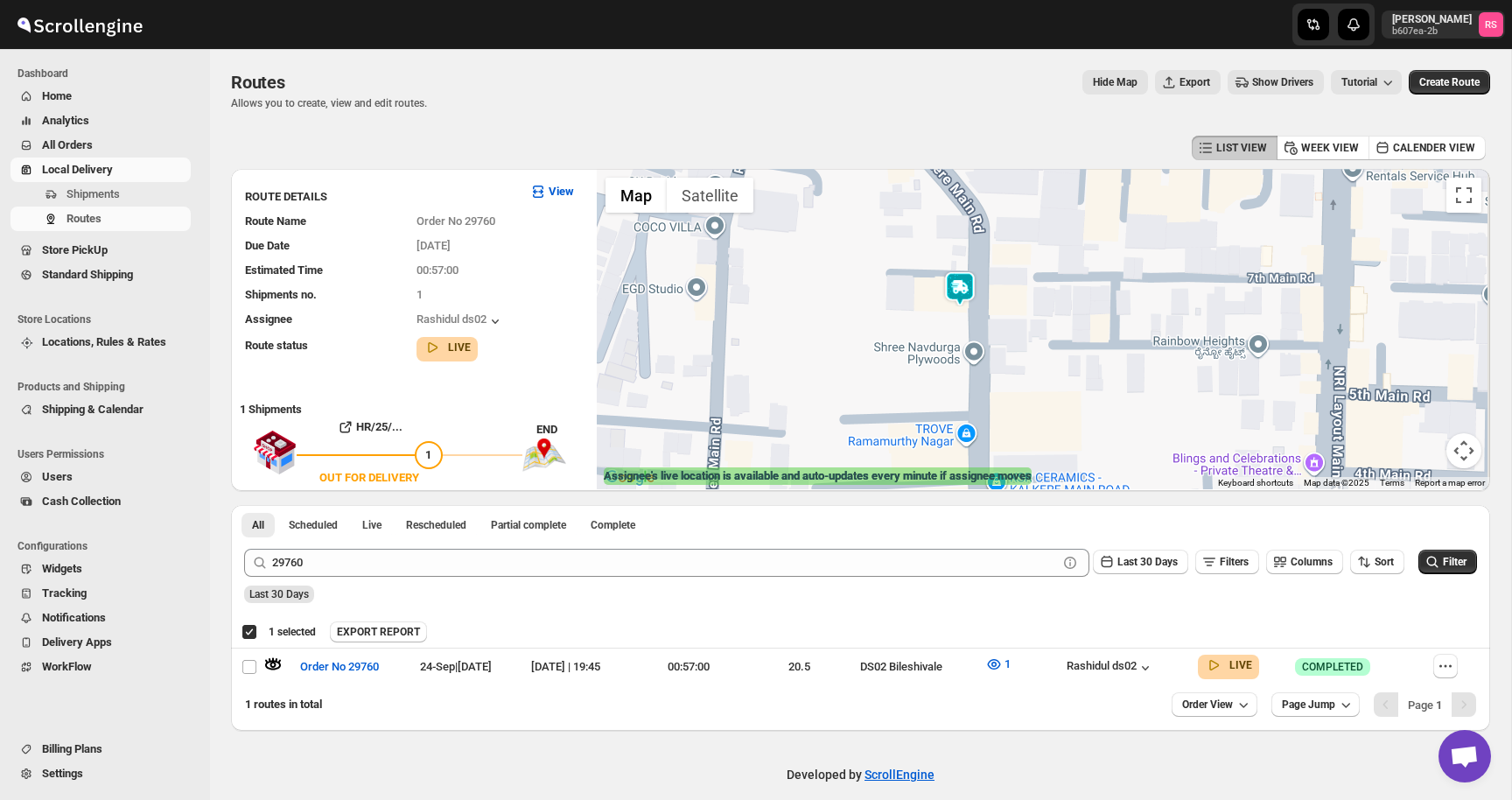
drag, startPoint x: 955, startPoint y: 363, endPoint x: 931, endPoint y: 423, distance: 64.6
click at [931, 423] on div at bounding box center [1044, 329] width 894 height 320
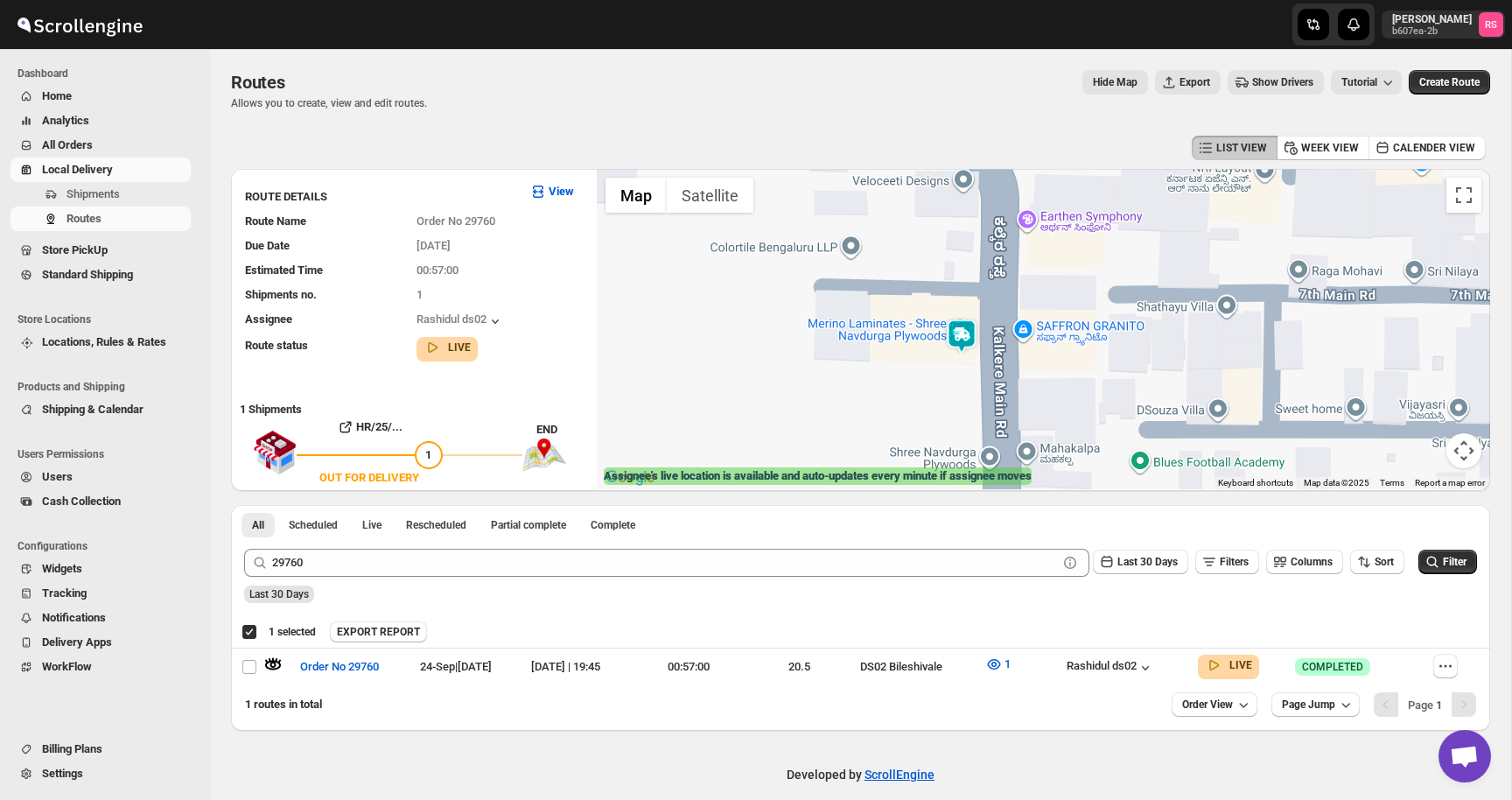
drag, startPoint x: 958, startPoint y: 328, endPoint x: 985, endPoint y: 356, distance: 38.9
click at [985, 356] on div at bounding box center [1044, 329] width 894 height 320
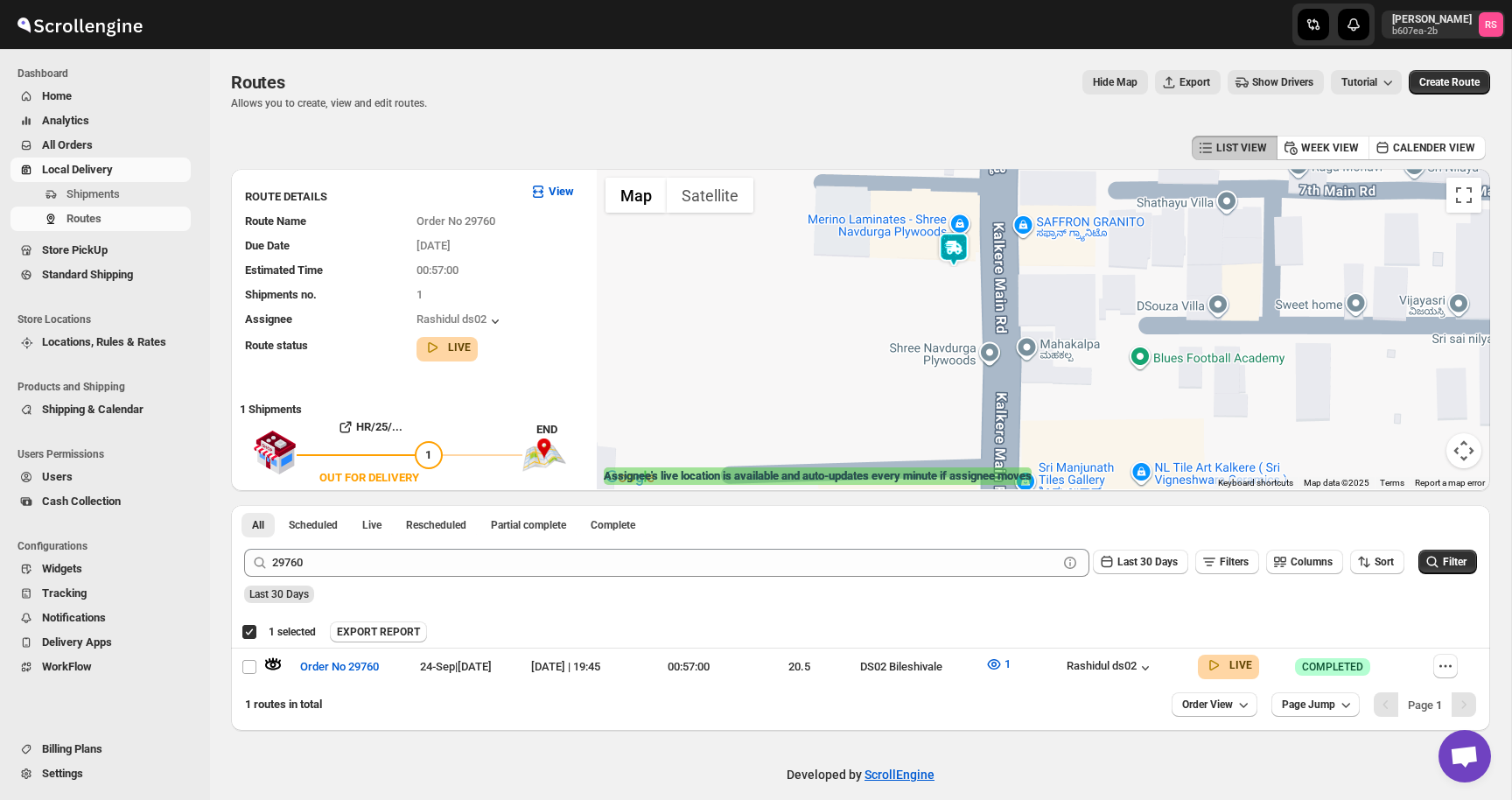
drag, startPoint x: 955, startPoint y: 361, endPoint x: 955, endPoint y: 257, distance: 104.0
click at [955, 257] on img at bounding box center [953, 249] width 35 height 35
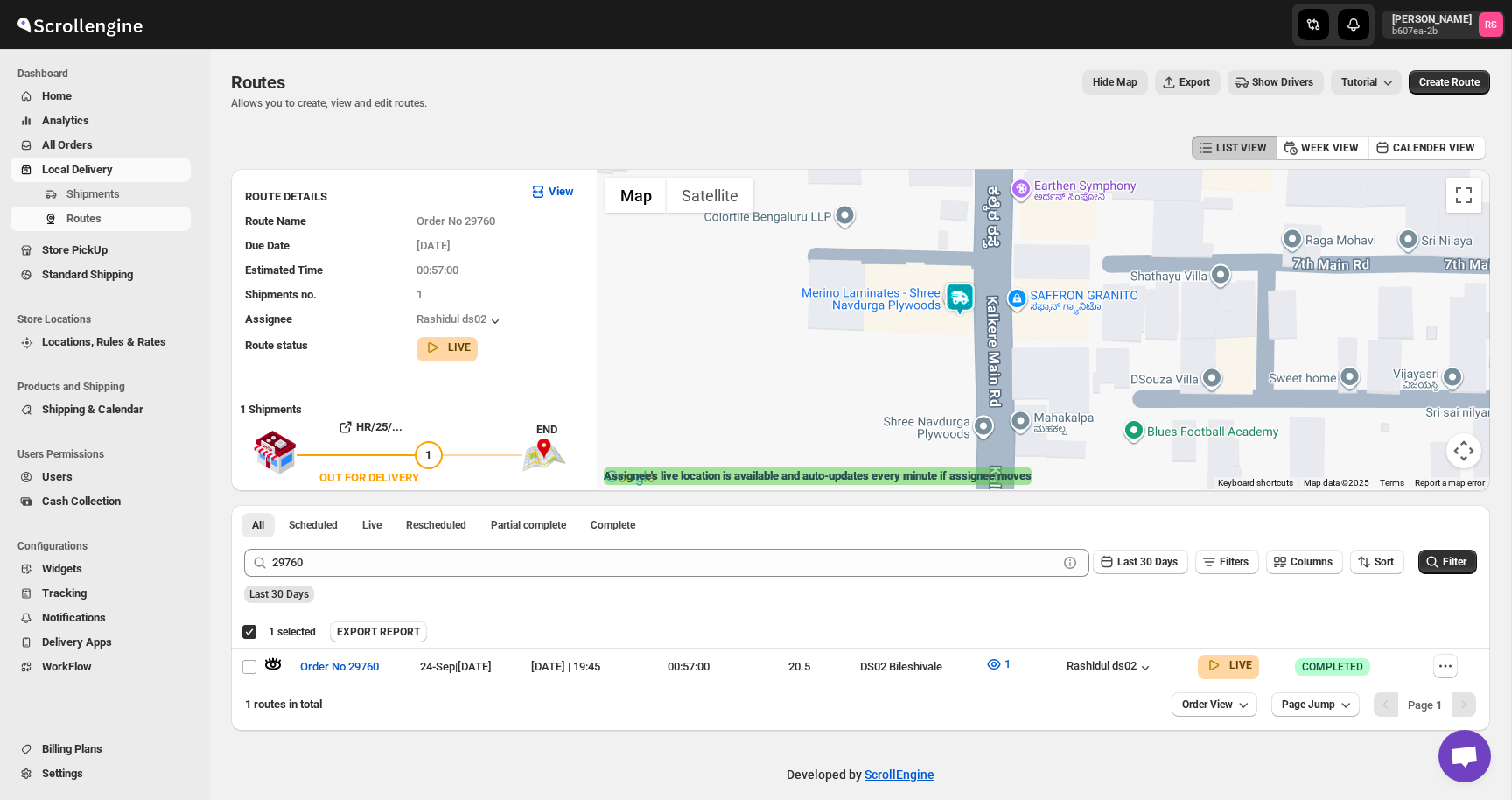
drag, startPoint x: 955, startPoint y: 257, endPoint x: 950, endPoint y: 326, distance: 69.2
click at [950, 326] on div at bounding box center [1044, 329] width 894 height 320
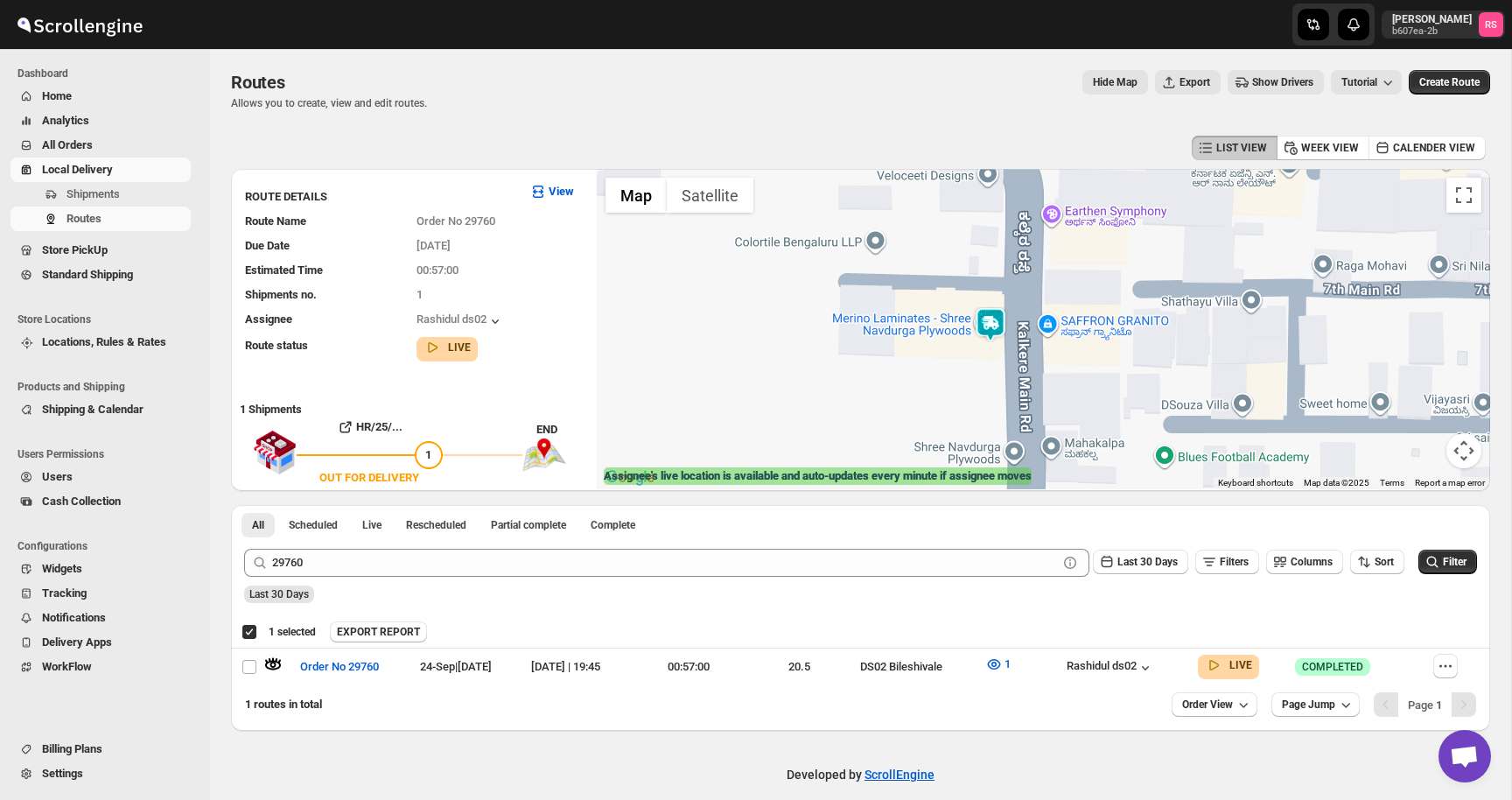
drag, startPoint x: 950, startPoint y: 326, endPoint x: 980, endPoint y: 351, distance: 39.1
click at [980, 351] on div at bounding box center [1044, 329] width 894 height 320
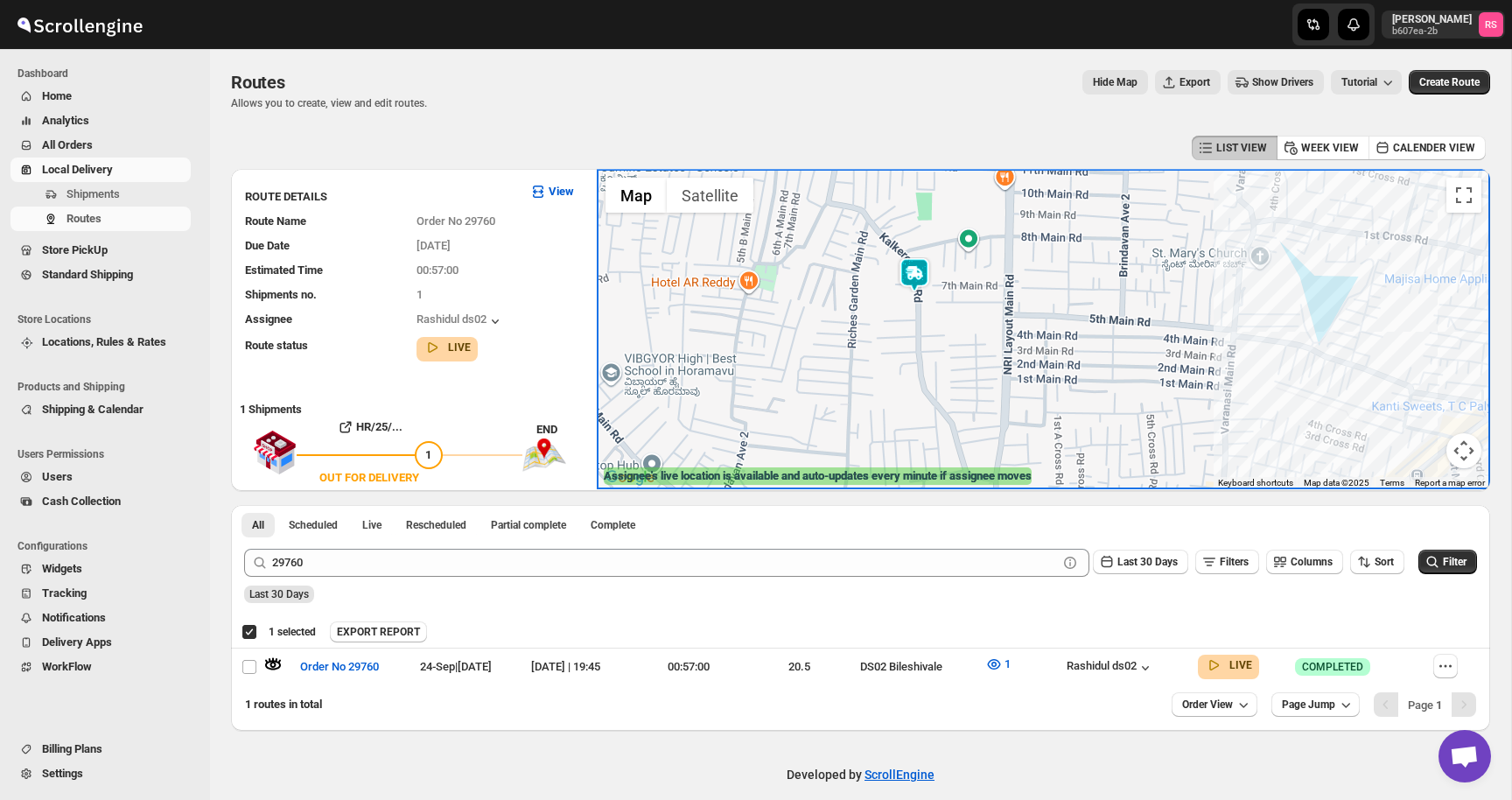
click at [776, 527] on div "All Scheduled Live Rescheduled Partial complete Complete More views All Schedul…" at bounding box center [861, 520] width 1259 height 30
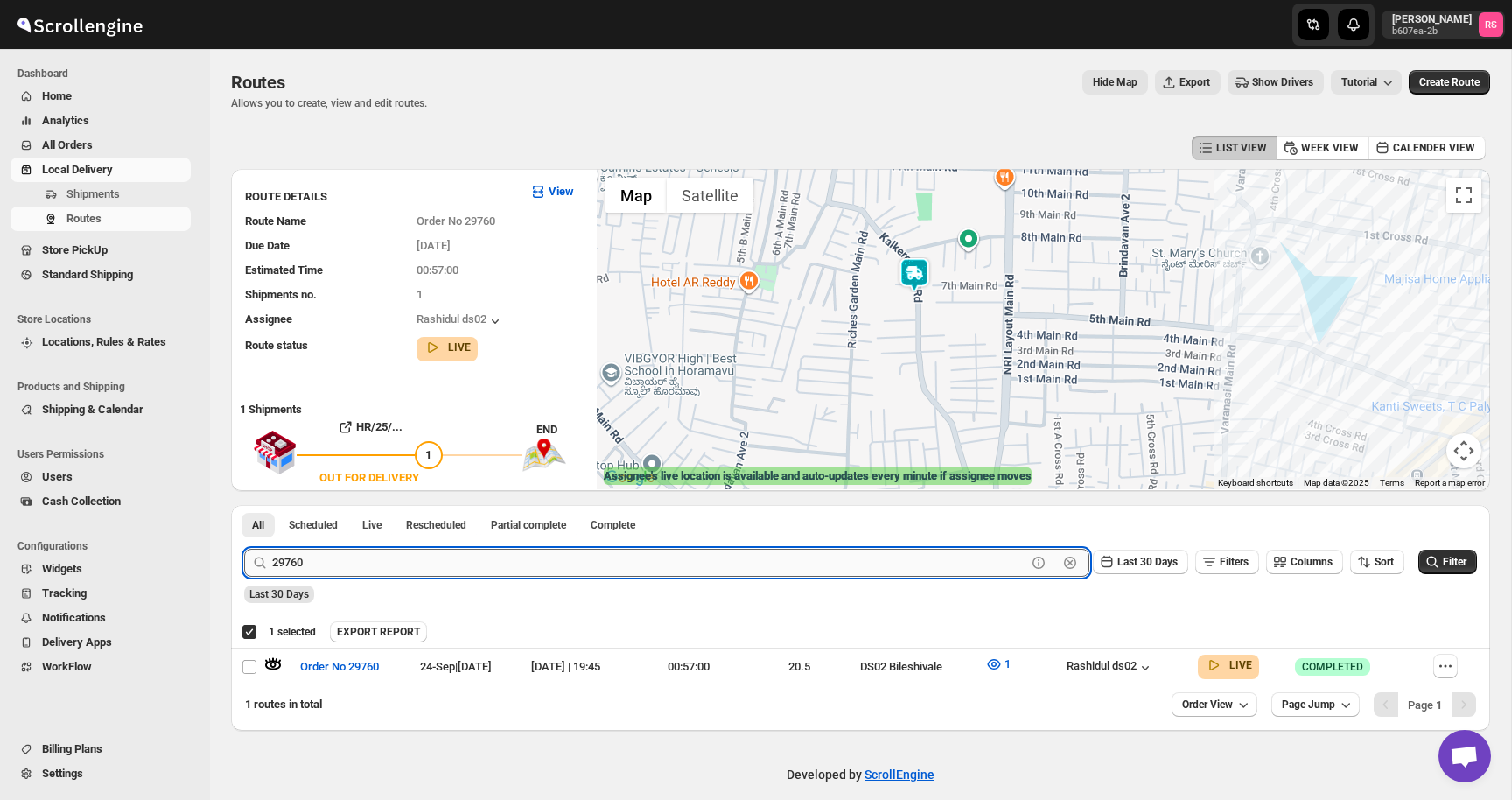
click at [482, 556] on input "29760" at bounding box center [650, 562] width 754 height 28
click at [244, 505] on button "Submit" at bounding box center [269, 514] width 50 height 19
click at [276, 662] on icon "button" at bounding box center [273, 665] width 18 height 18
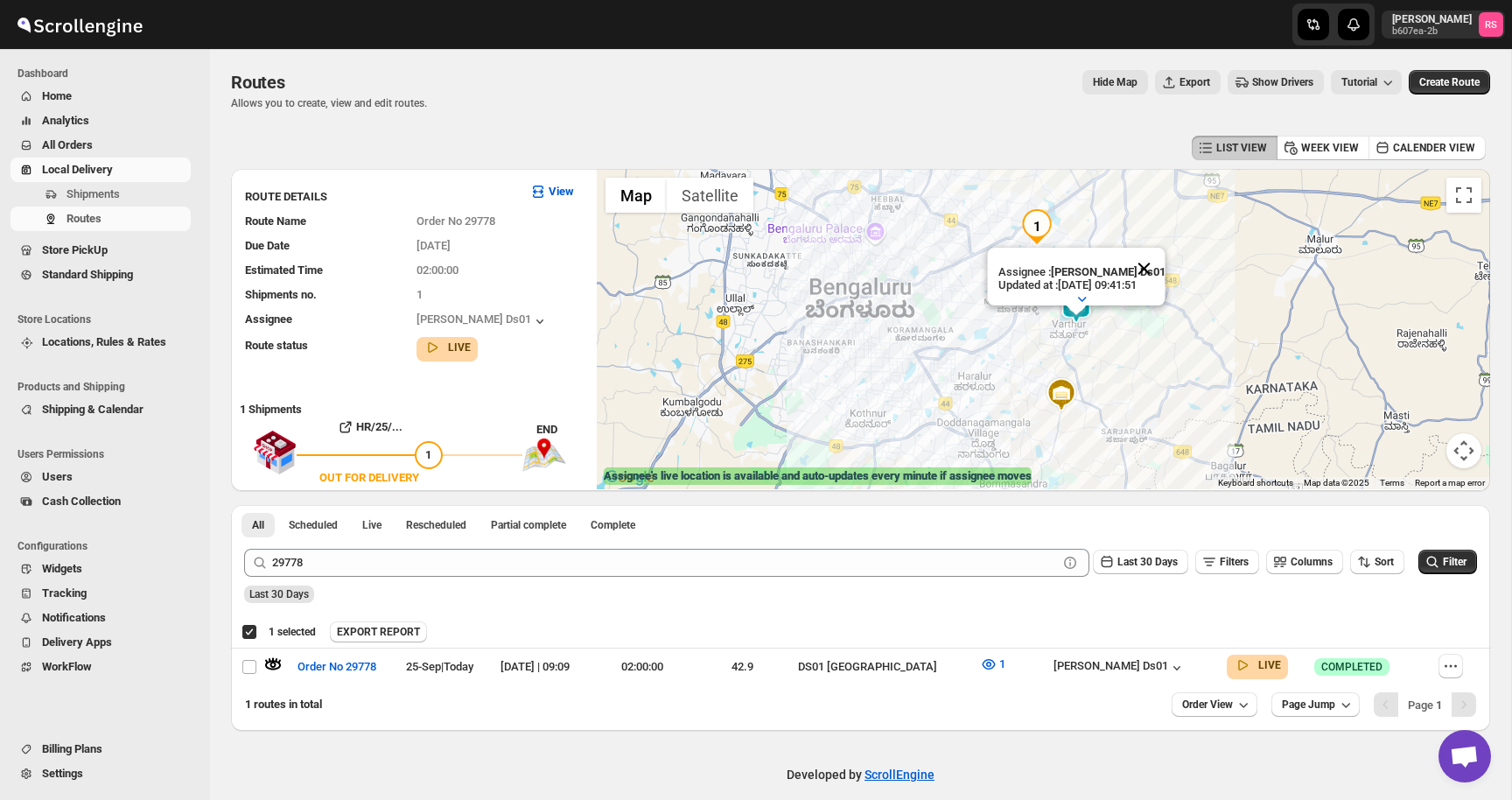
click at [1147, 264] on button "Close" at bounding box center [1144, 268] width 42 height 42
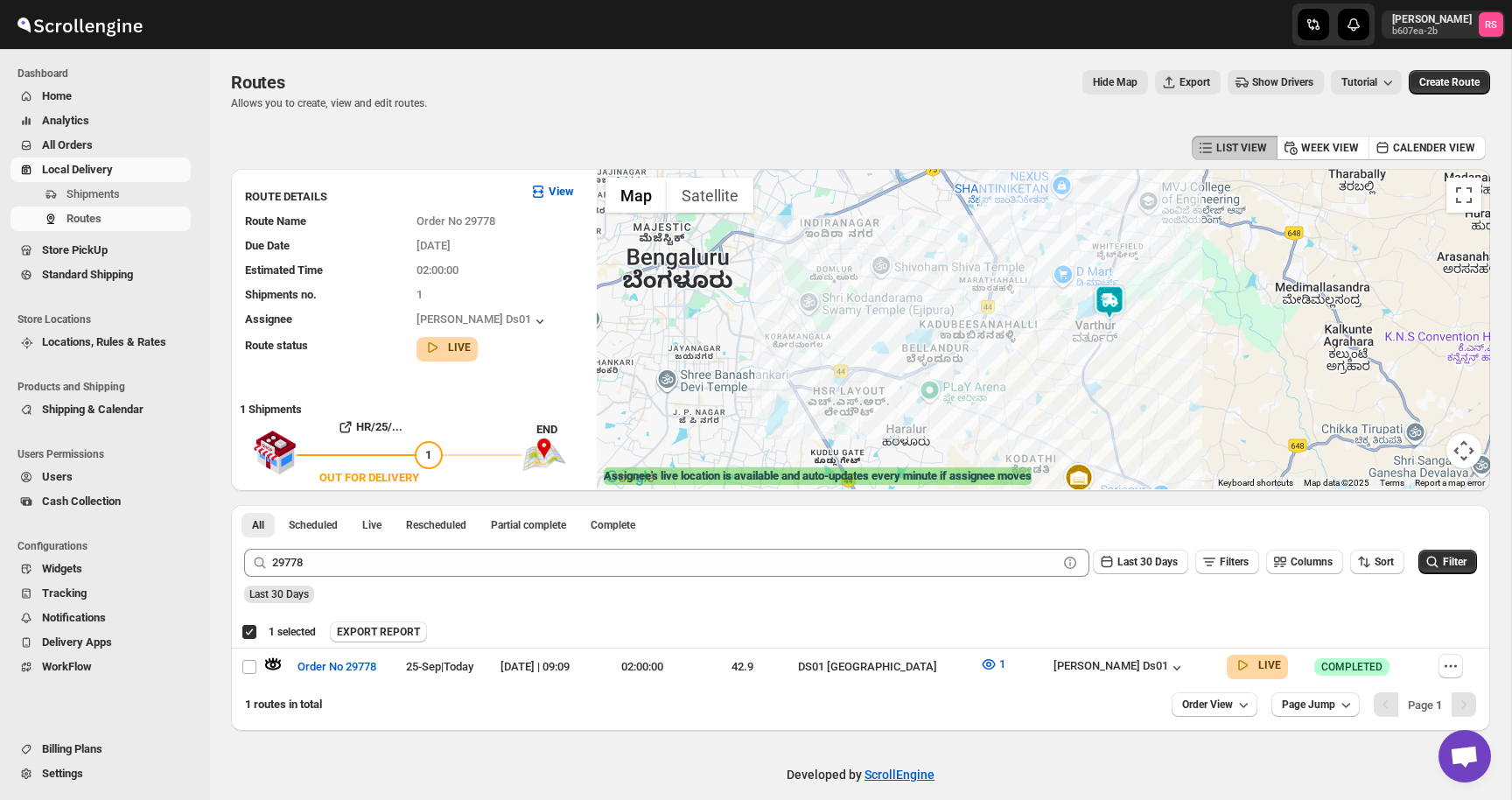
drag, startPoint x: 1160, startPoint y: 332, endPoint x: 1021, endPoint y: 269, distance: 152.6
click at [1021, 269] on div at bounding box center [1044, 329] width 894 height 320
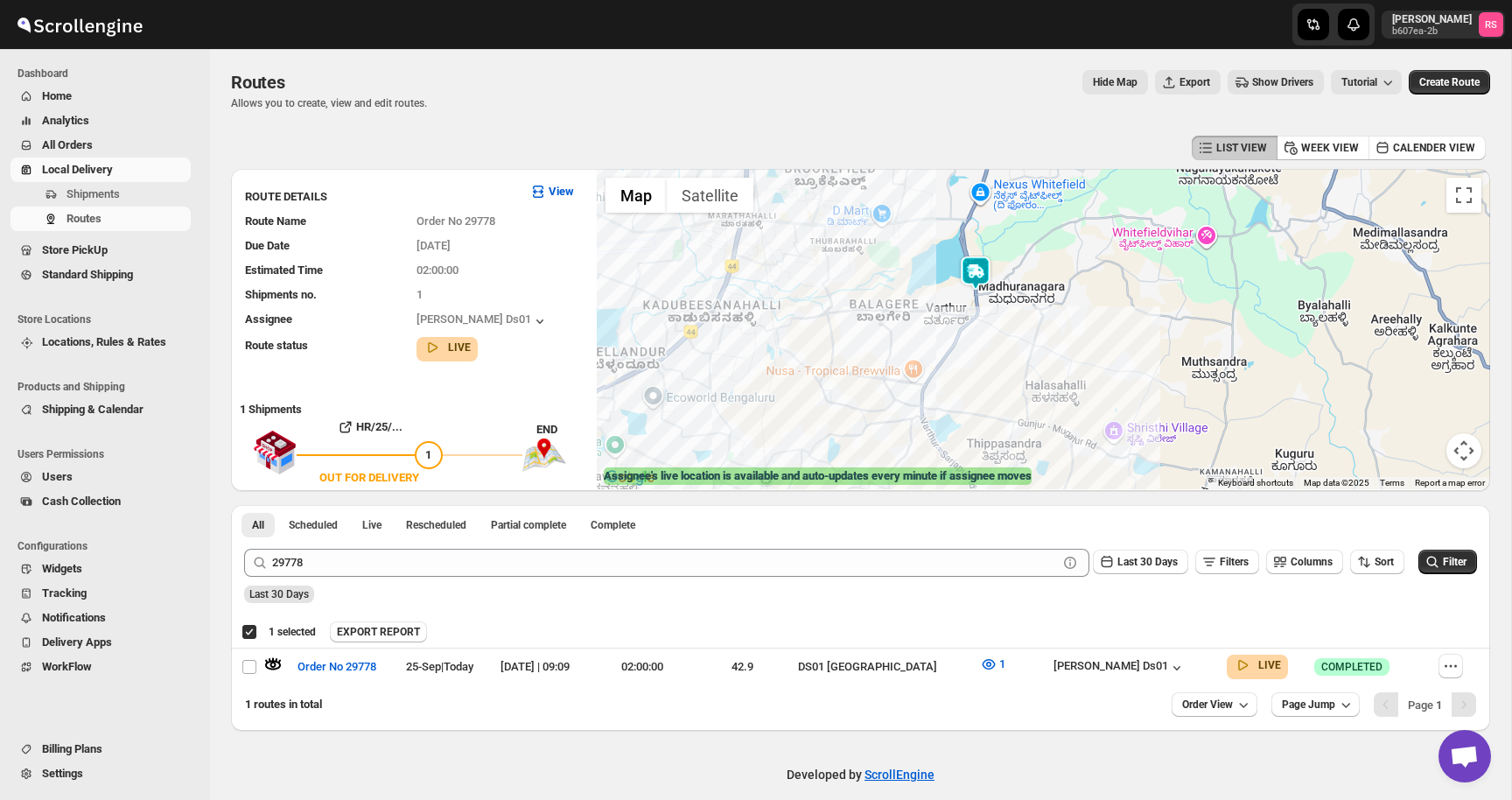
drag, startPoint x: 1021, startPoint y: 269, endPoint x: 1153, endPoint y: 375, distance: 169.3
click at [1153, 375] on div at bounding box center [1044, 329] width 894 height 320
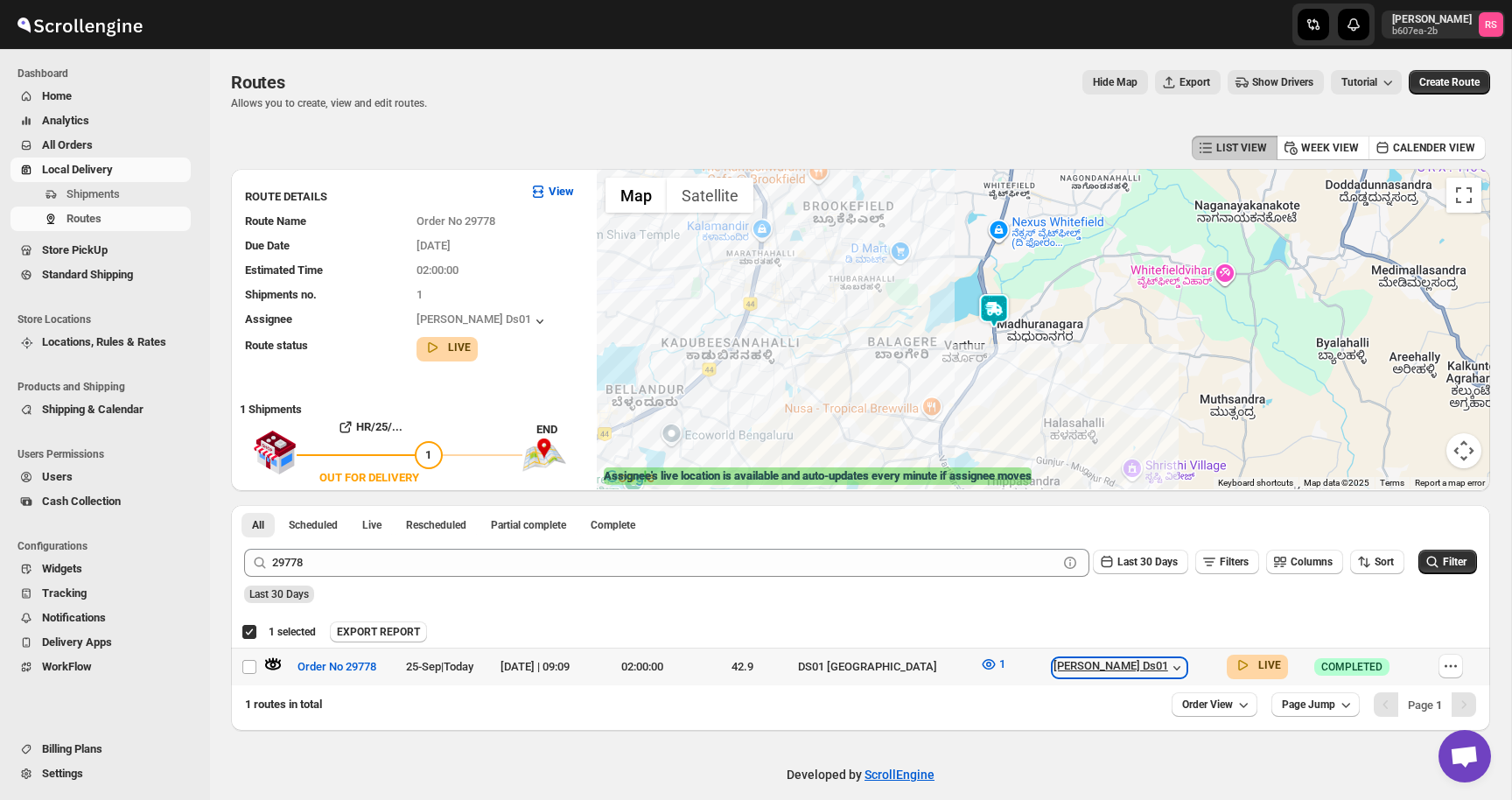
click at [1144, 673] on div "[PERSON_NAME] Ds01" at bounding box center [1120, 668] width 132 height 18
click at [992, 667] on icon "button" at bounding box center [989, 665] width 18 height 18
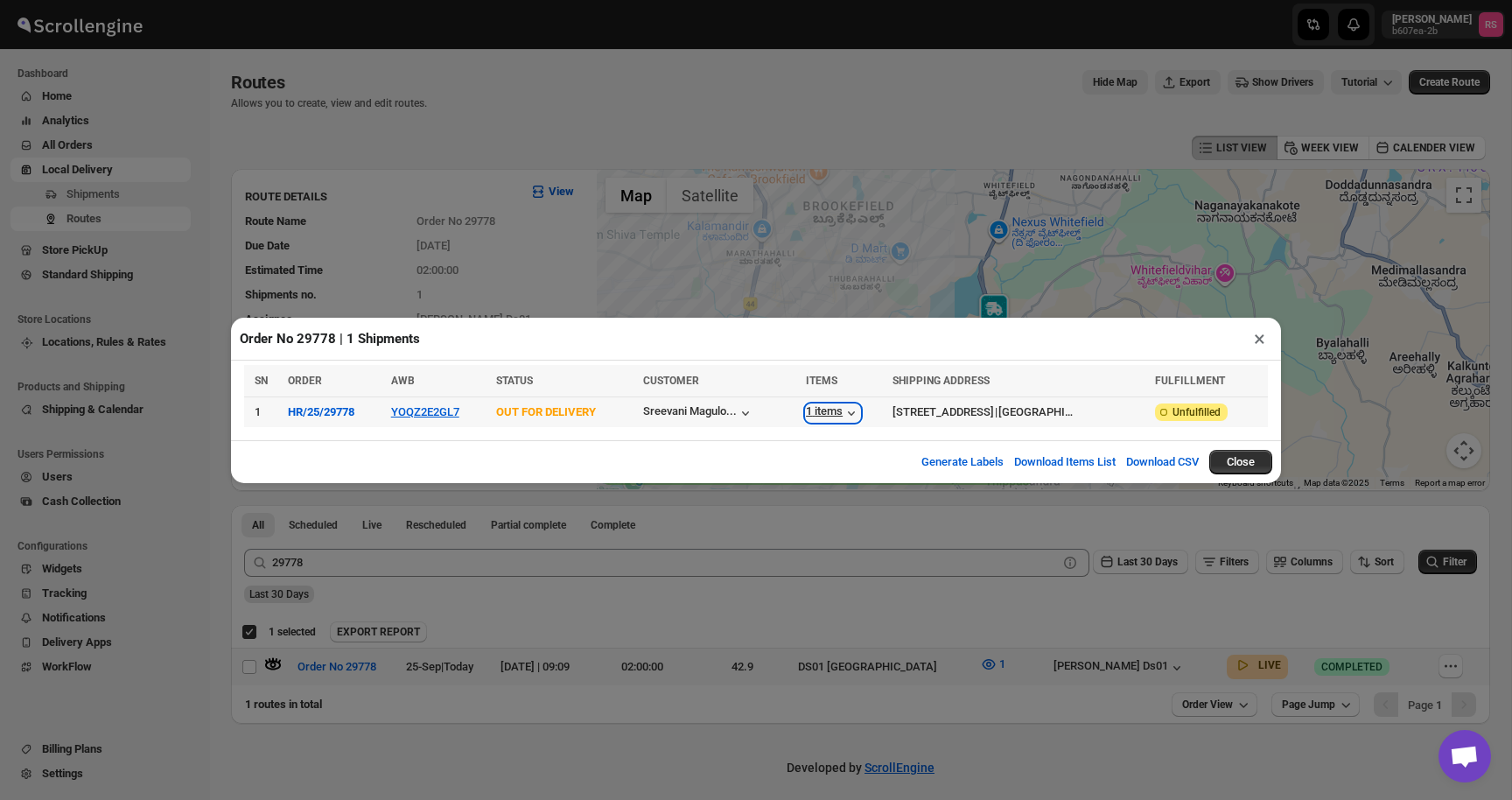
click at [843, 415] on icon "button" at bounding box center [852, 413] width 18 height 18
click at [1257, 343] on button "×" at bounding box center [1260, 338] width 25 height 24
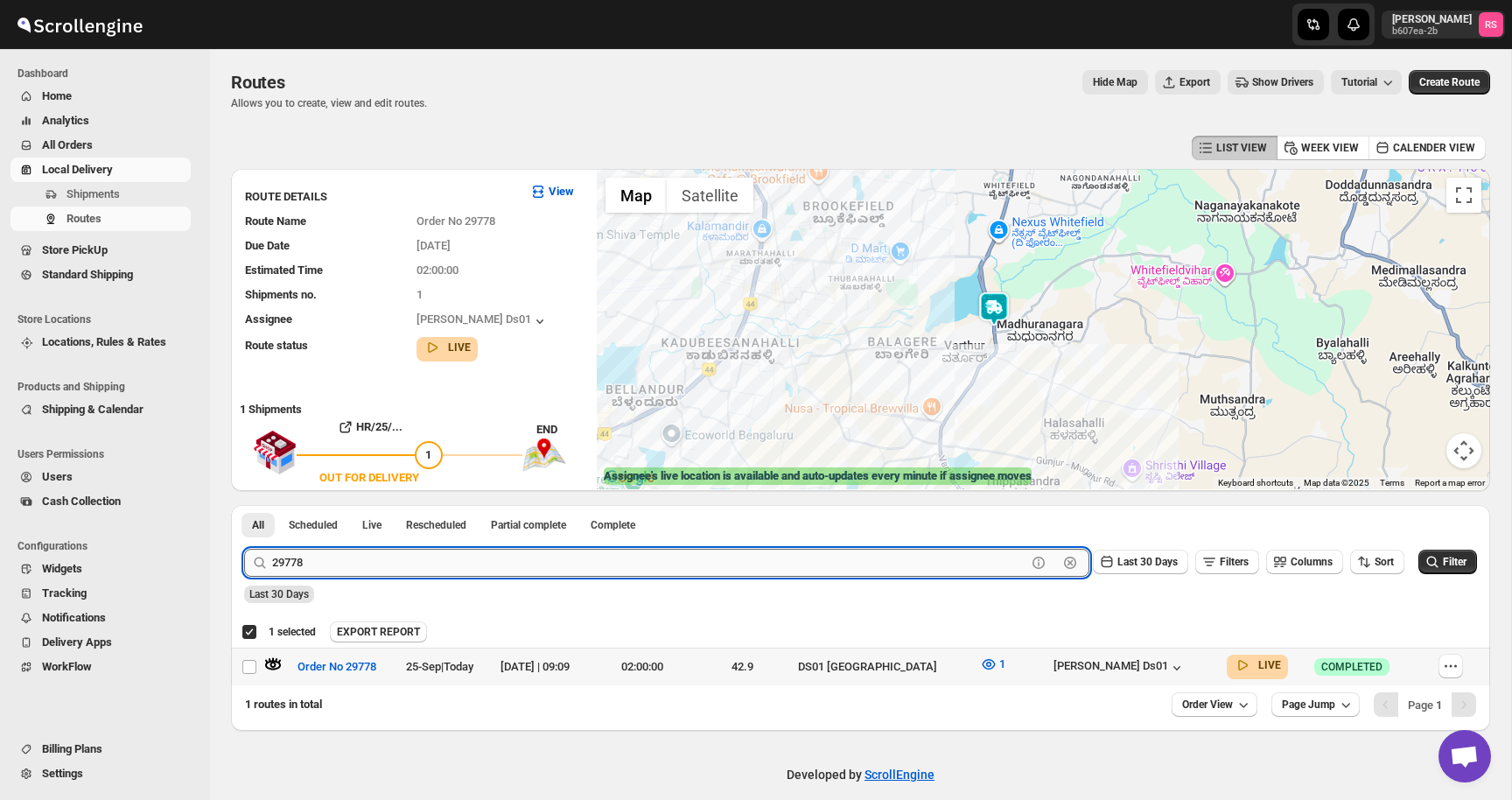
click at [347, 567] on input "29778" at bounding box center [650, 562] width 754 height 28
click at [396, 567] on input "29778" at bounding box center [650, 562] width 754 height 28
click at [244, 505] on button "Submit" at bounding box center [269, 514] width 50 height 19
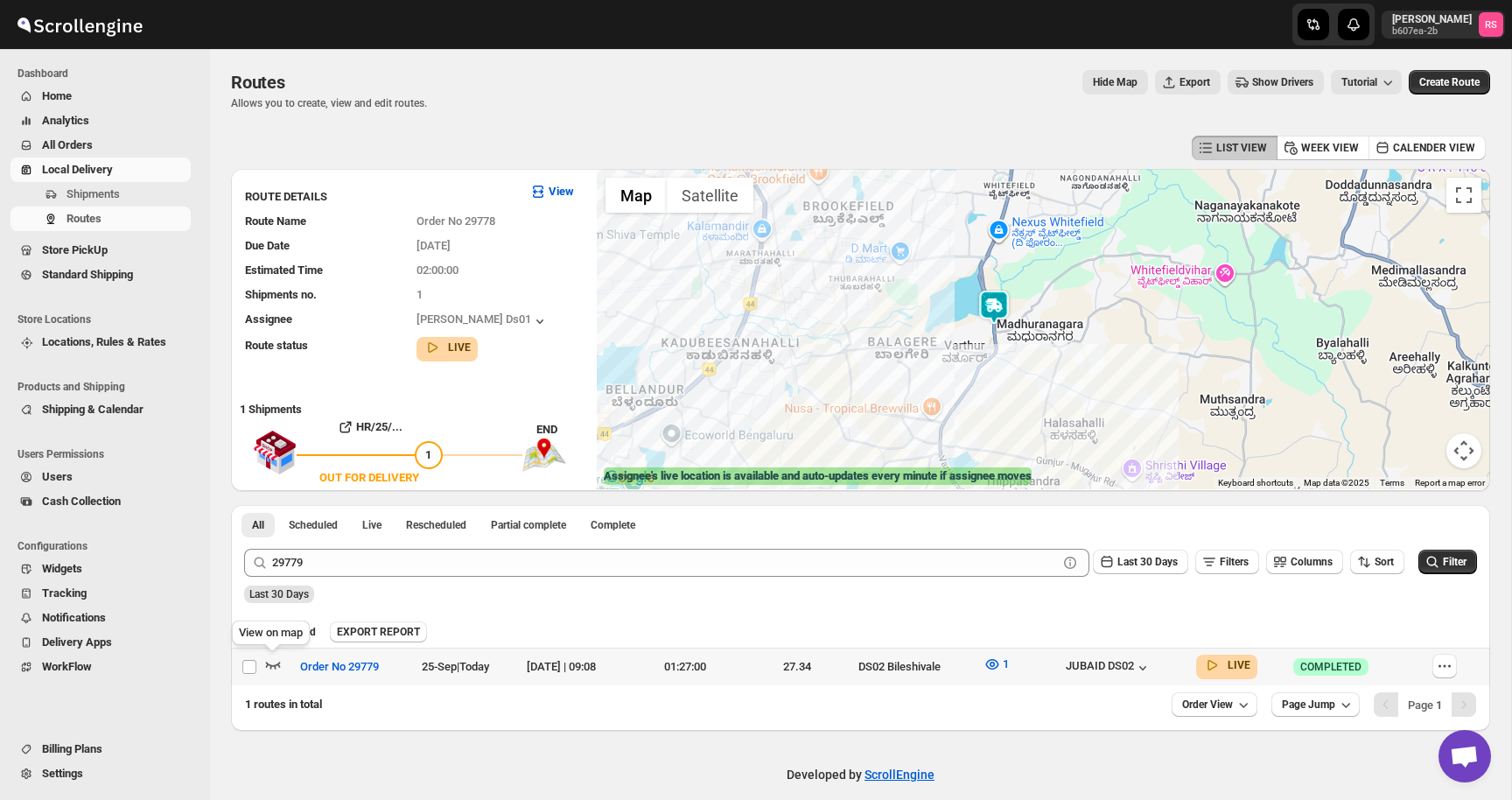
click at [276, 661] on icon "button" at bounding box center [273, 665] width 18 height 18
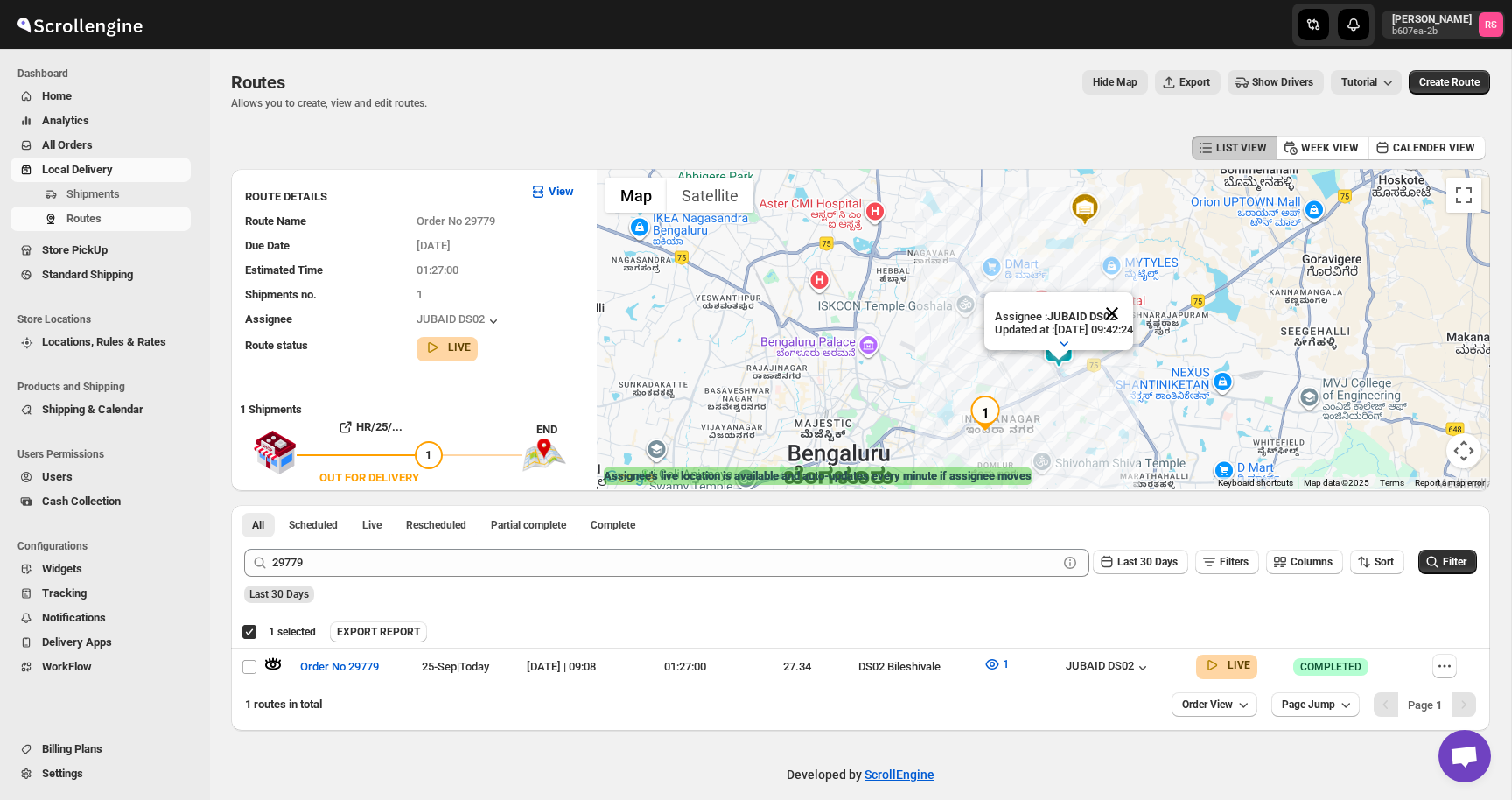
click at [1133, 309] on button "Close" at bounding box center [1112, 313] width 42 height 42
click at [1001, 662] on icon "button" at bounding box center [993, 665] width 18 height 18
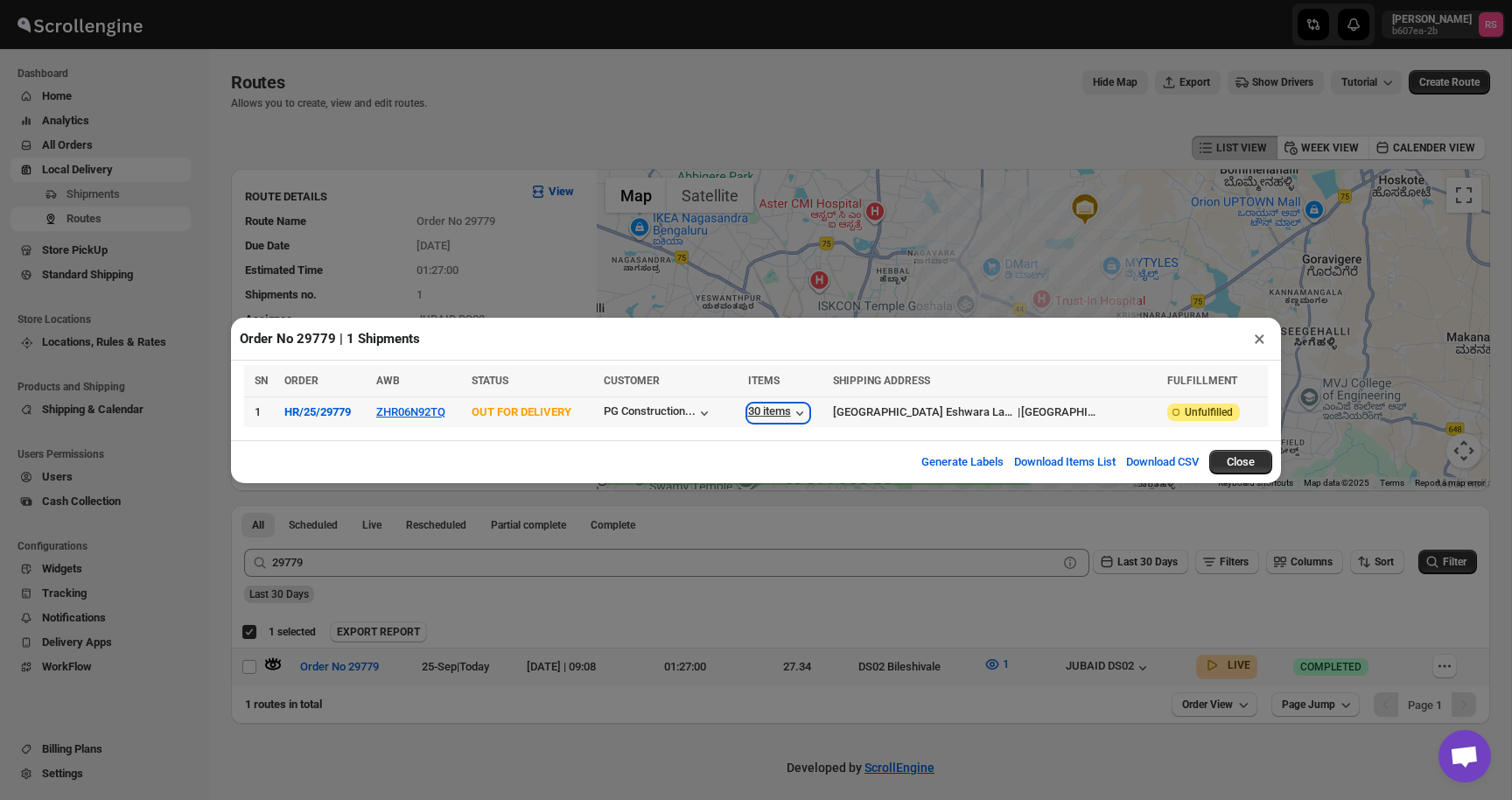
click at [809, 404] on div "30 items" at bounding box center [778, 413] width 61 height 18
click at [809, 411] on div "30 items" at bounding box center [778, 413] width 61 height 18
click at [1258, 337] on button "×" at bounding box center [1260, 338] width 25 height 24
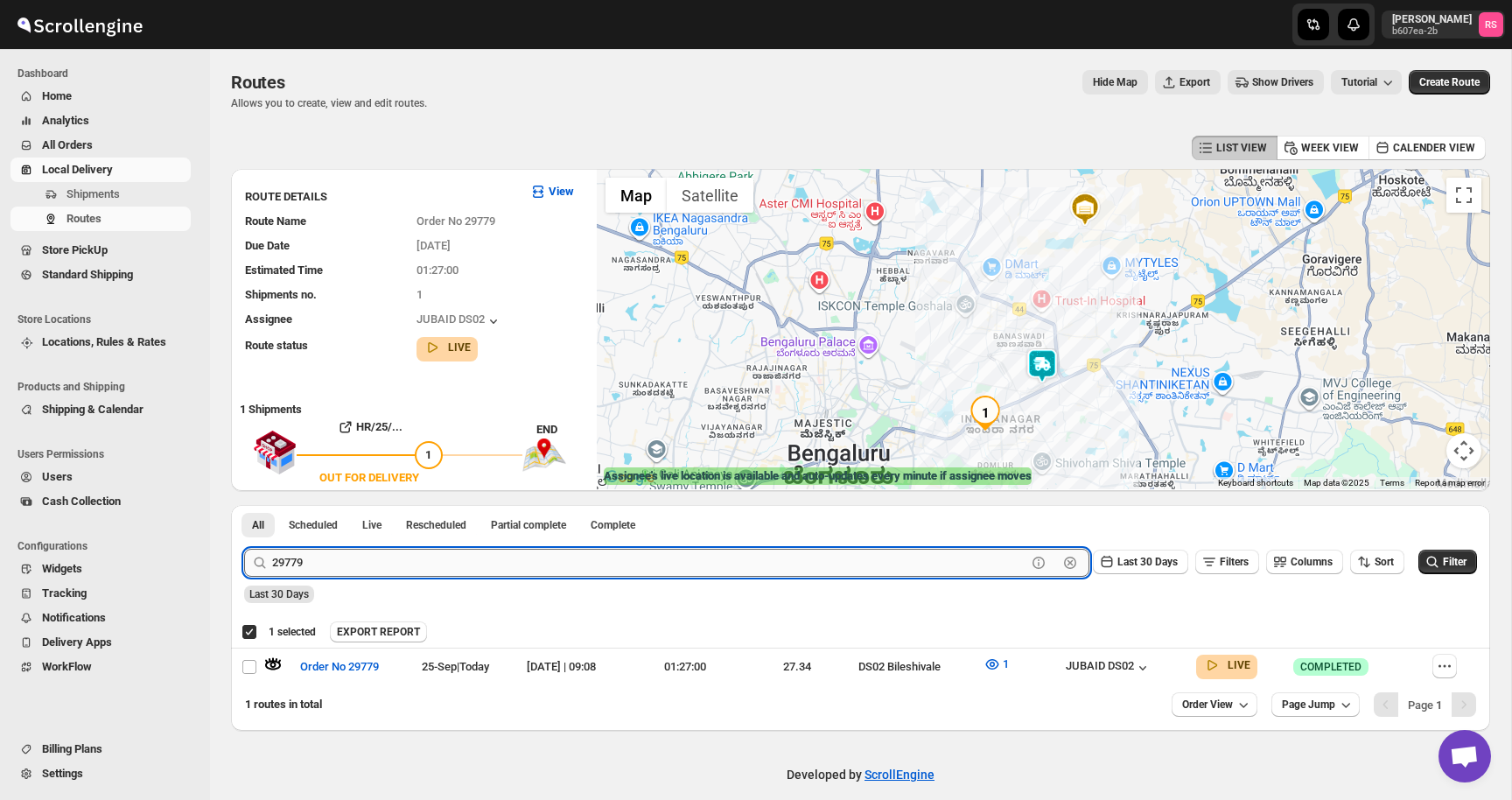
click at [461, 571] on input "29779" at bounding box center [650, 562] width 754 height 28
click at [498, 570] on input "29779" at bounding box center [650, 562] width 754 height 28
click at [244, 505] on button "Submit" at bounding box center [269, 514] width 50 height 19
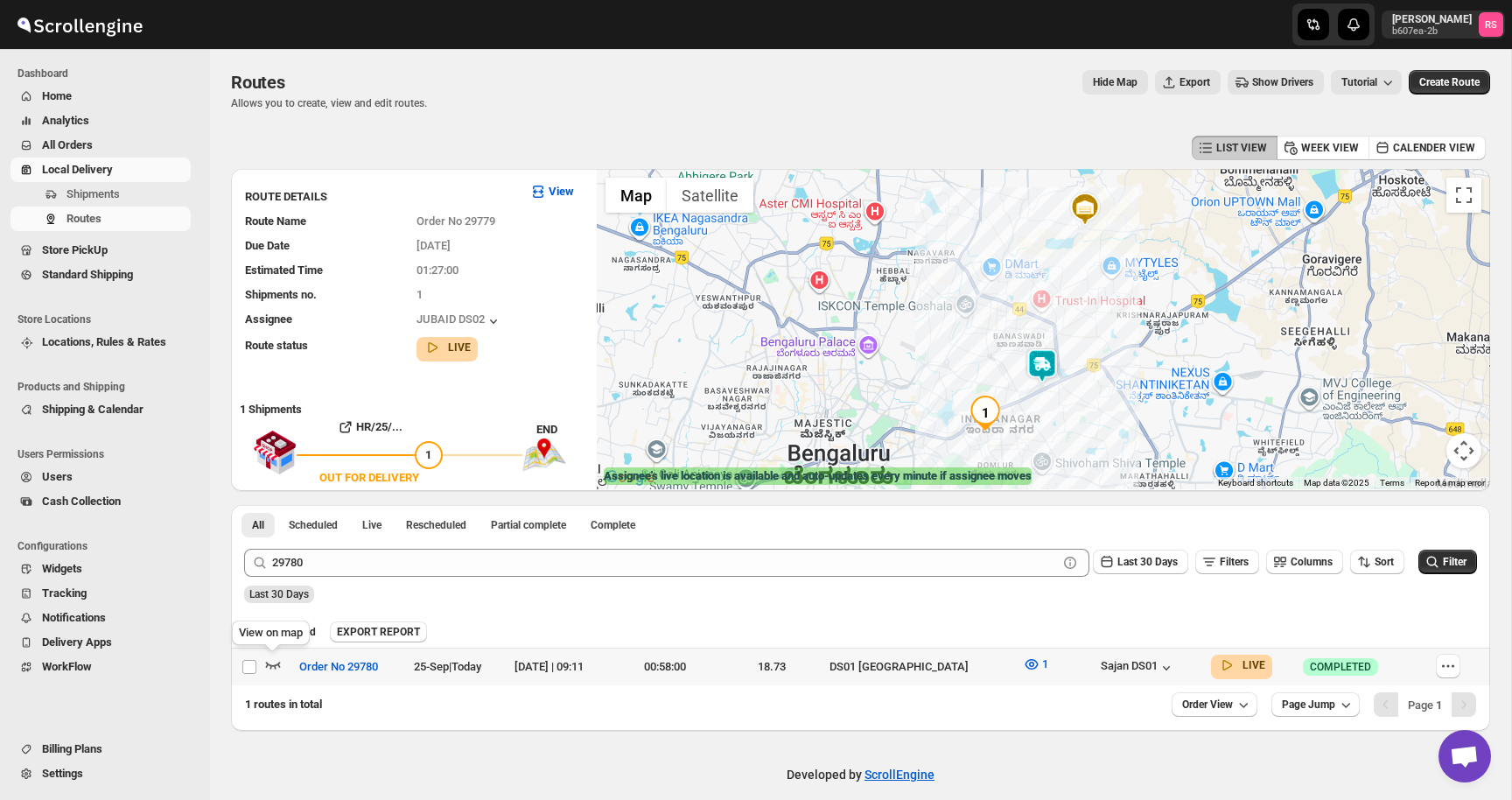
click at [275, 666] on icon "button" at bounding box center [273, 665] width 15 height 7
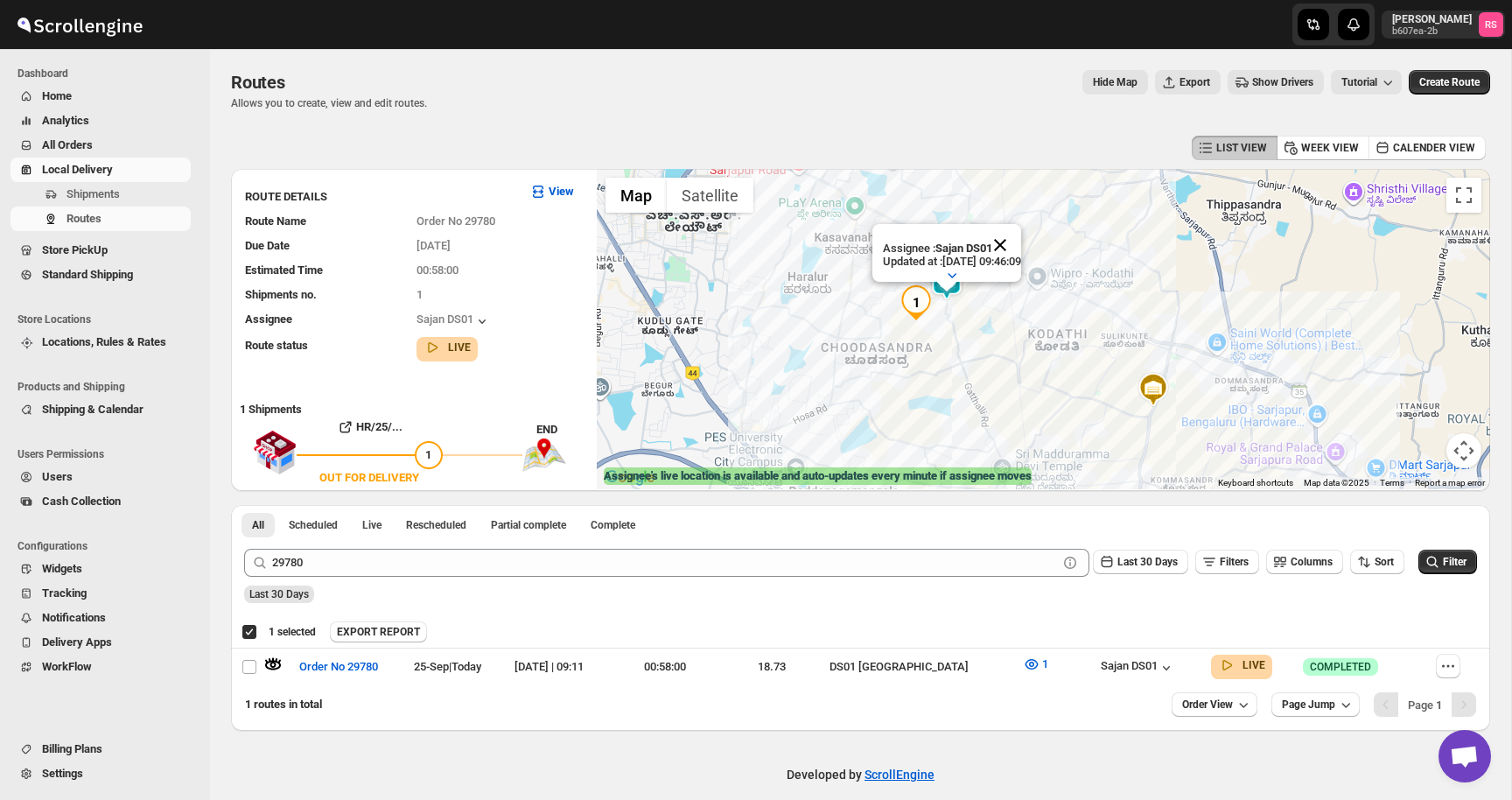
click at [1020, 243] on button "Close" at bounding box center [1000, 245] width 42 height 42
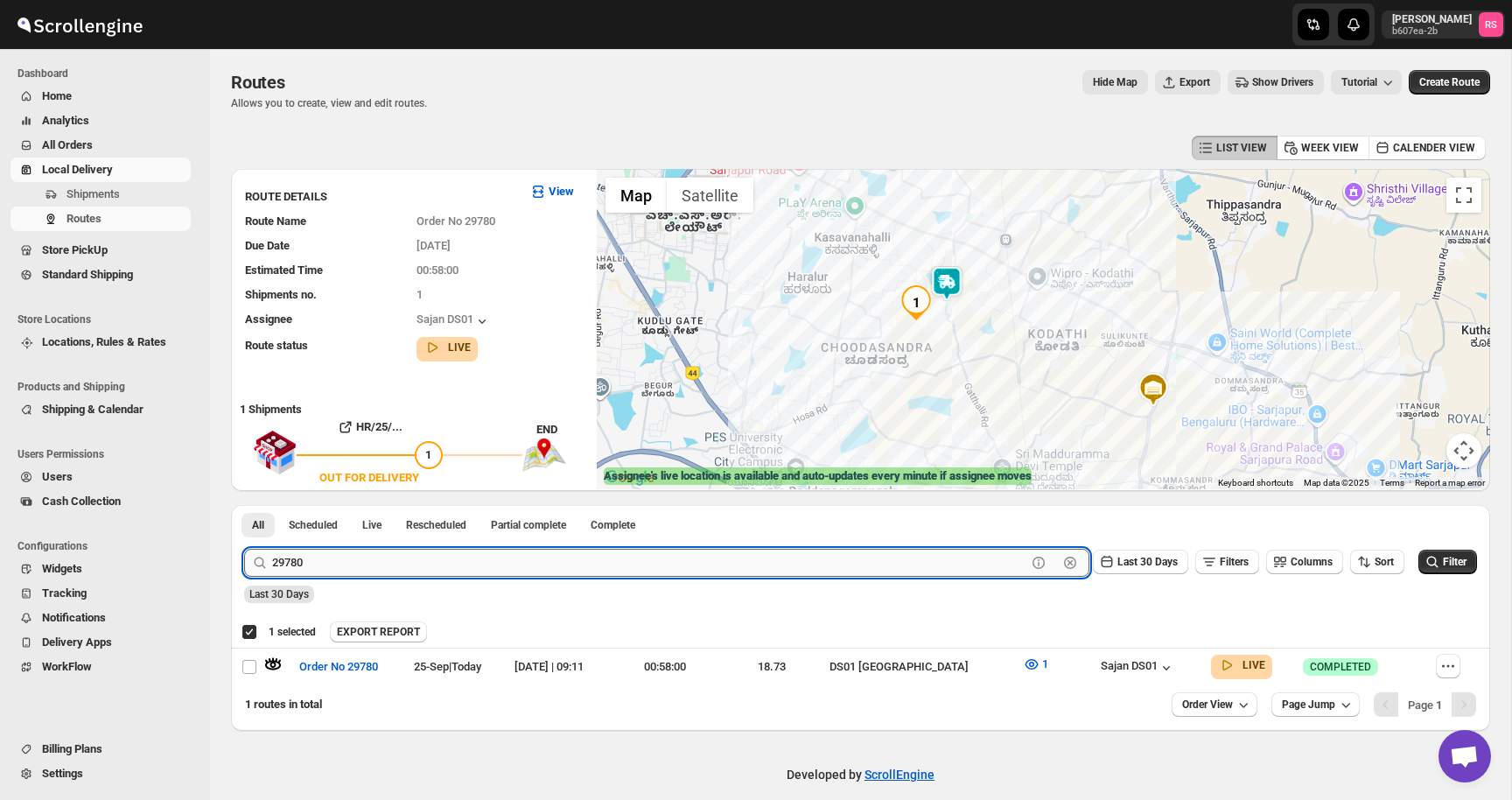
click at [321, 568] on input "29780" at bounding box center [650, 562] width 754 height 28
click at [335, 568] on input "29780" at bounding box center [650, 562] width 754 height 28
click at [244, 505] on button "Submit" at bounding box center [269, 514] width 50 height 19
click at [271, 658] on icon "button" at bounding box center [273, 665] width 18 height 18
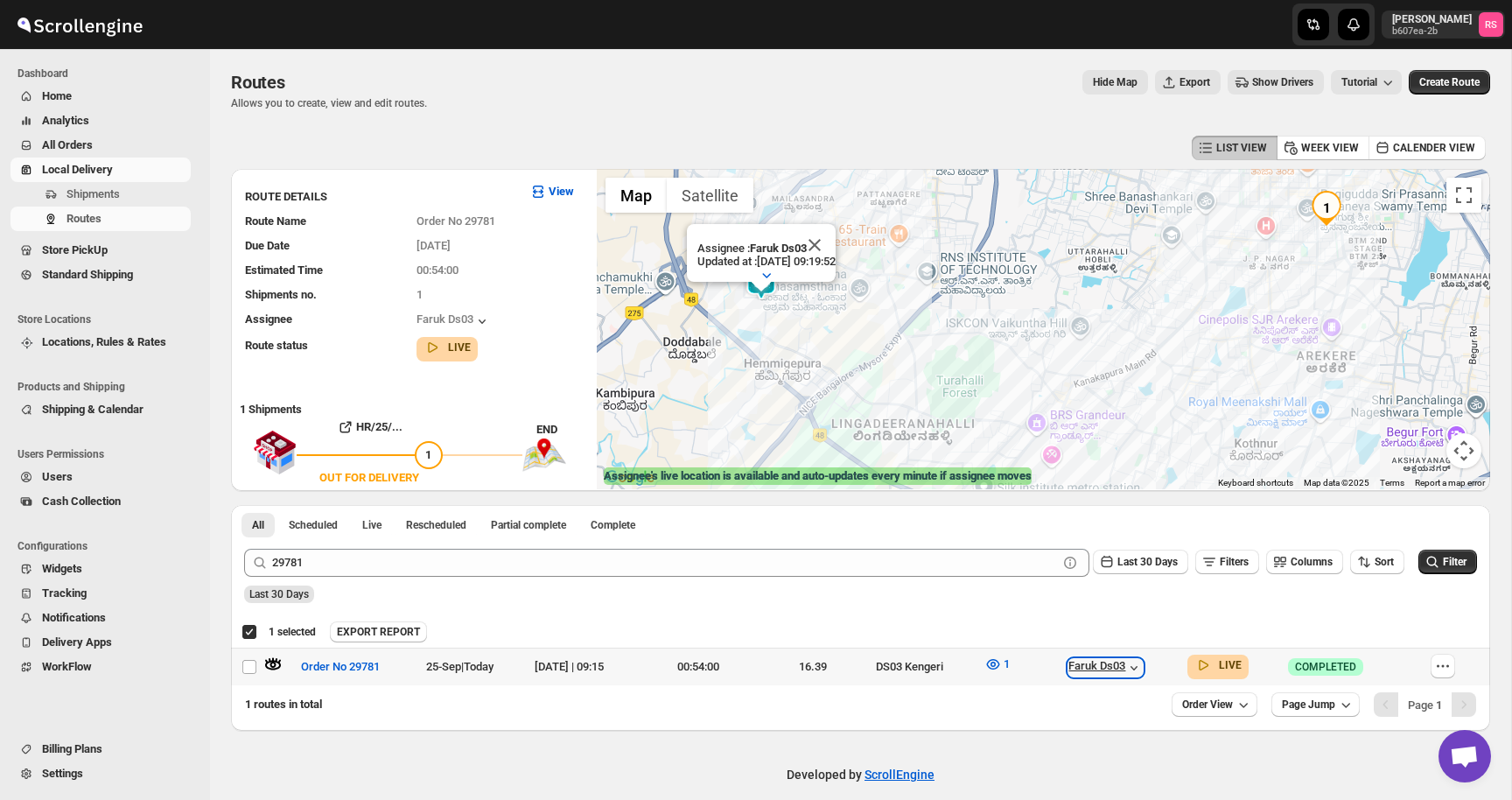
click at [1130, 674] on div "Faruk Ds03" at bounding box center [1105, 668] width 74 height 18
click at [1021, 663] on button "1" at bounding box center [997, 664] width 46 height 28
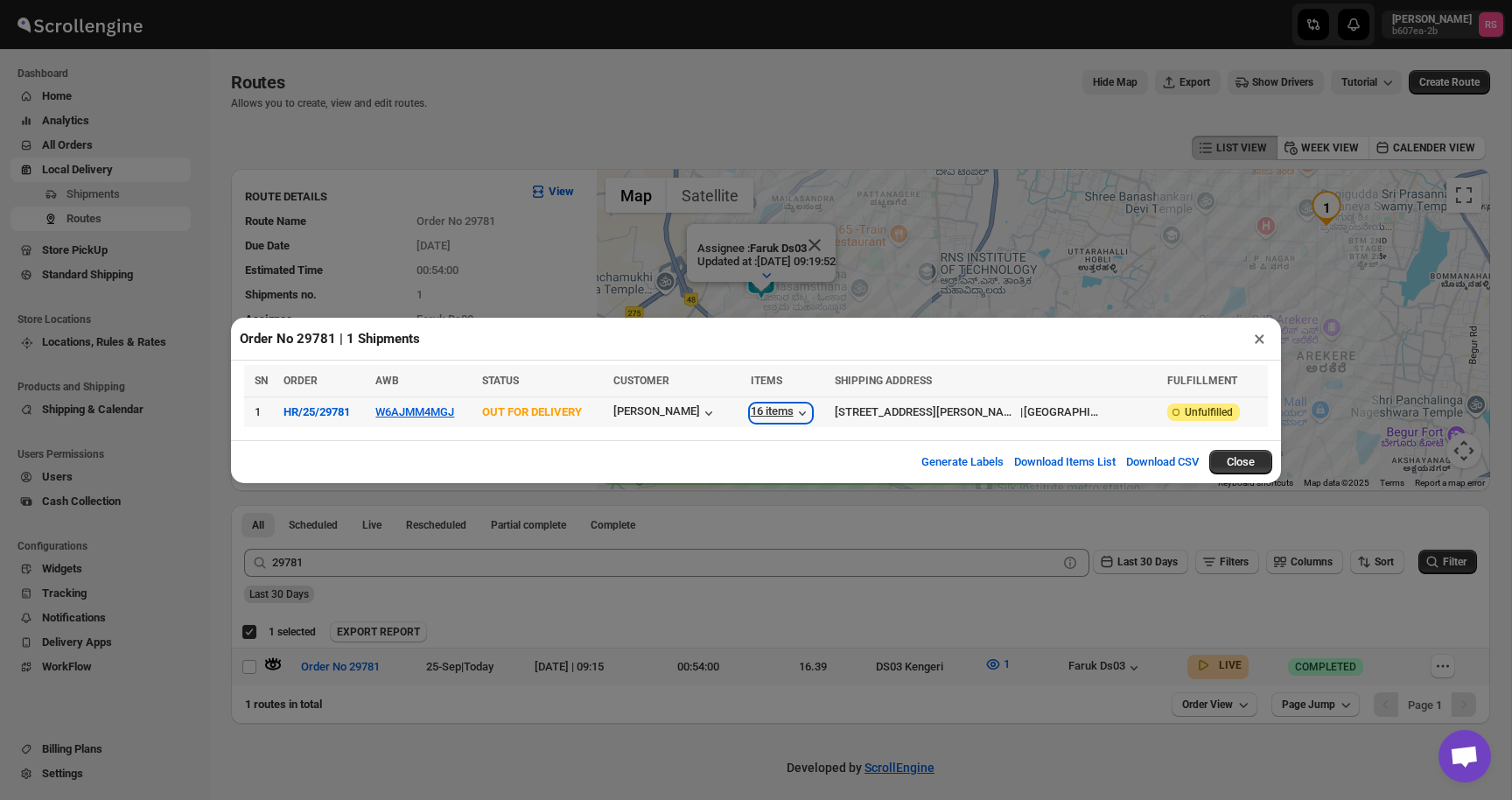
click at [811, 415] on icon "button" at bounding box center [802, 413] width 18 height 18
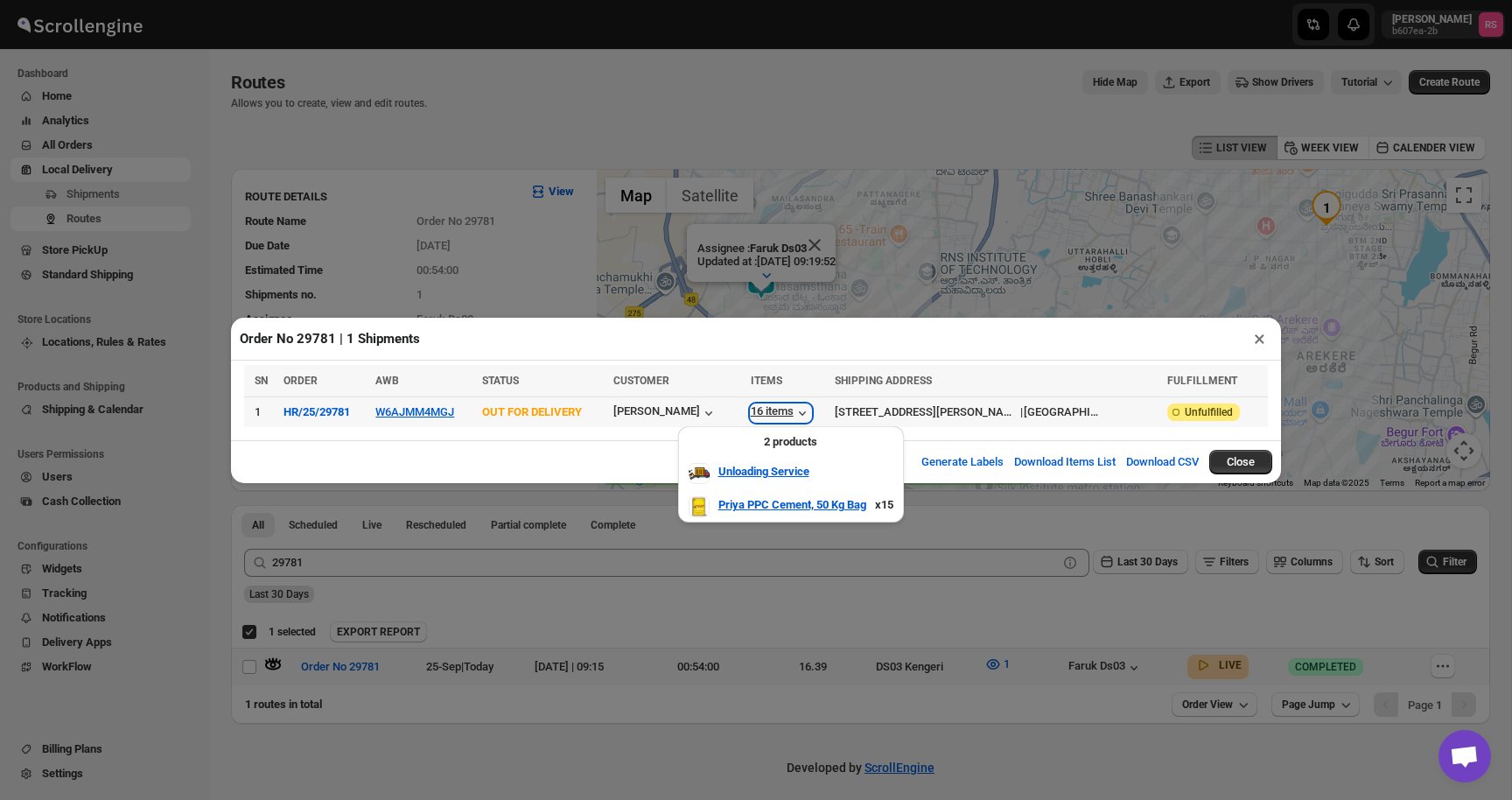
click at [811, 412] on icon "button" at bounding box center [802, 413] width 18 height 18
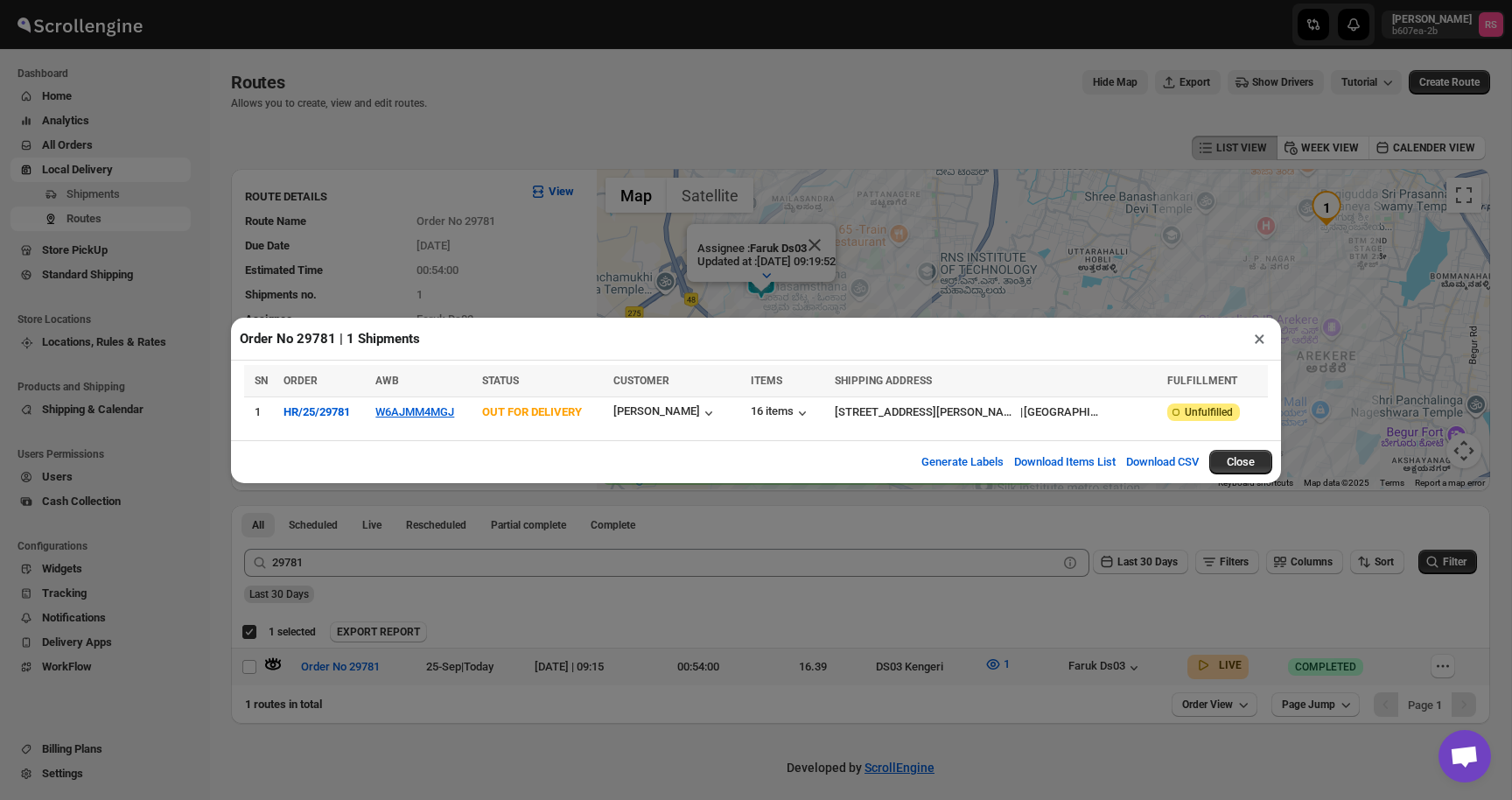
click at [1258, 341] on button "×" at bounding box center [1260, 338] width 25 height 24
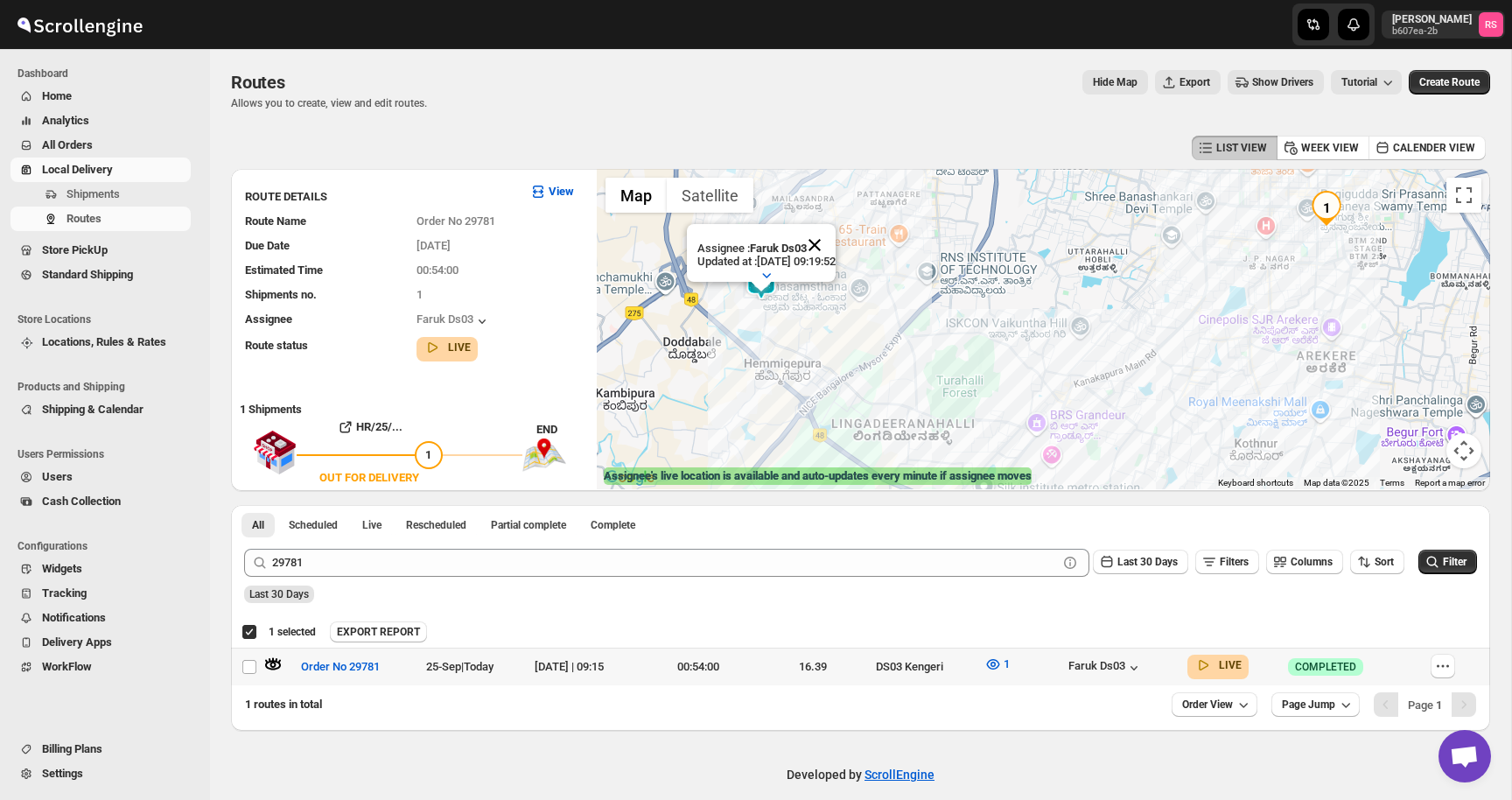
click at [836, 252] on button "Close" at bounding box center [814, 245] width 42 height 42
click at [267, 661] on icon "button" at bounding box center [267, 661] width 4 height 4
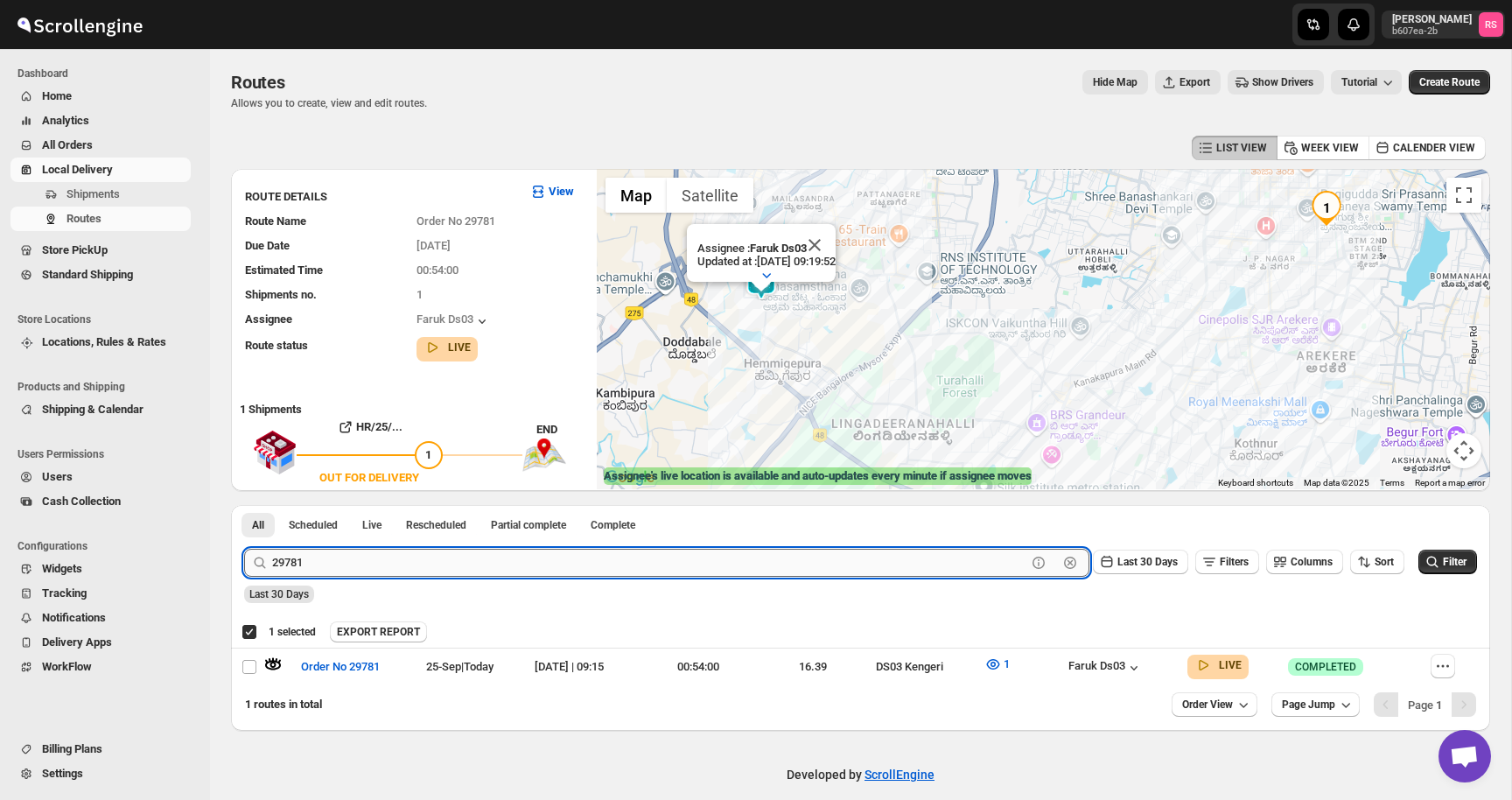
click at [339, 559] on input "29781" at bounding box center [650, 562] width 754 height 28
click at [382, 559] on input "29781" at bounding box center [650, 562] width 754 height 28
click at [244, 505] on button "Submit" at bounding box center [269, 514] width 50 height 19
click at [276, 666] on icon "button" at bounding box center [273, 665] width 18 height 18
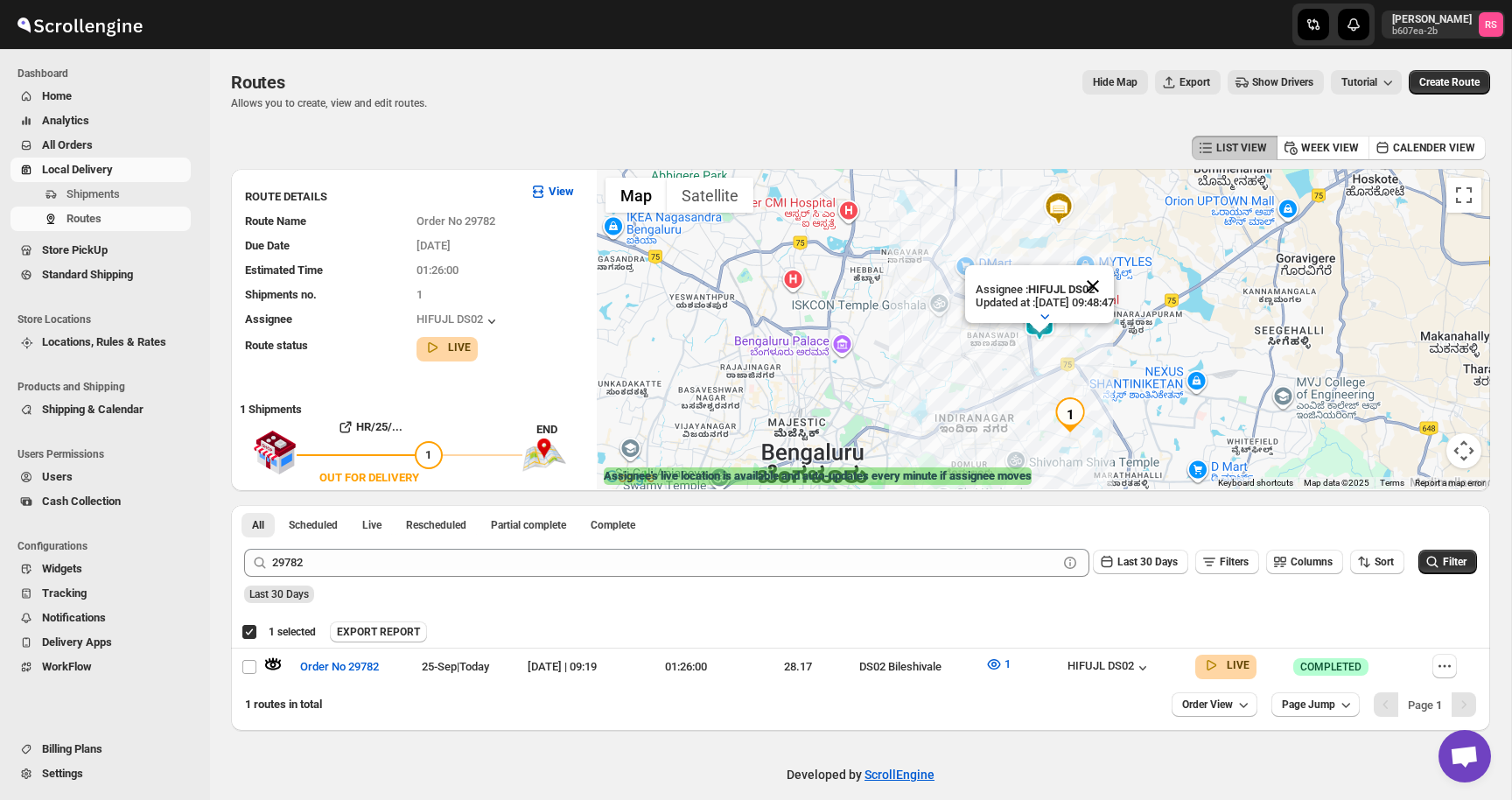
click at [1114, 291] on button "Close" at bounding box center [1093, 286] width 42 height 42
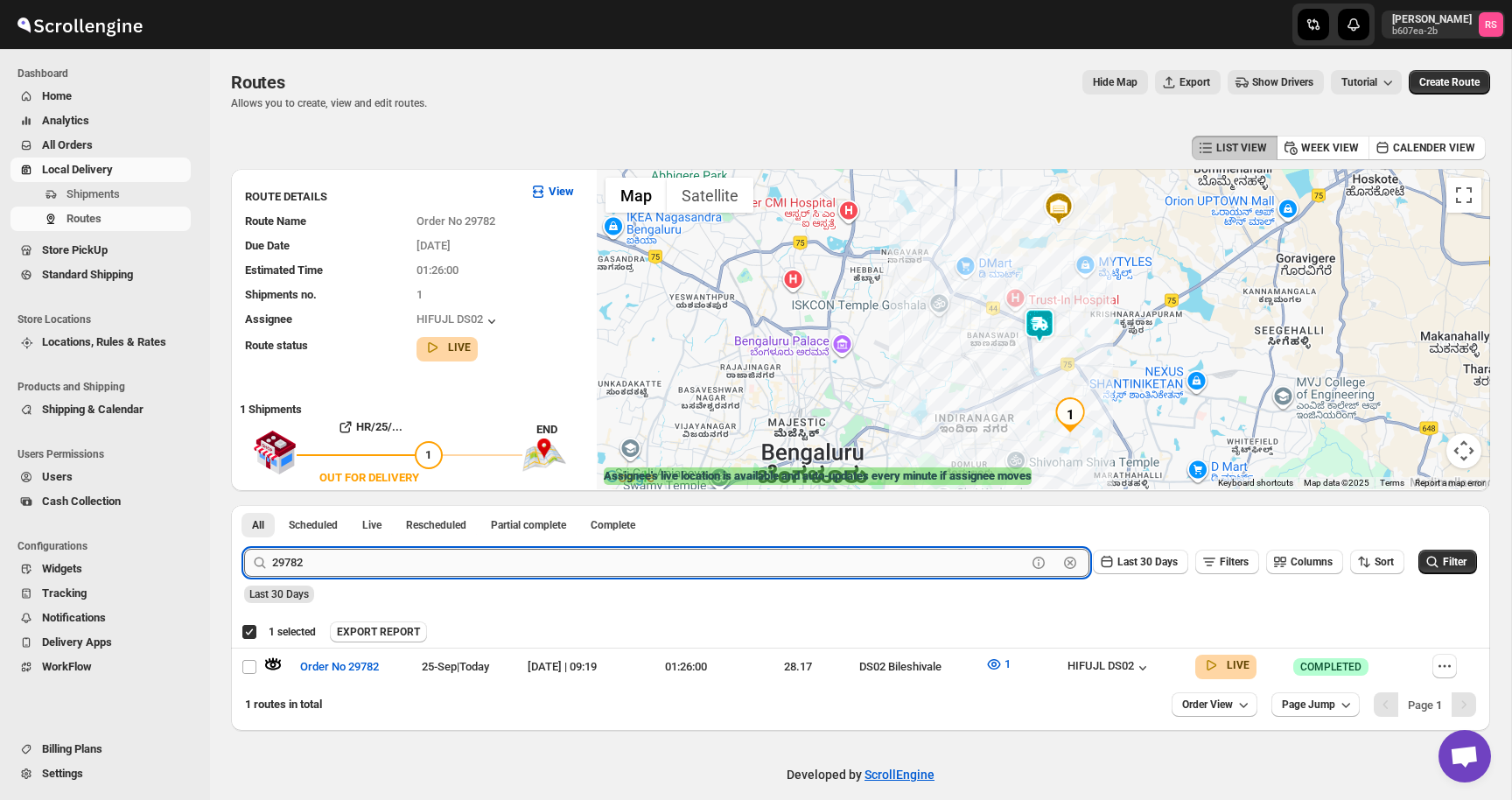
click at [374, 555] on input "29782" at bounding box center [650, 562] width 754 height 28
click at [421, 552] on input "29782" at bounding box center [650, 562] width 754 height 28
click at [456, 552] on input "29782" at bounding box center [650, 562] width 754 height 28
click at [458, 561] on input "29782" at bounding box center [650, 562] width 754 height 28
type input "29783"
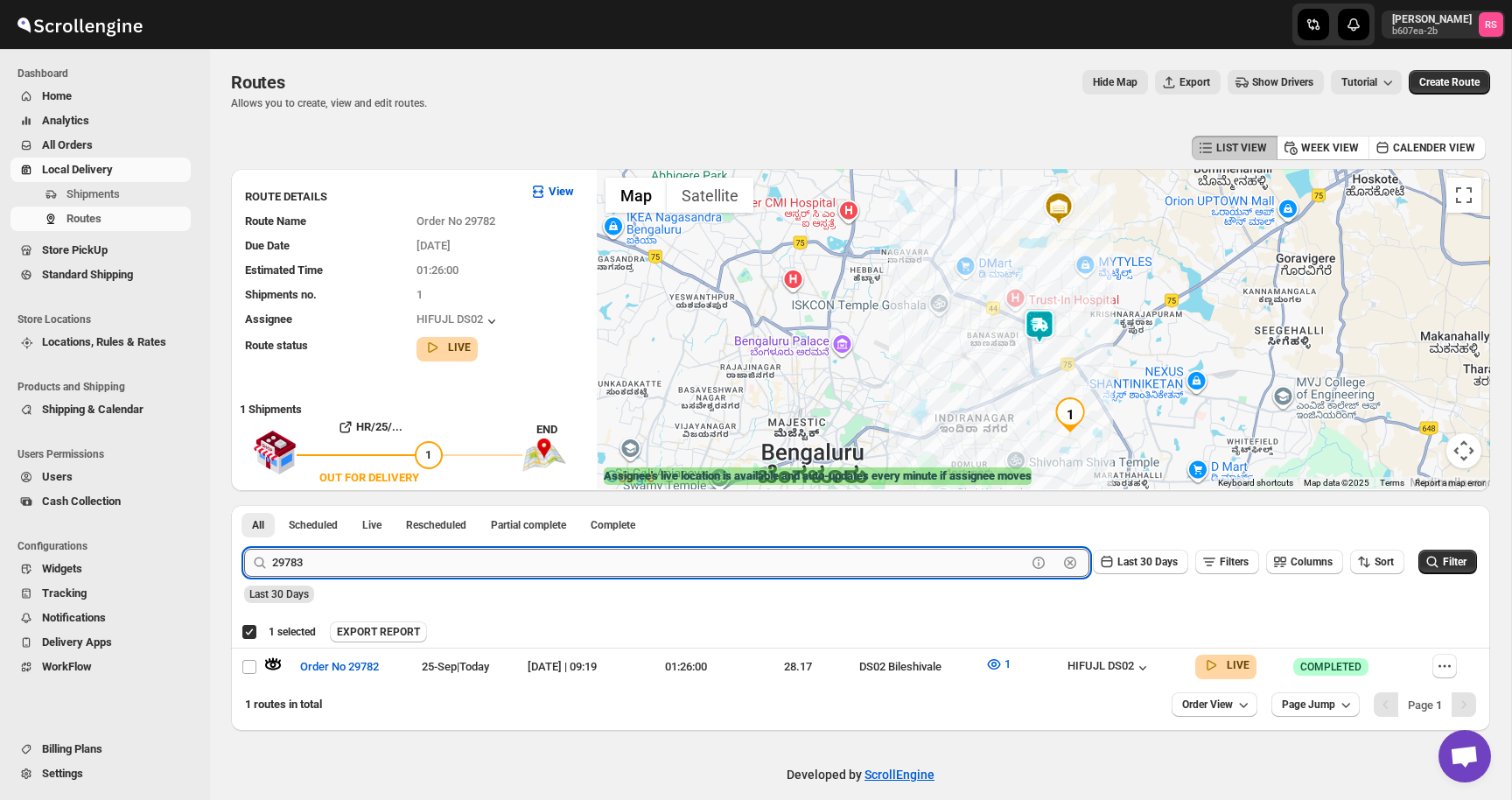
click at [244, 505] on button "Submit" at bounding box center [269, 514] width 50 height 19
click at [273, 668] on icon "button" at bounding box center [273, 665] width 18 height 18
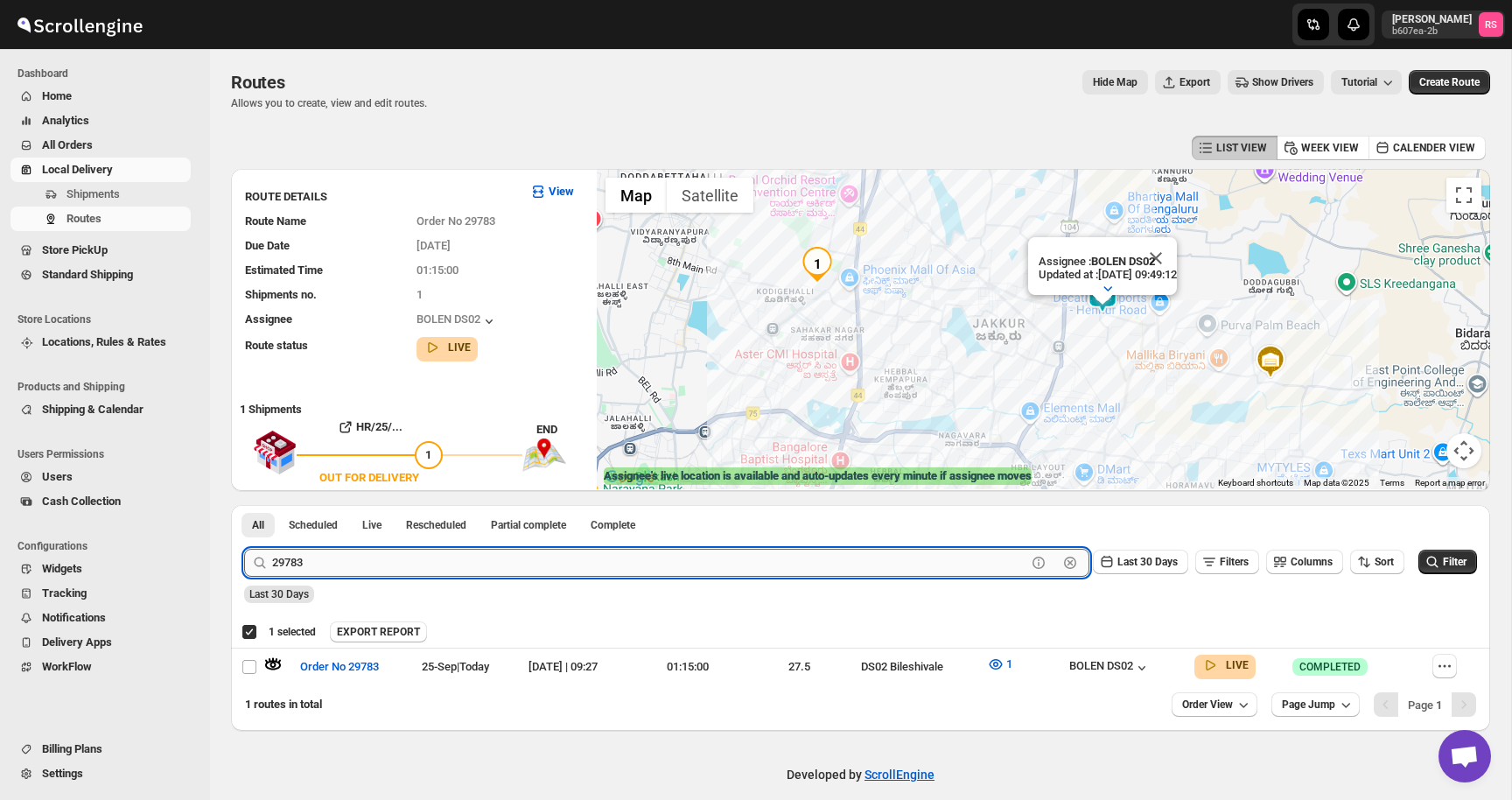
click at [386, 568] on input "29783" at bounding box center [650, 562] width 754 height 28
click at [467, 552] on input "29783" at bounding box center [650, 562] width 754 height 28
click at [532, 554] on input "29783" at bounding box center [650, 562] width 754 height 28
click at [244, 505] on button "Submit" at bounding box center [269, 514] width 50 height 19
click at [267, 669] on icon "button" at bounding box center [273, 665] width 18 height 18
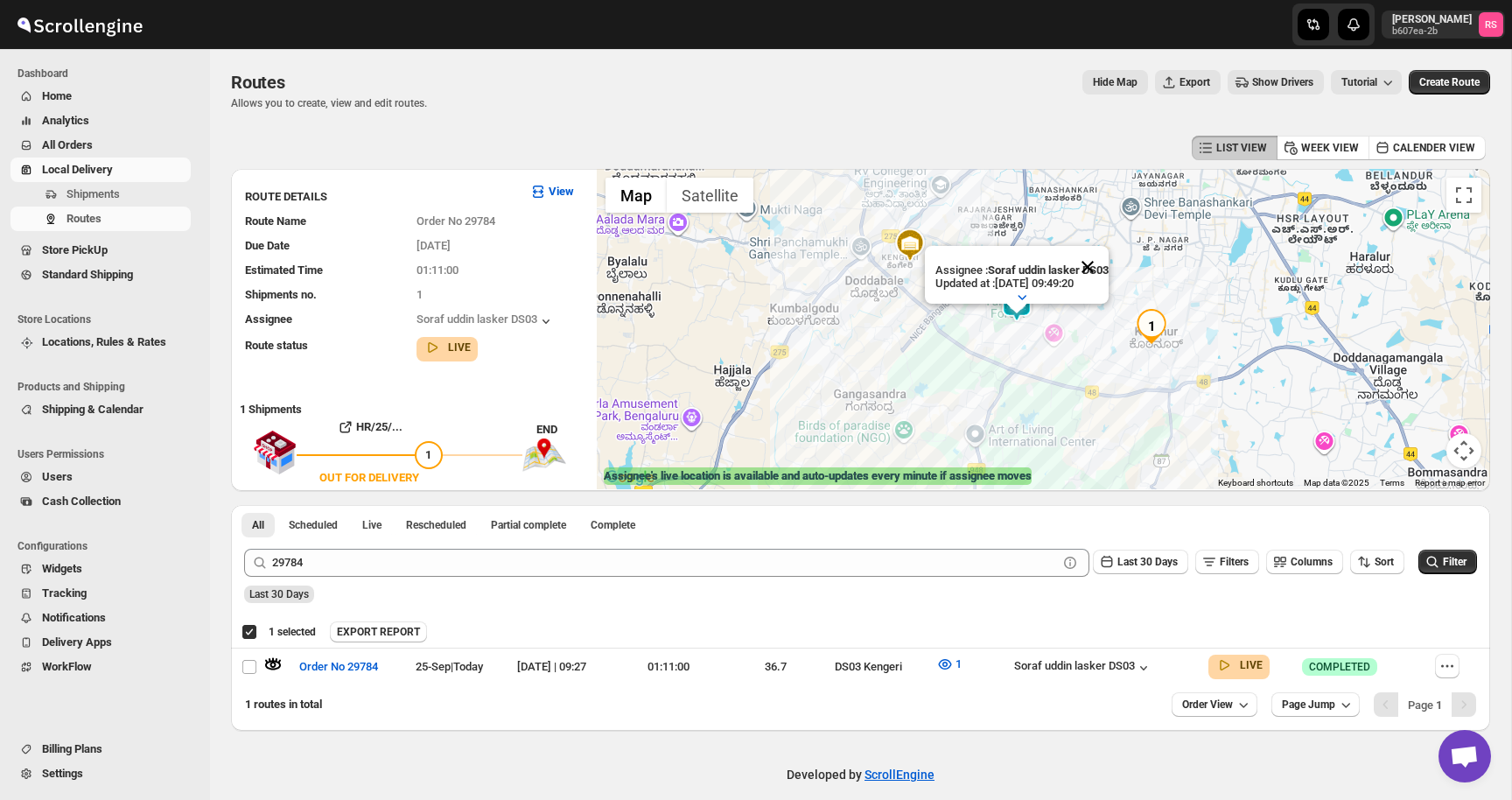
click at [1088, 265] on button "Close" at bounding box center [1088, 266] width 42 height 42
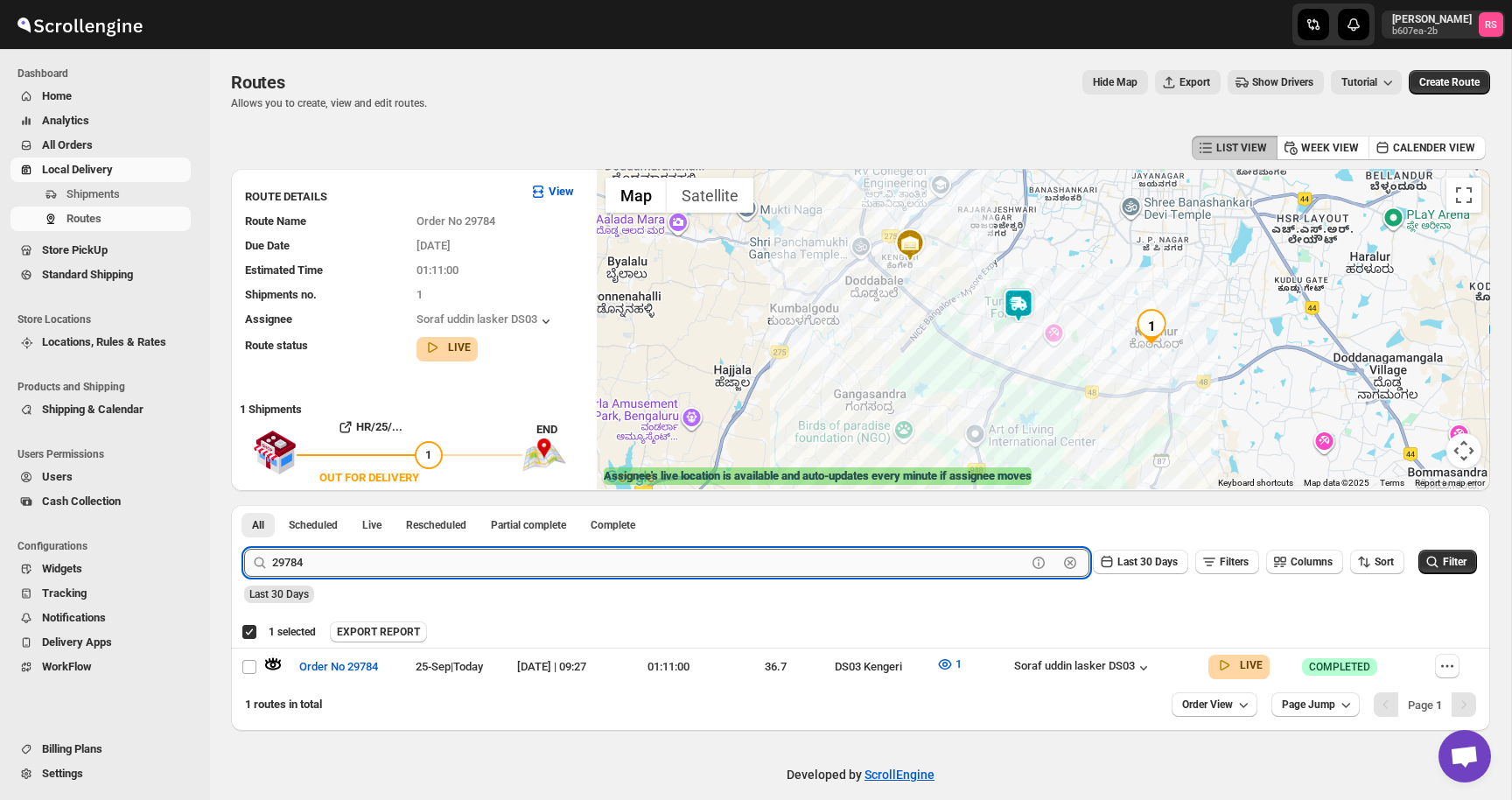
click at [456, 573] on input "29784" at bounding box center [650, 562] width 754 height 28
click at [529, 559] on input "29784" at bounding box center [650, 562] width 754 height 28
click at [244, 505] on button "Submit" at bounding box center [269, 514] width 50 height 19
click at [275, 665] on icon "button" at bounding box center [273, 665] width 15 height 7
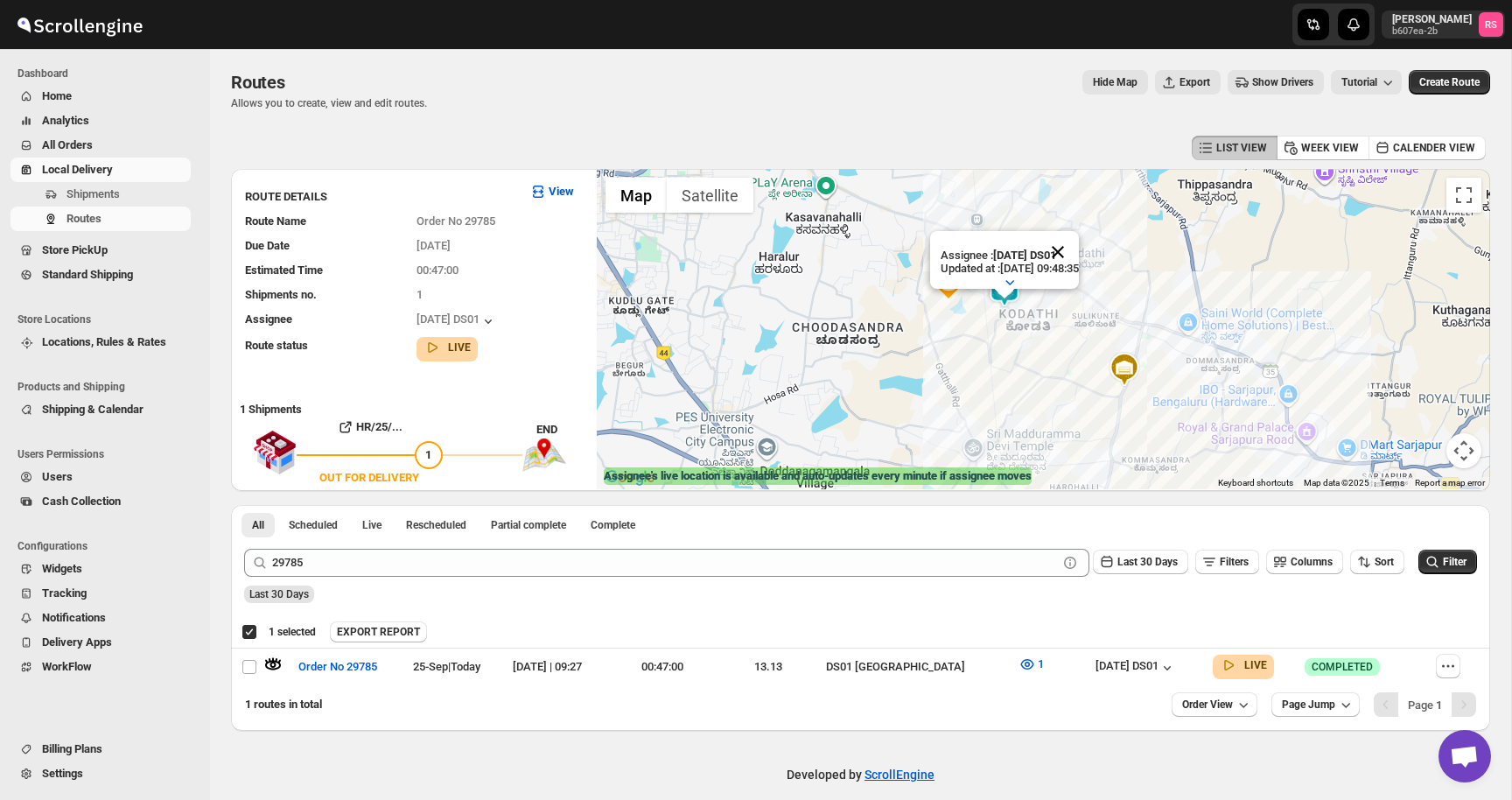
click at [1079, 260] on button "Close" at bounding box center [1058, 252] width 42 height 42
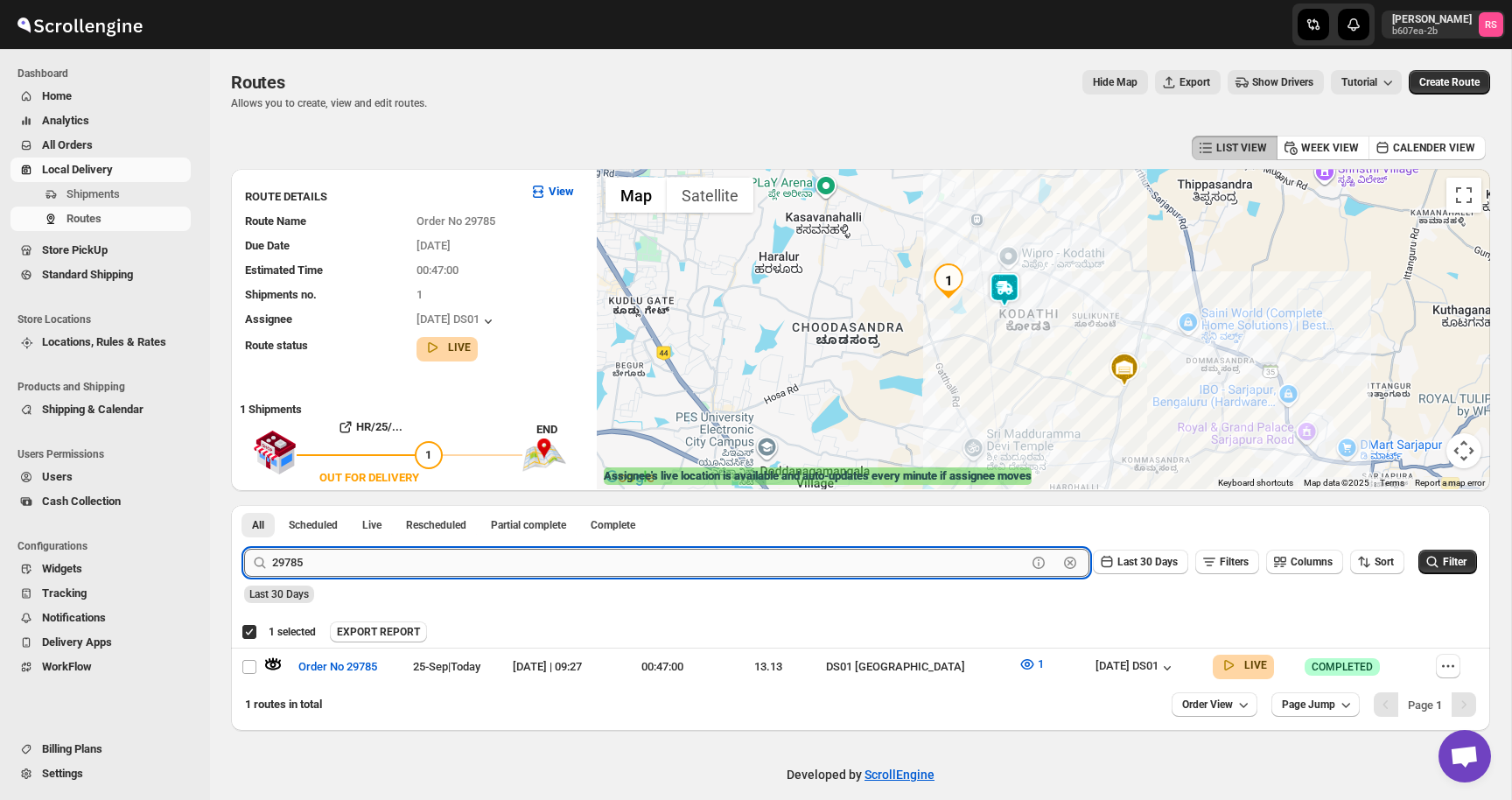
click at [384, 552] on input "29785" at bounding box center [650, 562] width 754 height 28
click at [409, 558] on input "29785" at bounding box center [650, 562] width 754 height 28
click at [244, 505] on button "Submit" at bounding box center [269, 514] width 50 height 19
click at [274, 664] on icon "button" at bounding box center [273, 665] width 15 height 7
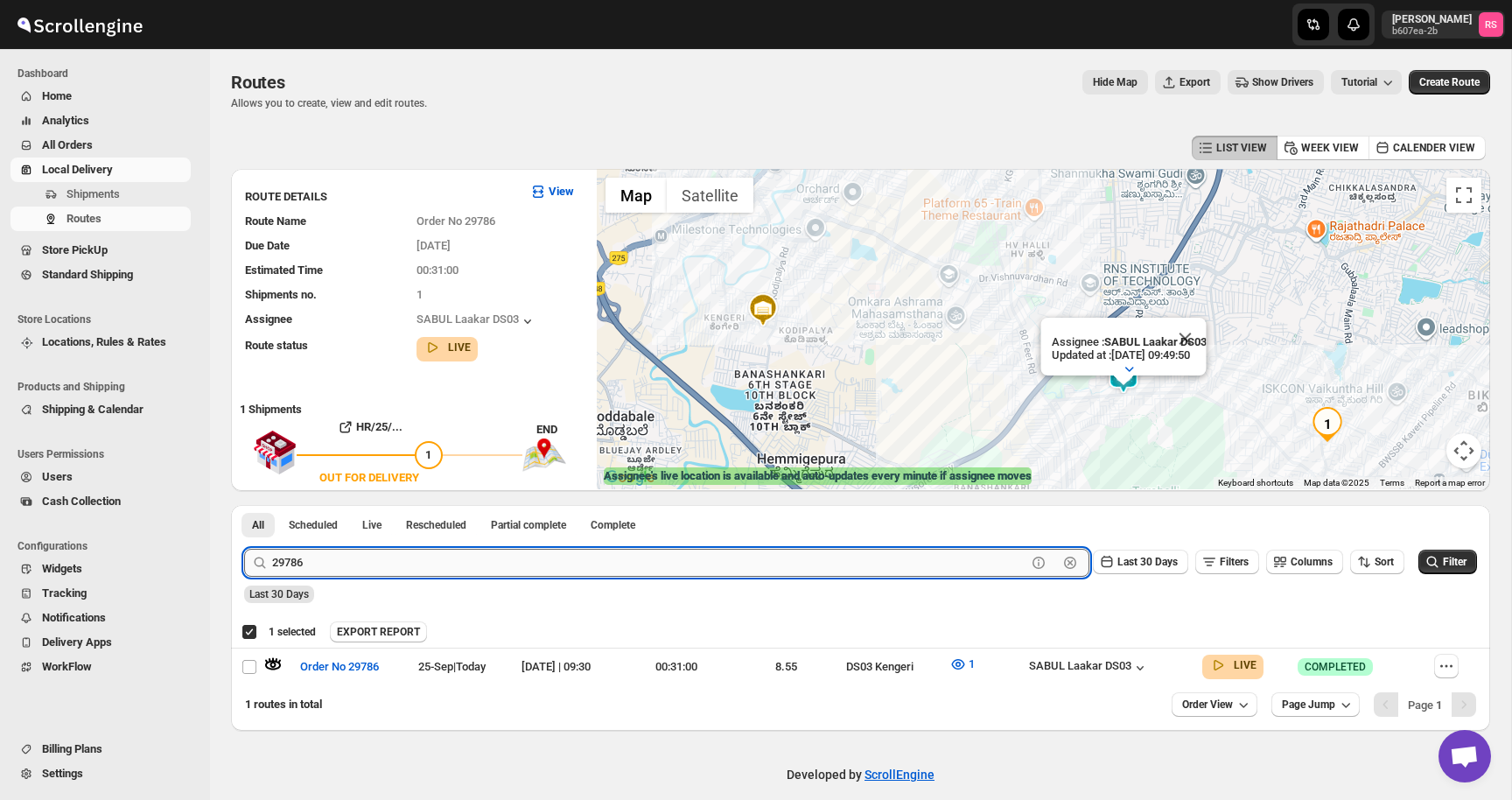
click at [369, 559] on input "29786" at bounding box center [650, 562] width 754 height 28
click at [412, 556] on input "29786" at bounding box center [650, 562] width 754 height 28
type input "29787"
click at [244, 505] on button "Submit" at bounding box center [269, 514] width 50 height 19
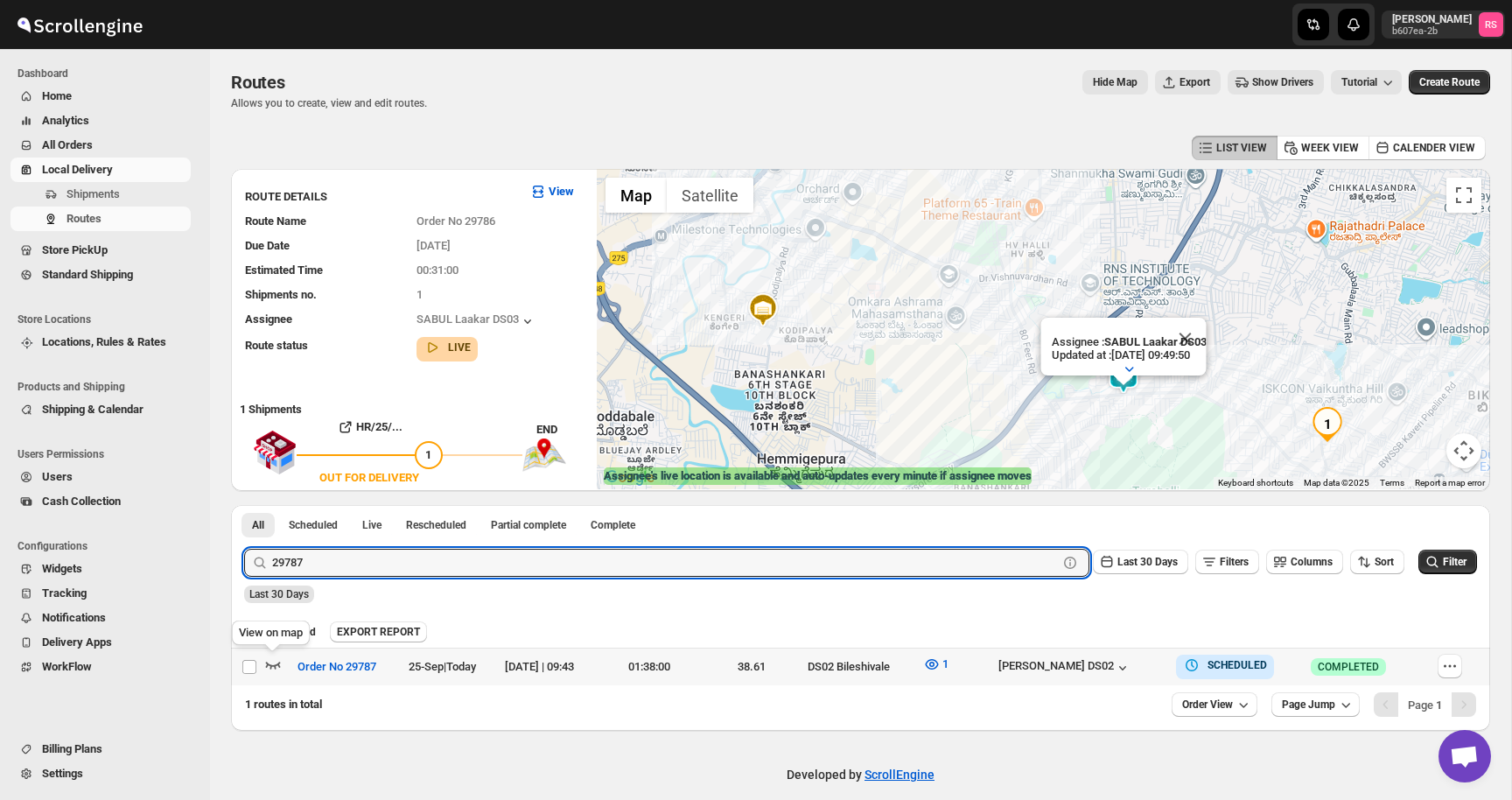
click at [270, 662] on icon "button" at bounding box center [273, 665] width 18 height 18
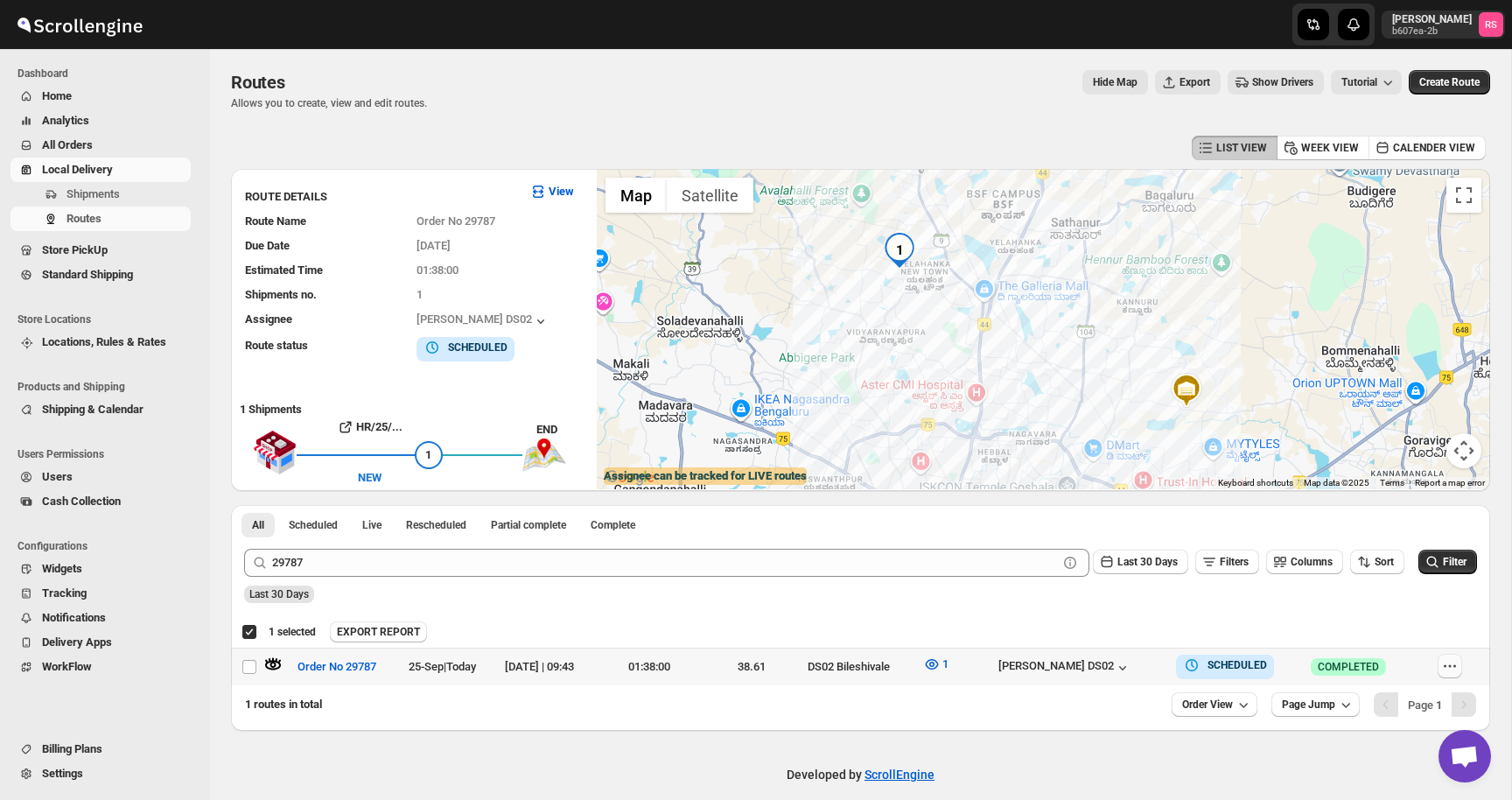
click at [1452, 669] on icon "button" at bounding box center [1450, 667] width 18 height 18
checkbox input "false"
checkbox input "true"
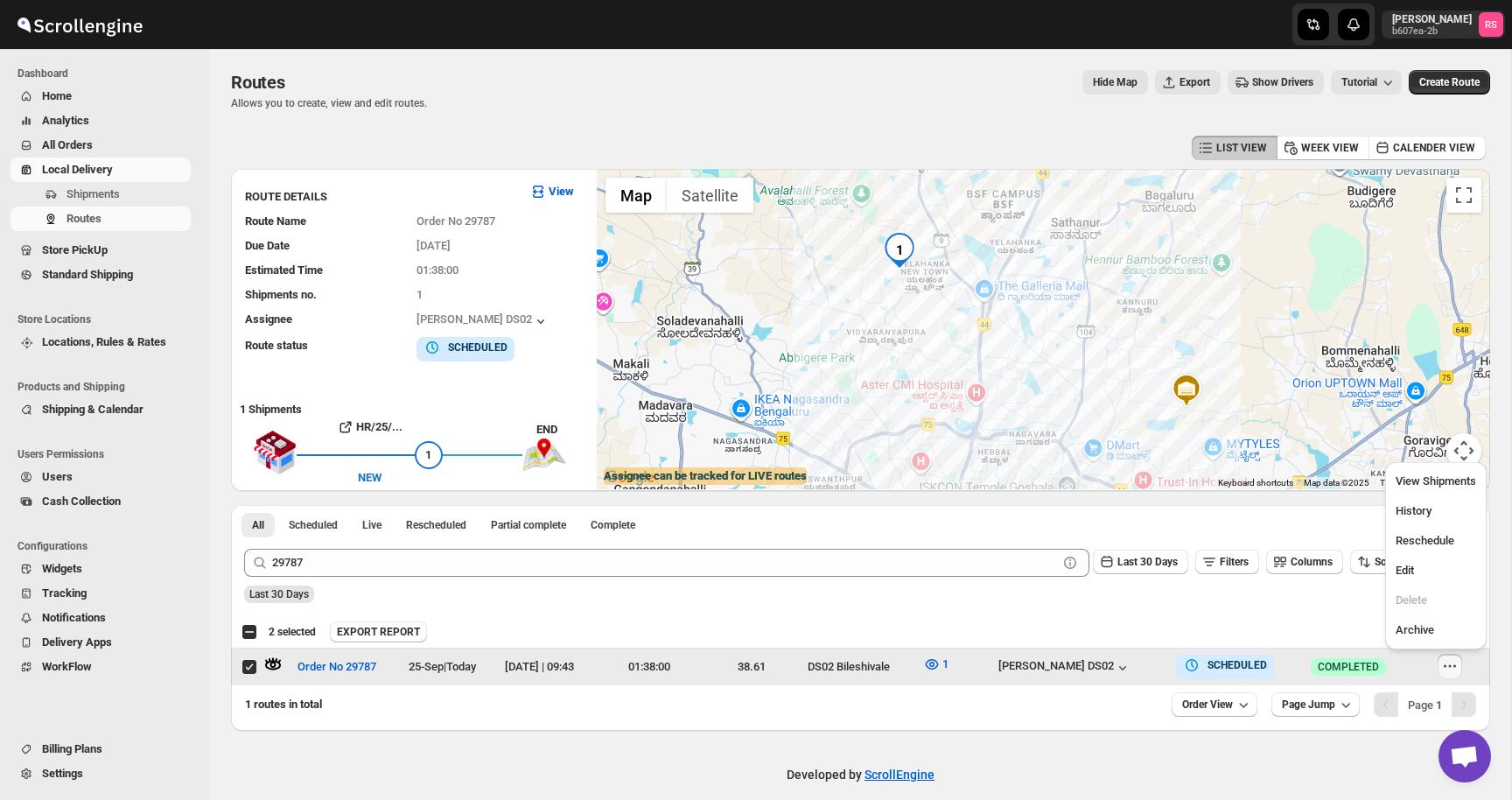
click at [1451, 671] on icon "button" at bounding box center [1450, 667] width 18 height 18
checkbox input "true"
checkbox input "false"
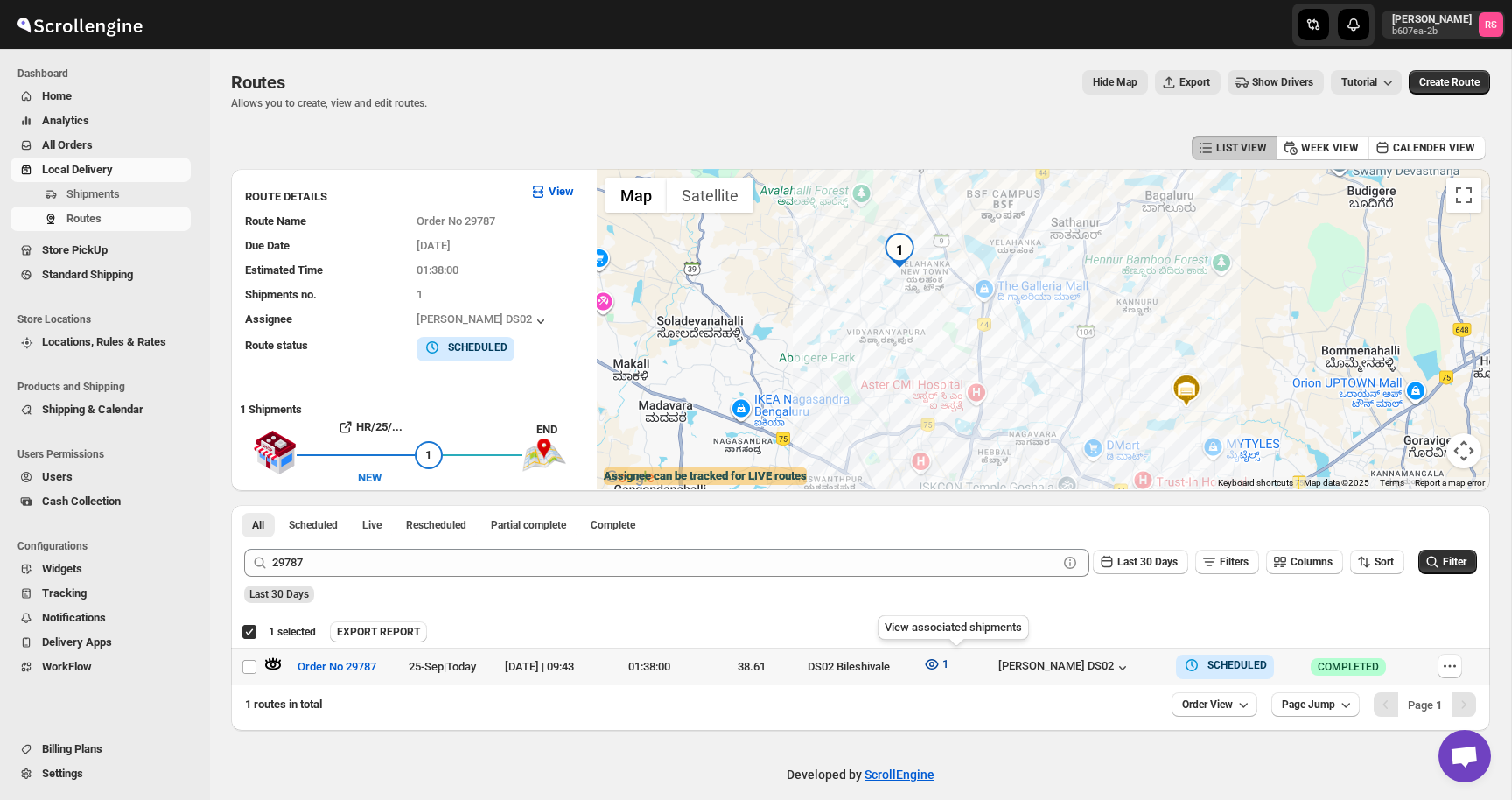
click at [938, 667] on icon "button" at bounding box center [931, 664] width 13 height 11
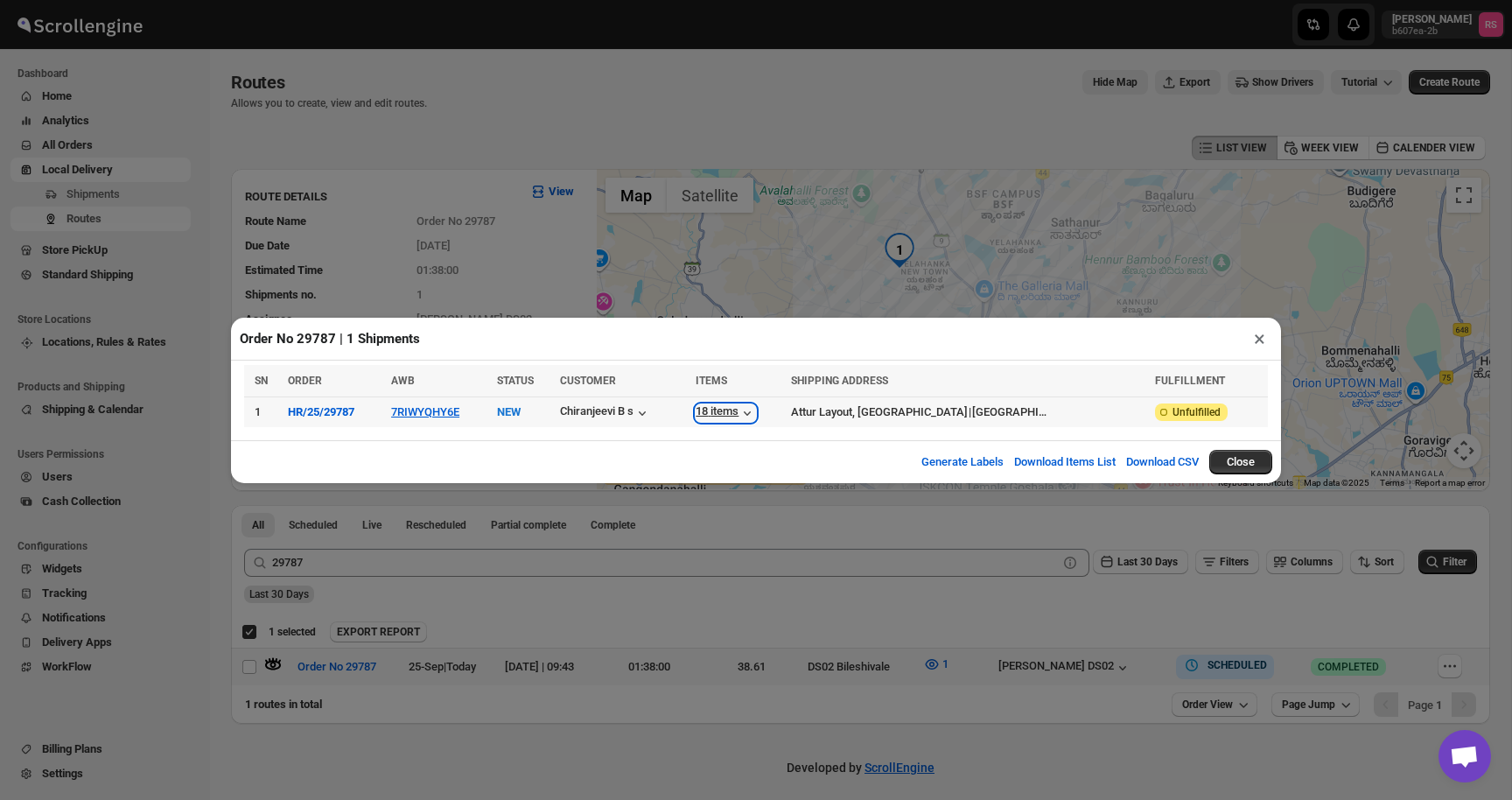
click at [750, 408] on div "18 items" at bounding box center [727, 413] width 61 height 18
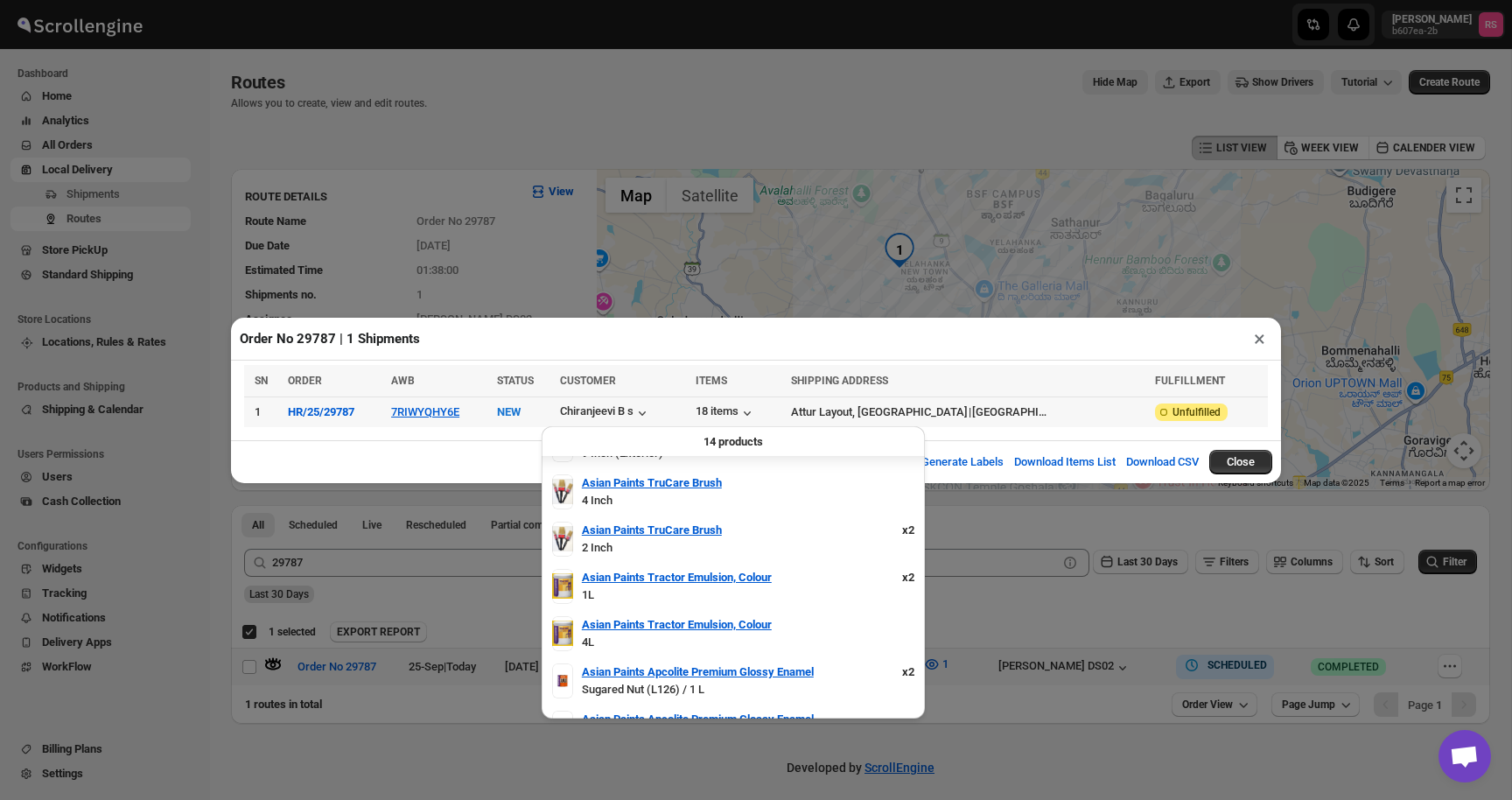
scroll to position [385, 0]
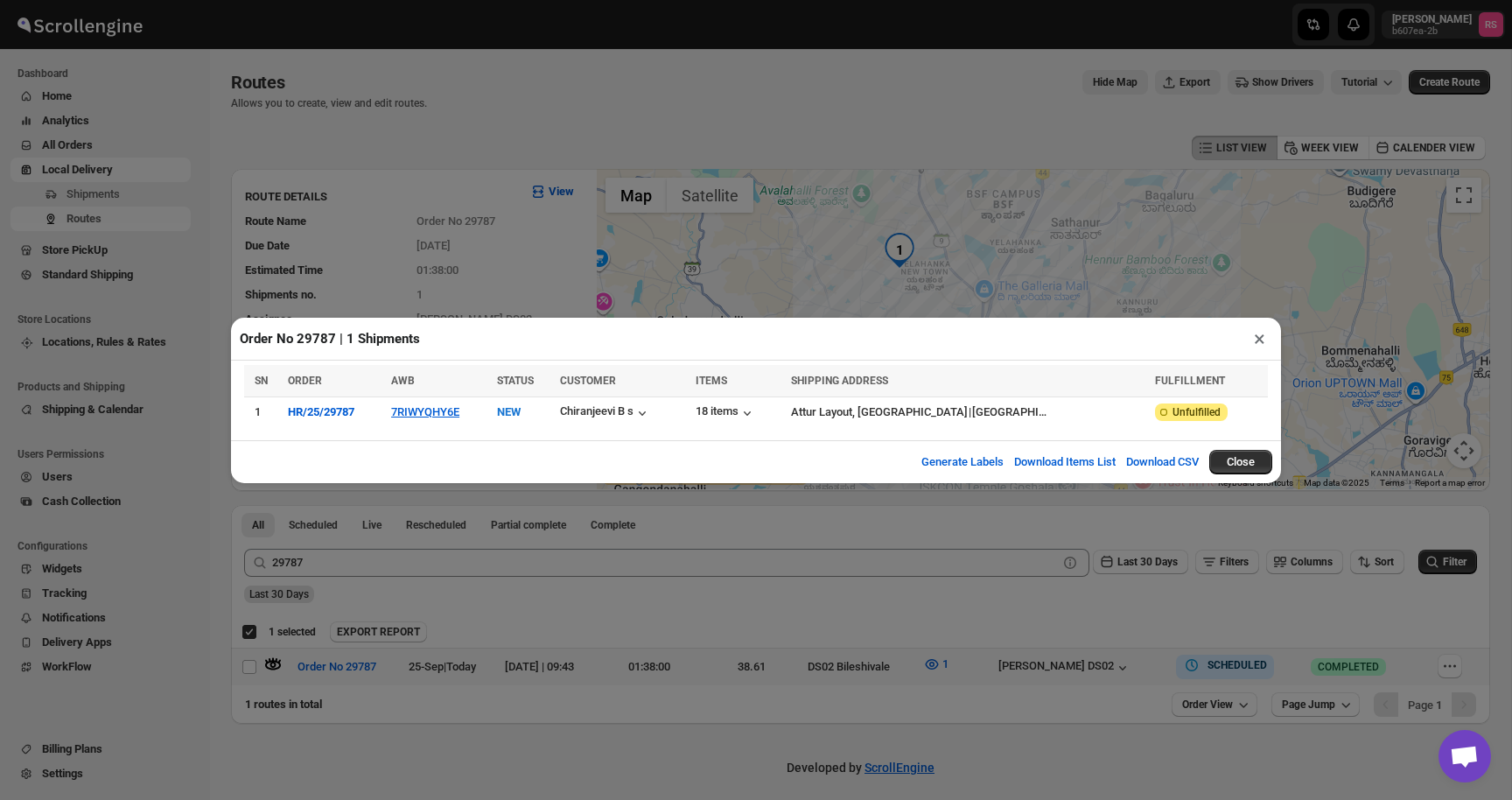
click at [1252, 342] on button "×" at bounding box center [1260, 338] width 25 height 24
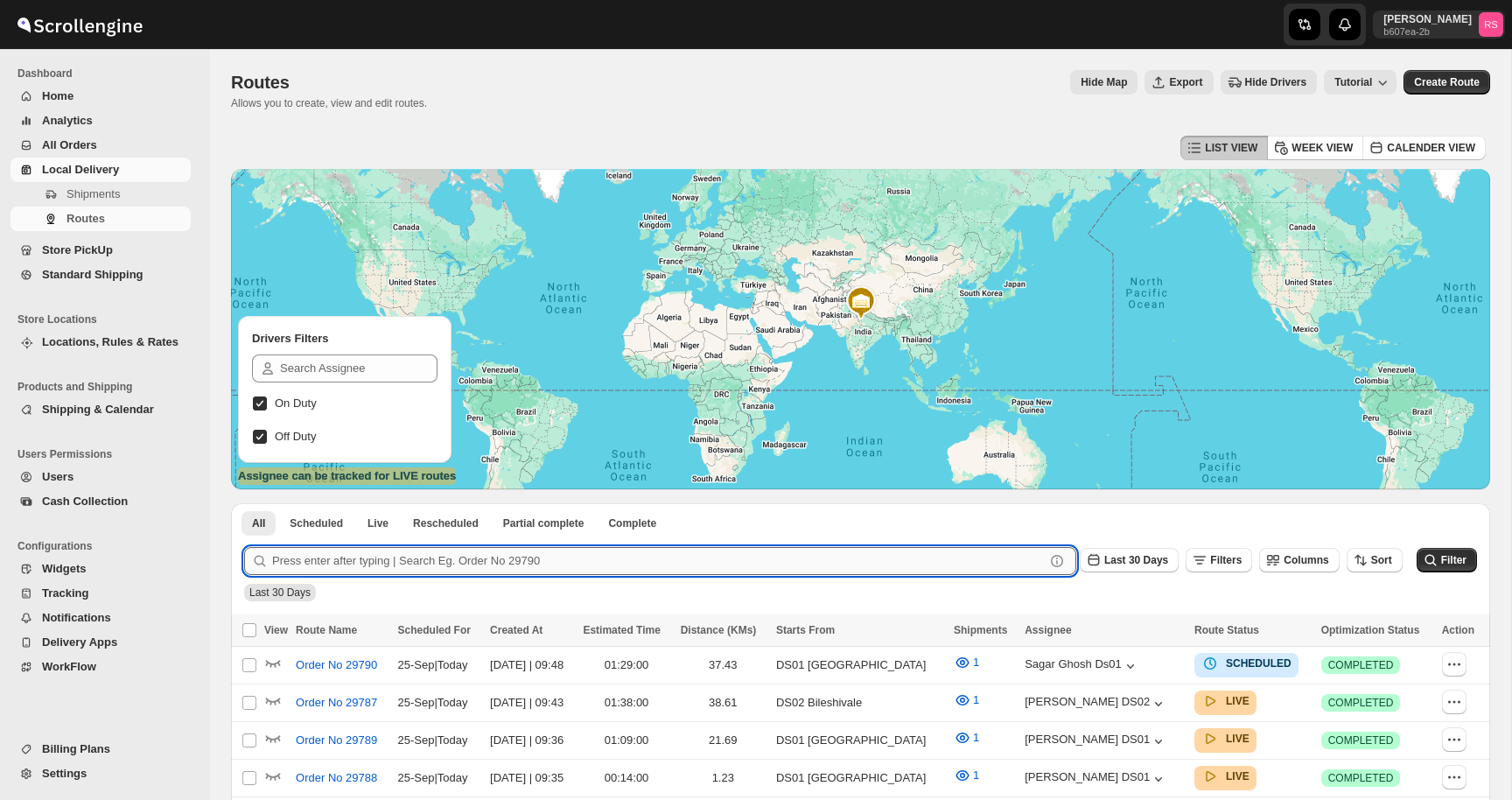
click at [432, 547] on input "text" at bounding box center [659, 560] width 773 height 28
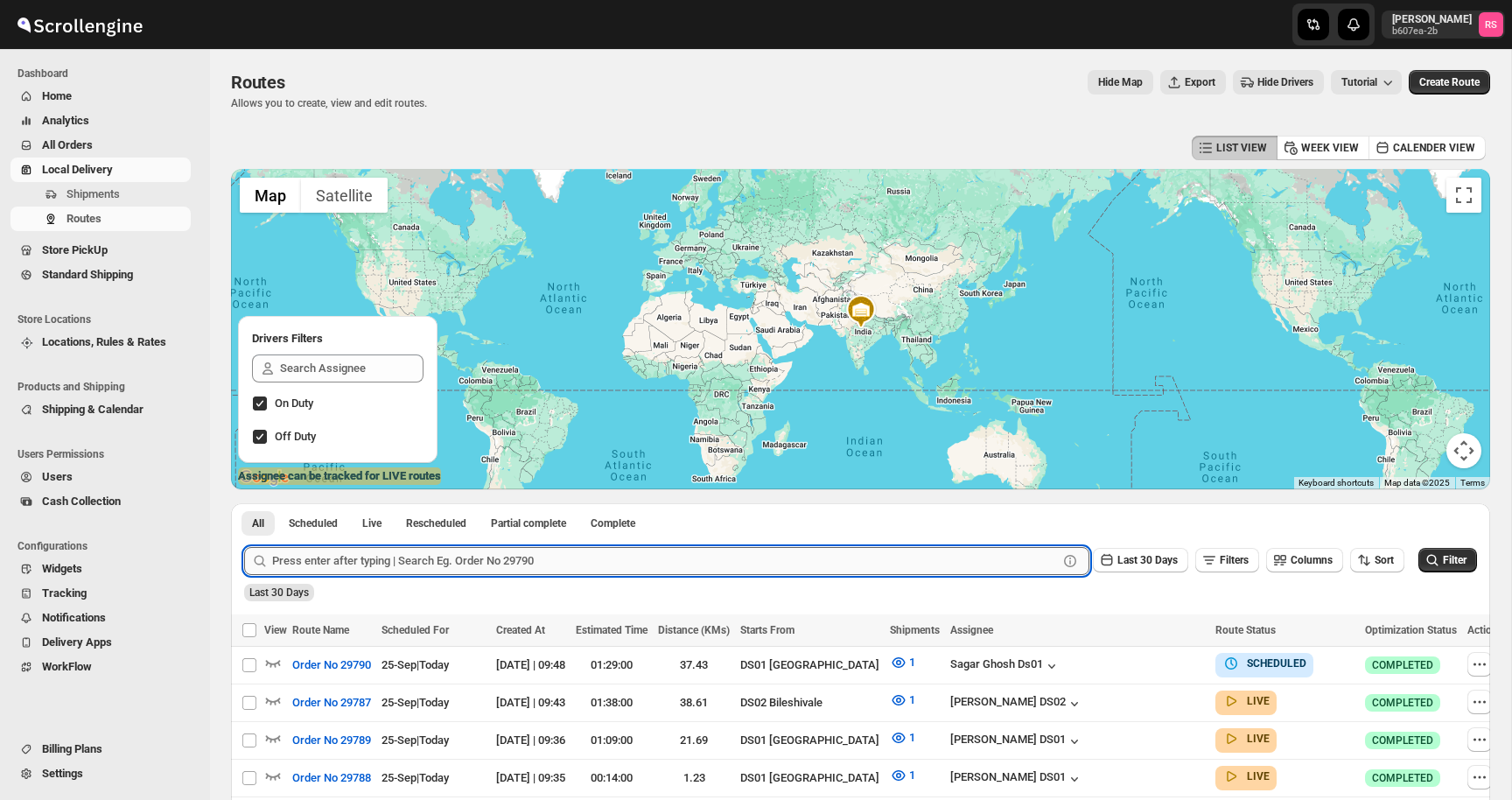
click at [430, 562] on input "text" at bounding box center [665, 560] width 785 height 28
click at [244, 503] on button "Submit" at bounding box center [269, 512] width 50 height 19
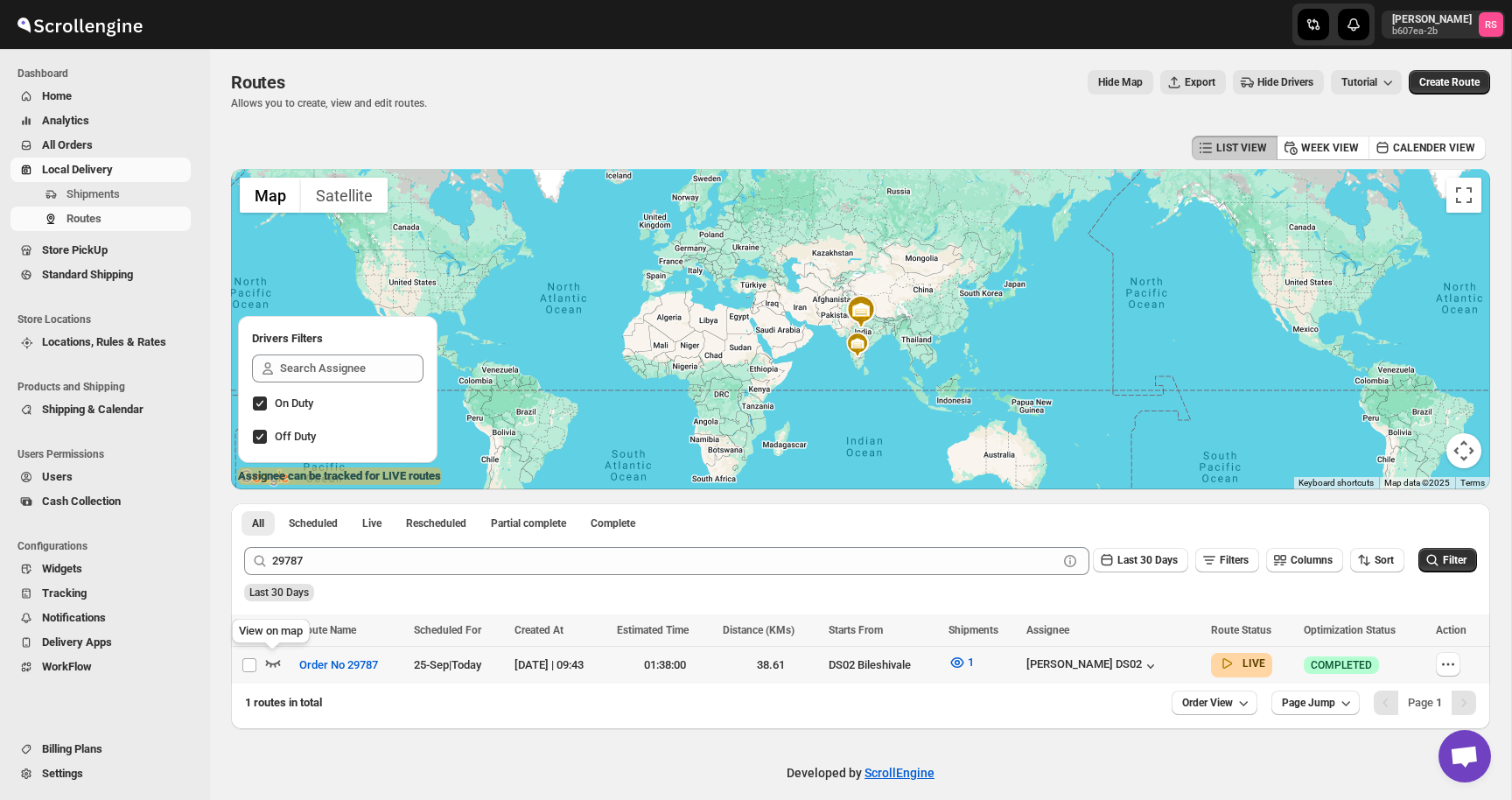
click at [271, 655] on icon "button" at bounding box center [273, 663] width 18 height 18
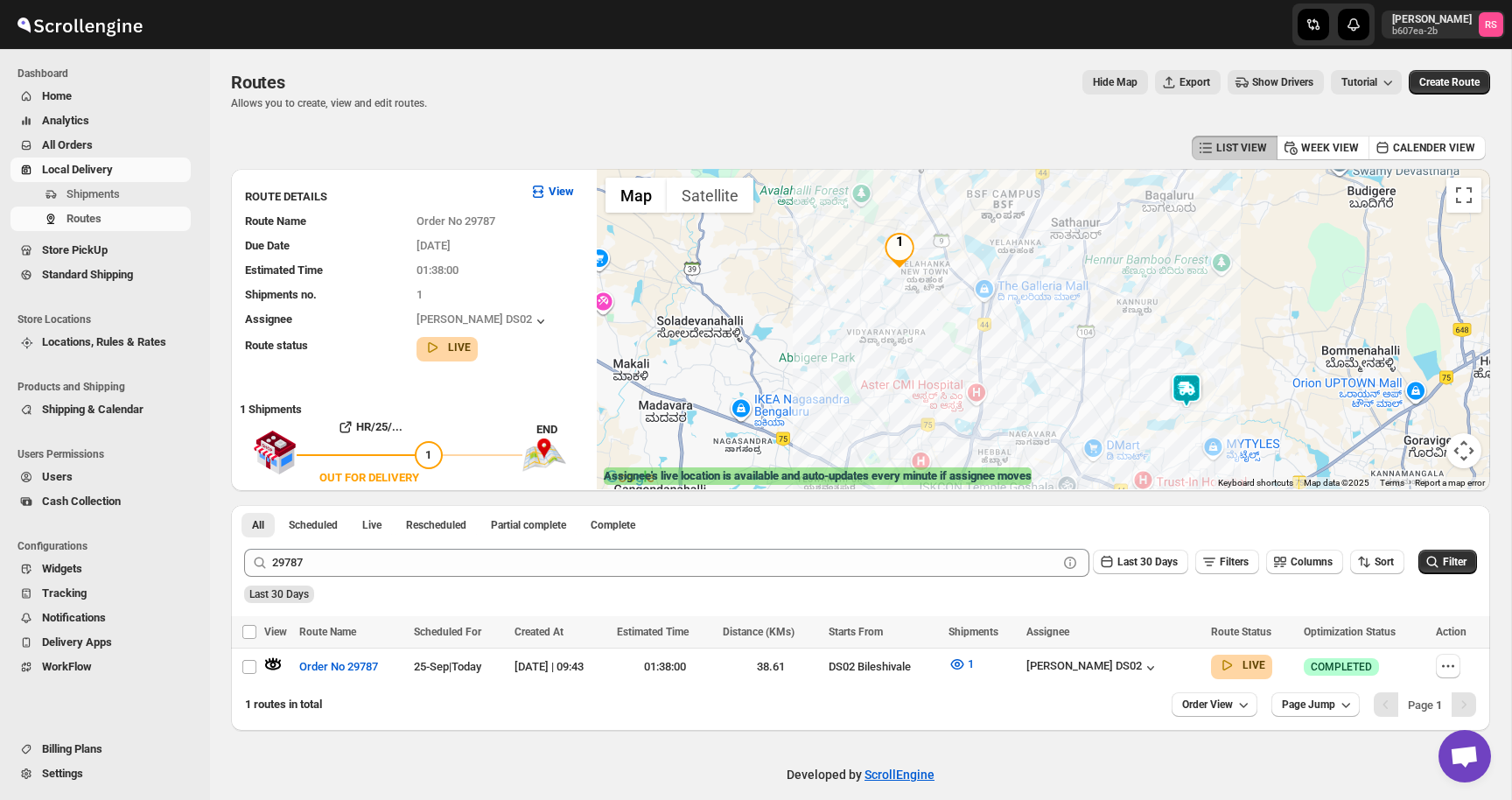
click at [1183, 395] on img at bounding box center [1186, 390] width 35 height 35
click at [1262, 315] on button "Close" at bounding box center [1255, 317] width 42 height 42
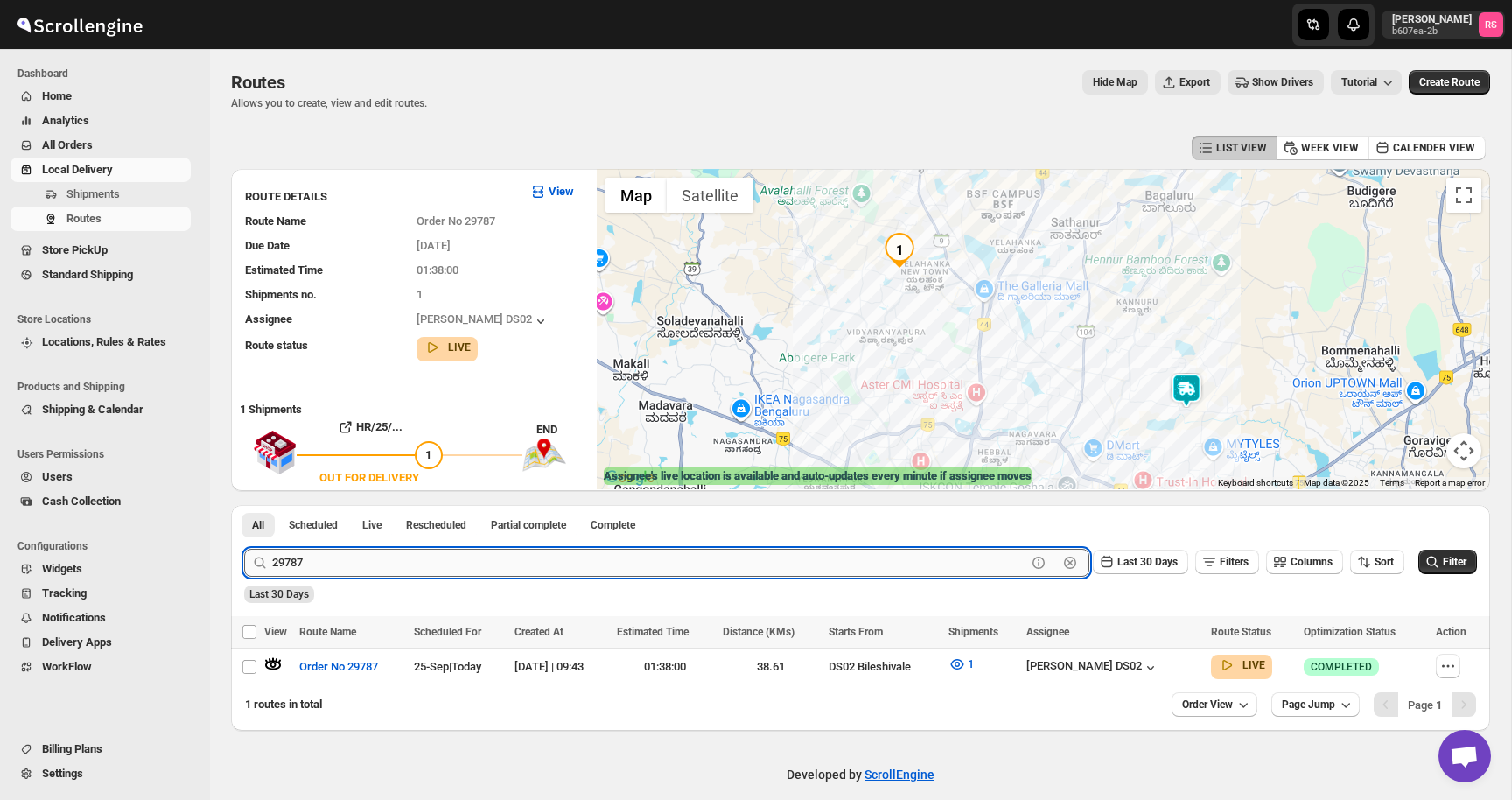
click at [350, 570] on input "29787" at bounding box center [650, 562] width 754 height 28
click at [386, 568] on input "29787" at bounding box center [650, 562] width 754 height 28
click at [391, 568] on input "29787" at bounding box center [650, 562] width 754 height 28
click at [244, 505] on button "Submit" at bounding box center [269, 514] width 50 height 19
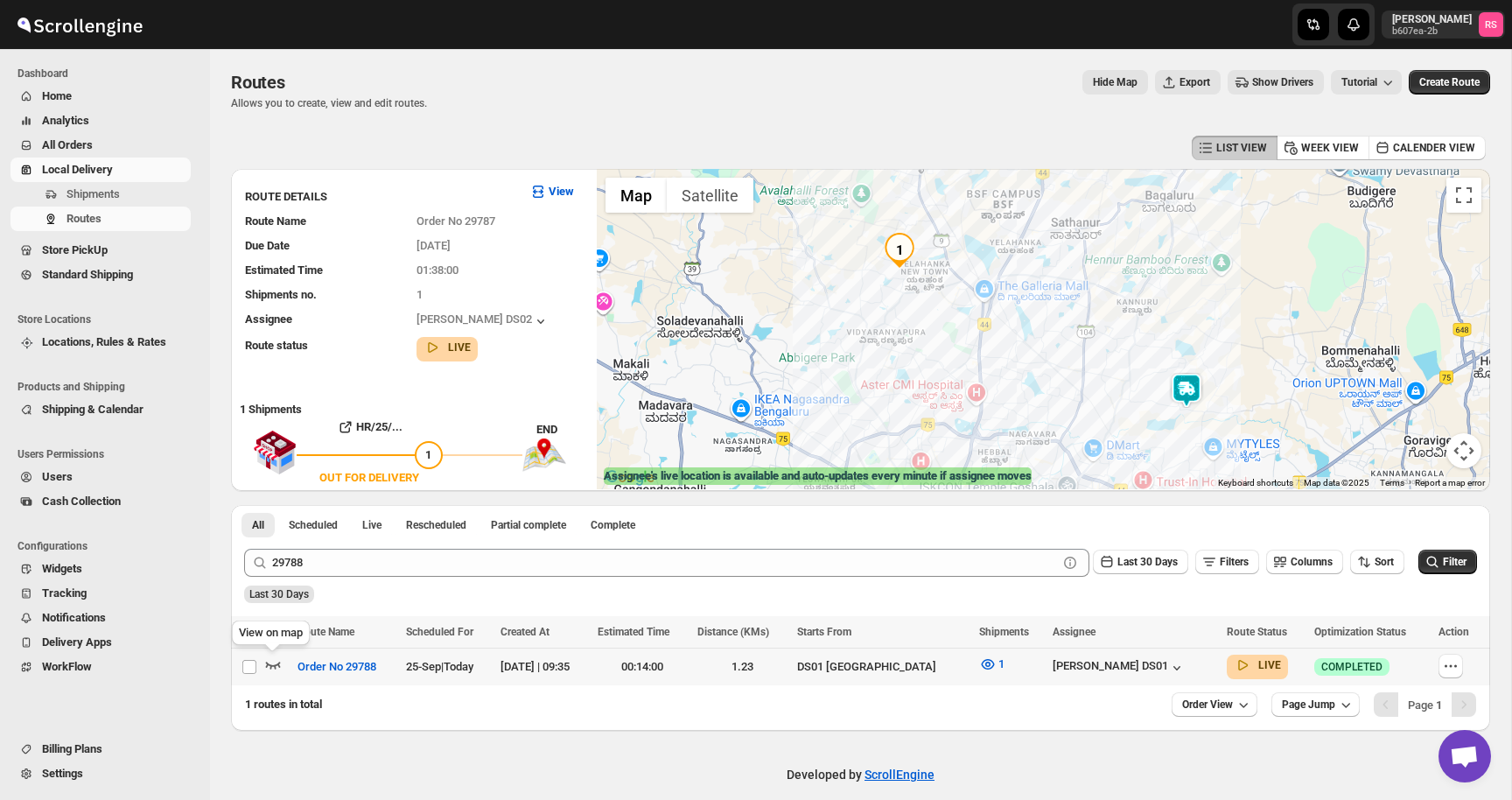
click at [273, 662] on icon "button" at bounding box center [273, 665] width 18 height 18
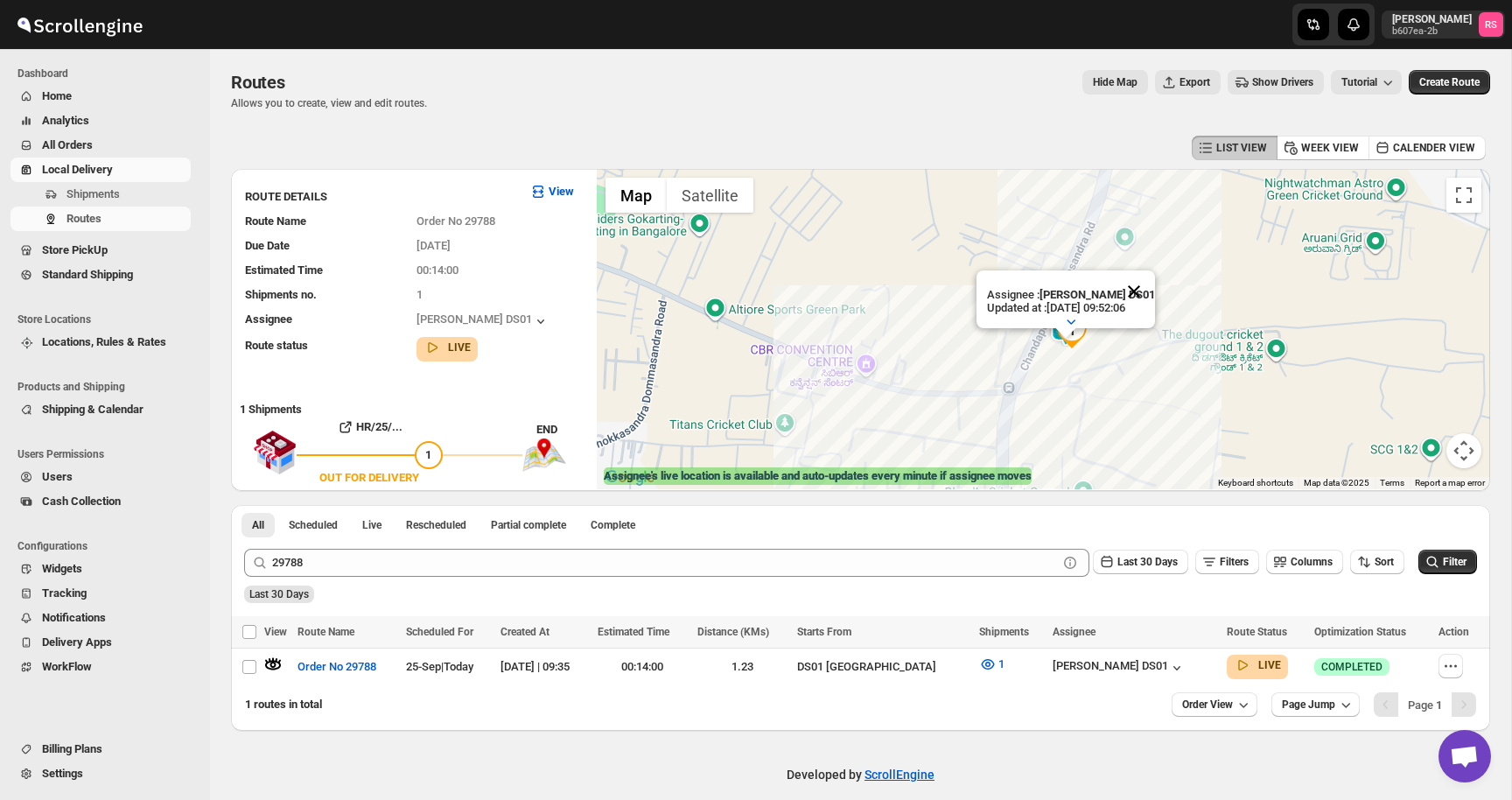
click at [1133, 291] on button "Close" at bounding box center [1134, 291] width 42 height 42
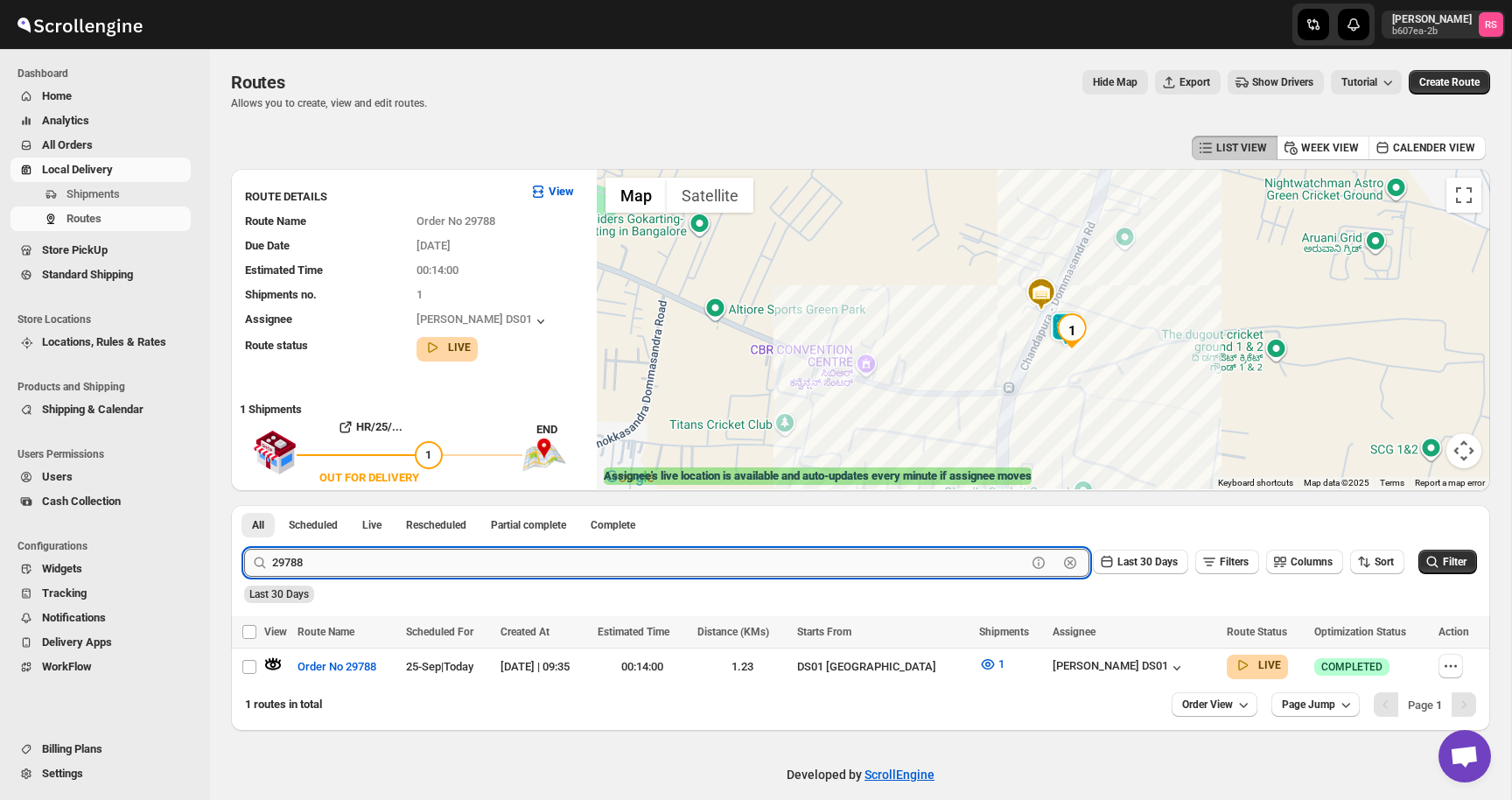
click at [523, 565] on input "29788" at bounding box center [650, 562] width 754 height 28
click at [997, 666] on icon "button" at bounding box center [988, 665] width 18 height 18
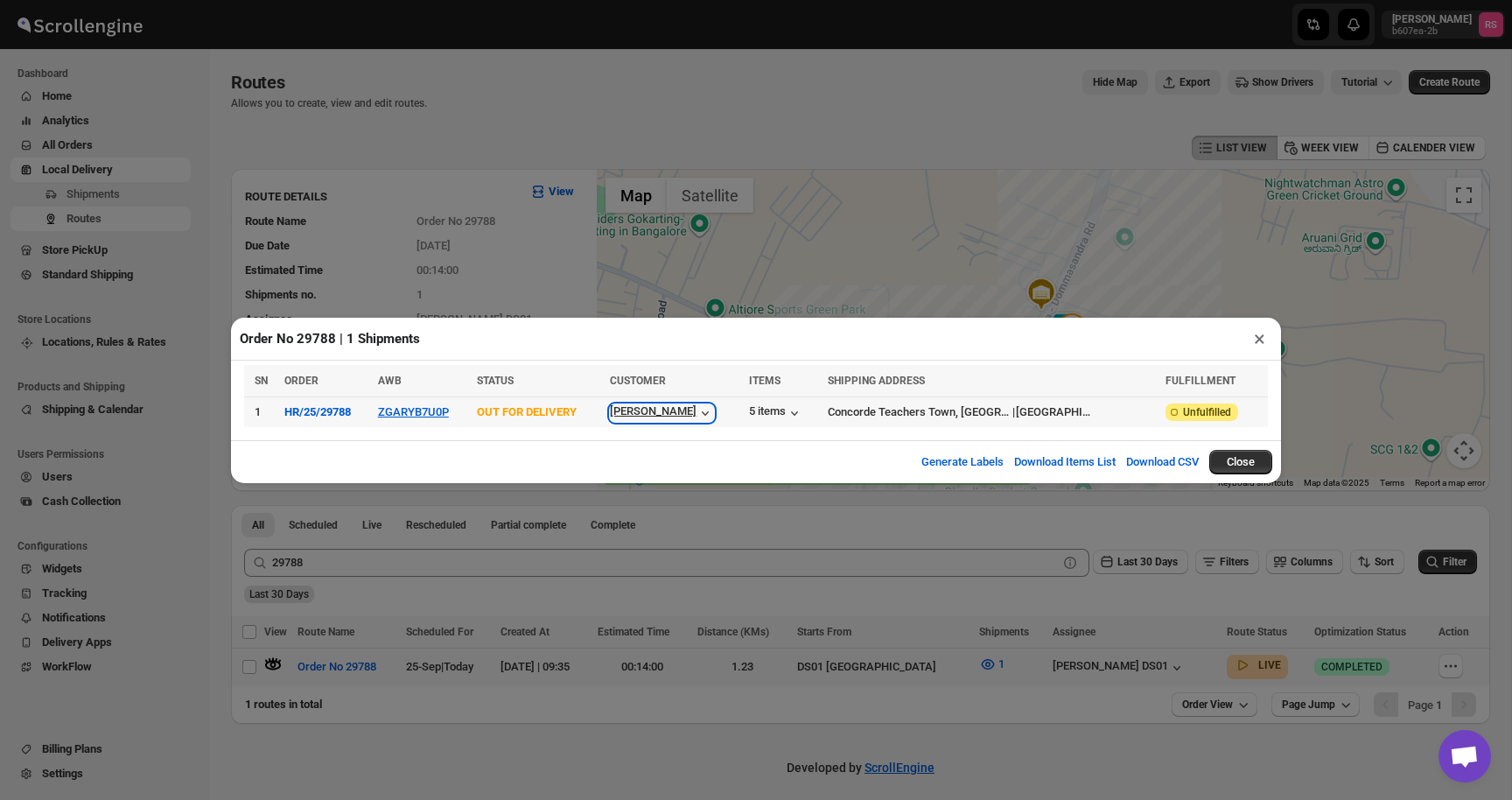
click at [714, 412] on icon "button" at bounding box center [706, 413] width 18 height 18
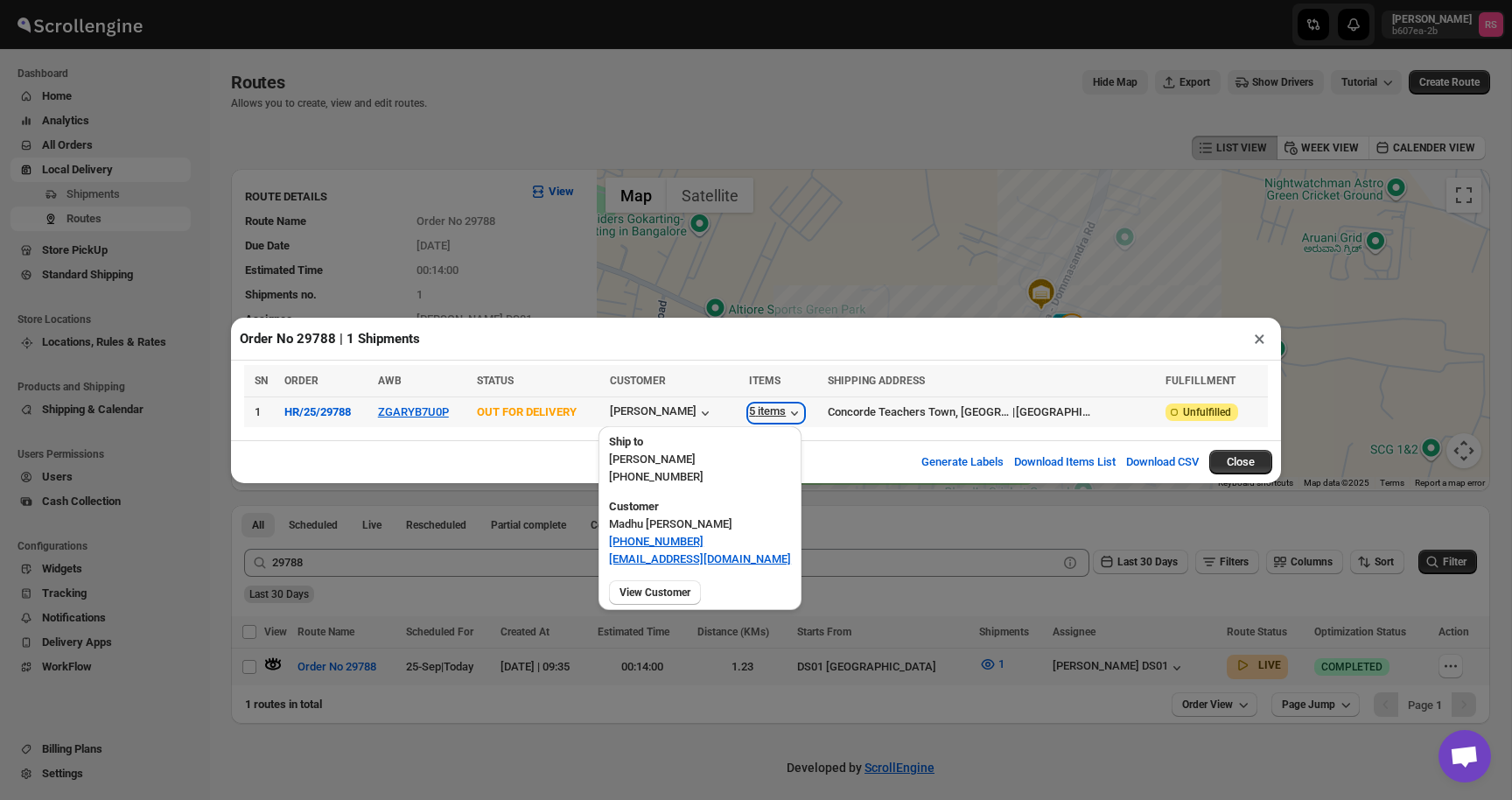
click at [803, 408] on div "5 items" at bounding box center [776, 413] width 55 height 18
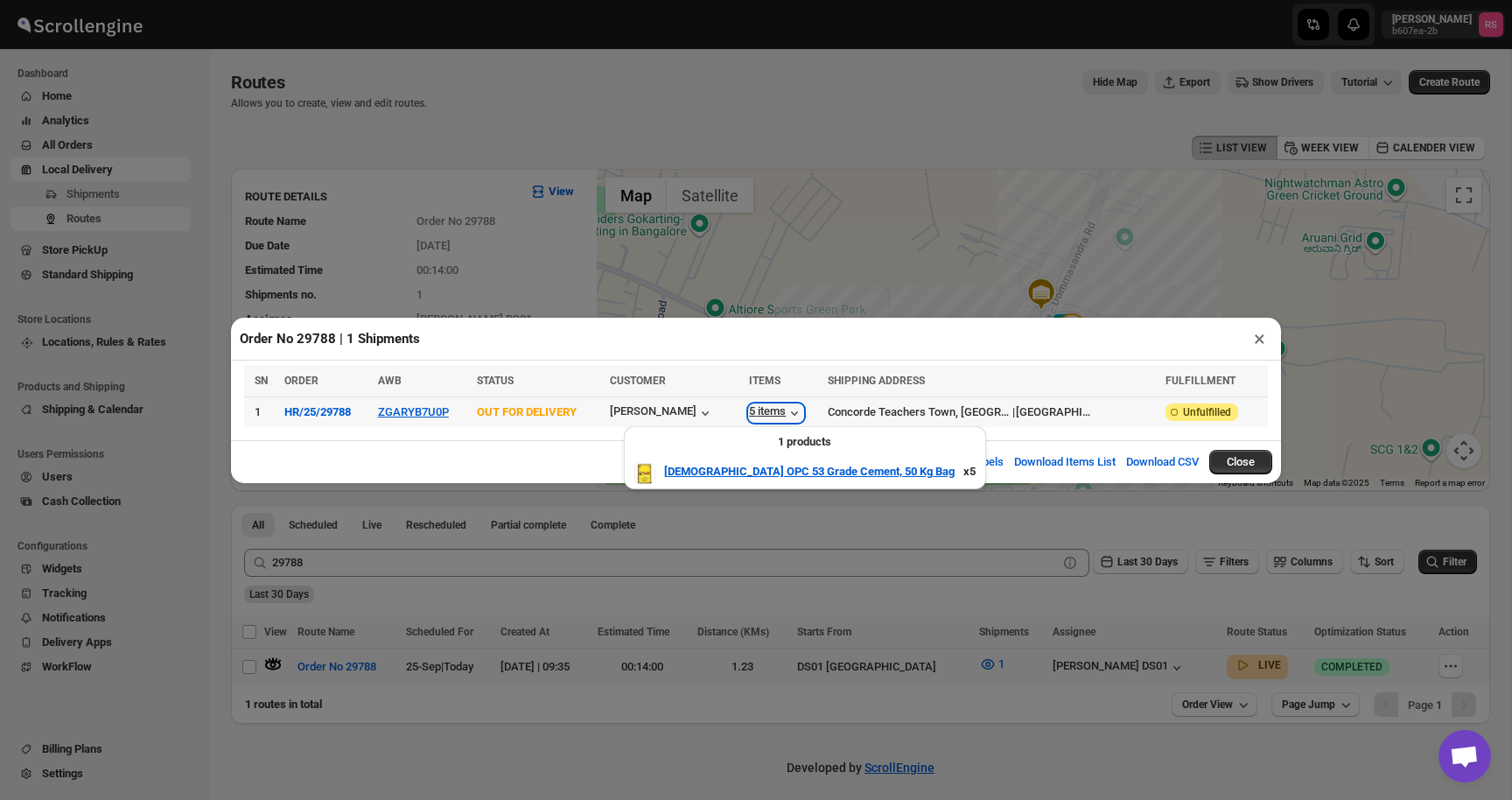
click at [803, 408] on div "5 items" at bounding box center [776, 413] width 55 height 18
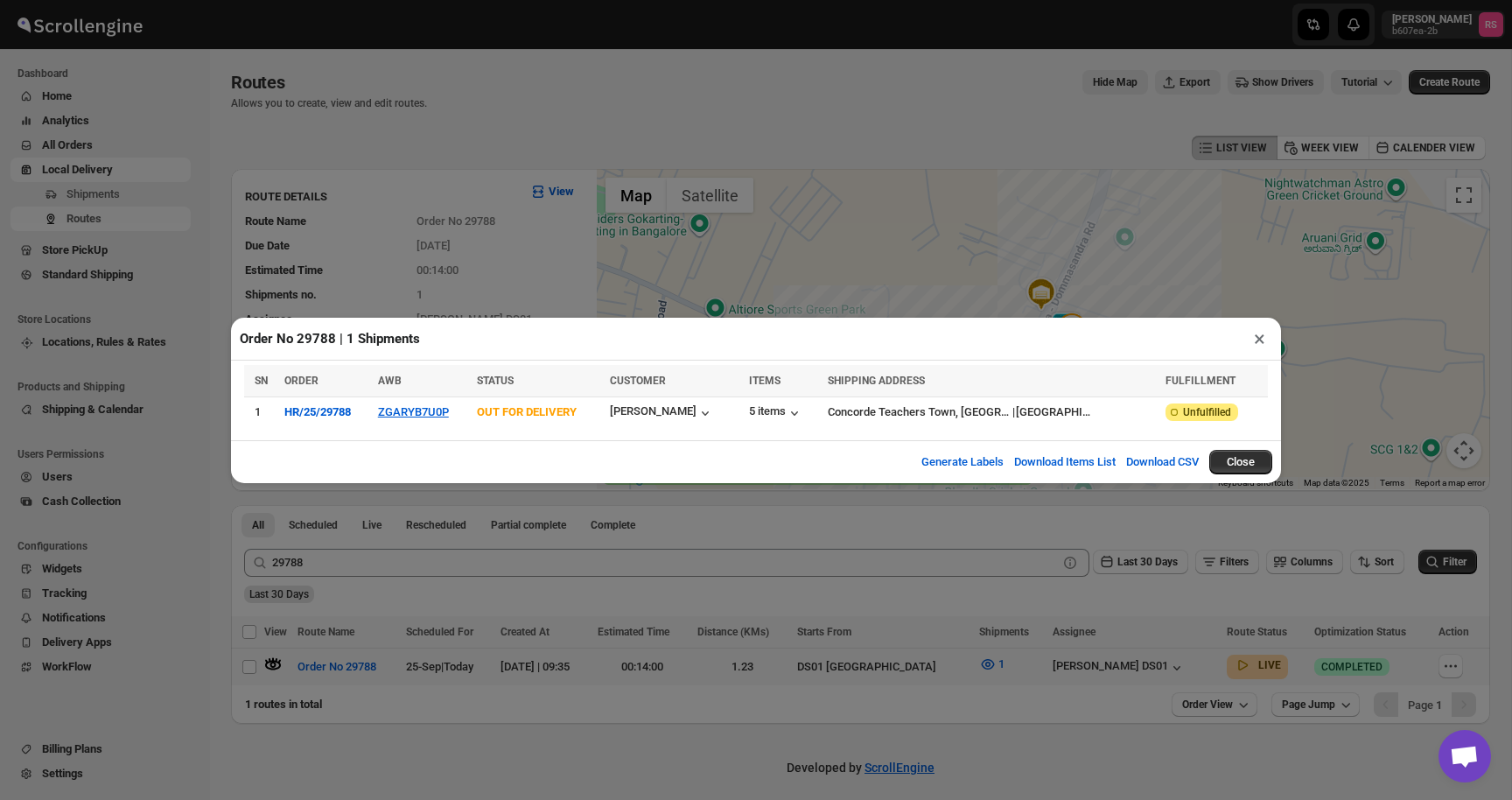
click at [1263, 341] on button "×" at bounding box center [1260, 338] width 25 height 24
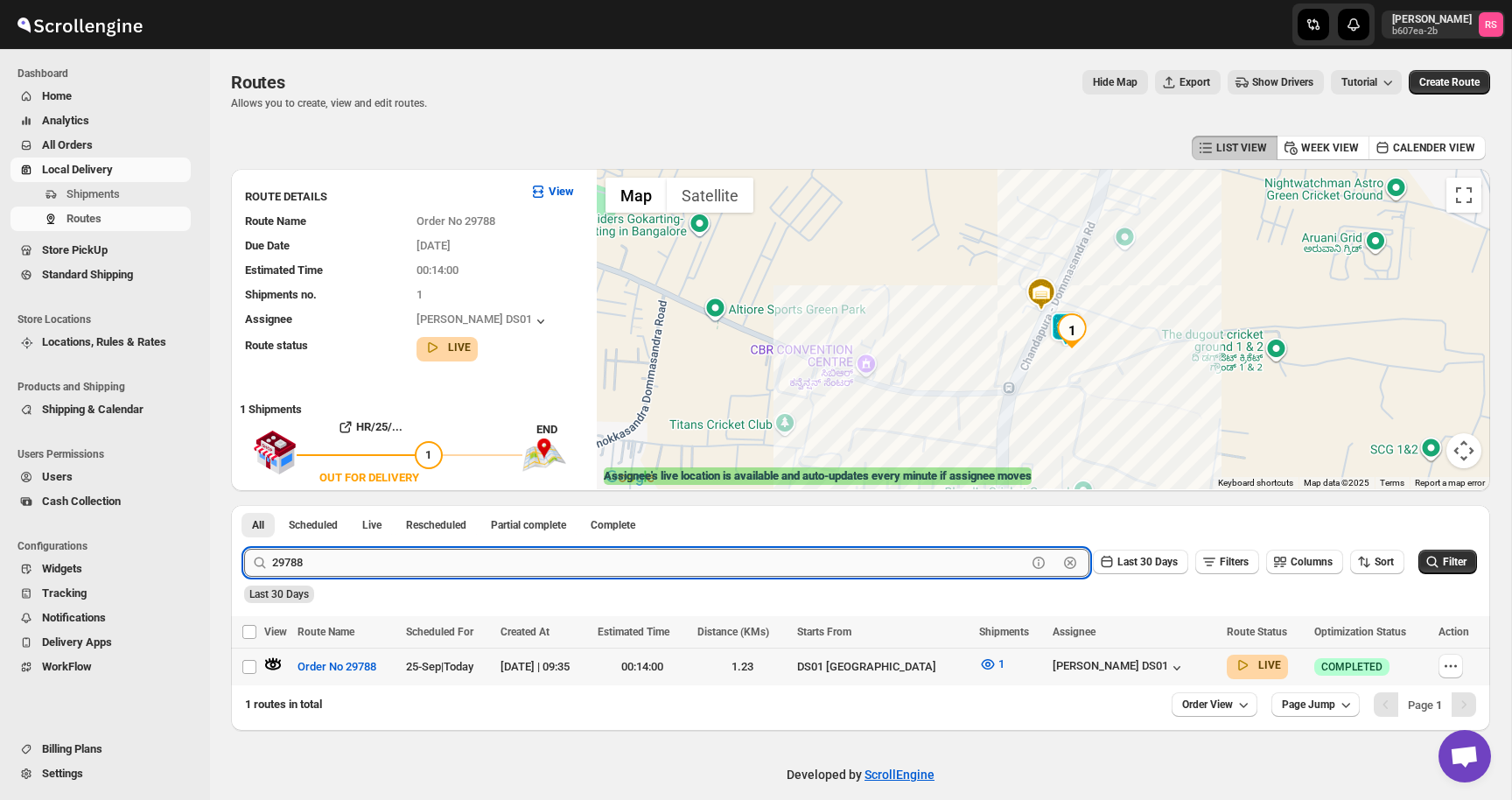
click at [435, 571] on input "29788" at bounding box center [650, 562] width 754 height 28
click at [458, 568] on input "29788" at bounding box center [650, 562] width 754 height 28
type input "29789"
click at [244, 505] on button "Submit" at bounding box center [269, 514] width 50 height 19
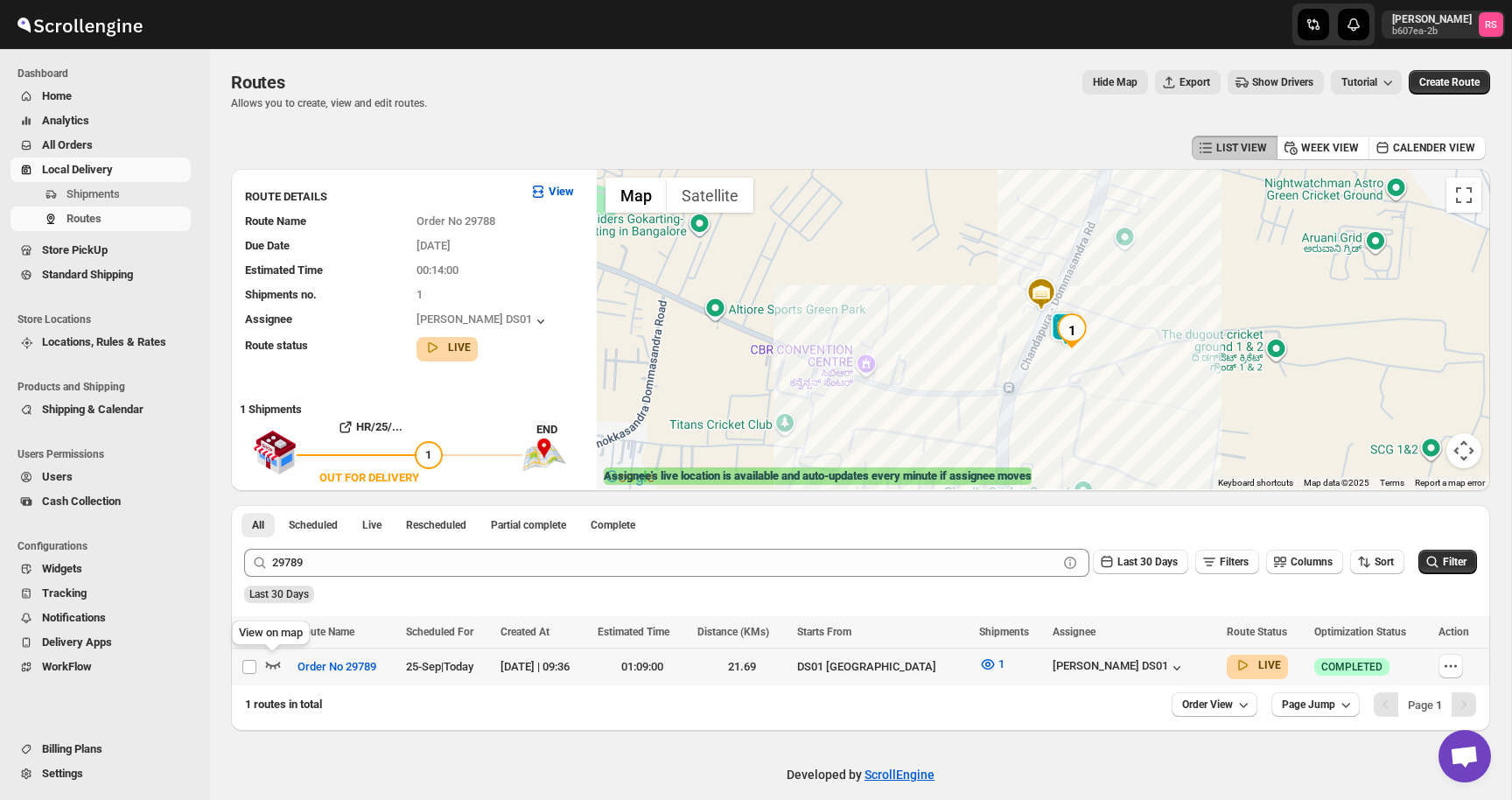
click at [275, 668] on icon "button" at bounding box center [273, 665] width 15 height 7
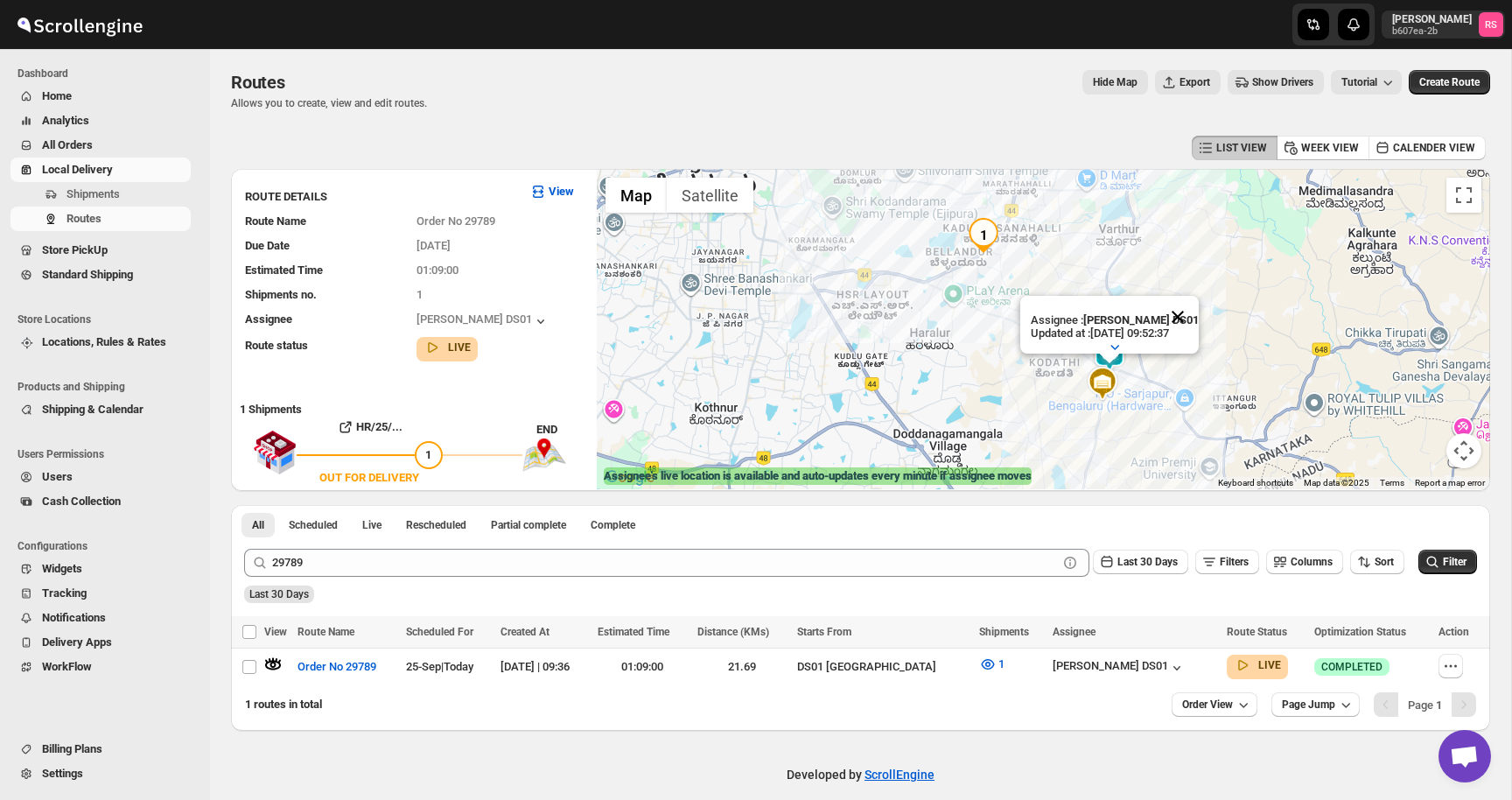
click at [1183, 315] on button "Close" at bounding box center [1178, 316] width 42 height 42
click at [1449, 666] on icon "button" at bounding box center [1451, 667] width 18 height 18
checkbox input "true"
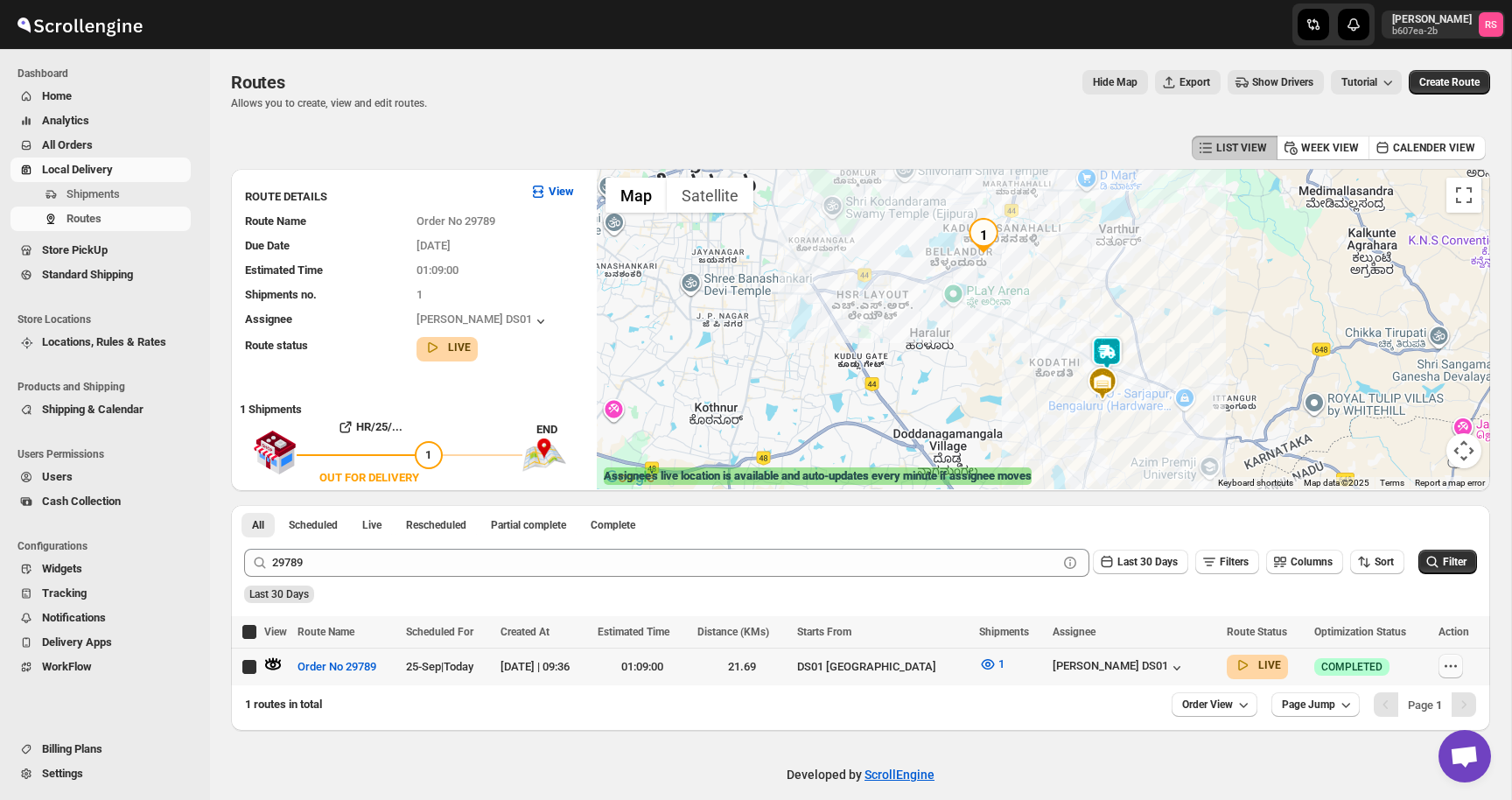
checkbox input "true"
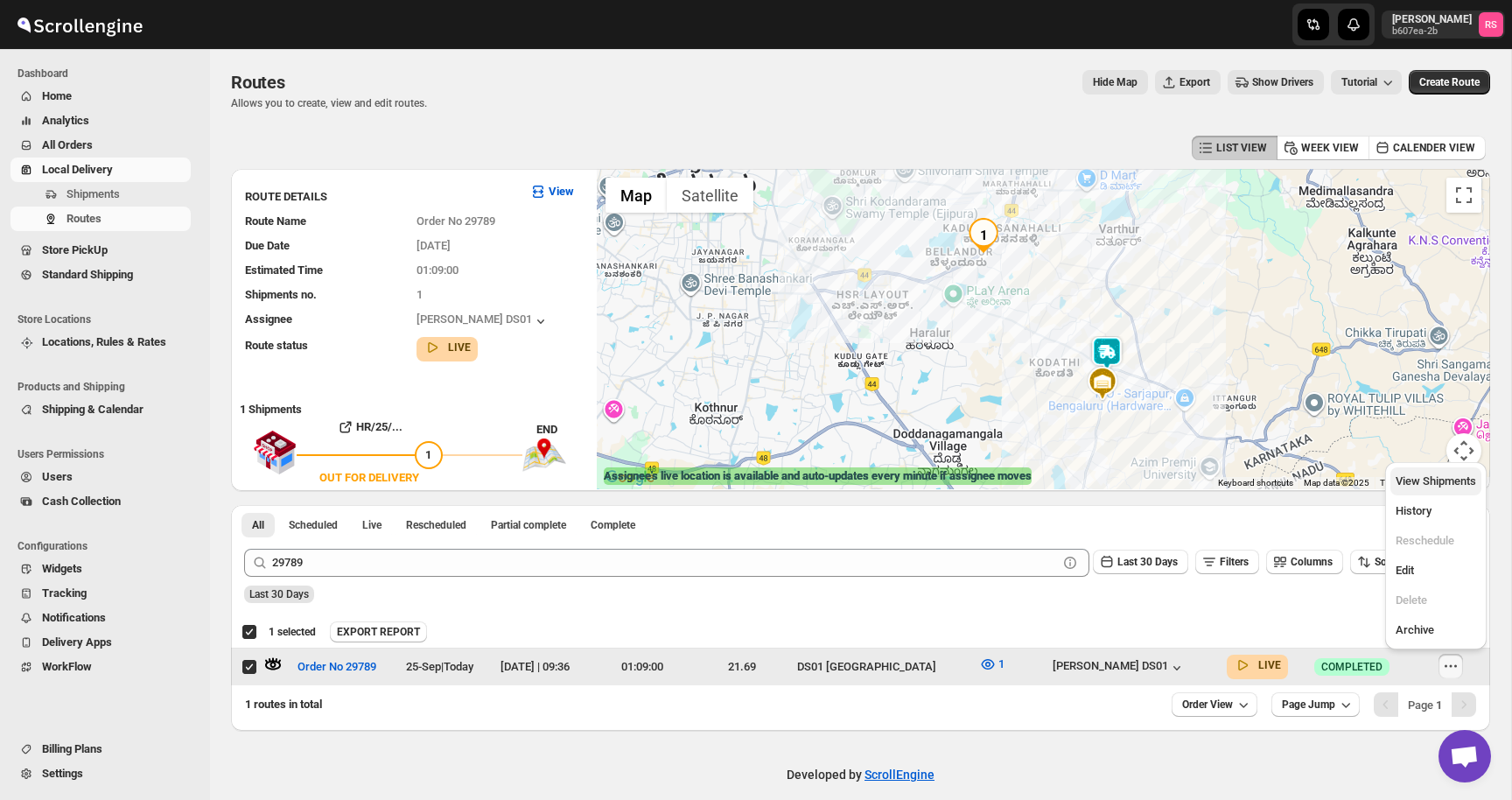
click at [1424, 481] on span "View Shipments" at bounding box center [1436, 481] width 80 height 13
checkbox input "false"
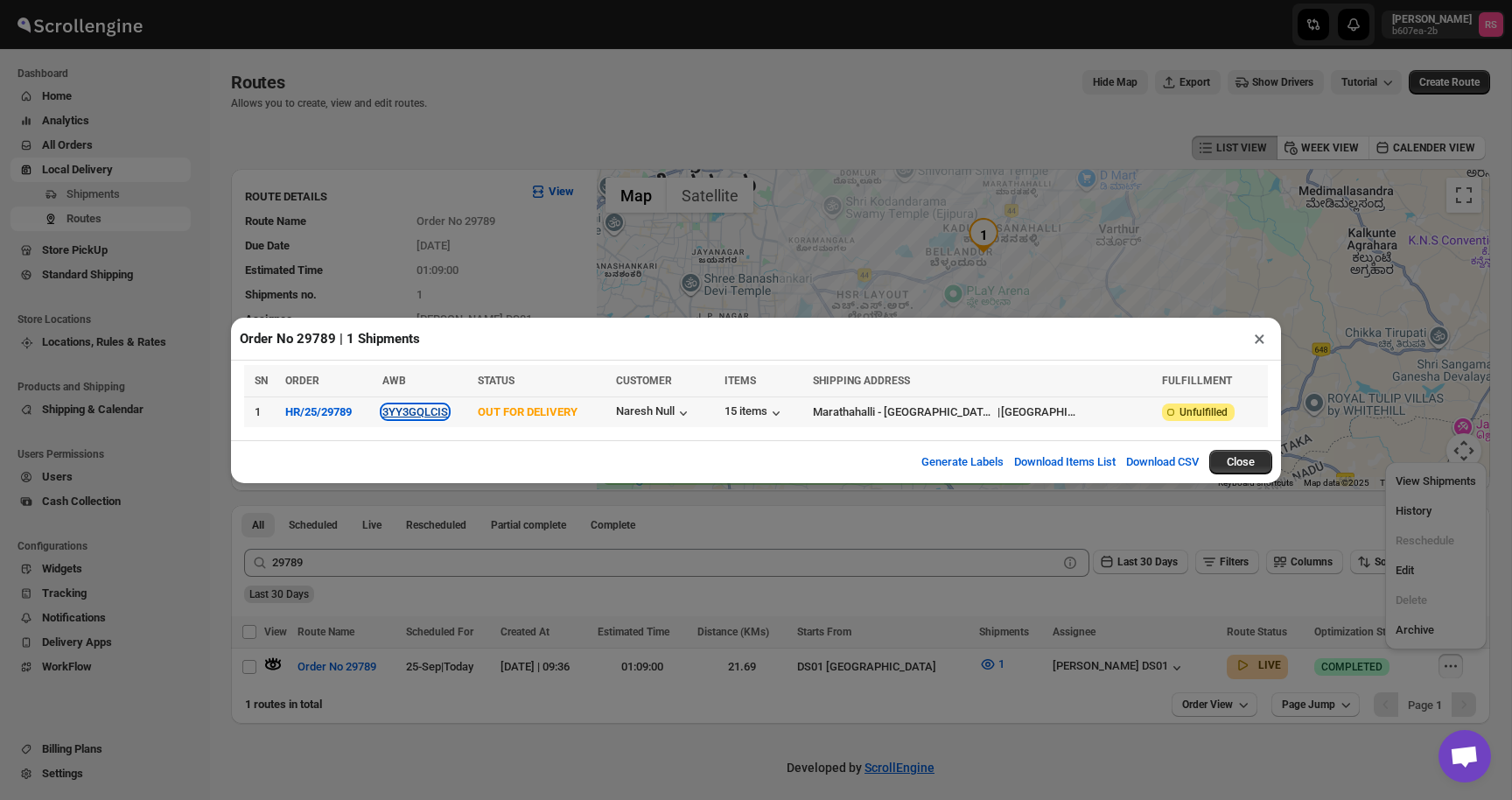
click at [448, 416] on button "3YY3GQLCIS" at bounding box center [415, 411] width 65 height 13
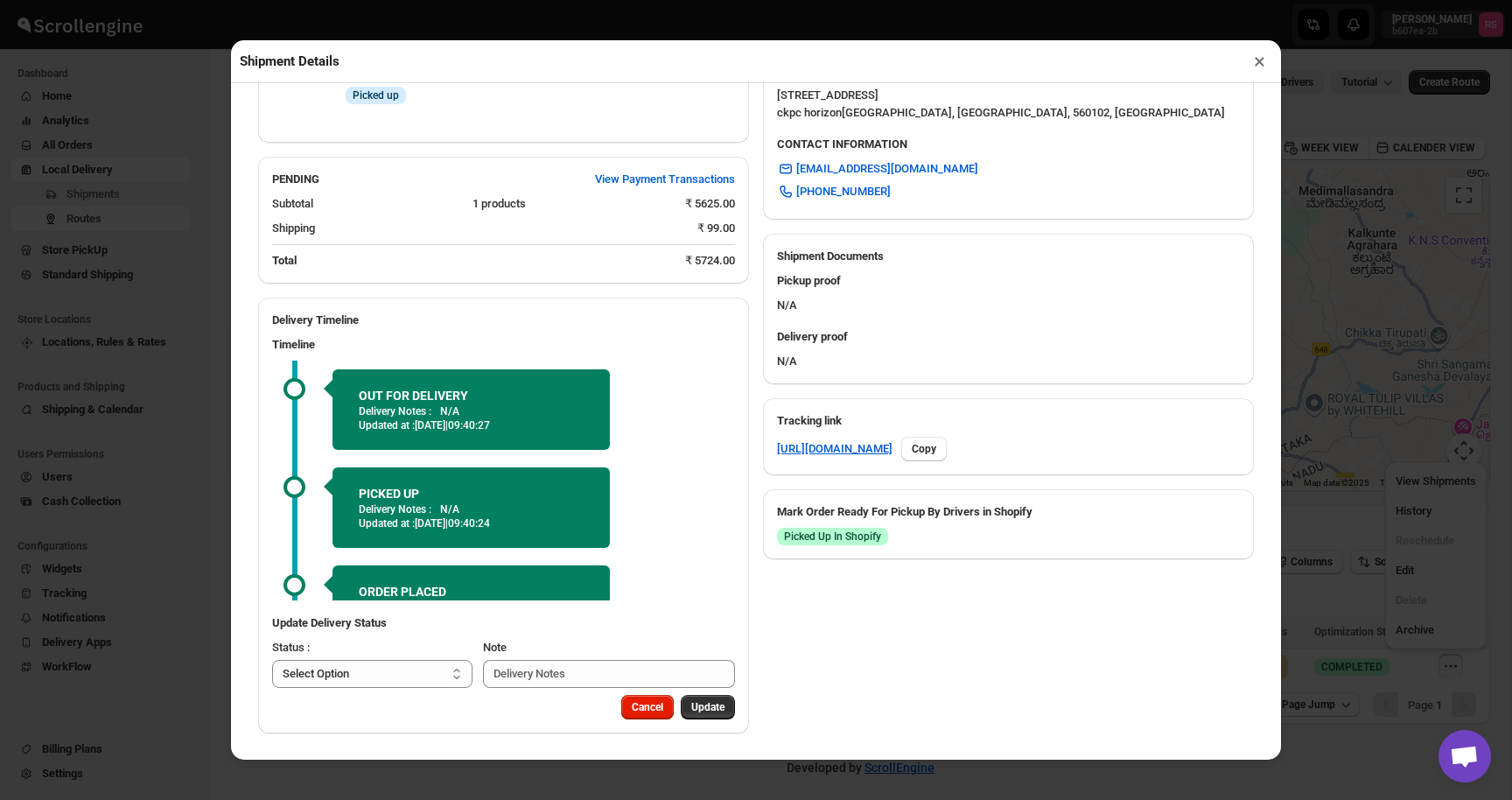
click at [1265, 63] on button "×" at bounding box center [1260, 61] width 25 height 24
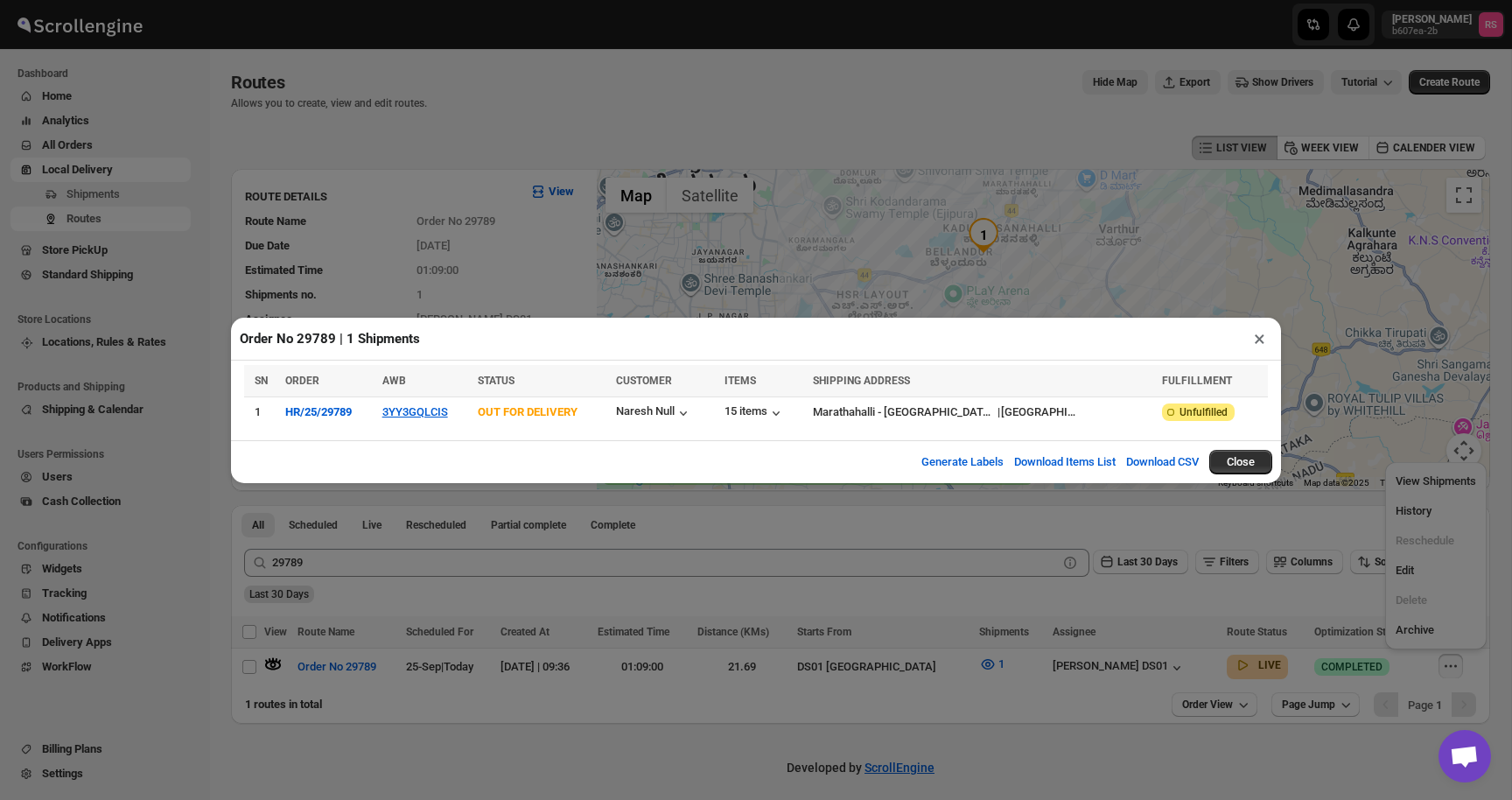
click at [1256, 338] on button "×" at bounding box center [1260, 338] width 25 height 24
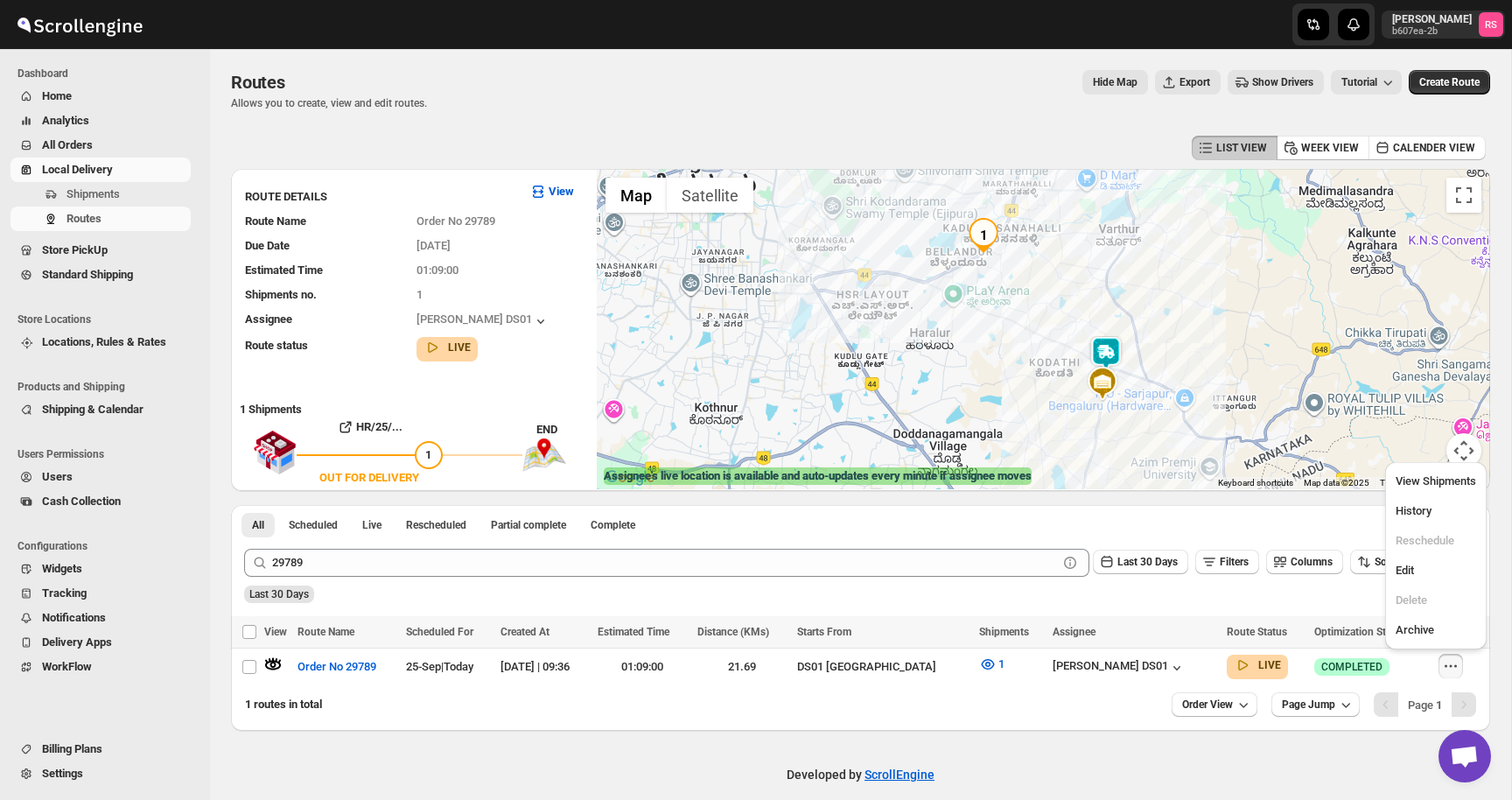
click at [1043, 526] on div "All Scheduled Live Rescheduled Partial complete Complete More views All Schedul…" at bounding box center [861, 520] width 1259 height 30
click at [1113, 353] on img at bounding box center [1105, 353] width 35 height 35
click at [1111, 353] on img at bounding box center [1105, 353] width 35 height 35
click at [1178, 281] on button "Close" at bounding box center [1174, 281] width 42 height 42
click at [220, 72] on div "Routes. This page is ready Routes Allows you to create, view and edit routes. H…" at bounding box center [861, 390] width 1301 height 682
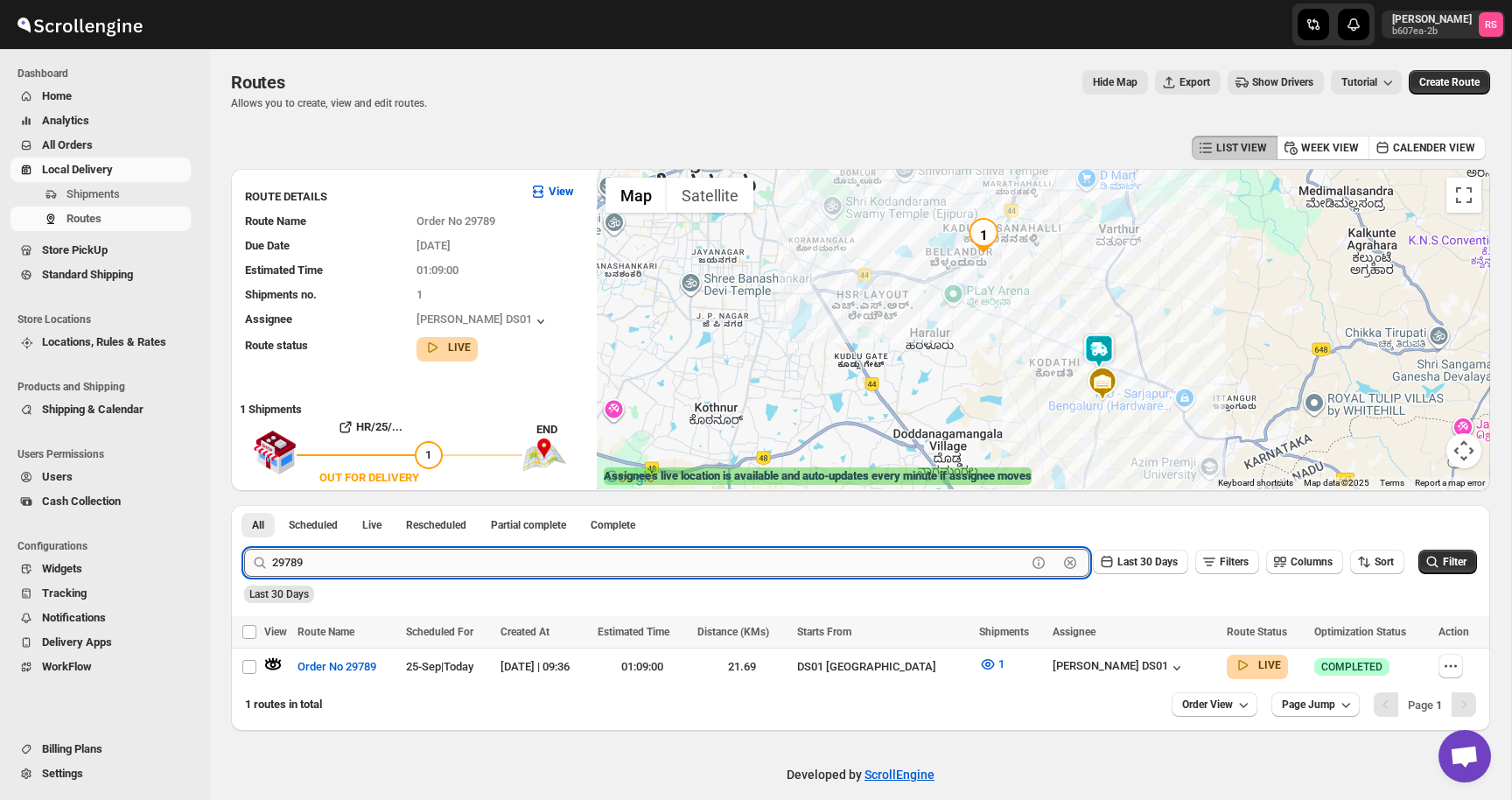
click at [320, 557] on input "29789" at bounding box center [650, 562] width 754 height 28
click at [244, 505] on button "Submit" at bounding box center [269, 514] width 50 height 19
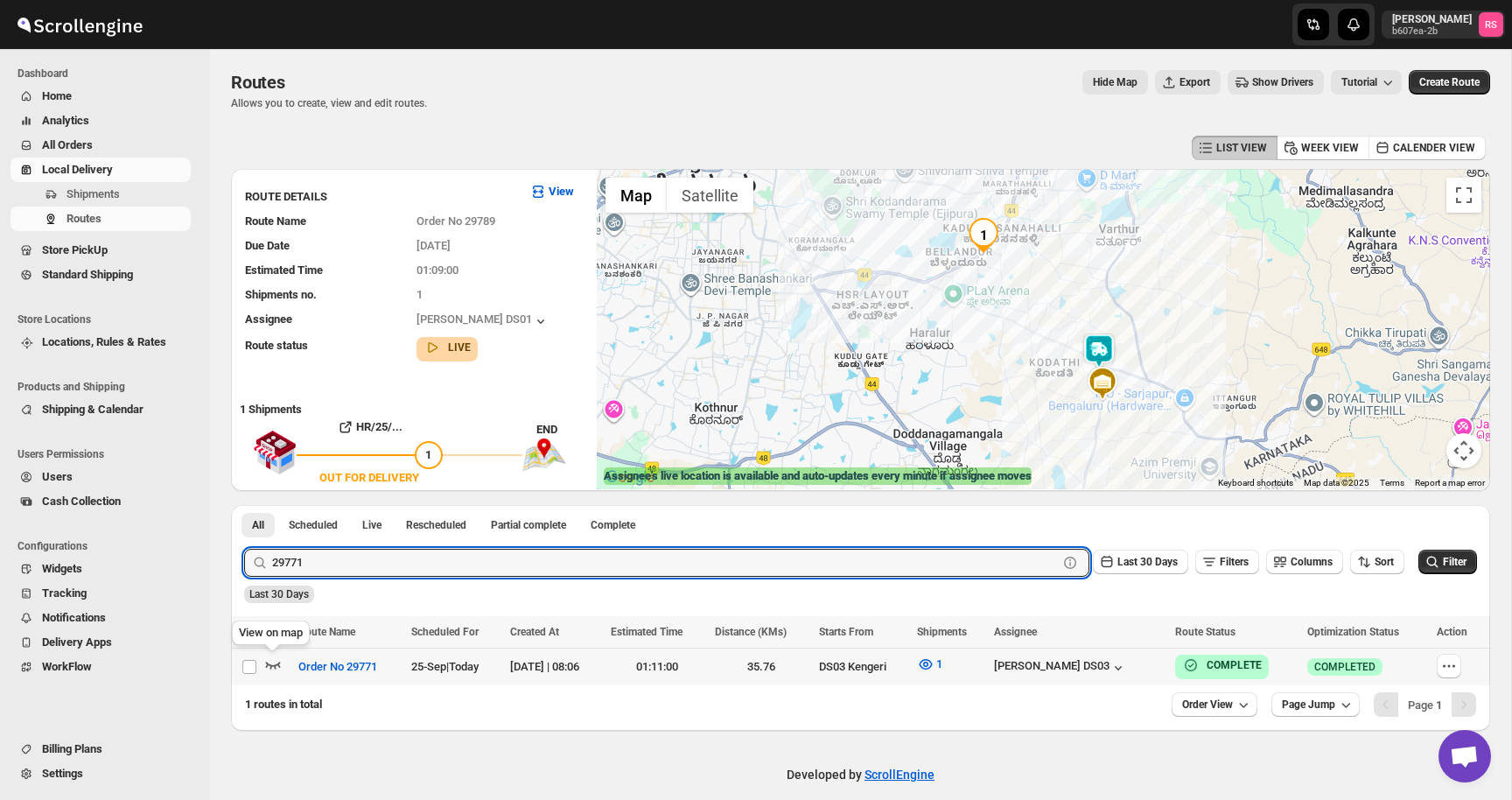
click at [275, 661] on icon "button" at bounding box center [273, 665] width 18 height 18
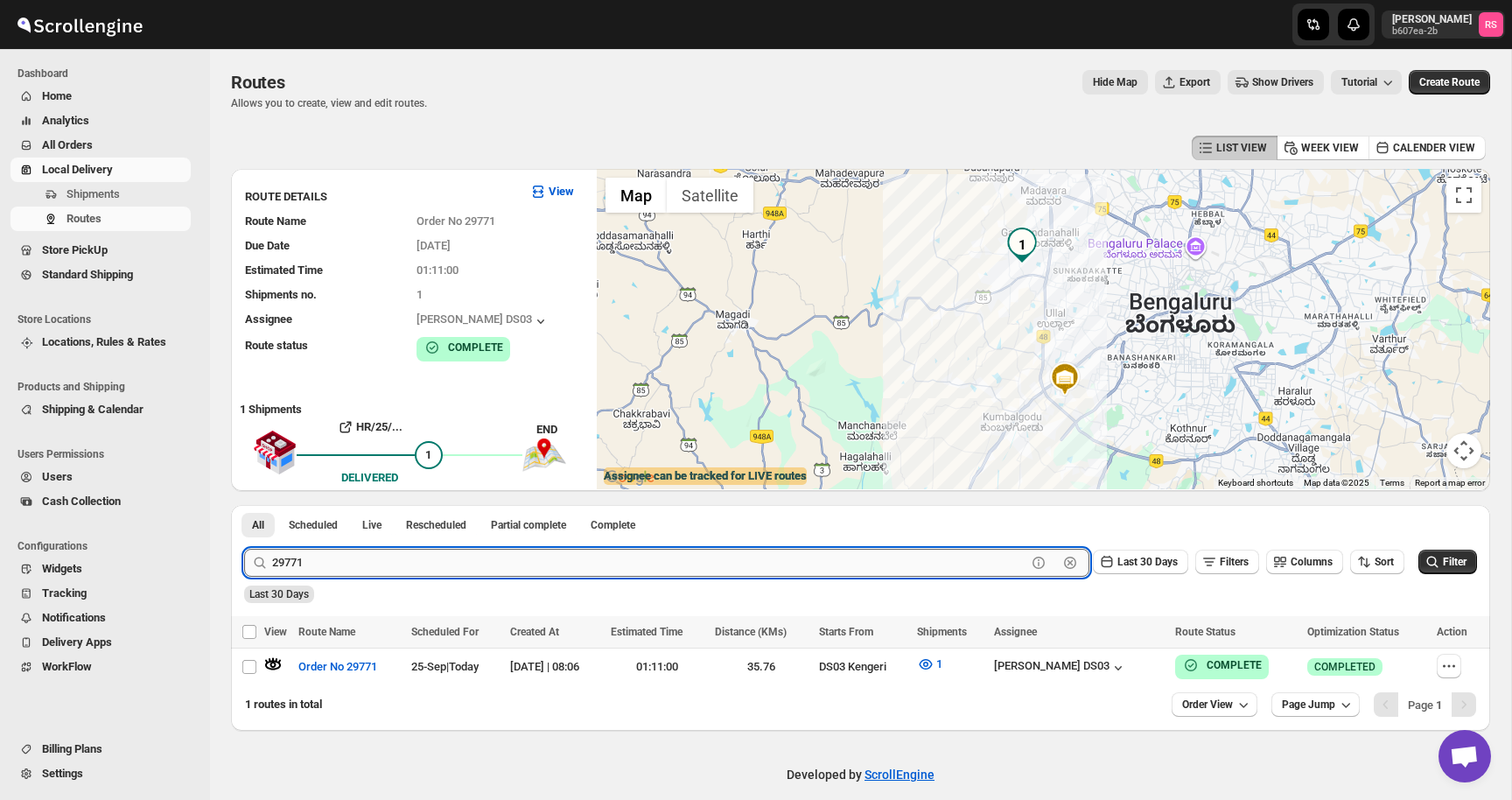
click at [516, 559] on input "29771" at bounding box center [650, 562] width 754 height 28
click at [244, 505] on button "Submit" at bounding box center [269, 514] width 50 height 19
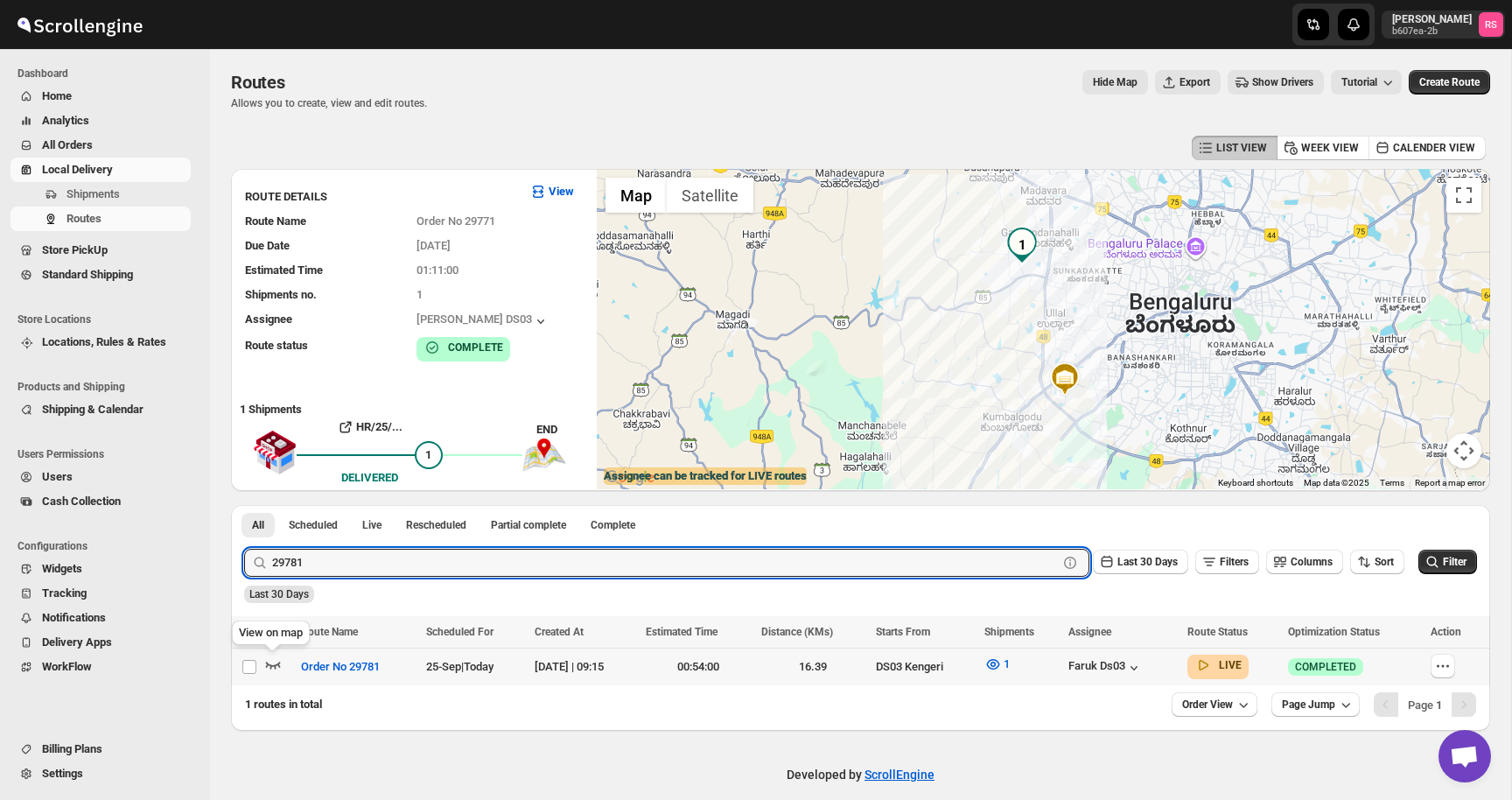
click at [269, 662] on icon "button" at bounding box center [273, 665] width 18 height 18
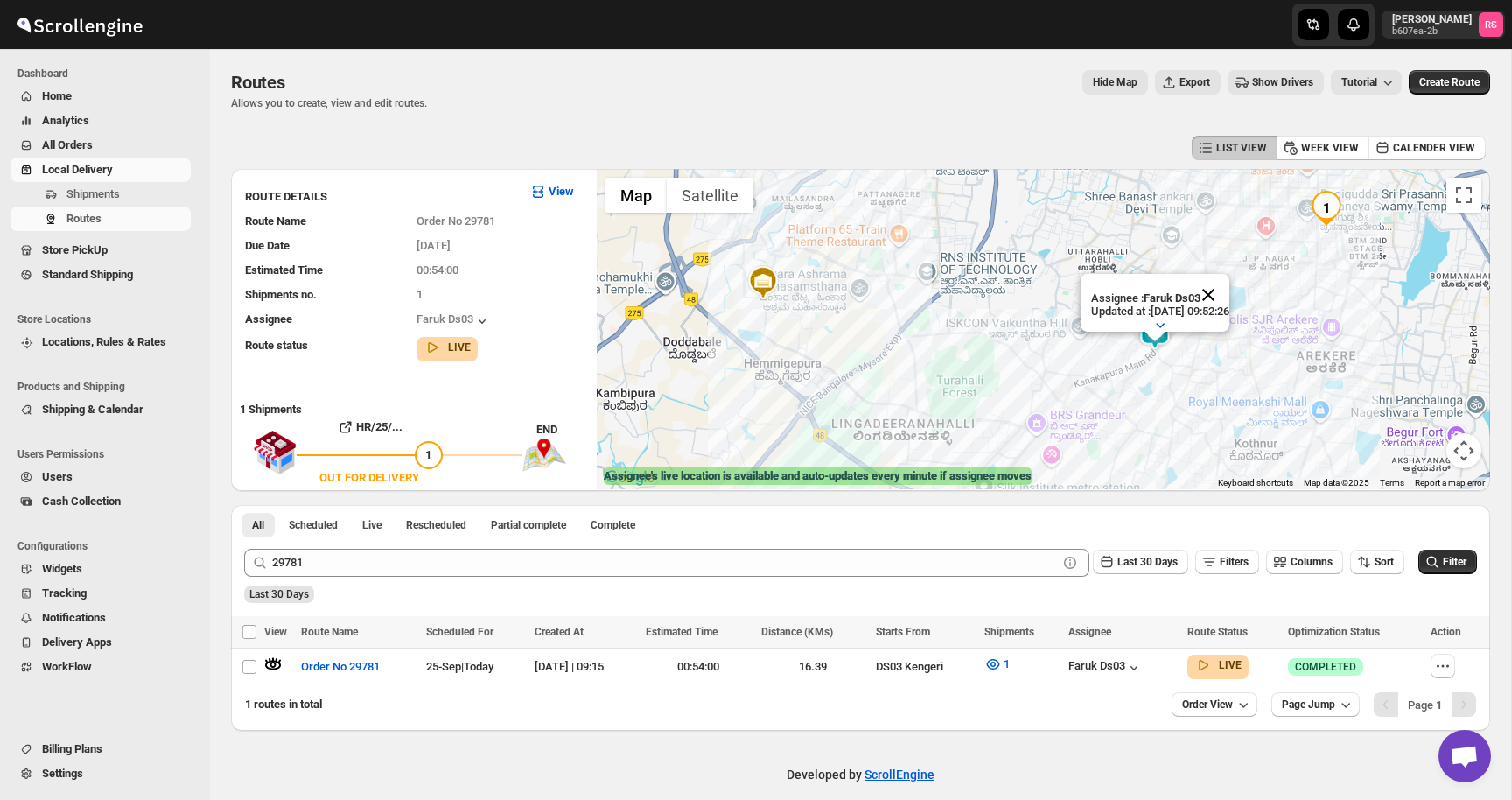
click at [1222, 302] on button "Close" at bounding box center [1208, 295] width 42 height 42
click at [1166, 330] on img at bounding box center [1155, 333] width 35 height 35
click at [1162, 331] on img at bounding box center [1155, 333] width 35 height 35
click at [1228, 255] on button "Close" at bounding box center [1208, 259] width 42 height 42
click at [493, 309] on div "Assignee Faruk Ds03" at bounding box center [403, 313] width 343 height 33
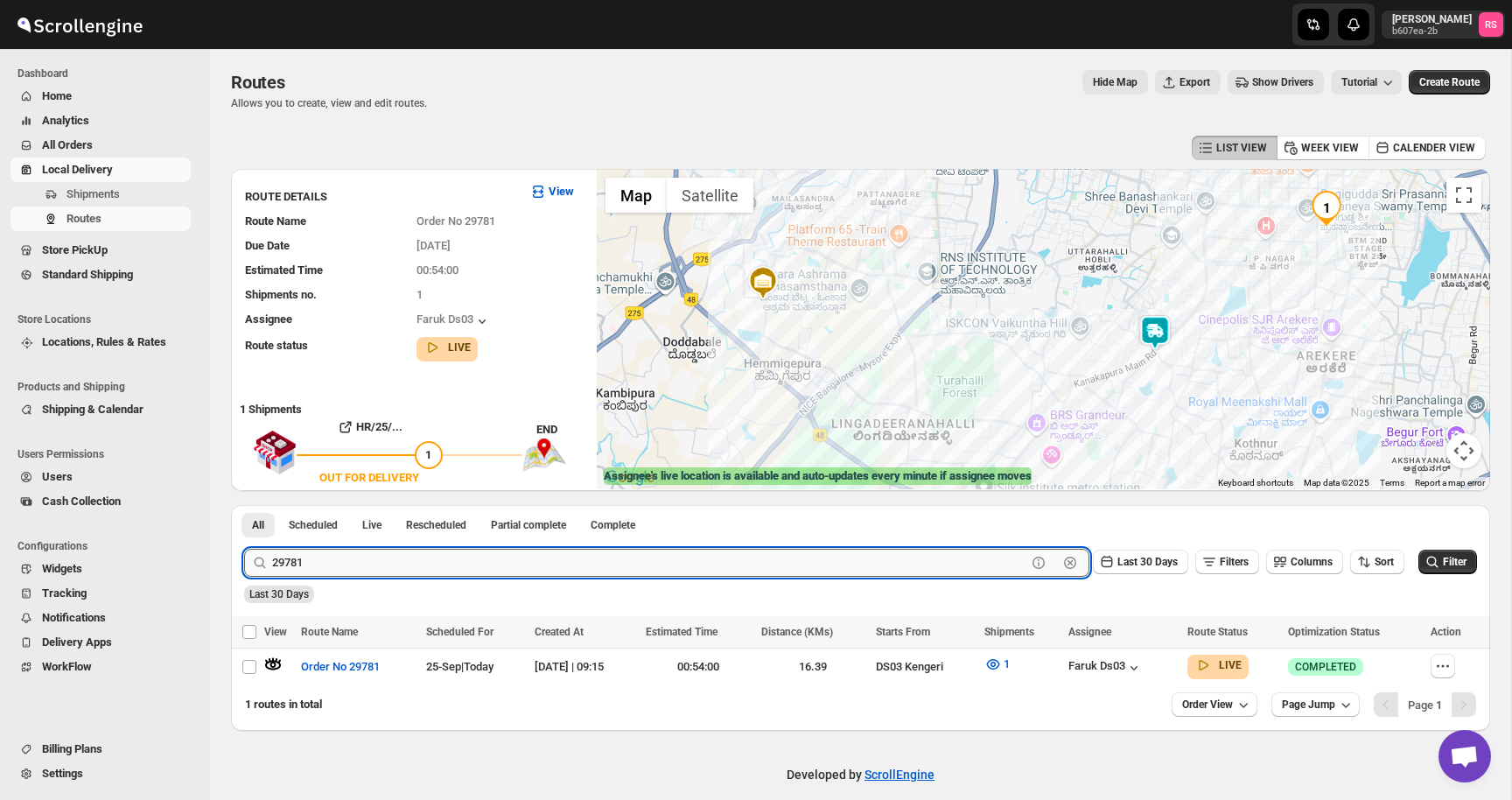
click at [332, 568] on input "29781" at bounding box center [650, 562] width 754 height 28
click at [244, 505] on button "Submit" at bounding box center [269, 514] width 50 height 19
click at [271, 666] on icon "button" at bounding box center [273, 664] width 6 height 6
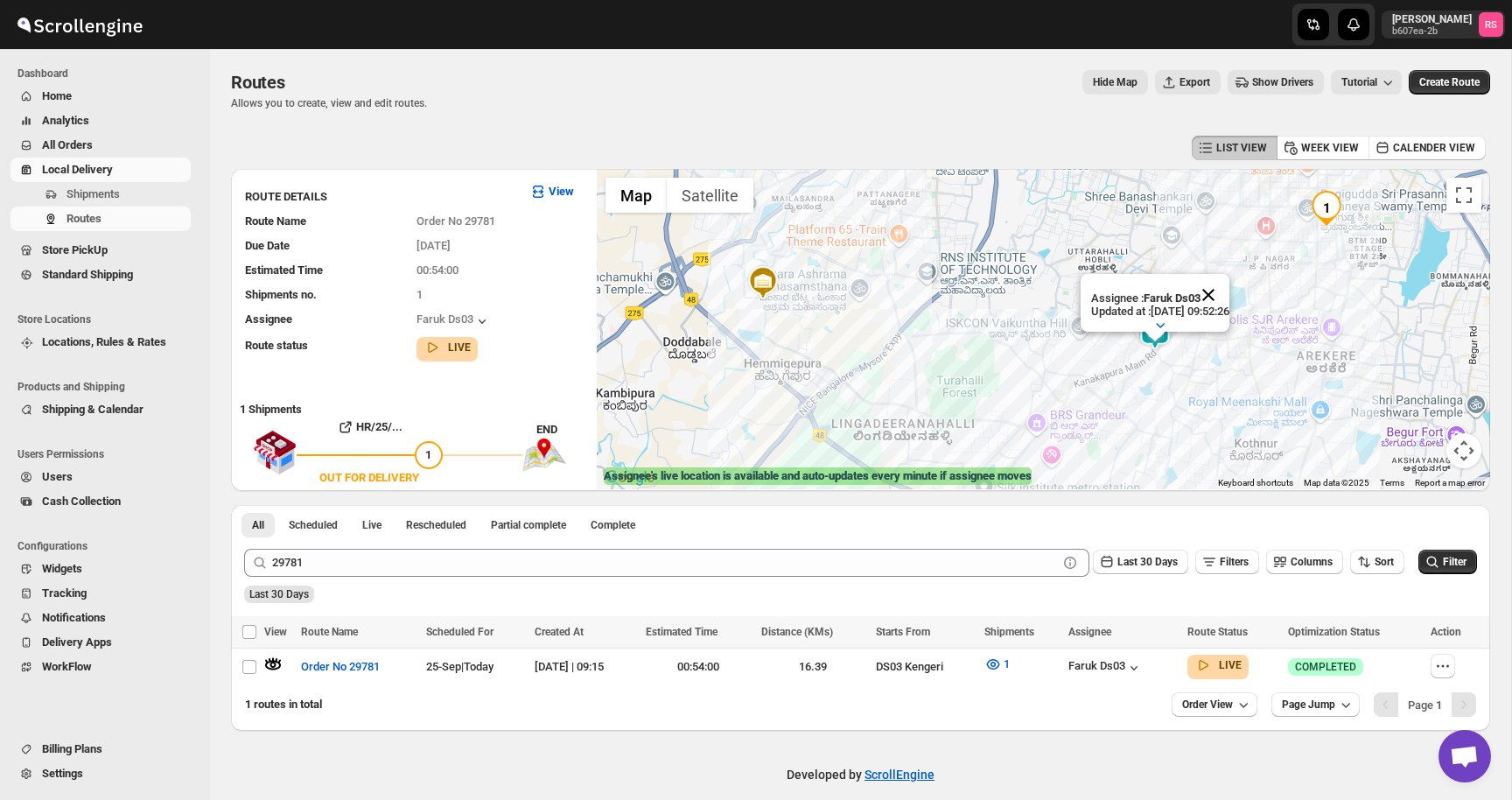
click at [1222, 290] on button "Close" at bounding box center [1208, 295] width 42 height 42
click at [1139, 661] on div "Faruk Ds03" at bounding box center [1105, 668] width 74 height 18
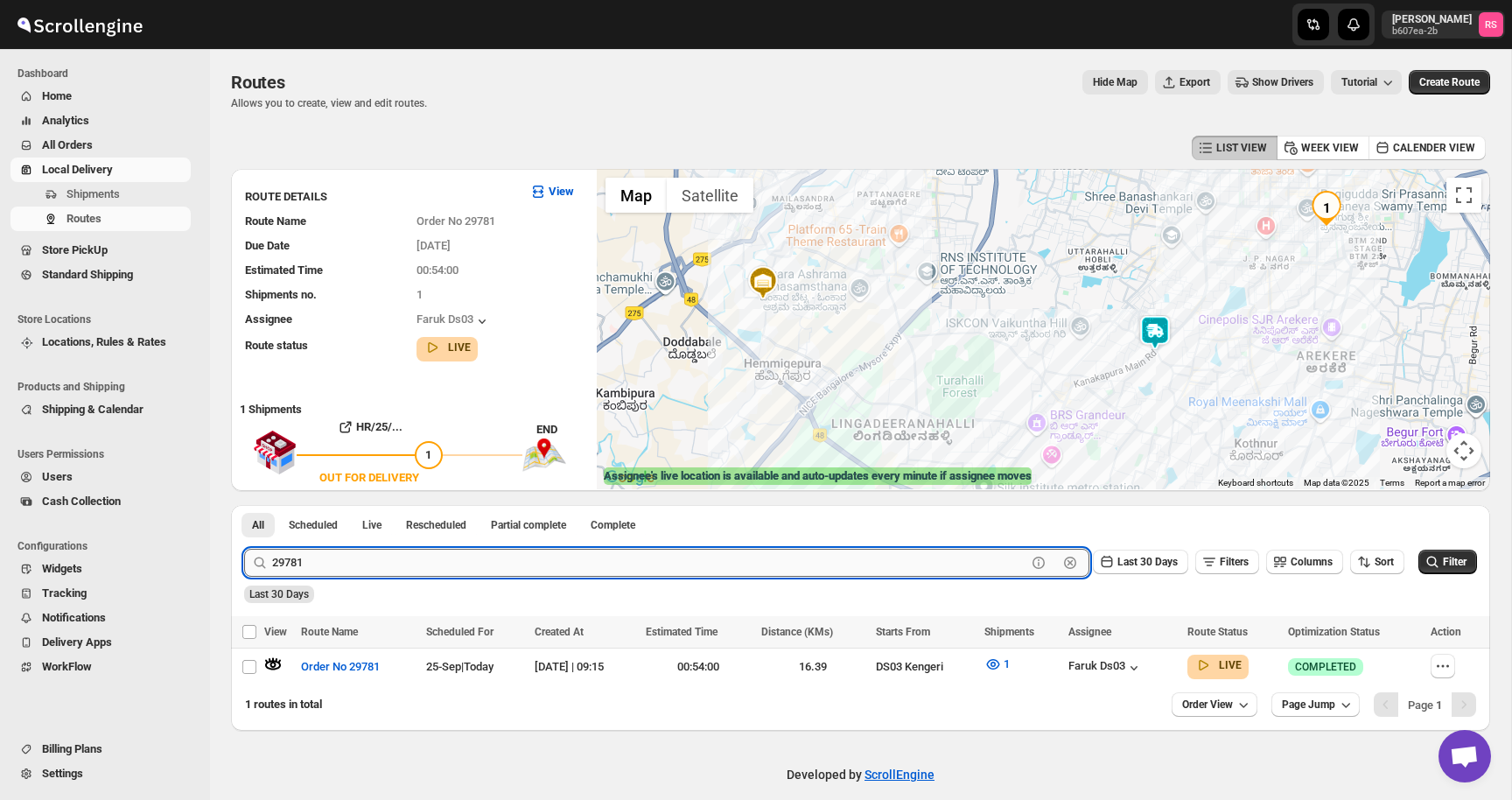
click at [344, 566] on input "29781" at bounding box center [650, 562] width 754 height 28
type input "29765"
click at [244, 505] on button "Submit" at bounding box center [269, 514] width 50 height 19
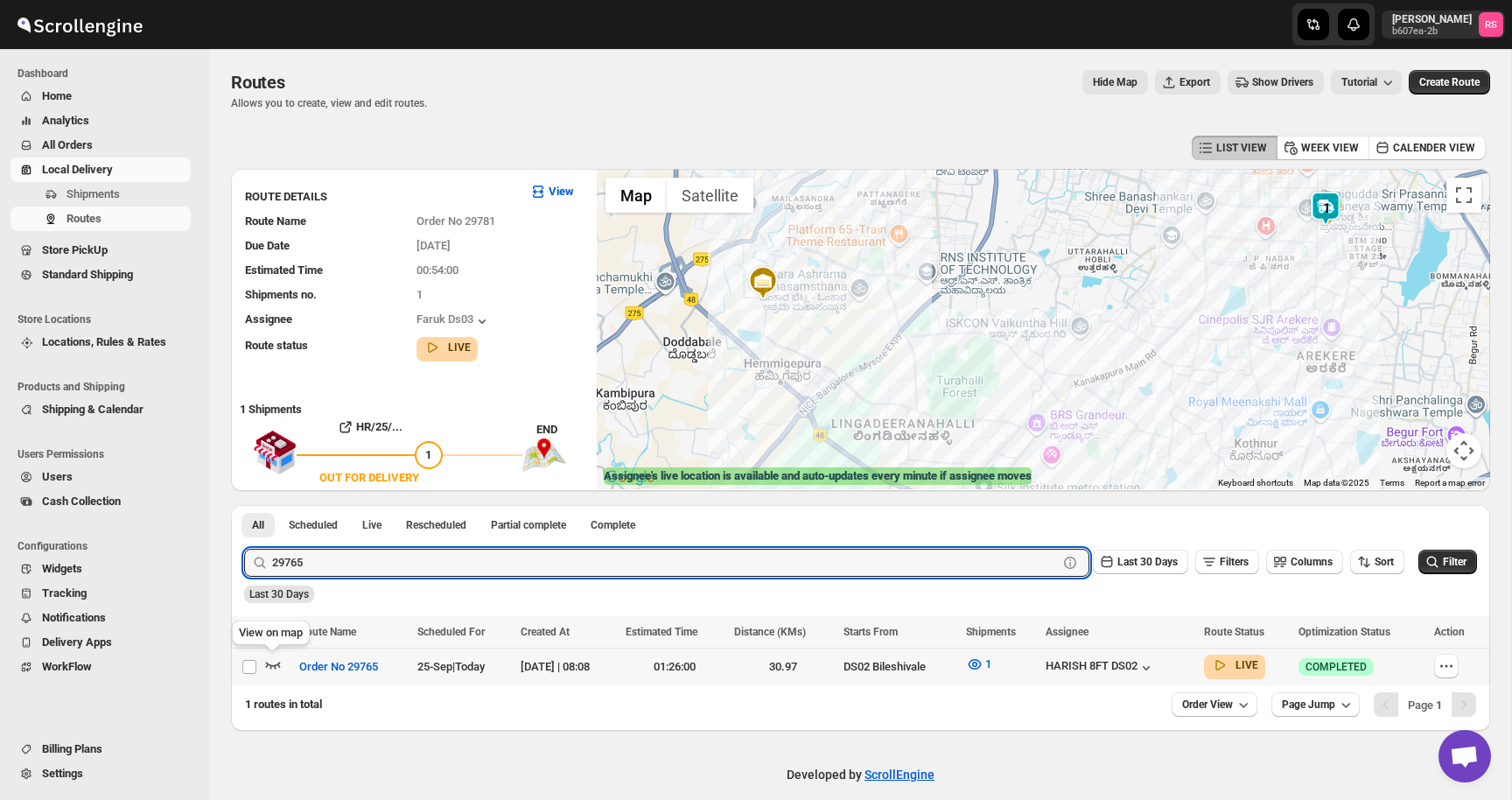
click at [272, 665] on icon "button" at bounding box center [273, 665] width 15 height 7
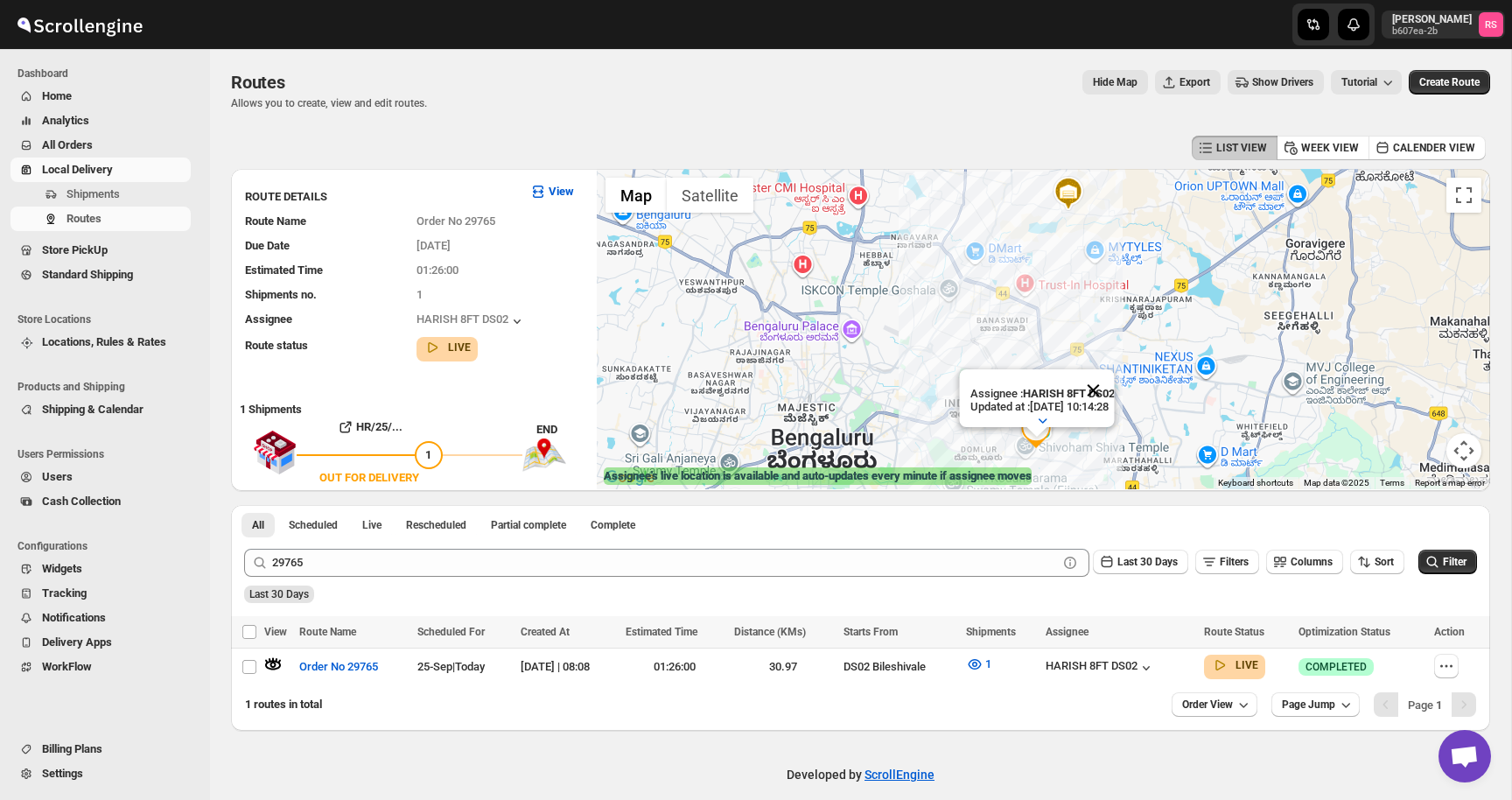
click at [1114, 388] on button "Close" at bounding box center [1093, 390] width 42 height 42
click at [1043, 426] on img "1" at bounding box center [1036, 430] width 35 height 35
